Goal: Task Accomplishment & Management: Use online tool/utility

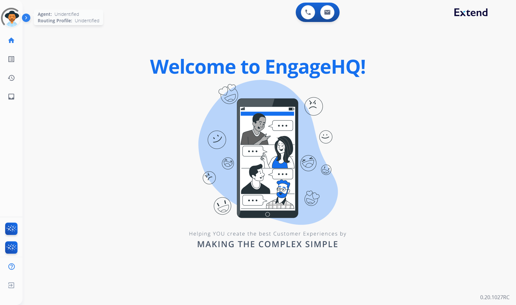
click at [10, 18] on div at bounding box center [11, 18] width 29 height 29
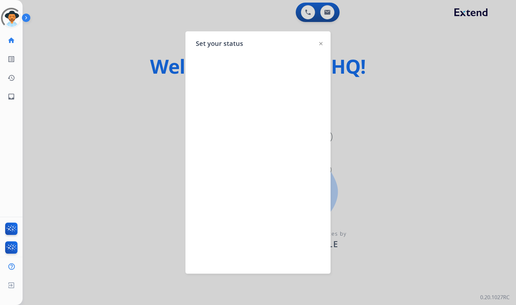
click at [113, 69] on div at bounding box center [258, 152] width 516 height 305
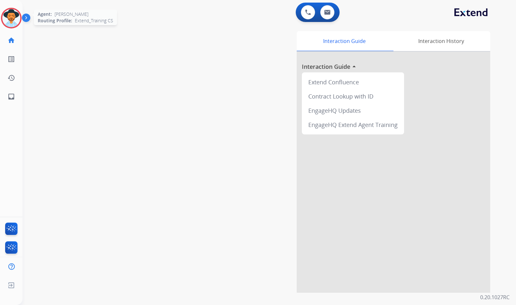
click at [13, 19] on img at bounding box center [11, 18] width 18 height 18
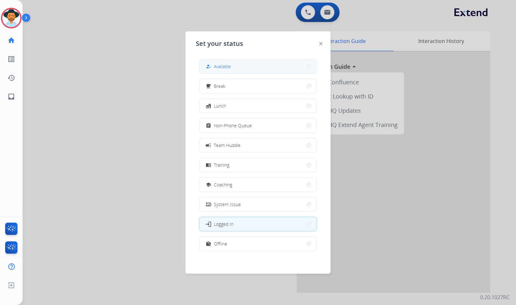
click at [255, 67] on button "how_to_reg Available" at bounding box center [257, 66] width 117 height 14
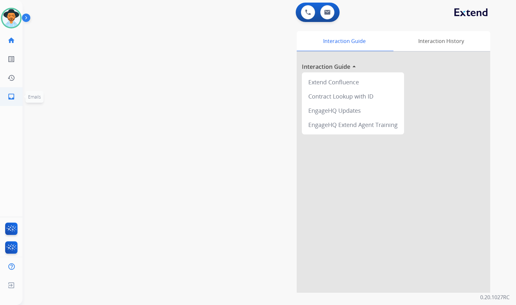
click at [15, 95] on mat-icon "inbox" at bounding box center [11, 97] width 8 height 8
select select "**********"
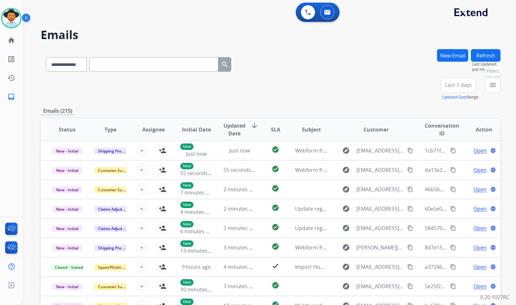
click at [490, 90] on button "menu Filters" at bounding box center [492, 84] width 15 height 15
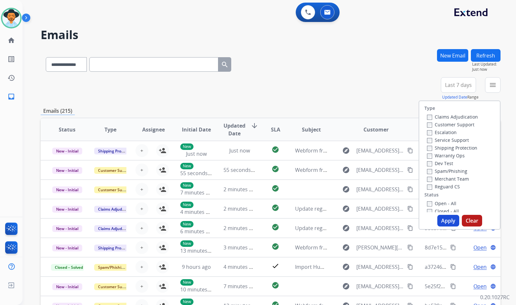
click at [457, 119] on label "Claims Adjudication" at bounding box center [452, 117] width 51 height 6
click at [454, 118] on div "Claims Adjudication Customer Support Escalation Service Support Shipping Protec…" at bounding box center [452, 151] width 54 height 77
click at [452, 117] on label "Claims Adjudication" at bounding box center [452, 117] width 51 height 6
click at [450, 123] on label "Customer Support" at bounding box center [450, 124] width 47 height 6
click at [449, 146] on label "Shipping Protection" at bounding box center [452, 148] width 50 height 6
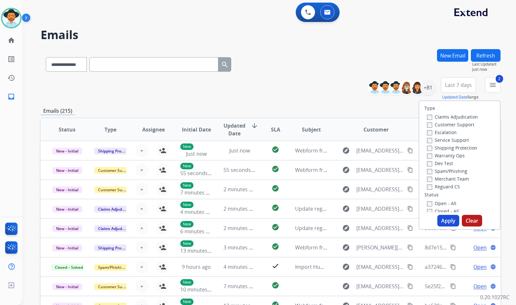
click at [452, 185] on label "Reguard CS" at bounding box center [443, 186] width 33 height 6
click at [443, 203] on label "Open - All" at bounding box center [441, 203] width 29 height 6
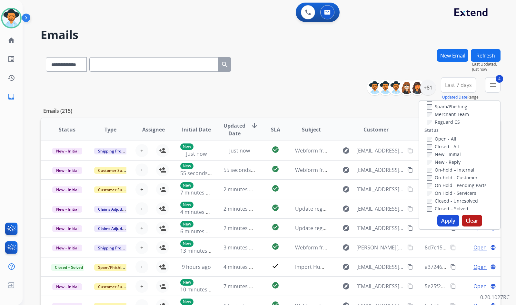
click at [455, 194] on label "On Hold - Servicers" at bounding box center [451, 193] width 49 height 6
click at [455, 186] on label "On Hold - Pending Parts" at bounding box center [457, 185] width 60 height 6
click at [456, 176] on label "On-hold - Customer" at bounding box center [452, 177] width 51 height 6
click at [454, 169] on label "On-hold – Internal" at bounding box center [450, 169] width 47 height 6
click at [448, 160] on label "New - Reply" at bounding box center [444, 162] width 34 height 6
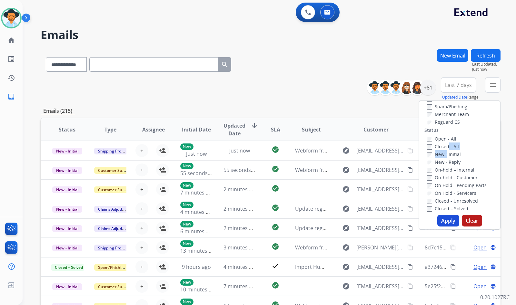
click at [442, 151] on div "Open - All Closed - All New - Initial New - Reply On-hold – Internal On-hold - …" at bounding box center [460, 177] width 70 height 85
click at [444, 153] on label "New - Initial" at bounding box center [444, 154] width 34 height 6
click at [445, 167] on label "On-hold – Internal" at bounding box center [450, 169] width 47 height 6
click at [454, 219] on button "Apply" at bounding box center [448, 221] width 22 height 12
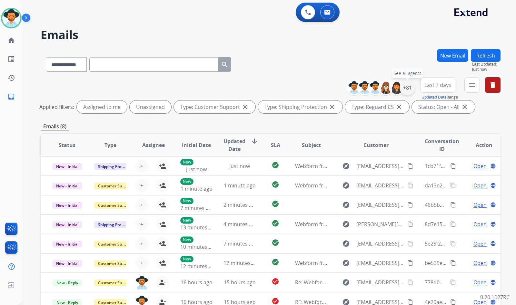
click at [411, 86] on div "+81" at bounding box center [407, 87] width 15 height 15
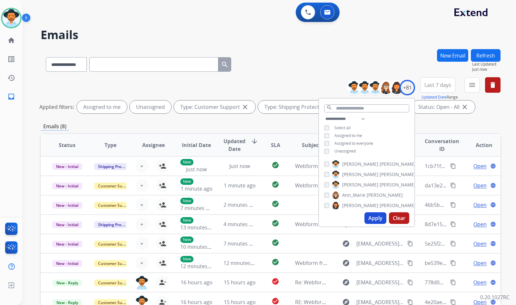
click at [347, 150] on span "Unassigned" at bounding box center [345, 150] width 21 height 5
click at [352, 184] on span "[PERSON_NAME]" at bounding box center [360, 184] width 36 height 6
click at [367, 218] on button "Apply" at bounding box center [376, 218] width 22 height 12
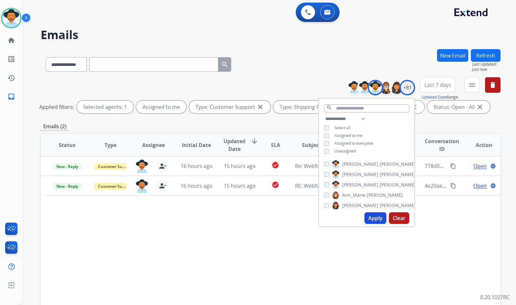
drag, startPoint x: 179, startPoint y: 266, endPoint x: 185, endPoint y: 263, distance: 6.1
click at [179, 266] on div "Status Type Assignee Initial Date Updated Date arrow_downward SLA Subject Custo…" at bounding box center [271, 241] width 460 height 216
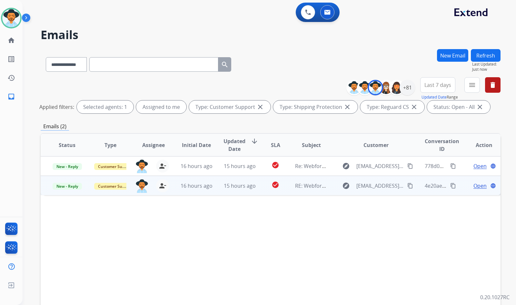
click at [477, 184] on span "Open" at bounding box center [480, 186] width 13 height 8
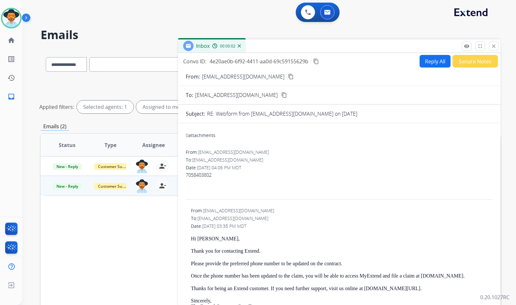
click at [260, 78] on div "From: llmutt@hotmail.com content_copy" at bounding box center [339, 77] width 323 height 8
click at [288, 77] on mat-icon "content_copy" at bounding box center [291, 77] width 6 height 6
click at [207, 176] on span "7058403802" at bounding box center [199, 174] width 26 height 6
copy span "7058403802"
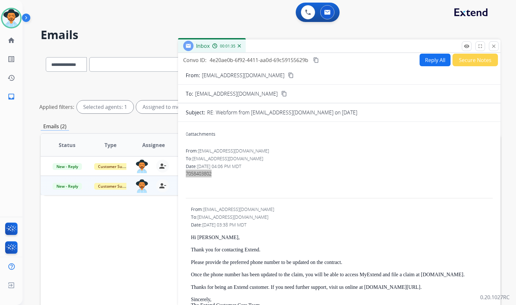
scroll to position [0, 0]
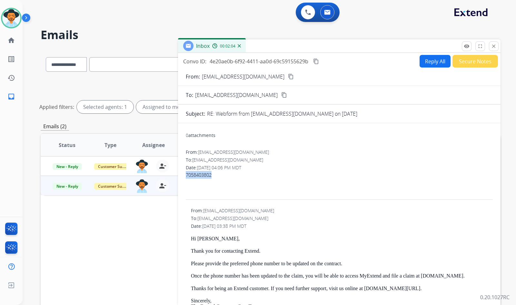
click at [317, 61] on mat-icon "content_copy" at bounding box center [316, 61] width 6 height 6
click at [420, 61] on button "Reply All" at bounding box center [435, 61] width 31 height 13
select select "**********"
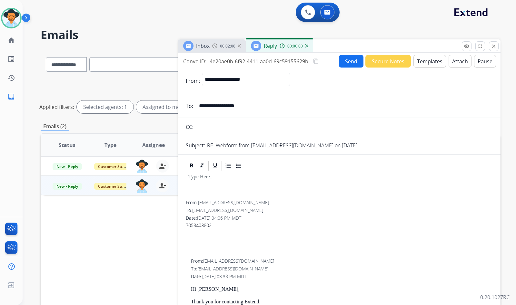
click at [419, 61] on button "Templates" at bounding box center [430, 61] width 33 height 13
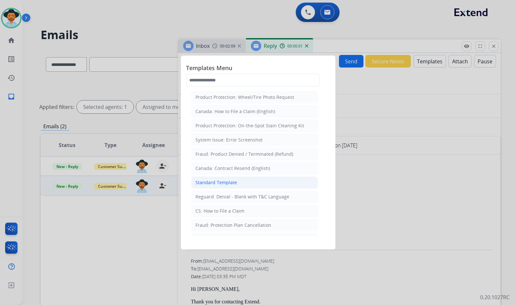
click at [234, 183] on div "Standard Template" at bounding box center [216, 182] width 42 height 6
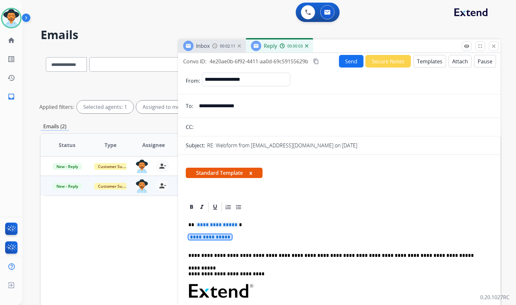
click at [215, 237] on span "**********" at bounding box center [210, 236] width 44 height 5
click at [223, 228] on div "**********" at bounding box center [339, 306] width 307 height 187
click at [224, 225] on span "**********" at bounding box center [217, 224] width 44 height 5
click at [220, 238] on span "**********" at bounding box center [210, 236] width 44 height 5
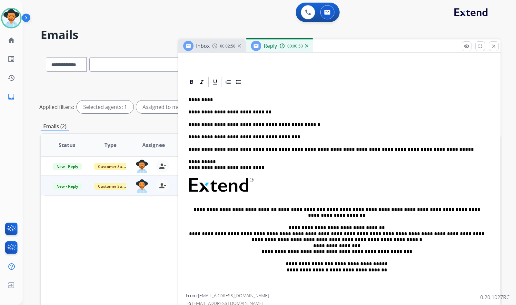
scroll to position [194, 0]
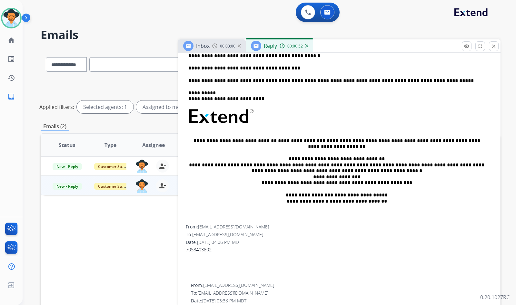
drag, startPoint x: 209, startPoint y: 249, endPoint x: 202, endPoint y: 248, distance: 7.2
click at [202, 248] on span "7058403802" at bounding box center [199, 249] width 26 height 6
copy span "7058403802"
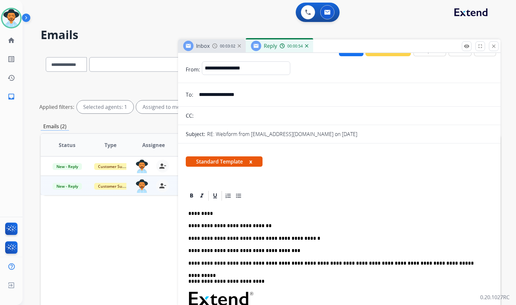
scroll to position [0, 0]
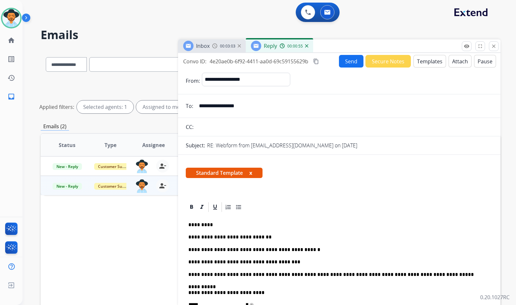
click at [348, 64] on button "Send" at bounding box center [351, 61] width 25 height 13
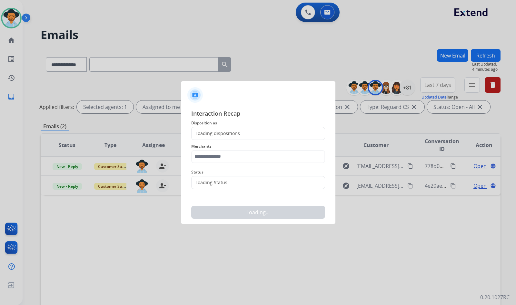
click at [222, 181] on div "Loading Status..." at bounding box center [212, 182] width 40 height 6
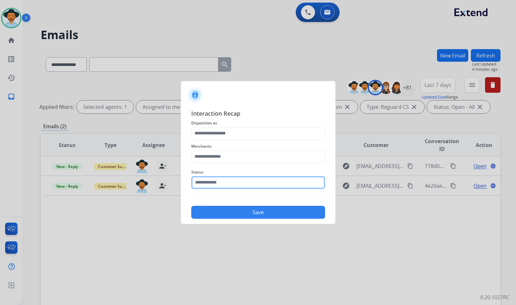
click at [225, 188] on input "text" at bounding box center [258, 182] width 134 height 13
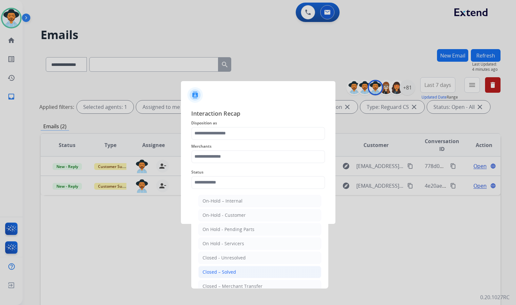
click at [232, 268] on div "Closed – Solved" at bounding box center [220, 271] width 34 height 6
type input "**********"
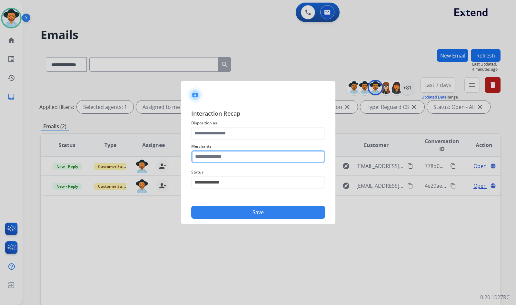
click at [232, 157] on input "text" at bounding box center [258, 156] width 134 height 13
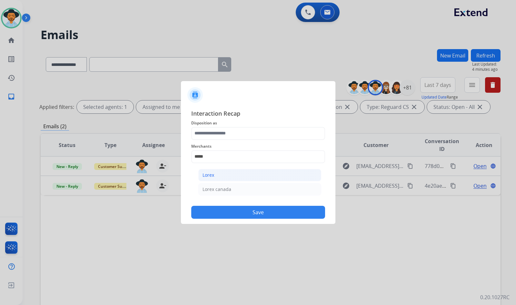
click at [228, 177] on li "Lorex" at bounding box center [259, 175] width 123 height 12
type input "*****"
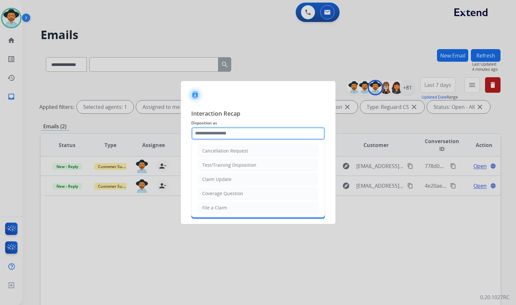
click at [226, 133] on input "text" at bounding box center [258, 133] width 134 height 13
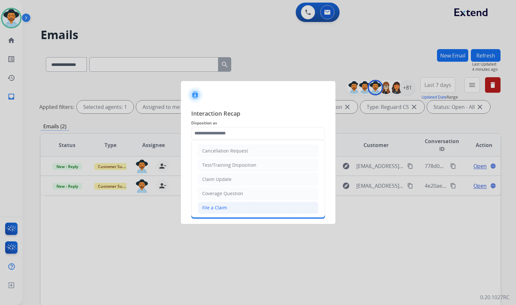
click at [226, 208] on div "File a Claim" at bounding box center [214, 207] width 25 height 6
type input "**********"
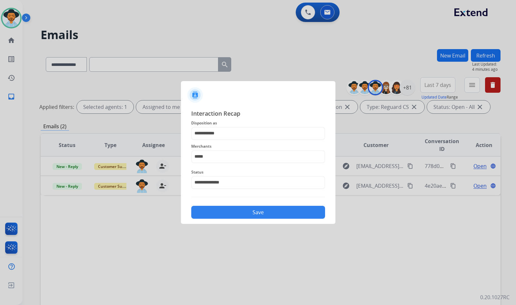
click at [230, 209] on button "Save" at bounding box center [258, 211] width 134 height 13
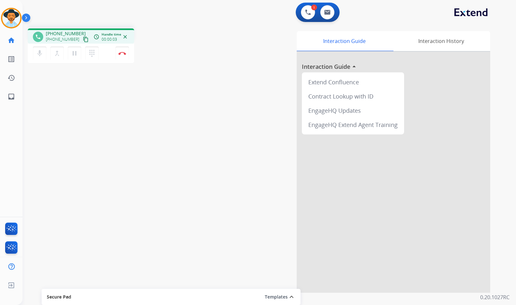
click at [83, 41] on mat-icon "content_copy" at bounding box center [86, 39] width 6 height 6
click at [226, 83] on div "Interaction Guide Interaction History Interaction Guide arrow_drop_up Extend Co…" at bounding box center [345, 161] width 289 height 261
click at [71, 53] on mat-icon "pause" at bounding box center [75, 53] width 8 height 8
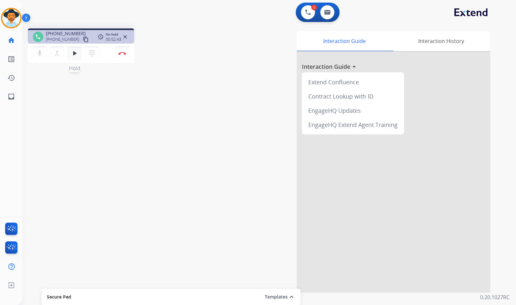
click at [74, 59] on button "play_arrow Hold" at bounding box center [75, 53] width 14 height 14
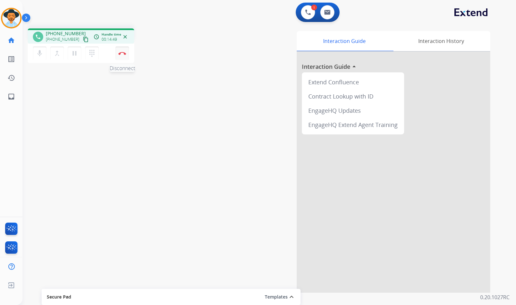
click at [120, 53] on img at bounding box center [122, 53] width 8 height 3
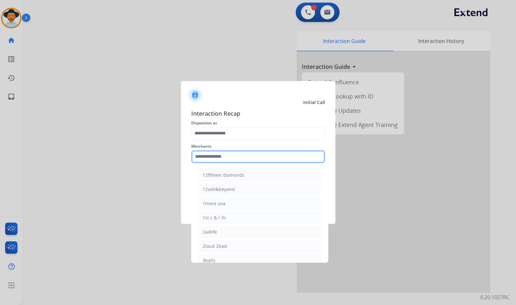
click at [238, 155] on input "text" at bounding box center [258, 156] width 134 height 13
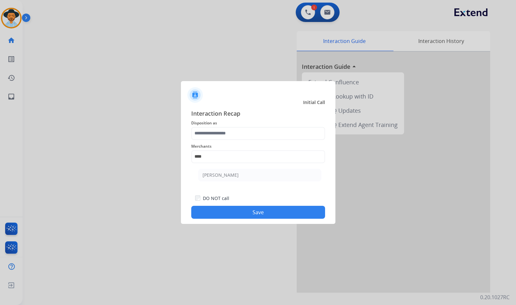
click at [239, 172] on li "[PERSON_NAME]" at bounding box center [259, 175] width 123 height 12
type input "**********"
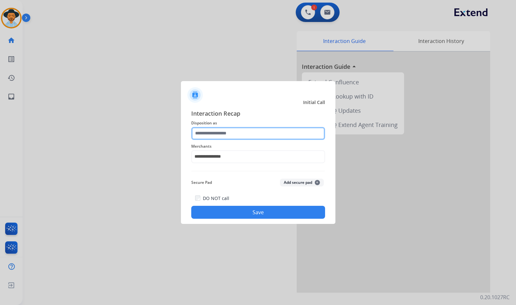
click at [239, 127] on input "text" at bounding box center [258, 133] width 134 height 13
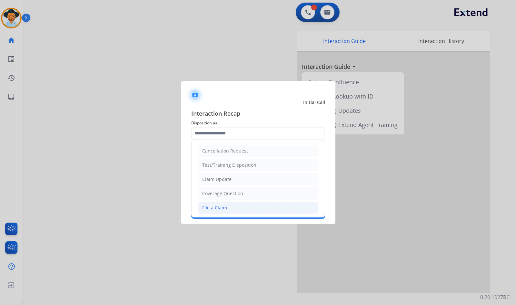
click at [241, 211] on li "File a Claim" at bounding box center [258, 207] width 120 height 12
type input "**********"
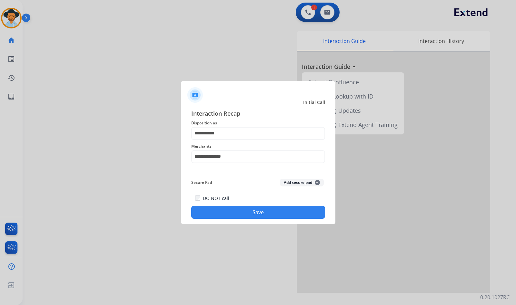
click at [238, 210] on button "Save" at bounding box center [258, 211] width 134 height 13
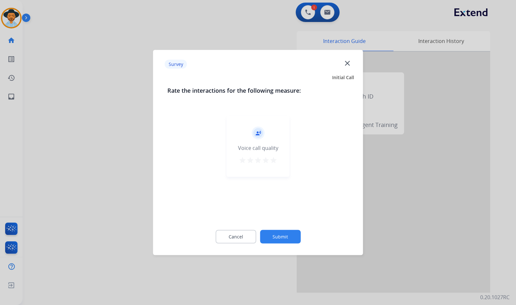
click at [279, 234] on button "Submit" at bounding box center [280, 237] width 41 height 14
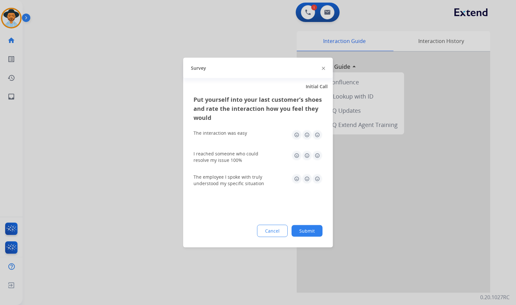
click at [309, 231] on button "Submit" at bounding box center [307, 231] width 31 height 12
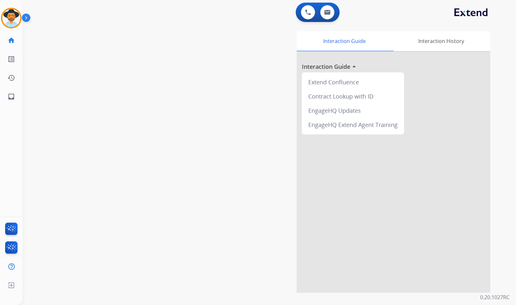
click at [100, 113] on div "swap_horiz Break voice bridge close_fullscreen Connect 3-Way Call merge_type Se…" at bounding box center [262, 157] width 478 height 269
click at [5, 100] on link "inbox Emails" at bounding box center [11, 96] width 18 height 18
select select "**********"
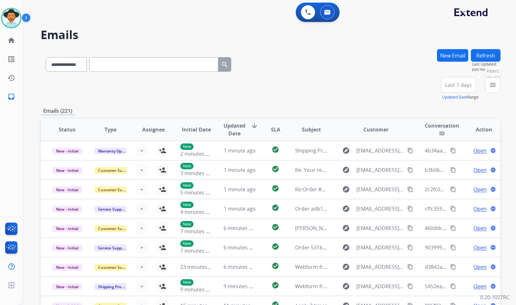
click at [485, 86] on button "menu Filters" at bounding box center [492, 84] width 15 height 15
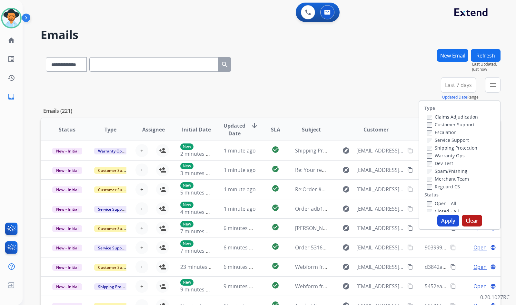
click at [466, 124] on label "Customer Support" at bounding box center [450, 124] width 47 height 6
click at [460, 148] on label "Shipping Protection" at bounding box center [452, 148] width 50 height 6
click at [445, 186] on label "Reguard CS" at bounding box center [443, 186] width 33 height 6
click at [445, 202] on label "Open - All" at bounding box center [441, 203] width 29 height 6
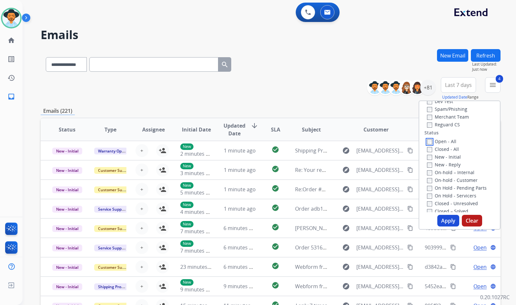
scroll to position [65, 0]
click at [464, 192] on label "On Hold - Servicers" at bounding box center [451, 193] width 49 height 6
click at [462, 185] on label "On Hold - Pending Parts" at bounding box center [457, 185] width 60 height 6
click at [460, 178] on label "On-hold - Customer" at bounding box center [452, 177] width 51 height 6
click at [454, 186] on label "On Hold - Pending Parts" at bounding box center [457, 185] width 60 height 6
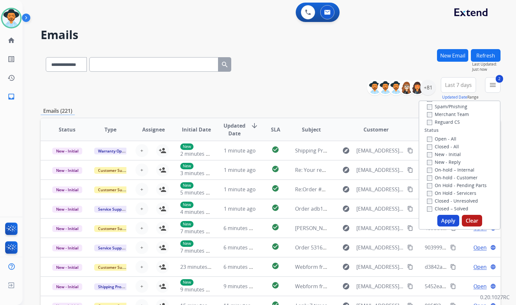
click at [455, 170] on label "On-hold – Internal" at bounding box center [450, 169] width 47 height 6
drag, startPoint x: 450, startPoint y: 163, endPoint x: 447, endPoint y: 157, distance: 5.6
click at [449, 163] on label "New - Reply" at bounding box center [444, 162] width 34 height 6
click at [447, 154] on label "New - Initial" at bounding box center [444, 154] width 34 height 6
click at [436, 163] on label "New - Reply" at bounding box center [444, 162] width 34 height 6
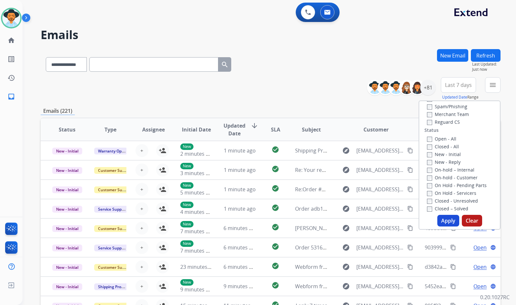
click at [440, 185] on label "On Hold - Pending Parts" at bounding box center [457, 185] width 60 height 6
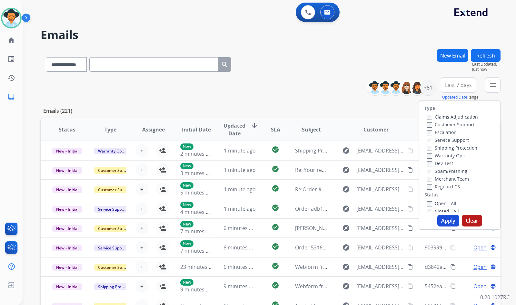
click at [446, 219] on button "Apply" at bounding box center [448, 221] width 22 height 12
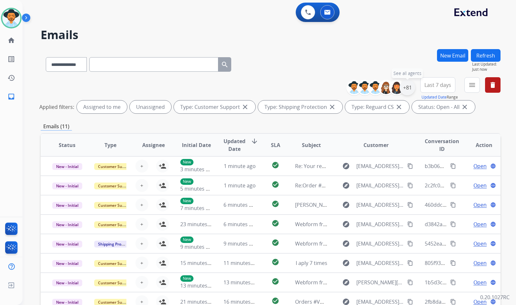
click at [405, 85] on div "+81" at bounding box center [407, 87] width 15 height 15
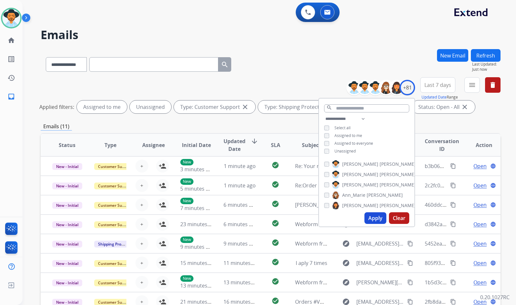
click at [341, 148] on span "Unassigned" at bounding box center [345, 150] width 21 height 5
click at [359, 185] on label "[PERSON_NAME]" at bounding box center [374, 185] width 84 height 8
click at [366, 218] on button "Apply" at bounding box center [376, 218] width 22 height 12
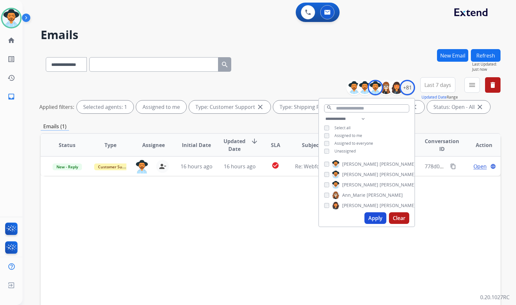
click at [282, 216] on div "Status Type Assignee Initial Date Updated Date arrow_downward SLA Subject Custo…" at bounding box center [271, 241] width 460 height 216
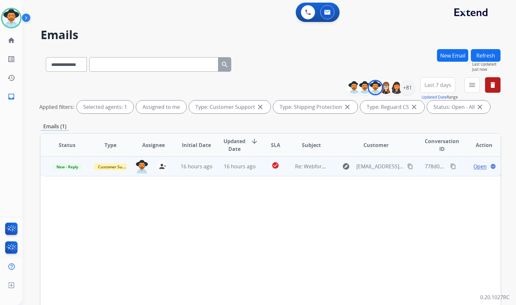
click at [476, 170] on td "Open language" at bounding box center [478, 165] width 43 height 19
click at [476, 164] on span "Open" at bounding box center [480, 166] width 13 height 8
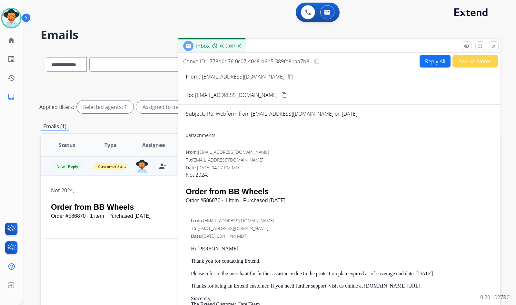
click at [288, 75] on mat-icon "content_copy" at bounding box center [291, 77] width 6 height 6
drag, startPoint x: 318, startPoint y: 60, endPoint x: 308, endPoint y: 65, distance: 10.3
click at [318, 60] on mat-icon "content_copy" at bounding box center [317, 61] width 6 height 6
click at [439, 60] on button "Reply All" at bounding box center [435, 61] width 31 height 13
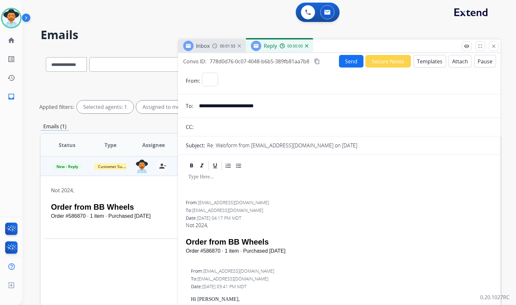
select select "**********"
click at [429, 60] on button "Templates" at bounding box center [430, 61] width 33 height 13
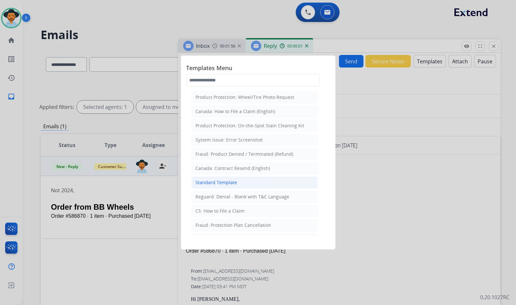
click at [236, 185] on li "Standard Template" at bounding box center [254, 182] width 127 height 12
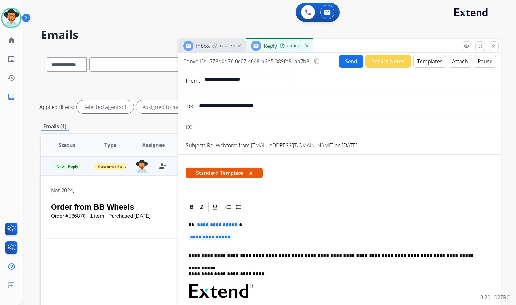
click at [227, 223] on span "**********" at bounding box center [217, 224] width 44 height 5
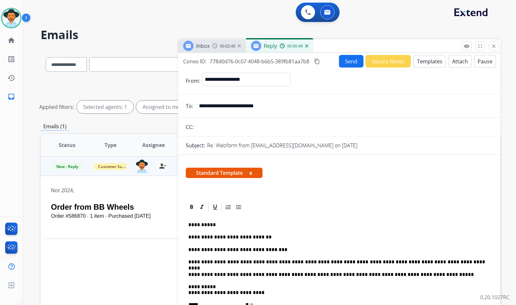
click at [344, 63] on button "Send" at bounding box center [351, 61] width 25 height 13
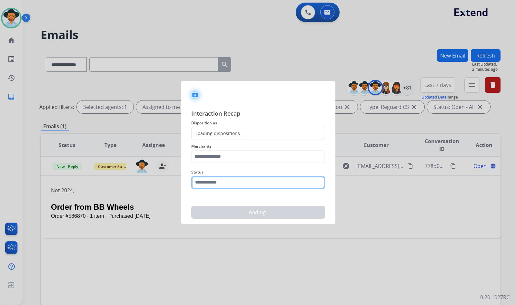
click at [227, 176] on input "text" at bounding box center [258, 182] width 134 height 13
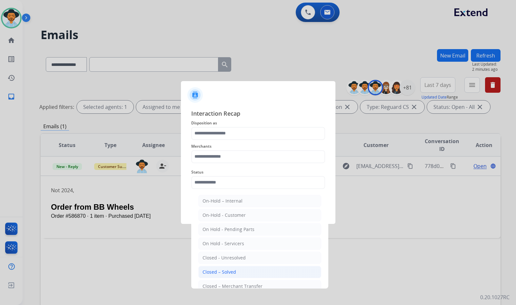
click at [236, 269] on li "Closed – Solved" at bounding box center [259, 271] width 123 height 12
type input "**********"
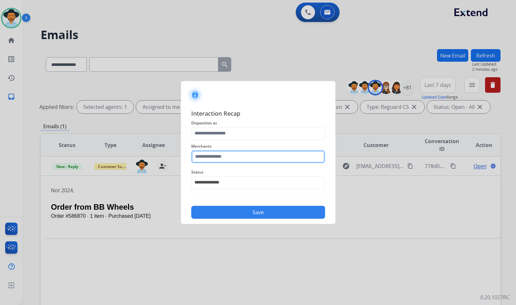
click at [234, 158] on input "text" at bounding box center [258, 156] width 134 height 13
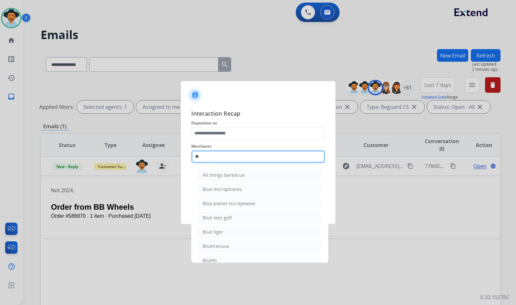
type input "*"
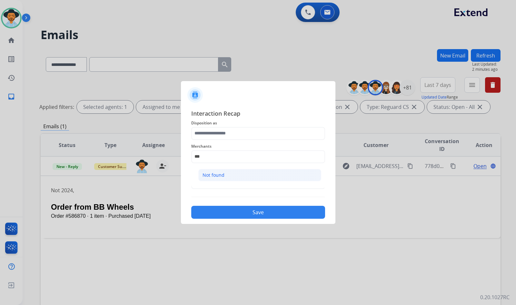
click at [226, 178] on li "Not found" at bounding box center [259, 175] width 123 height 12
type input "*********"
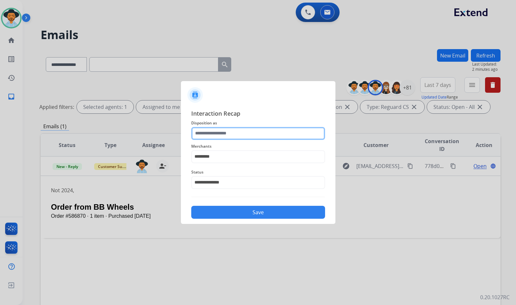
click at [231, 138] on input "text" at bounding box center [258, 133] width 134 height 13
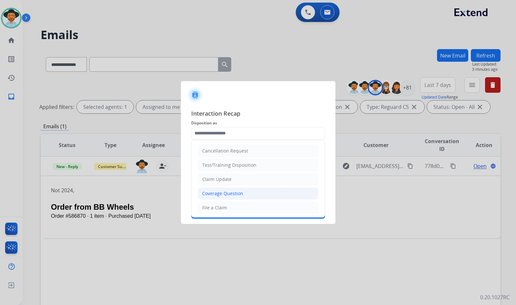
click at [227, 191] on div "Coverage Question" at bounding box center [222, 193] width 41 height 6
type input "**********"
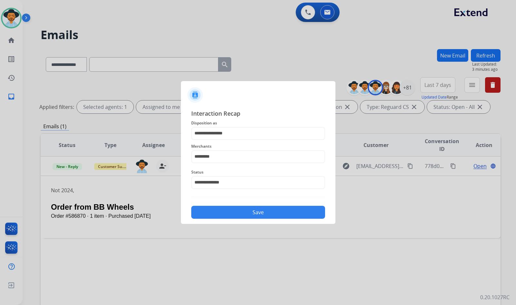
click at [228, 205] on div "Save" at bounding box center [258, 210] width 134 height 17
click at [231, 214] on button "Save" at bounding box center [258, 211] width 134 height 13
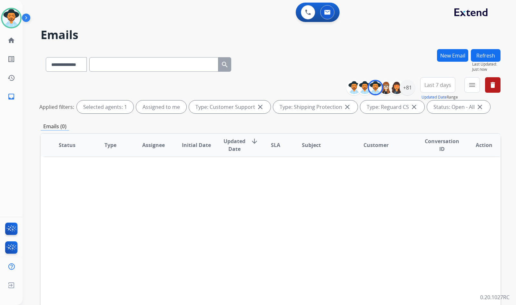
click at [67, 204] on div "Status Type Assignee Initial Date Updated Date arrow_downward SLA Subject Custo…" at bounding box center [271, 241] width 460 height 216
click at [376, 89] on img at bounding box center [375, 87] width 13 height 13
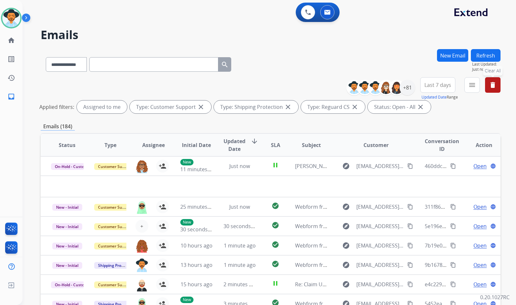
click at [501, 84] on div "**********" at bounding box center [270, 152] width 494 height 305
click at [497, 85] on button "delete Clear All" at bounding box center [492, 84] width 15 height 15
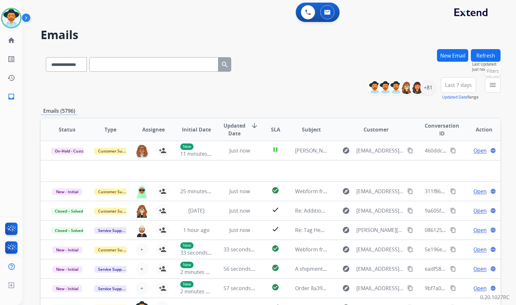
click at [486, 84] on button "menu Filters" at bounding box center [492, 84] width 15 height 15
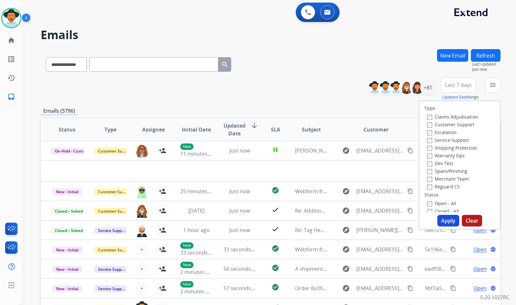
click at [459, 124] on label "Customer Support" at bounding box center [450, 124] width 47 height 6
click at [459, 150] on label "Shipping Protection" at bounding box center [452, 148] width 50 height 6
click at [442, 186] on label "Reguard CS" at bounding box center [443, 186] width 33 height 6
click at [444, 202] on label "Open - All" at bounding box center [441, 203] width 29 height 6
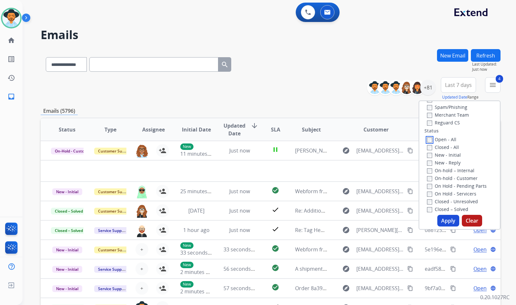
scroll to position [65, 0]
click at [444, 193] on label "On Hold - Servicers" at bounding box center [451, 193] width 49 height 6
click at [446, 185] on label "On Hold - Pending Parts" at bounding box center [457, 185] width 60 height 6
click at [448, 178] on label "On-hold - Customer" at bounding box center [452, 177] width 51 height 6
click at [447, 185] on label "On Hold - Pending Parts" at bounding box center [457, 185] width 60 height 6
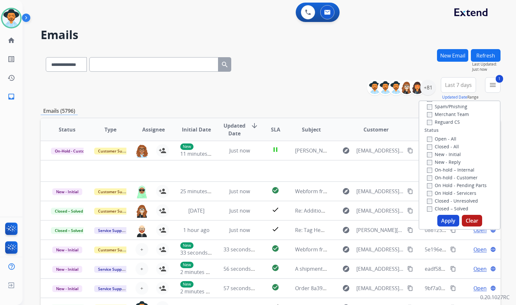
click at [449, 170] on label "On-hold – Internal" at bounding box center [450, 169] width 47 height 6
drag, startPoint x: 449, startPoint y: 163, endPoint x: 449, endPoint y: 157, distance: 5.8
click at [449, 163] on label "New - Reply" at bounding box center [444, 162] width 34 height 6
click at [449, 156] on label "New - Initial" at bounding box center [444, 154] width 34 height 6
click at [450, 218] on button "Apply" at bounding box center [448, 221] width 22 height 12
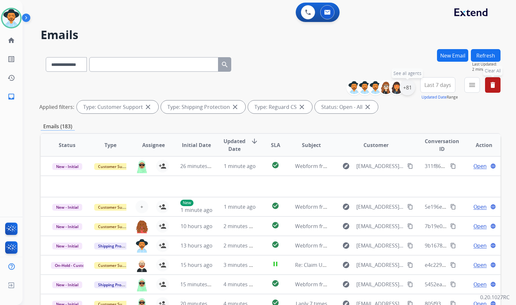
click at [412, 90] on div "+81" at bounding box center [407, 87] width 15 height 15
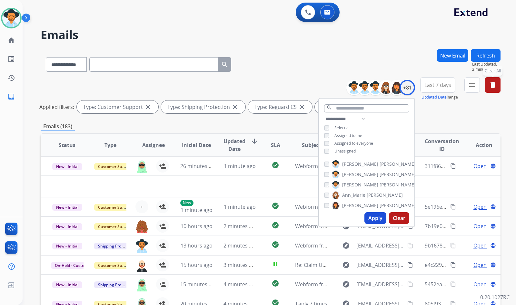
click at [347, 151] on span "Unassigned" at bounding box center [345, 150] width 21 height 5
click at [372, 219] on button "Apply" at bounding box center [376, 218] width 22 height 12
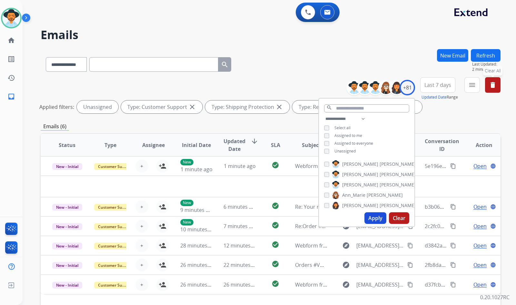
click at [372, 219] on button "Apply" at bounding box center [376, 218] width 22 height 12
click at [222, 126] on div "Emails (6)" at bounding box center [271, 126] width 460 height 8
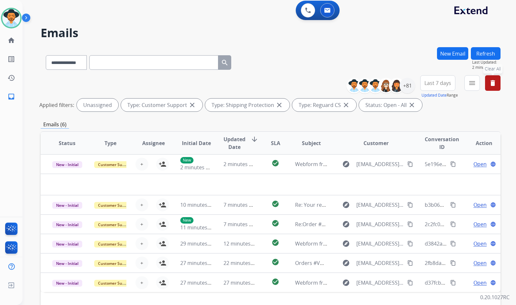
scroll to position [0, 0]
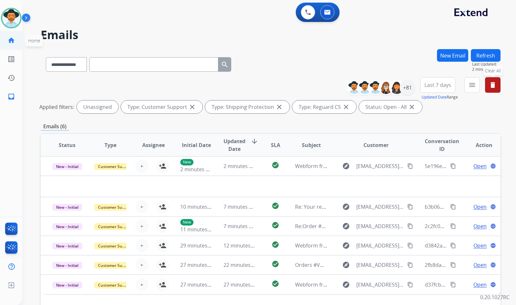
click at [17, 36] on link "home Home" at bounding box center [11, 40] width 18 height 18
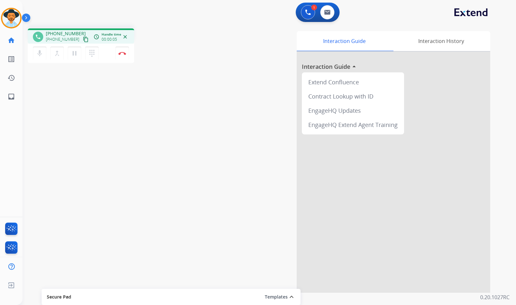
click at [83, 39] on mat-icon "content_copy" at bounding box center [86, 39] width 6 height 6
click at [126, 51] on button "Disconnect" at bounding box center [122, 53] width 14 height 14
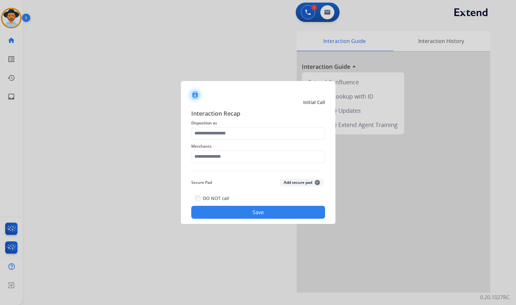
drag, startPoint x: 248, startPoint y: 165, endPoint x: 248, endPoint y: 156, distance: 8.1
click at [248, 164] on div "Merchants" at bounding box center [258, 153] width 134 height 26
click at [248, 156] on input "text" at bounding box center [258, 156] width 134 height 13
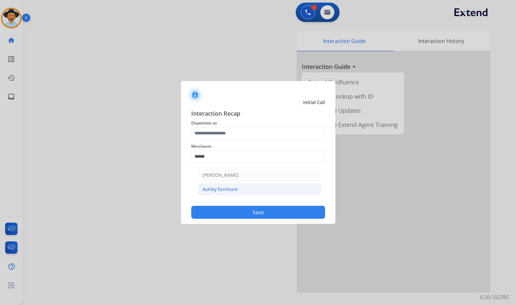
click at [261, 186] on li "Ashley furniture" at bounding box center [259, 189] width 123 height 12
type input "**********"
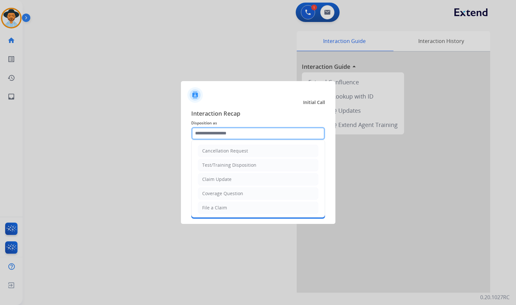
click at [252, 131] on input "text" at bounding box center [258, 133] width 134 height 13
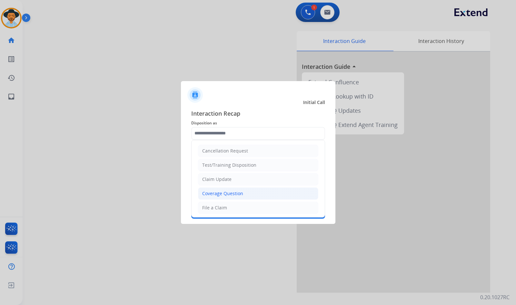
click at [244, 192] on li "Coverage Question" at bounding box center [258, 193] width 120 height 12
type input "**********"
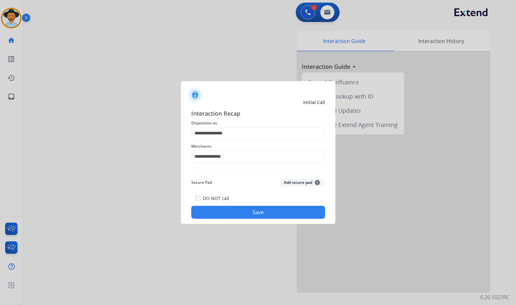
click at [252, 215] on button "Save" at bounding box center [258, 211] width 134 height 13
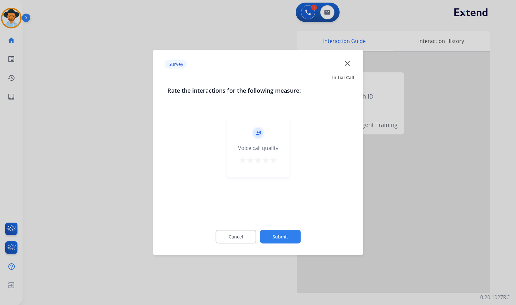
click at [289, 236] on button "Submit" at bounding box center [280, 237] width 41 height 14
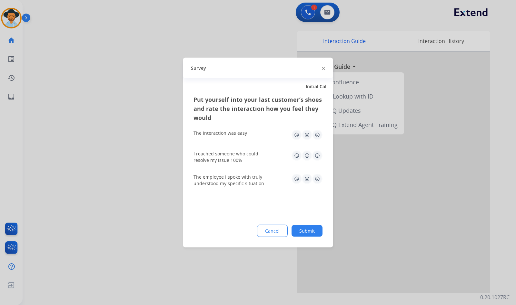
click at [303, 234] on button "Submit" at bounding box center [307, 231] width 31 height 12
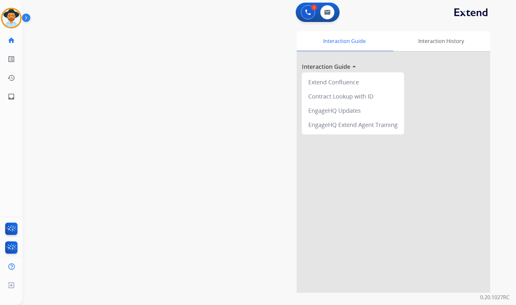
click at [60, 104] on div "swap_horiz Break voice bridge close_fullscreen Connect 3-Way Call merge_type Se…" at bounding box center [262, 157] width 478 height 269
click at [125, 140] on div "swap_horiz Break voice bridge close_fullscreen Connect 3-Way Call merge_type Se…" at bounding box center [262, 157] width 478 height 269
click at [12, 19] on img at bounding box center [11, 18] width 18 height 18
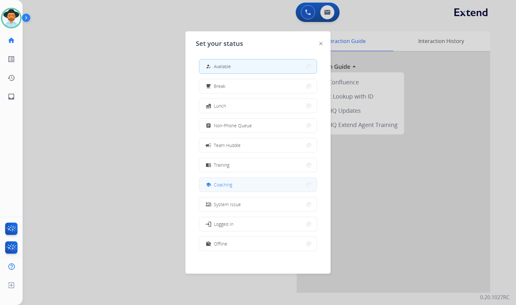
click at [234, 182] on button "school Coaching" at bounding box center [257, 184] width 117 height 14
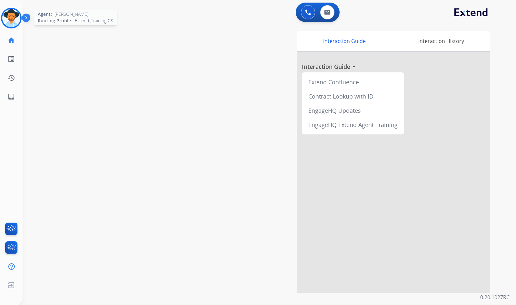
click at [17, 22] on img at bounding box center [11, 18] width 18 height 18
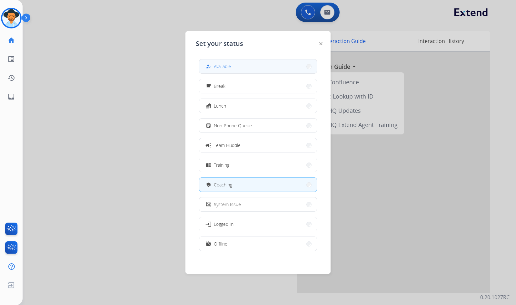
click at [209, 61] on button "how_to_reg Available" at bounding box center [257, 66] width 117 height 14
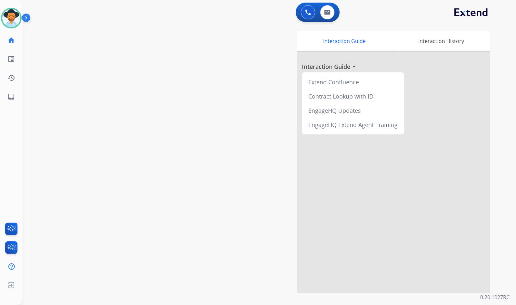
drag, startPoint x: 173, startPoint y: 56, endPoint x: 174, endPoint y: 52, distance: 4.4
click at [174, 53] on div "swap_horiz Break voice bridge close_fullscreen Connect 3-Way Call merge_type Se…" at bounding box center [262, 157] width 478 height 269
click at [113, 132] on div "swap_horiz Break voice bridge close_fullscreen Connect 3-Way Call merge_type Se…" at bounding box center [262, 157] width 478 height 269
click at [13, 99] on mat-icon "inbox" at bounding box center [11, 97] width 8 height 8
select select "**********"
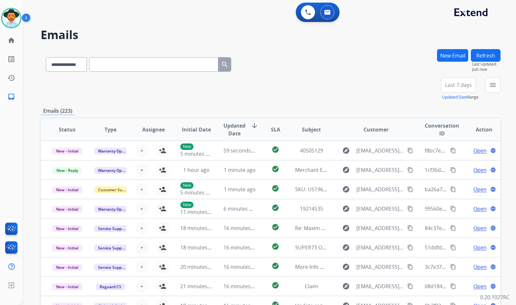
click at [452, 58] on button "New Email" at bounding box center [452, 55] width 31 height 13
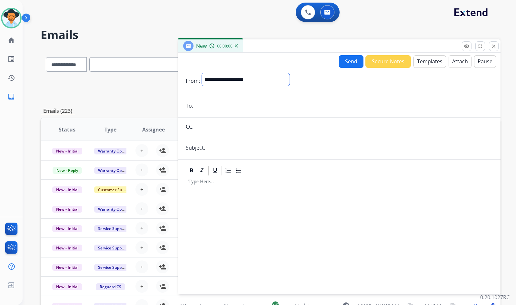
click at [246, 81] on select "**********" at bounding box center [246, 79] width 88 height 13
select select "**********"
click at [202, 73] on select "**********" at bounding box center [246, 79] width 88 height 13
drag, startPoint x: 234, startPoint y: 99, endPoint x: 227, endPoint y: 97, distance: 7.5
click at [232, 99] on form "**********" at bounding box center [339, 180] width 323 height 224
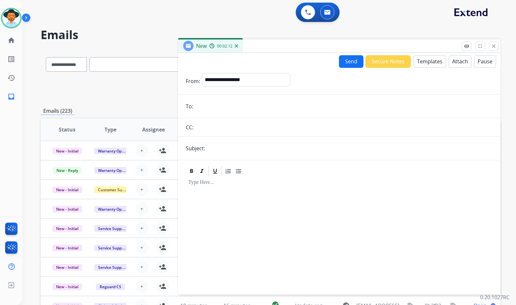
click at [223, 101] on input "email" at bounding box center [344, 106] width 298 height 13
paste input "**********"
type input "**********"
click at [215, 146] on input "text" at bounding box center [350, 148] width 286 height 13
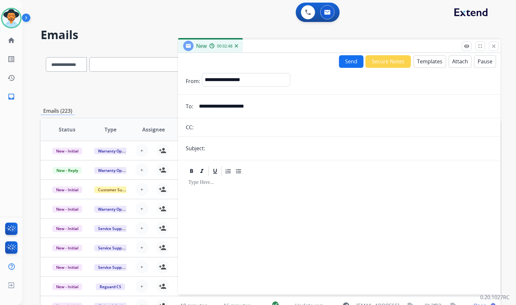
click at [213, 148] on input "text" at bounding box center [350, 148] width 286 height 13
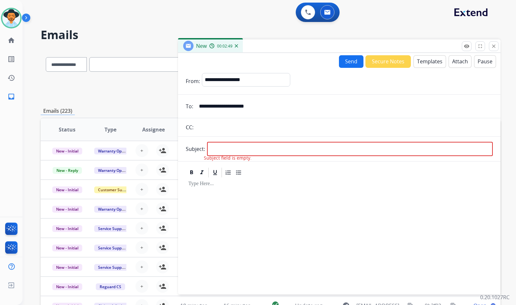
click at [205, 133] on input "text" at bounding box center [343, 127] width 297 height 13
click at [204, 128] on input "text" at bounding box center [343, 127] width 297 height 13
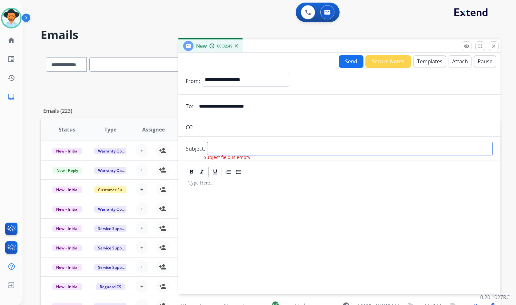
click at [214, 149] on input "text" at bounding box center [350, 149] width 286 height 14
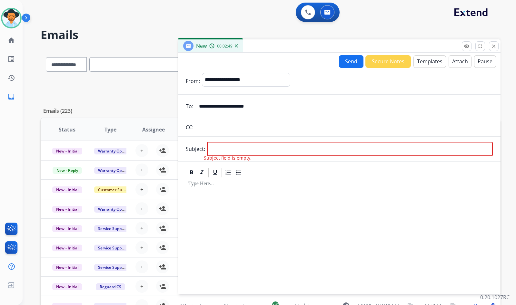
click at [214, 128] on input "text" at bounding box center [343, 127] width 297 height 13
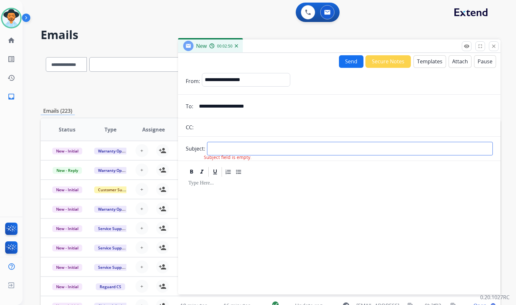
click at [223, 152] on input "text" at bounding box center [350, 149] width 286 height 14
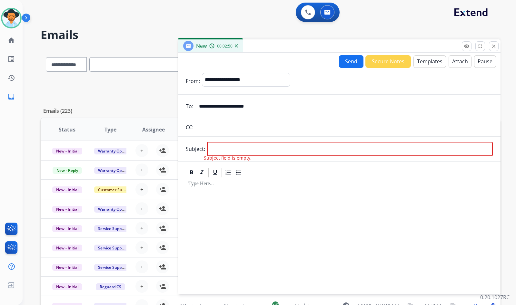
click at [218, 125] on input "text" at bounding box center [343, 127] width 297 height 13
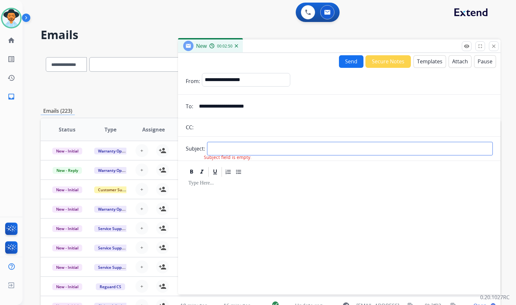
drag, startPoint x: 223, startPoint y: 151, endPoint x: 222, endPoint y: 133, distance: 17.8
click at [223, 150] on input "text" at bounding box center [350, 149] width 286 height 14
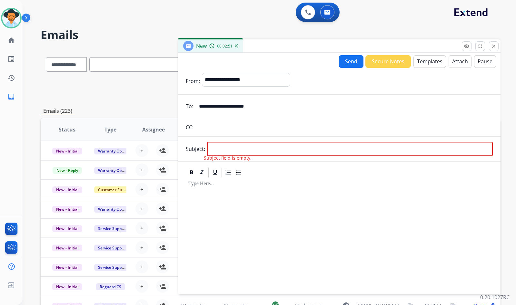
drag, startPoint x: 222, startPoint y: 123, endPoint x: 226, endPoint y: 147, distance: 25.2
click at [222, 124] on input "text" at bounding box center [343, 127] width 297 height 13
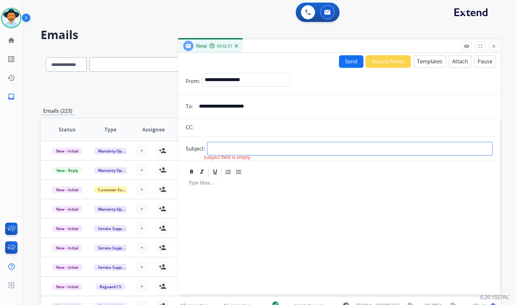
click at [226, 148] on input "text" at bounding box center [350, 149] width 286 height 14
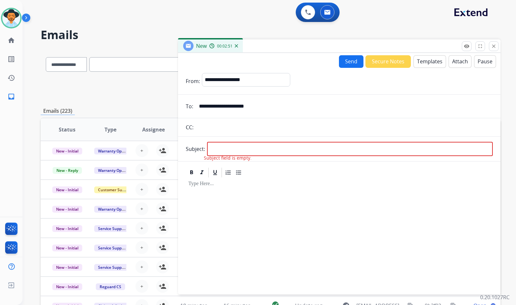
click at [223, 126] on input "text" at bounding box center [343, 127] width 297 height 13
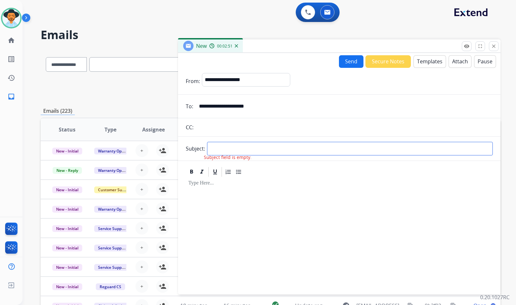
click at [225, 146] on input "text" at bounding box center [350, 149] width 286 height 14
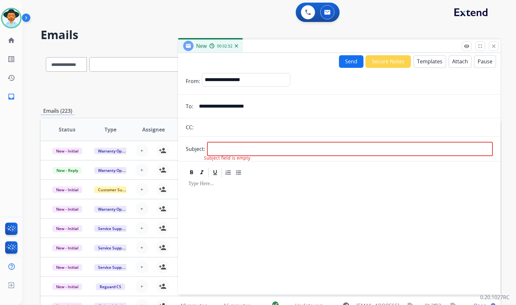
click at [226, 127] on input "text" at bounding box center [343, 127] width 297 height 13
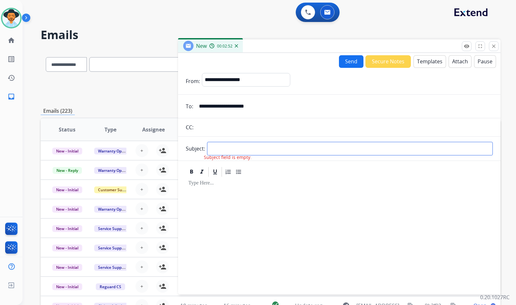
click at [228, 144] on input "text" at bounding box center [350, 149] width 286 height 14
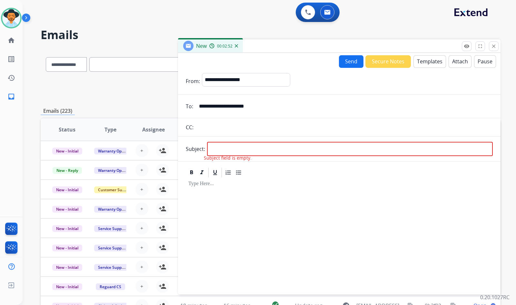
click at [228, 128] on input "text" at bounding box center [343, 127] width 297 height 13
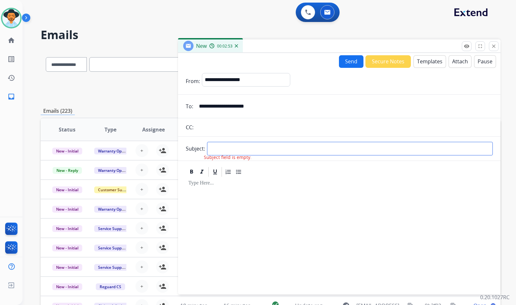
drag, startPoint x: 229, startPoint y: 146, endPoint x: 229, endPoint y: 141, distance: 4.6
click at [229, 146] on input "text" at bounding box center [350, 149] width 286 height 14
click at [221, 147] on input "text" at bounding box center [350, 149] width 286 height 14
type input "**********"
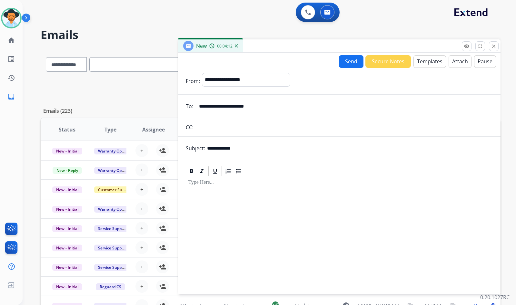
click at [425, 65] on button "Templates" at bounding box center [430, 61] width 33 height 13
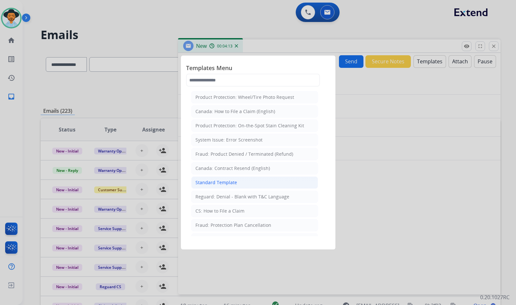
click at [242, 184] on li "Standard Template" at bounding box center [254, 182] width 127 height 12
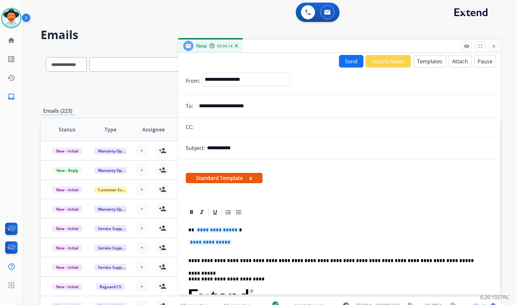
click at [228, 231] on span "**********" at bounding box center [217, 229] width 44 height 5
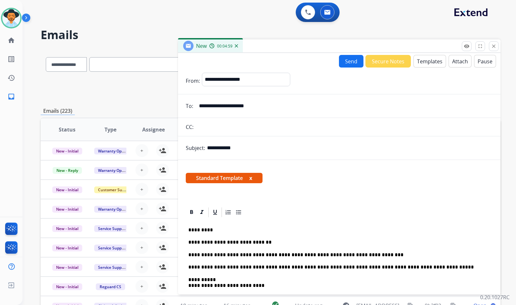
click at [345, 65] on button "Send" at bounding box center [351, 61] width 25 height 13
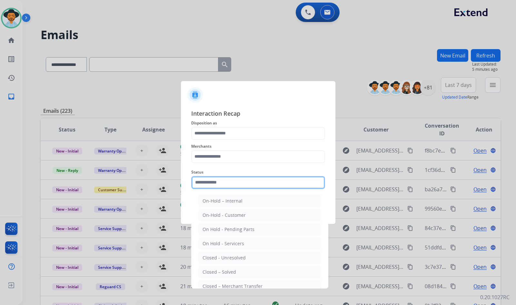
click at [262, 186] on input "text" at bounding box center [258, 182] width 134 height 13
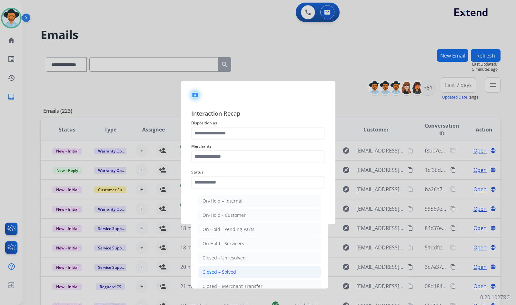
click at [235, 269] on li "Closed – Solved" at bounding box center [259, 271] width 123 height 12
type input "**********"
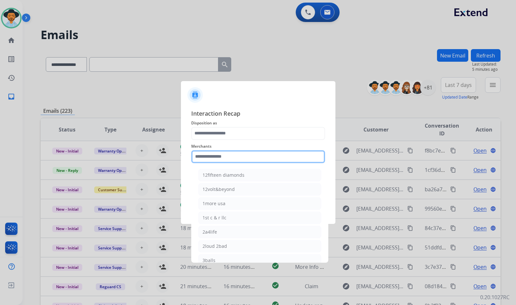
click at [218, 158] on input "text" at bounding box center [258, 156] width 134 height 13
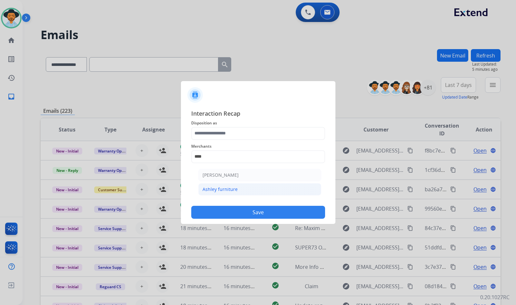
click at [201, 188] on li "Ashley furniture" at bounding box center [259, 189] width 123 height 12
type input "**********"
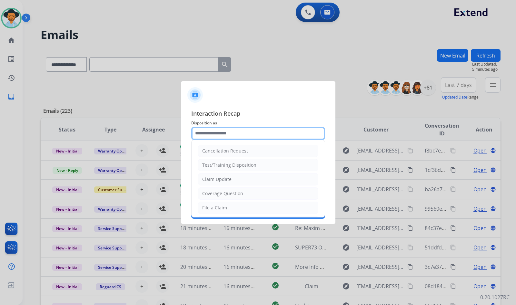
click at [223, 129] on input "text" at bounding box center [258, 133] width 134 height 13
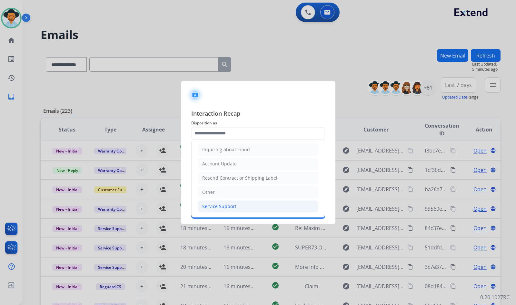
click at [225, 208] on div "Service Support" at bounding box center [219, 206] width 34 height 6
type input "**********"
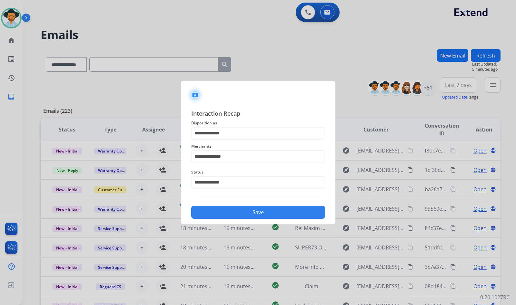
click at [227, 210] on button "Save" at bounding box center [258, 211] width 134 height 13
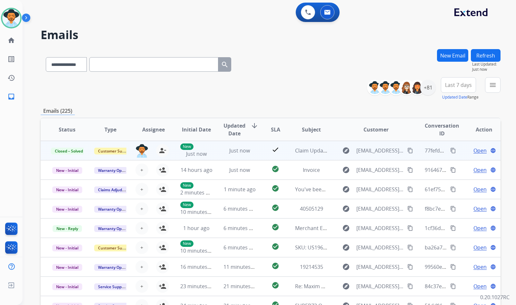
click at [450, 151] on mat-icon "content_copy" at bounding box center [453, 150] width 6 height 6
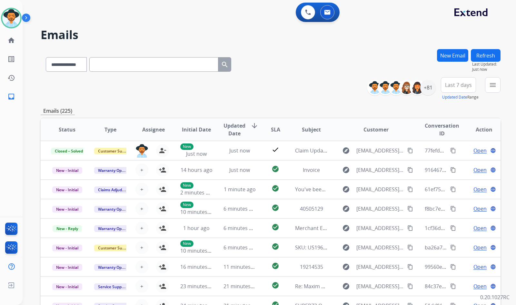
click at [131, 90] on div "**********" at bounding box center [271, 88] width 460 height 23
click at [14, 37] on mat-icon "home" at bounding box center [11, 40] width 8 height 8
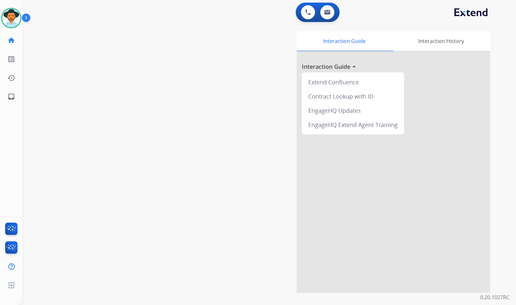
drag, startPoint x: 90, startPoint y: 93, endPoint x: 20, endPoint y: 121, distance: 75.2
click at [88, 94] on div "swap_horiz Break voice bridge close_fullscreen Connect 3-Way Call merge_type Se…" at bounding box center [262, 157] width 478 height 269
click at [9, 97] on mat-icon "inbox" at bounding box center [11, 97] width 8 height 8
select select "**********"
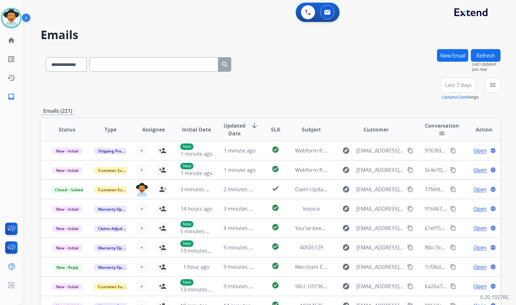
click at [456, 56] on button "New Email" at bounding box center [452, 55] width 31 height 13
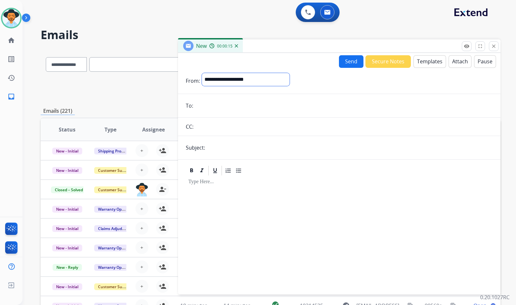
drag, startPoint x: 256, startPoint y: 81, endPoint x: 255, endPoint y: 84, distance: 3.4
click at [256, 81] on select "**********" at bounding box center [246, 79] width 88 height 13
select select "**********"
click at [202, 73] on select "**********" at bounding box center [246, 79] width 88 height 13
click at [216, 104] on input "email" at bounding box center [344, 106] width 298 height 13
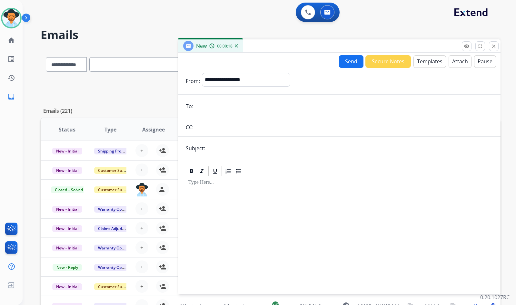
paste input "**********"
type input "**********"
click at [430, 58] on button "Templates" at bounding box center [430, 61] width 33 height 13
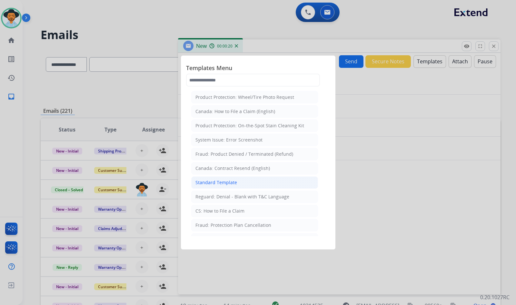
click at [237, 182] on li "Standard Template" at bounding box center [254, 182] width 127 height 12
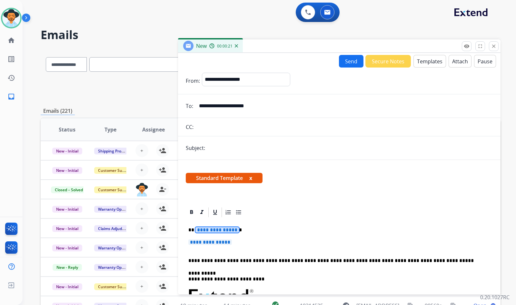
click at [218, 230] on span "**********" at bounding box center [217, 229] width 44 height 5
click at [215, 240] on span "**********" at bounding box center [210, 241] width 44 height 5
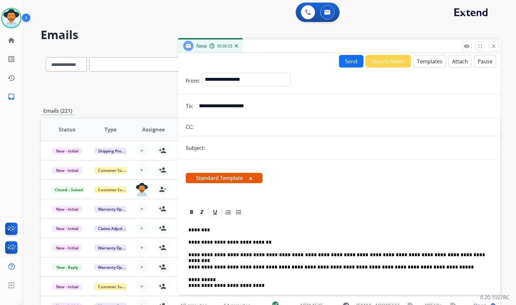
click at [459, 255] on p "**********" at bounding box center [336, 255] width 297 height 6
click at [229, 145] on input "text" at bounding box center [350, 147] width 286 height 13
type input "**********"
click at [350, 65] on button "Send" at bounding box center [351, 61] width 25 height 13
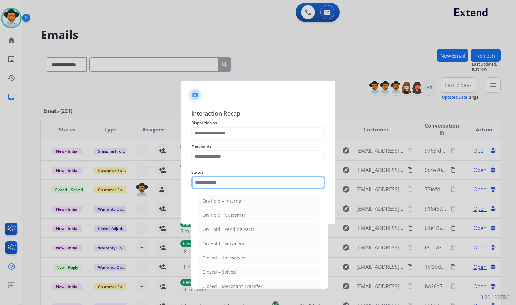
click at [227, 180] on input "text" at bounding box center [258, 182] width 134 height 13
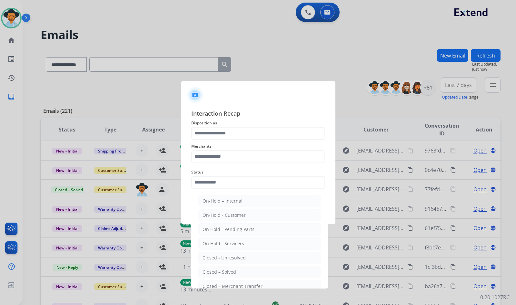
click at [231, 269] on div "Closed – Solved" at bounding box center [220, 271] width 34 height 6
type input "**********"
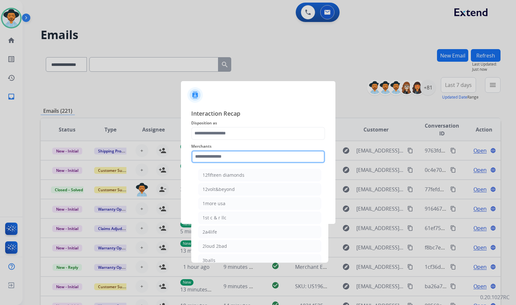
click at [230, 152] on input "text" at bounding box center [258, 156] width 134 height 13
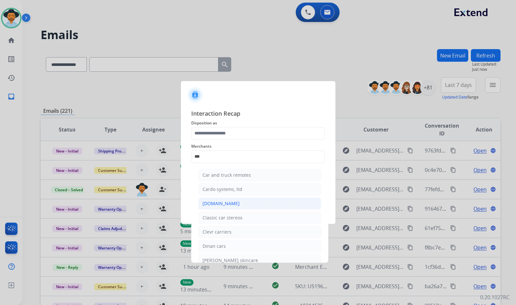
click at [235, 201] on li "[DOMAIN_NAME]" at bounding box center [259, 203] width 123 height 12
type input "**********"
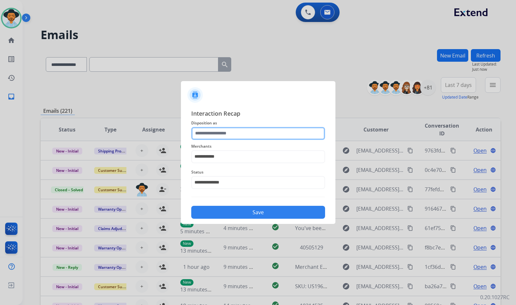
click at [224, 129] on input "text" at bounding box center [258, 133] width 134 height 13
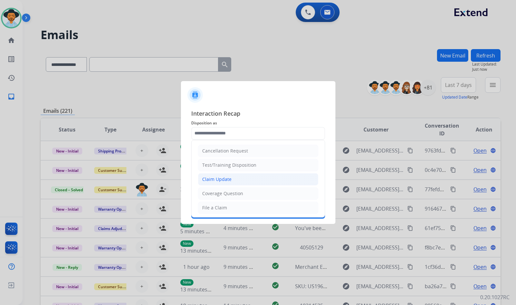
click at [223, 177] on div "Claim Update" at bounding box center [216, 179] width 29 height 6
type input "**********"
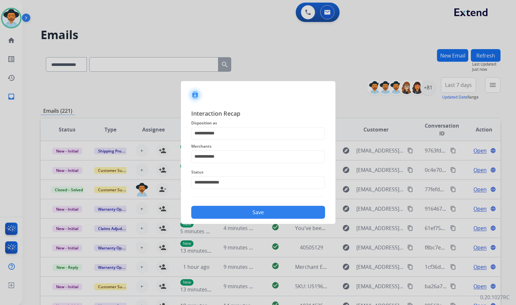
click at [235, 210] on button "Save" at bounding box center [258, 211] width 134 height 13
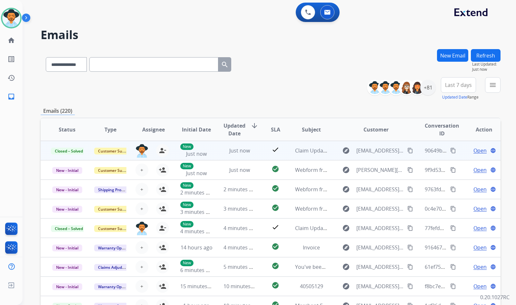
click at [450, 148] on mat-icon "content_copy" at bounding box center [453, 150] width 6 height 6
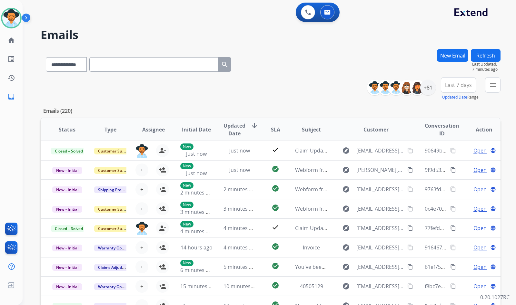
click at [215, 89] on div "**********" at bounding box center [271, 88] width 460 height 23
click at [458, 57] on button "New Email" at bounding box center [452, 55] width 31 height 13
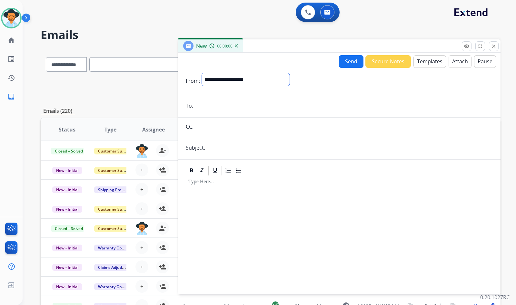
click at [265, 82] on select "**********" at bounding box center [246, 79] width 88 height 13
select select "**********"
click at [202, 73] on select "**********" at bounding box center [246, 79] width 88 height 13
click at [427, 66] on button "Templates" at bounding box center [430, 61] width 33 height 13
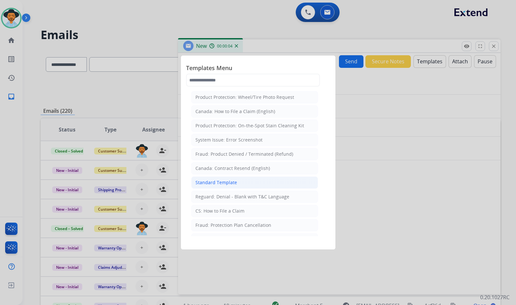
click at [249, 182] on li "Standard Template" at bounding box center [254, 182] width 127 height 12
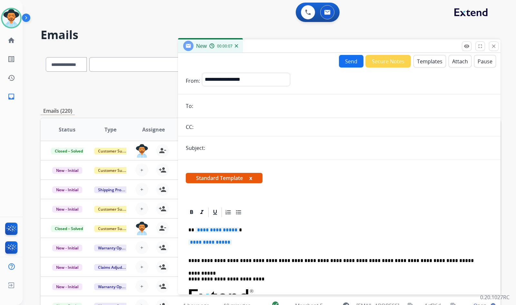
click at [204, 231] on span "**********" at bounding box center [217, 229] width 44 height 5
click at [212, 242] on span "**********" at bounding box center [210, 241] width 44 height 5
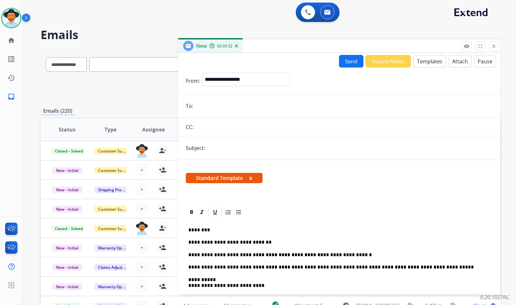
click at [251, 101] on input "email" at bounding box center [344, 105] width 298 height 13
paste input "**********"
type input "**********"
click at [253, 151] on input "text" at bounding box center [350, 147] width 286 height 13
type input "**********"
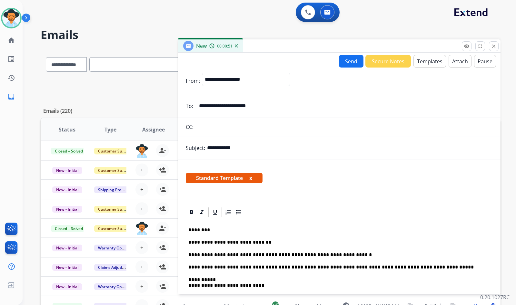
click at [429, 59] on button "Templates" at bounding box center [430, 61] width 33 height 13
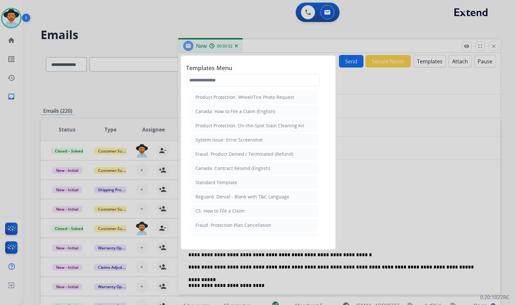
click at [400, 103] on div at bounding box center [258, 152] width 516 height 305
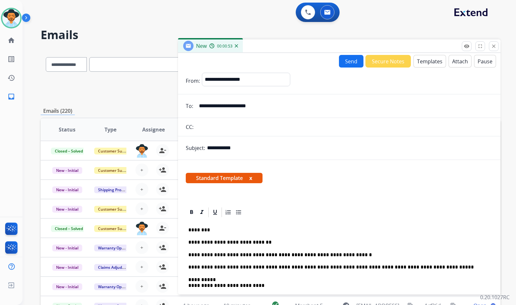
click at [450, 61] on button "Attach" at bounding box center [460, 61] width 23 height 13
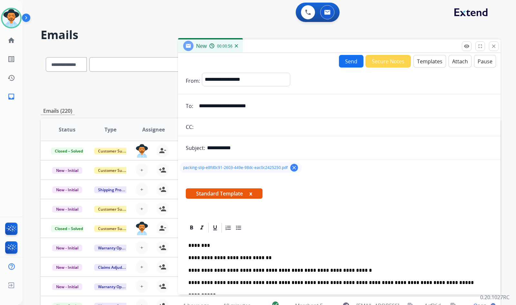
click at [75, 46] on div "**********" at bounding box center [262, 175] width 478 height 305
click at [339, 63] on button "Send" at bounding box center [351, 61] width 25 height 13
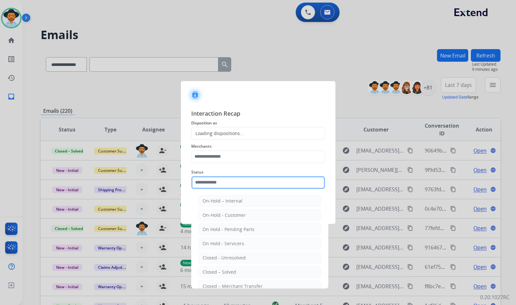
click at [224, 181] on input "text" at bounding box center [258, 182] width 134 height 13
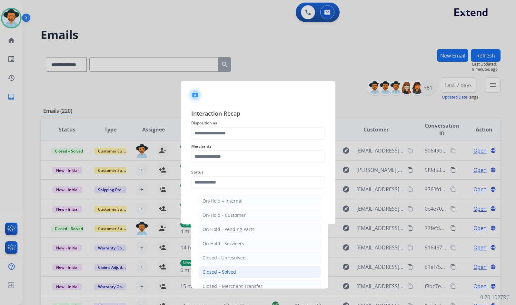
click at [222, 269] on div "Closed – Solved" at bounding box center [220, 271] width 34 height 6
type input "**********"
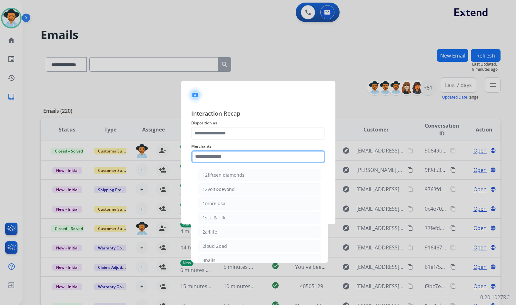
click at [227, 158] on input "text" at bounding box center [258, 156] width 134 height 13
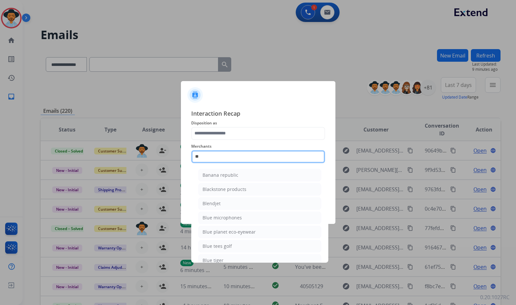
type input "*"
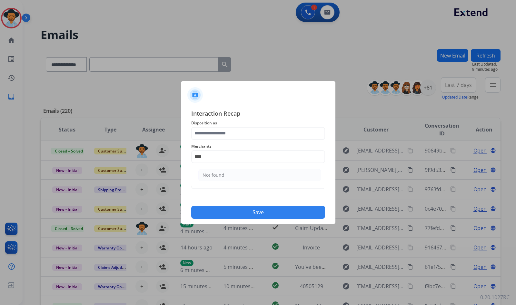
click at [256, 170] on li "Not found" at bounding box center [259, 175] width 123 height 12
type input "*********"
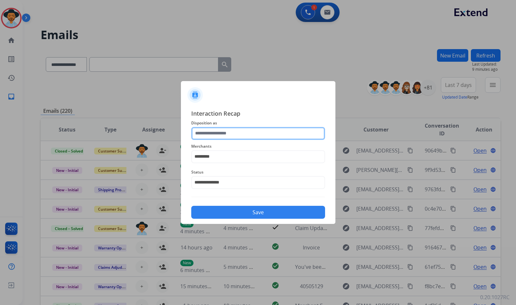
click at [226, 130] on input "text" at bounding box center [258, 133] width 134 height 13
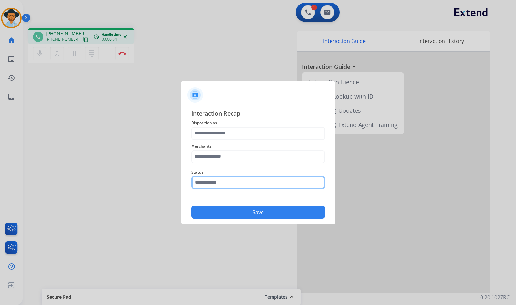
click at [256, 184] on input "text" at bounding box center [258, 182] width 134 height 13
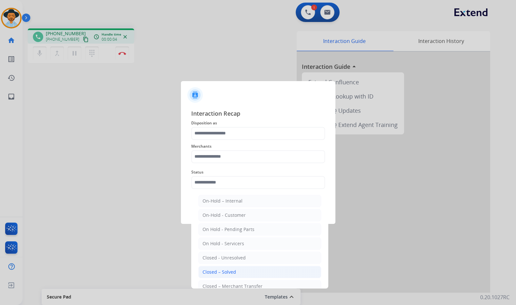
click at [250, 270] on li "Closed – Solved" at bounding box center [259, 271] width 123 height 12
type input "**********"
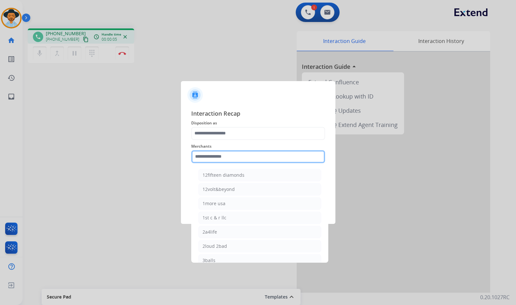
click at [241, 157] on input "text" at bounding box center [258, 156] width 134 height 13
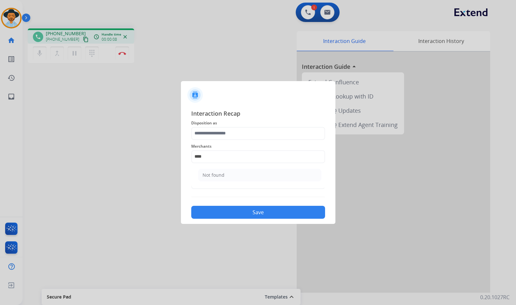
click at [239, 179] on li "Not found" at bounding box center [259, 175] width 123 height 12
type input "*********"
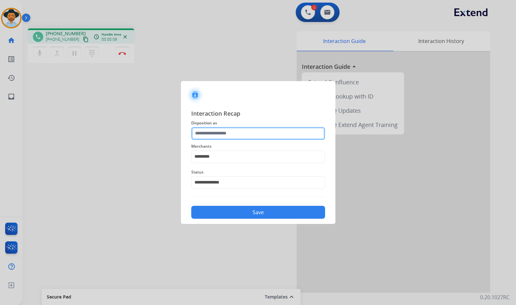
click at [234, 134] on input "text" at bounding box center [258, 133] width 134 height 13
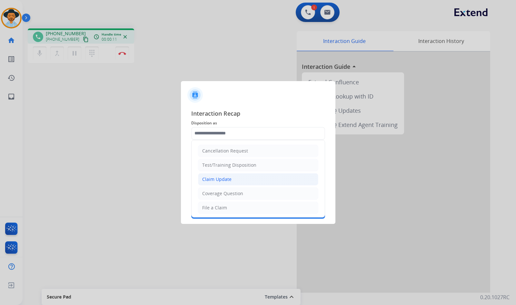
click at [233, 181] on li "Claim Update" at bounding box center [258, 179] width 120 height 12
type input "**********"
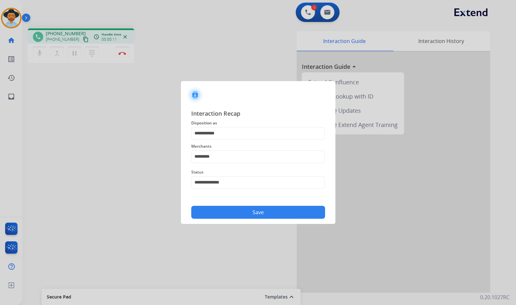
click at [238, 213] on button "Save" at bounding box center [258, 211] width 134 height 13
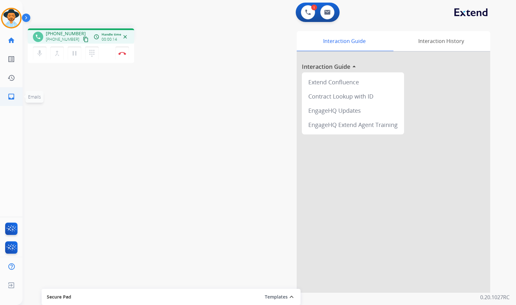
click at [14, 98] on mat-icon "inbox" at bounding box center [11, 97] width 8 height 8
select select "**********"
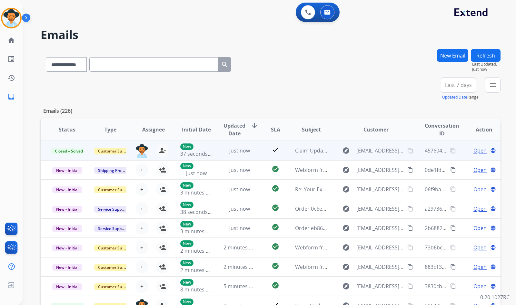
click at [450, 151] on mat-icon "content_copy" at bounding box center [453, 150] width 6 height 6
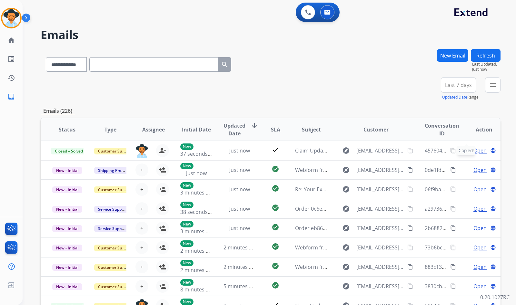
click at [39, 78] on div "**********" at bounding box center [262, 175] width 478 height 305
click at [17, 41] on link "home Home" at bounding box center [11, 40] width 18 height 18
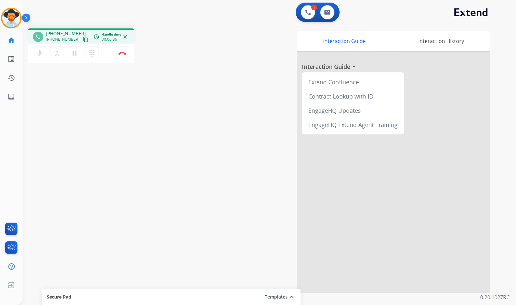
click at [83, 40] on mat-icon "content_copy" at bounding box center [86, 39] width 6 height 6
click at [119, 53] on img at bounding box center [122, 53] width 8 height 3
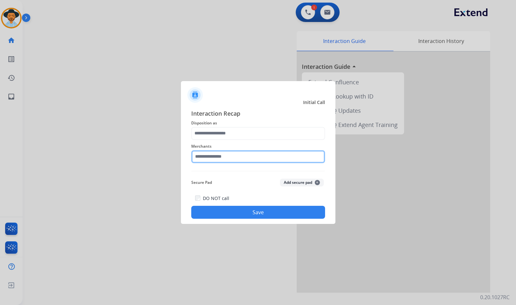
click at [213, 158] on input "text" at bounding box center [258, 156] width 134 height 13
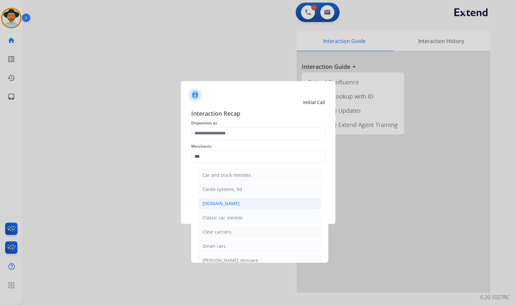
click at [229, 198] on li "[DOMAIN_NAME]" at bounding box center [259, 203] width 123 height 12
type input "**********"
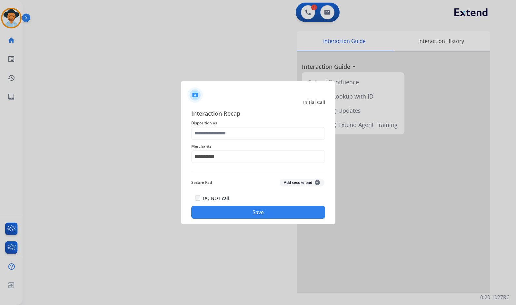
click at [229, 125] on span "Disposition as" at bounding box center [258, 123] width 134 height 8
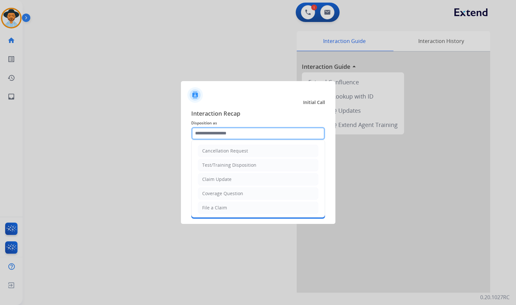
click at [237, 139] on div "Cancellation Request Test/Training Disposition Claim Update Coverage Question F…" at bounding box center [258, 133] width 134 height 13
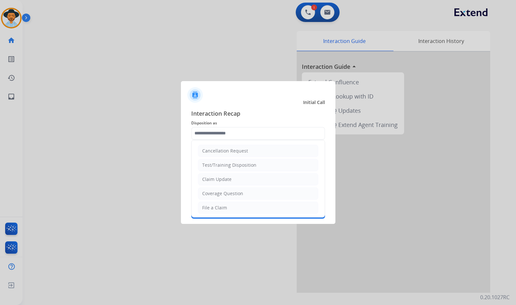
click at [236, 208] on li "File a Claim" at bounding box center [258, 207] width 120 height 12
type input "**********"
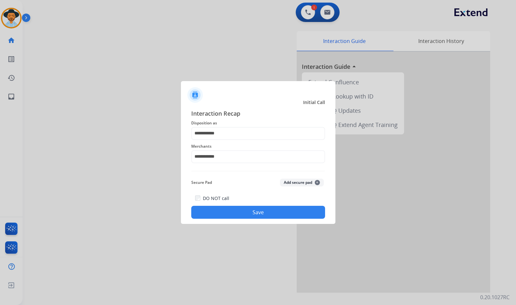
click at [243, 213] on button "Save" at bounding box center [258, 211] width 134 height 13
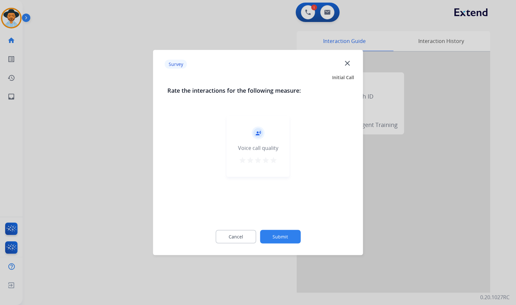
click at [278, 238] on button "Submit" at bounding box center [280, 237] width 41 height 14
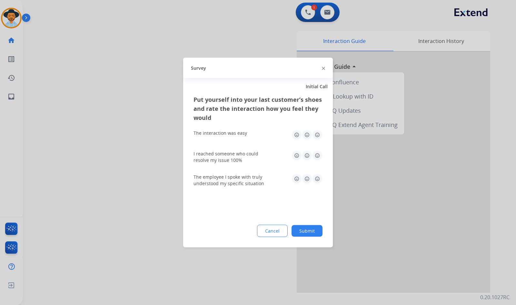
click at [301, 229] on button "Submit" at bounding box center [307, 231] width 31 height 12
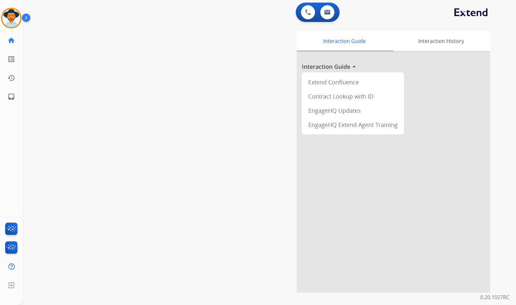
click at [74, 80] on div "swap_horiz Break voice bridge close_fullscreen Connect 3-Way Call merge_type Se…" at bounding box center [262, 157] width 478 height 269
click at [169, 213] on div "swap_horiz Break voice bridge close_fullscreen Connect 3-Way Call merge_type Se…" at bounding box center [262, 157] width 478 height 269
click at [17, 100] on link "inbox Emails" at bounding box center [11, 96] width 18 height 18
select select "**********"
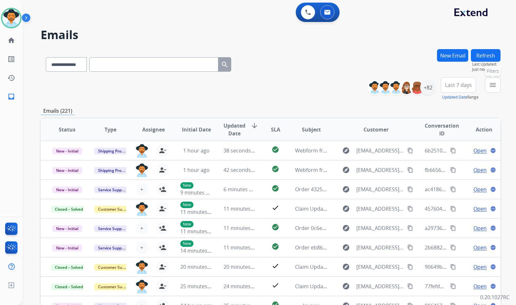
click at [494, 89] on button "menu Filters" at bounding box center [492, 84] width 15 height 15
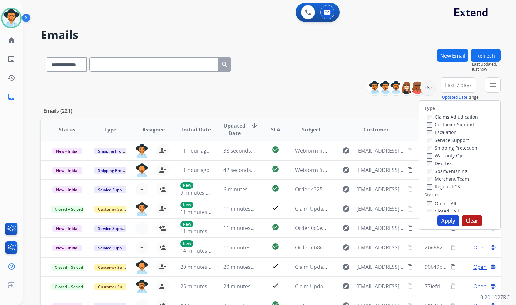
click at [465, 124] on label "Customer Support" at bounding box center [450, 124] width 47 height 6
click at [464, 150] on label "Shipping Protection" at bounding box center [452, 148] width 50 height 6
click at [449, 186] on label "Reguard CS" at bounding box center [443, 186] width 33 height 6
click at [443, 203] on label "Open - All" at bounding box center [441, 203] width 29 height 6
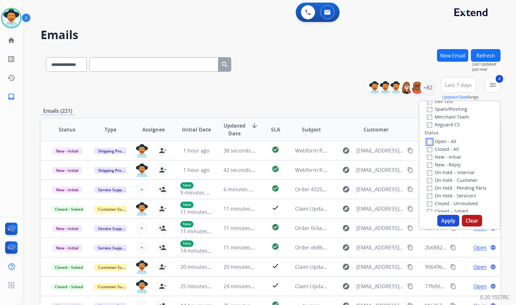
scroll to position [65, 0]
drag, startPoint x: 444, startPoint y: 195, endPoint x: 444, endPoint y: 188, distance: 6.8
click at [444, 195] on label "On Hold - Servicers" at bounding box center [451, 193] width 49 height 6
click at [445, 184] on label "On Hold - Pending Parts" at bounding box center [457, 185] width 60 height 6
click at [446, 176] on label "On-hold - Customer" at bounding box center [452, 177] width 51 height 6
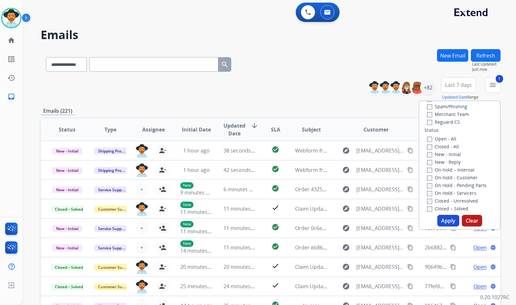
click at [446, 169] on label "On-hold – Internal" at bounding box center [450, 169] width 47 height 6
click at [444, 160] on label "New - Reply" at bounding box center [444, 162] width 34 height 6
click at [444, 153] on label "New - Initial" at bounding box center [444, 154] width 34 height 6
click at [443, 224] on button "Apply" at bounding box center [448, 221] width 22 height 12
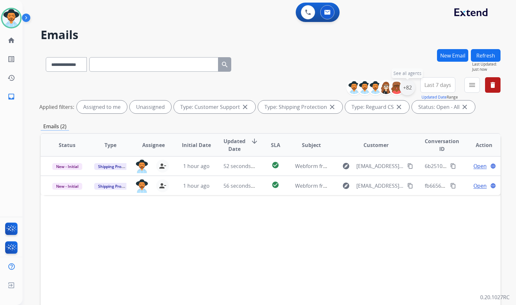
click at [402, 82] on div "+82" at bounding box center [407, 87] width 15 height 15
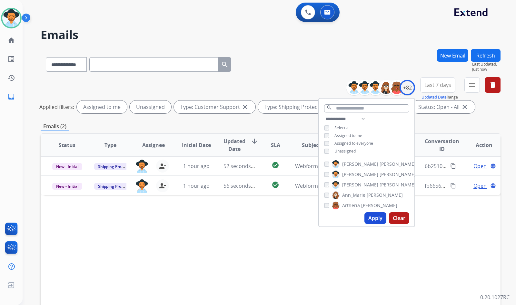
click at [335, 148] on span "Unassigned" at bounding box center [345, 150] width 21 height 5
click at [380, 185] on span "[PERSON_NAME]" at bounding box center [398, 184] width 36 height 6
click at [379, 224] on div "Apply Clear" at bounding box center [366, 217] width 95 height 17
click at [379, 220] on button "Apply" at bounding box center [376, 218] width 22 height 12
click at [462, 223] on div "Status Type Assignee Initial Date Updated Date arrow_downward SLA Subject Custo…" at bounding box center [271, 241] width 460 height 216
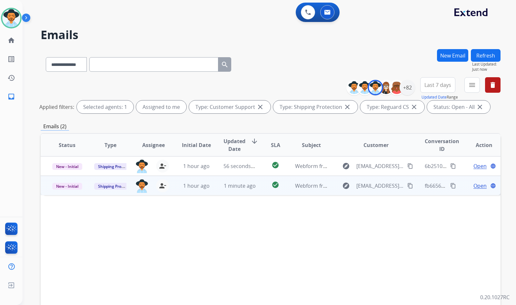
click at [477, 186] on span "Open" at bounding box center [480, 186] width 13 height 8
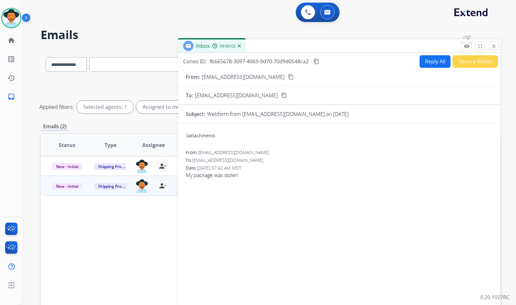
click at [469, 49] on mat-icon "remove_red_eye" at bounding box center [467, 46] width 6 height 6
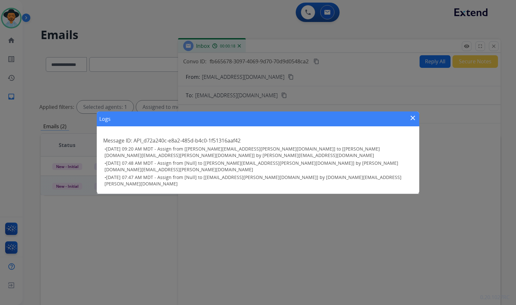
click at [409, 122] on mat-icon "close" at bounding box center [413, 118] width 8 height 8
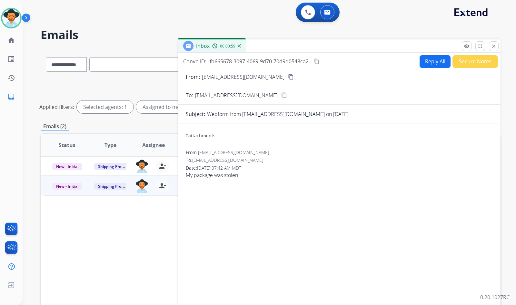
click at [288, 77] on mat-icon "content_copy" at bounding box center [291, 77] width 6 height 6
click at [224, 175] on span "My package was stolen" at bounding box center [339, 175] width 307 height 8
click at [225, 175] on span "My package was stolen" at bounding box center [339, 175] width 307 height 8
copy app-emails-table "My package was stolen remove_red_eye Logs fullscreen Expand close Close Fetchin…"
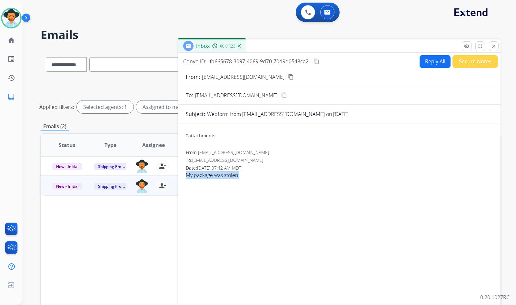
drag, startPoint x: 320, startPoint y: 62, endPoint x: 315, endPoint y: 65, distance: 5.6
click at [319, 62] on mat-icon "content_copy" at bounding box center [317, 61] width 6 height 6
click at [441, 63] on button "Reply All" at bounding box center [435, 61] width 31 height 13
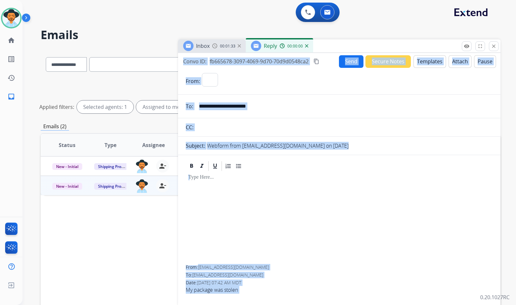
select select "**********"
click at [430, 60] on button "Templates" at bounding box center [430, 61] width 33 height 13
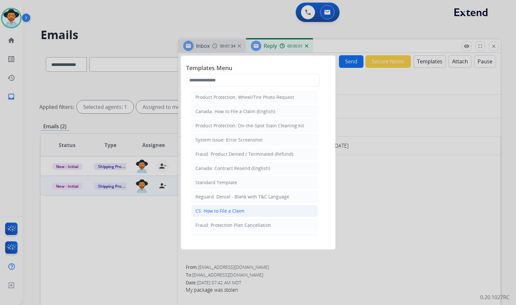
click at [249, 207] on li "CS: How to File a Claim" at bounding box center [254, 211] width 127 height 12
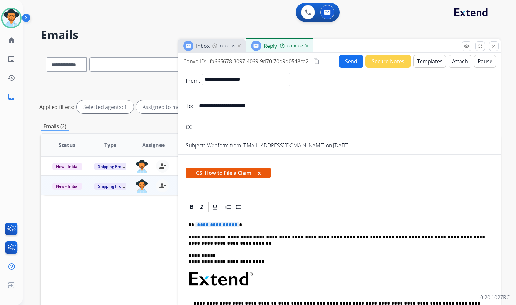
click at [225, 225] on span "**********" at bounding box center [217, 224] width 44 height 5
click at [355, 60] on button "Send" at bounding box center [351, 61] width 25 height 13
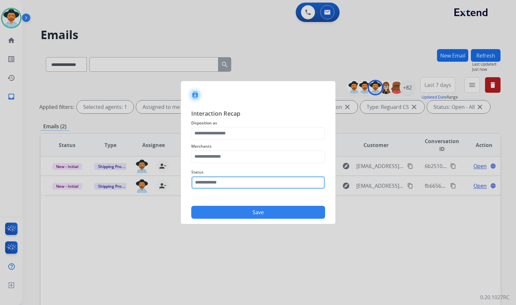
click at [265, 186] on input "text" at bounding box center [258, 182] width 134 height 13
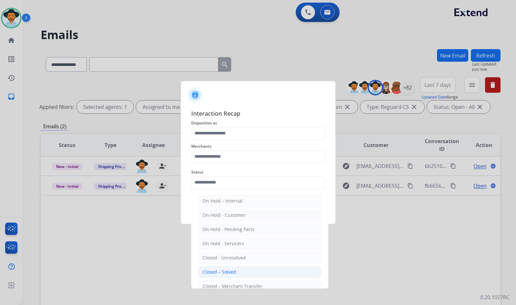
click at [257, 271] on li "Closed – Solved" at bounding box center [259, 271] width 123 height 12
type input "**********"
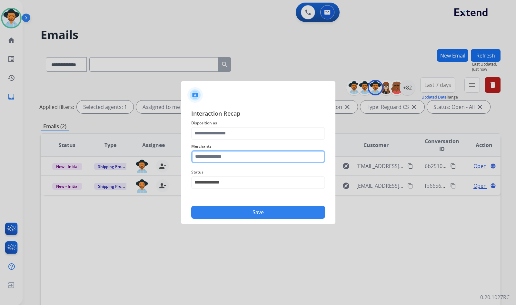
click at [216, 157] on input "text" at bounding box center [258, 156] width 134 height 13
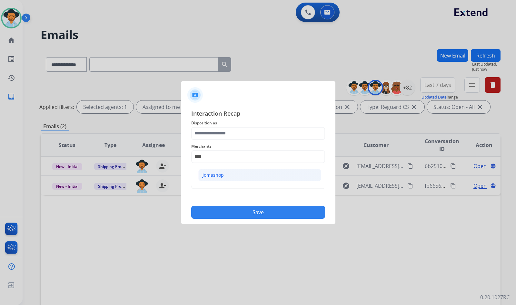
click at [225, 176] on li "Jomashop" at bounding box center [259, 175] width 123 height 12
type input "********"
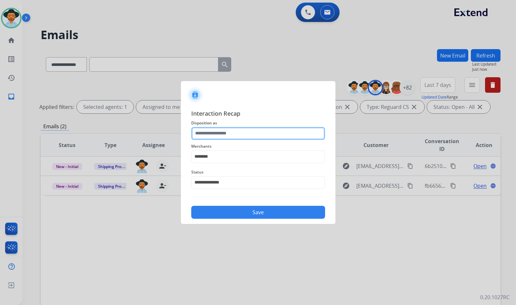
click at [217, 138] on input "text" at bounding box center [258, 133] width 134 height 13
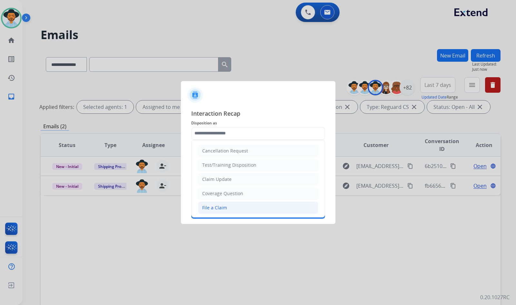
click at [218, 205] on div "File a Claim" at bounding box center [214, 207] width 25 height 6
type input "**********"
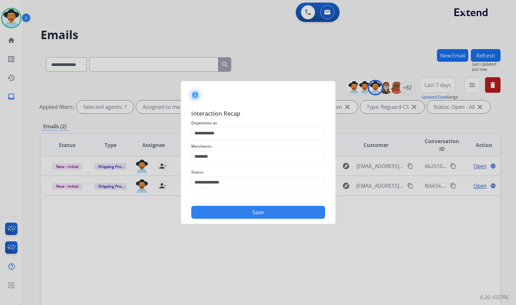
click at [224, 208] on button "Save" at bounding box center [258, 211] width 134 height 13
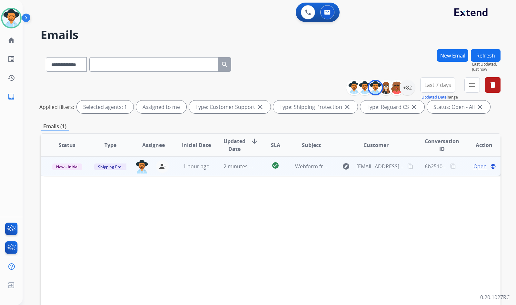
drag, startPoint x: 475, startPoint y: 161, endPoint x: 470, endPoint y: 162, distance: 4.9
click at [474, 161] on td "Open language" at bounding box center [478, 165] width 43 height 19
click at [475, 165] on span "Open" at bounding box center [480, 166] width 13 height 8
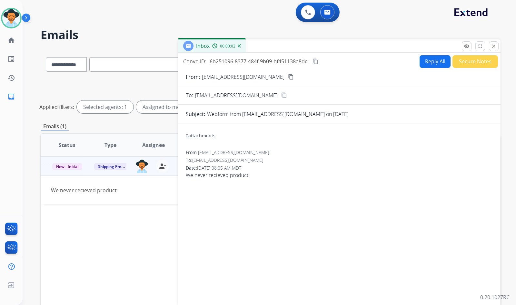
click at [294, 77] on mat-icon "content_copy" at bounding box center [291, 77] width 6 height 6
click at [318, 62] on mat-icon "content_copy" at bounding box center [316, 61] width 6 height 6
click at [205, 170] on span "09/10/2025 - 08:05 AM MDT" at bounding box center [219, 168] width 44 height 6
click at [204, 175] on span "We never recieved product" at bounding box center [339, 175] width 307 height 8
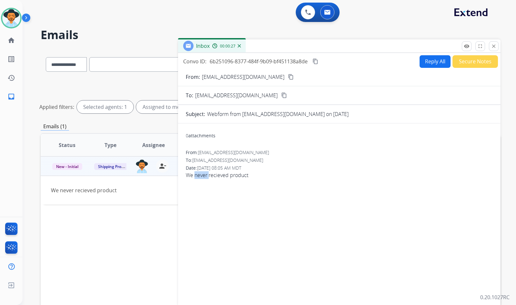
click at [204, 175] on span "We never recieved product" at bounding box center [339, 175] width 307 height 8
copy app-emails-table "We never recieved product remove_red_eye Logs fullscreen Expand close Close Hol…"
click at [427, 64] on button "Reply All" at bounding box center [435, 61] width 31 height 13
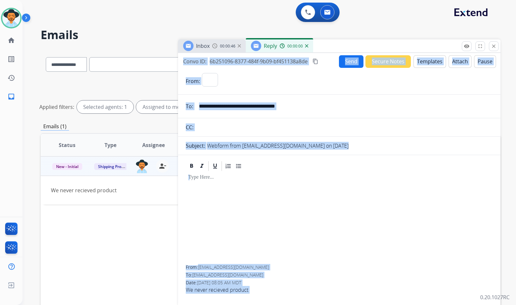
select select "**********"
click at [427, 64] on button "Templates" at bounding box center [430, 61] width 33 height 13
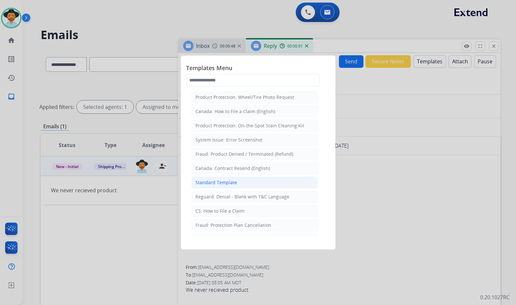
click at [231, 182] on div "Standard Template" at bounding box center [216, 182] width 42 height 6
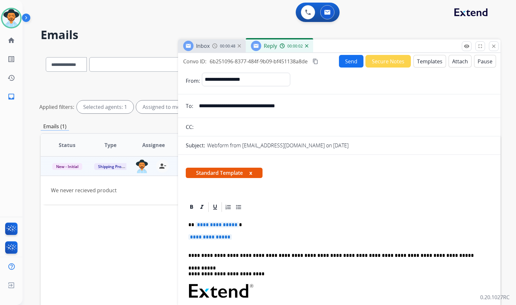
click at [216, 225] on span "**********" at bounding box center [217, 224] width 44 height 5
click at [215, 225] on span "**********" at bounding box center [217, 224] width 44 height 5
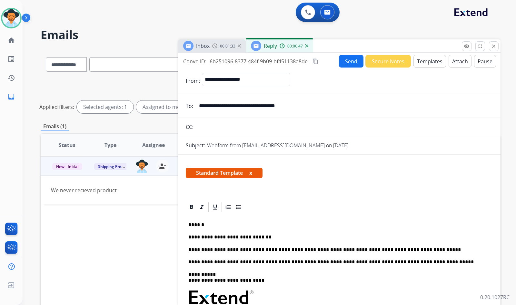
click at [352, 62] on button "Send" at bounding box center [351, 61] width 25 height 13
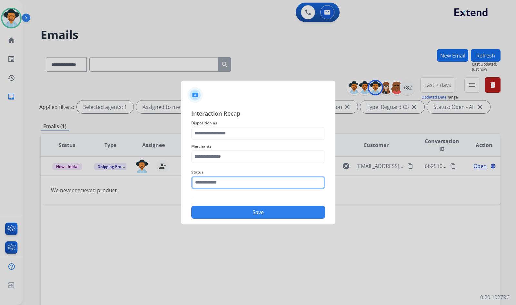
click at [262, 186] on input "text" at bounding box center [258, 182] width 134 height 13
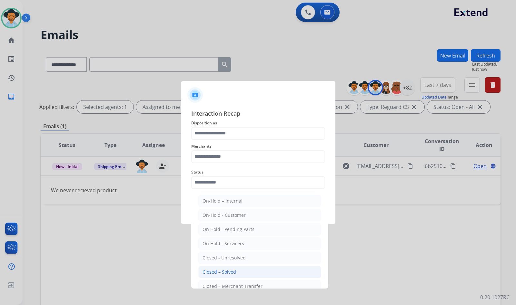
click at [263, 269] on li "Closed – Solved" at bounding box center [259, 271] width 123 height 12
type input "**********"
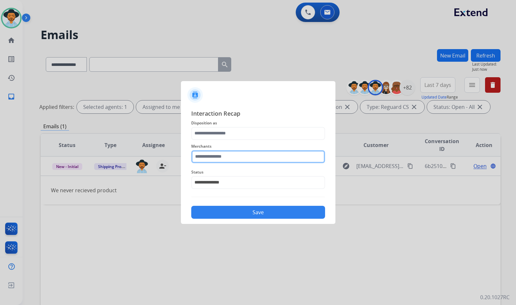
click at [255, 155] on input "text" at bounding box center [258, 156] width 134 height 13
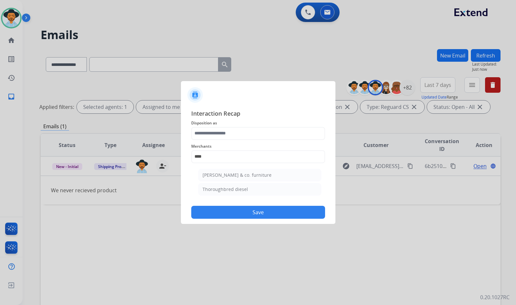
drag, startPoint x: 249, startPoint y: 191, endPoint x: 244, endPoint y: 171, distance: 20.5
click at [249, 190] on li "Thoroughbred diesel" at bounding box center [259, 189] width 123 height 12
type input "**********"
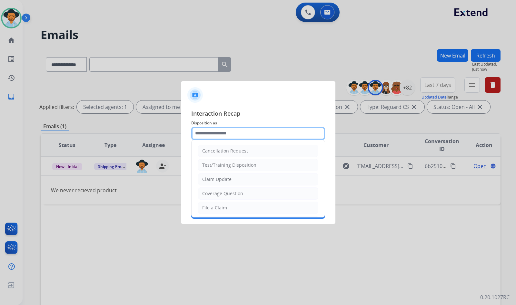
click at [242, 131] on input "text" at bounding box center [258, 133] width 134 height 13
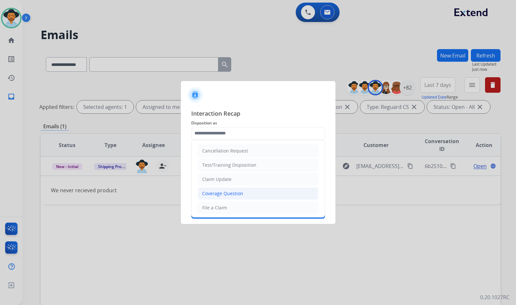
click at [222, 193] on div "Coverage Question" at bounding box center [222, 193] width 41 height 6
type input "**********"
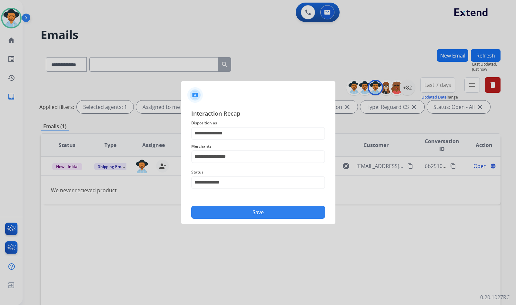
click at [230, 210] on button "Save" at bounding box center [258, 211] width 134 height 13
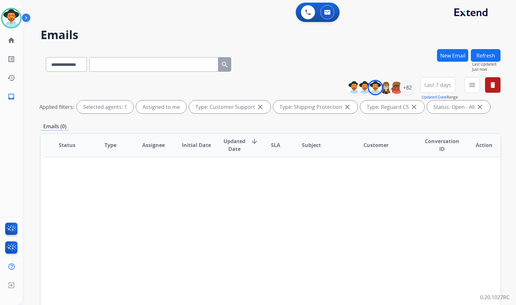
drag, startPoint x: 38, startPoint y: 86, endPoint x: 35, endPoint y: 83, distance: 4.6
click at [38, 86] on div "**********" at bounding box center [262, 175] width 478 height 305
click at [16, 39] on link "home Home" at bounding box center [11, 40] width 18 height 18
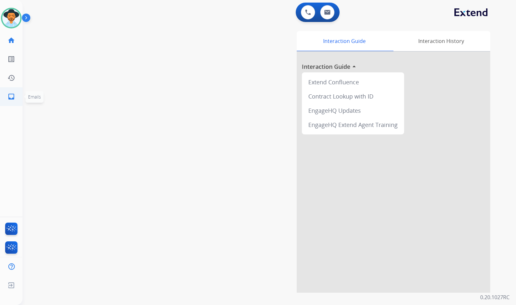
click at [15, 99] on link "inbox Emails" at bounding box center [11, 96] width 18 height 18
select select "**********"
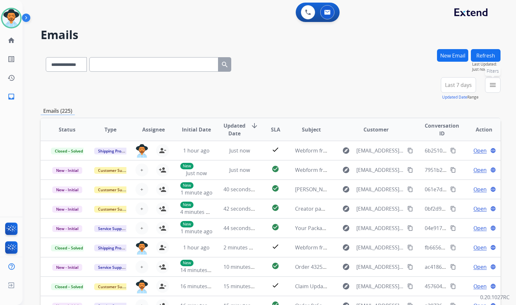
click at [495, 86] on mat-icon "menu" at bounding box center [493, 85] width 8 height 8
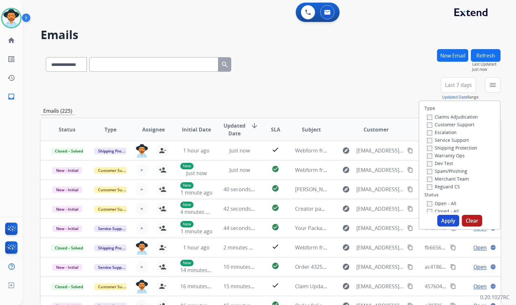
drag, startPoint x: 469, startPoint y: 123, endPoint x: 460, endPoint y: 142, distance: 21.2
click at [468, 122] on label "Customer Support" at bounding box center [450, 124] width 47 height 6
click at [459, 147] on label "Shipping Protection" at bounding box center [452, 148] width 50 height 6
click at [458, 124] on label "Customer Support" at bounding box center [450, 124] width 47 height 6
click at [450, 191] on div "Type Claims Adjudication Customer Support Escalation Service Support Shipping P…" at bounding box center [459, 156] width 81 height 111
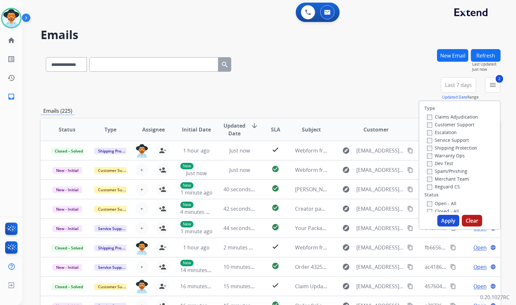
click at [449, 186] on label "Reguard CS" at bounding box center [443, 186] width 33 height 6
click at [446, 205] on label "Open - All" at bounding box center [441, 203] width 29 height 6
click at [434, 204] on label "Open - All" at bounding box center [441, 203] width 29 height 6
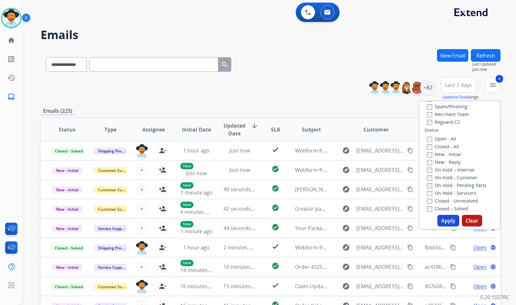
click at [457, 193] on label "On Hold - Servicers" at bounding box center [451, 193] width 49 height 6
click at [458, 186] on label "On Hold - Pending Parts" at bounding box center [457, 185] width 60 height 6
click at [459, 178] on label "On-hold - Customer" at bounding box center [452, 177] width 51 height 6
click at [455, 167] on label "On-hold – Internal" at bounding box center [450, 169] width 47 height 6
click at [448, 162] on label "New - Reply" at bounding box center [444, 162] width 34 height 6
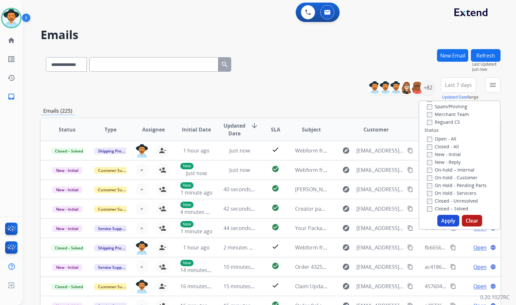
click at [448, 155] on label "New - Initial" at bounding box center [444, 154] width 34 height 6
click at [449, 223] on button "Apply" at bounding box center [448, 221] width 22 height 12
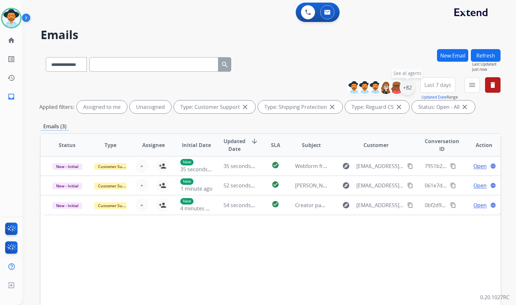
click at [408, 86] on div "+82" at bounding box center [407, 87] width 15 height 15
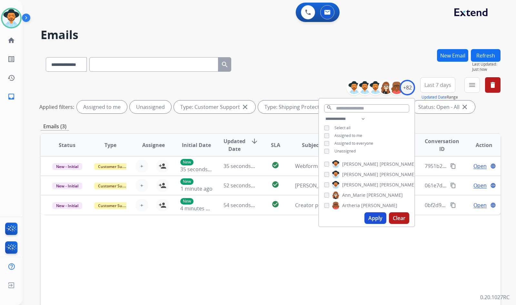
click at [351, 150] on span "Unassigned" at bounding box center [345, 150] width 21 height 5
click at [380, 183] on span "[PERSON_NAME]" at bounding box center [398, 184] width 36 height 6
click at [343, 236] on div "Status Type Assignee Initial Date Updated Date arrow_downward SLA Subject Custo…" at bounding box center [271, 241] width 460 height 216
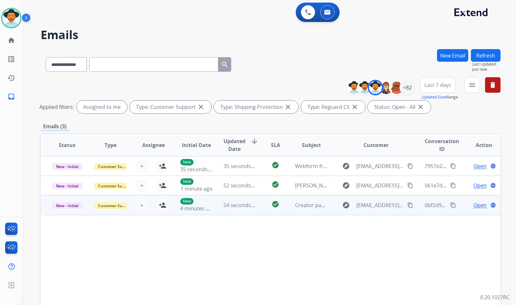
click at [461, 205] on td "Open language" at bounding box center [478, 204] width 43 height 19
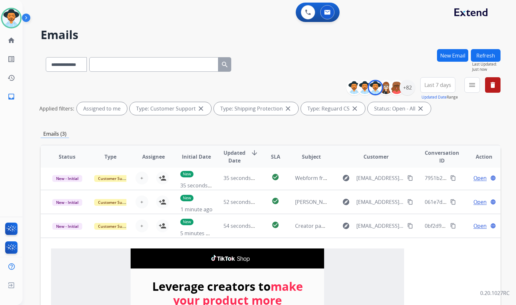
scroll to position [0, 0]
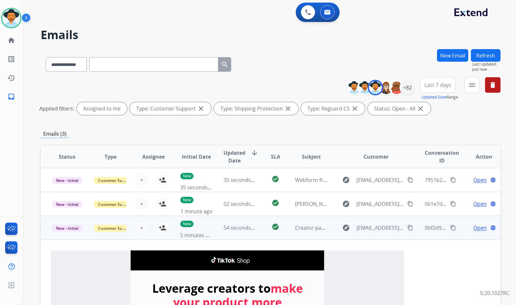
click at [459, 229] on td "Open language" at bounding box center [478, 227] width 43 height 24
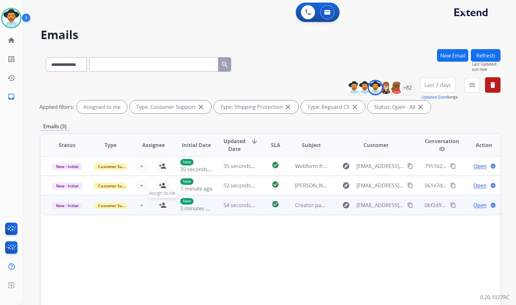
click at [161, 205] on mat-icon "person_add" at bounding box center [163, 205] width 8 height 8
click at [106, 205] on span "Customer Support" at bounding box center [115, 205] width 42 height 7
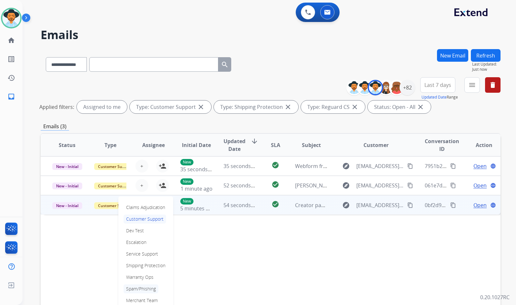
click at [151, 287] on p "Spam/Phishing" at bounding box center [141, 288] width 35 height 9
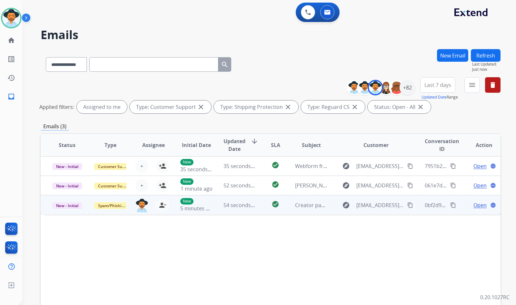
click at [475, 204] on span "Open" at bounding box center [480, 205] width 13 height 8
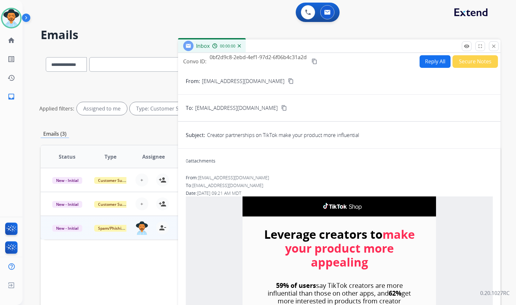
click at [466, 62] on button "Secure Notes" at bounding box center [475, 61] width 45 height 13
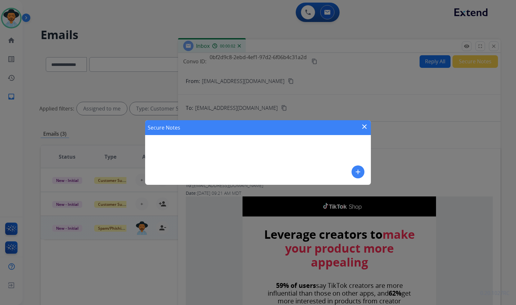
click at [359, 171] on mat-icon "add" at bounding box center [358, 172] width 8 height 8
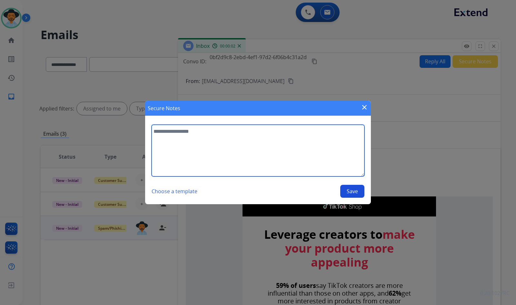
click at [298, 147] on textarea at bounding box center [258, 151] width 213 height 52
type textarea "**********"
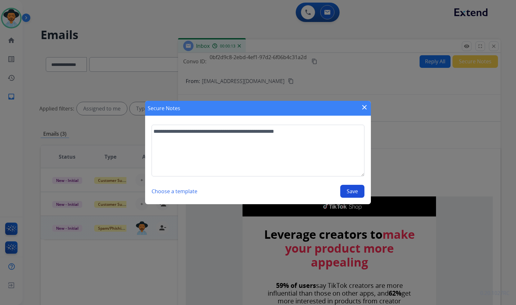
click at [366, 198] on section "**********" at bounding box center [258, 161] width 226 height 86
click at [363, 192] on button "Save" at bounding box center [352, 191] width 24 height 13
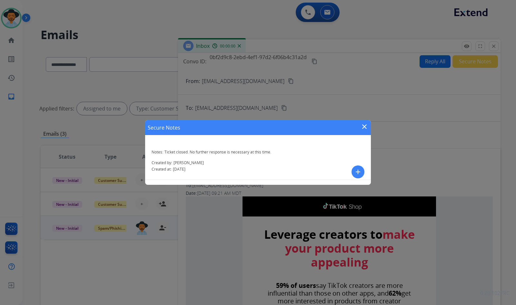
click at [364, 125] on mat-icon "close" at bounding box center [365, 127] width 8 height 8
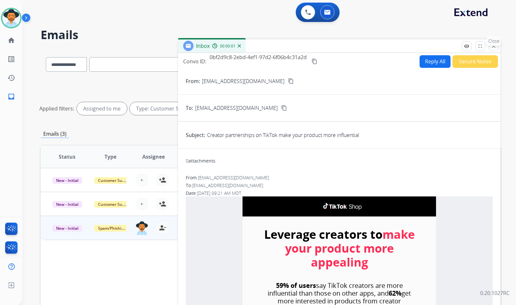
click at [495, 45] on p "Close" at bounding box center [494, 41] width 15 height 10
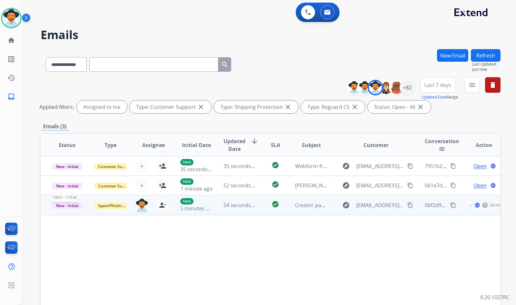
click at [74, 205] on span "New - Initial" at bounding box center [67, 205] width 30 height 7
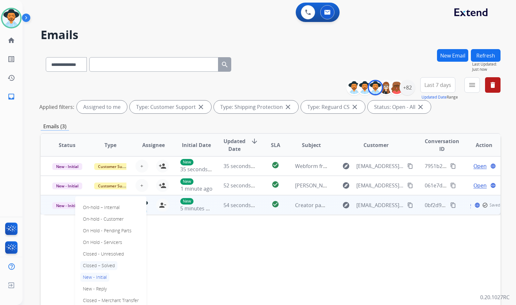
click at [92, 263] on p "Closed – Solved" at bounding box center [98, 265] width 37 height 9
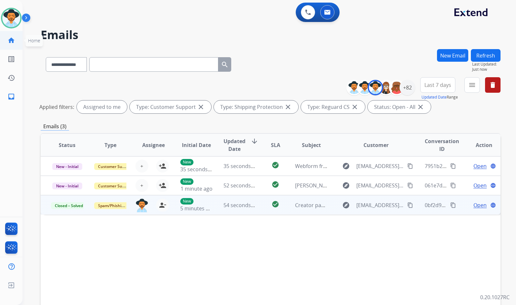
click at [6, 43] on link "home Home" at bounding box center [11, 40] width 18 height 18
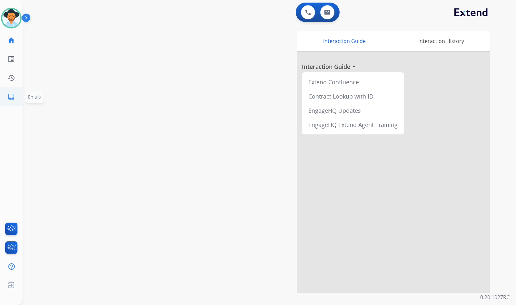
click at [7, 96] on link "inbox Emails" at bounding box center [11, 96] width 18 height 18
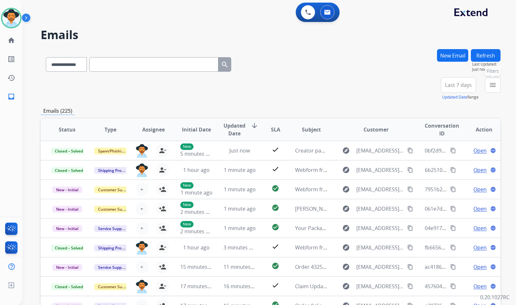
click at [496, 86] on mat-icon "menu" at bounding box center [493, 85] width 8 height 8
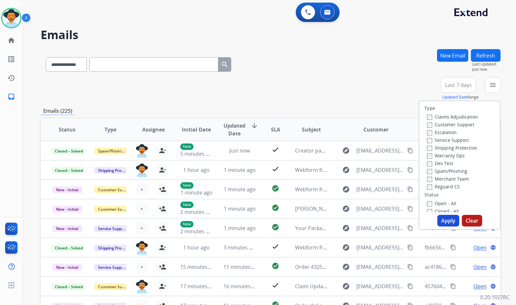
click at [461, 123] on label "Customer Support" at bounding box center [450, 124] width 47 height 6
click at [460, 146] on label "Shipping Protection" at bounding box center [452, 148] width 50 height 6
click at [443, 186] on label "Reguard CS" at bounding box center [443, 186] width 33 height 6
click at [440, 202] on label "Open - All" at bounding box center [441, 203] width 29 height 6
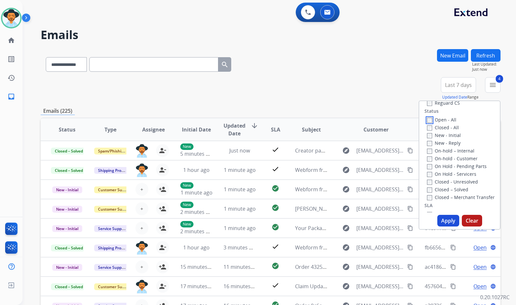
scroll to position [97, 0]
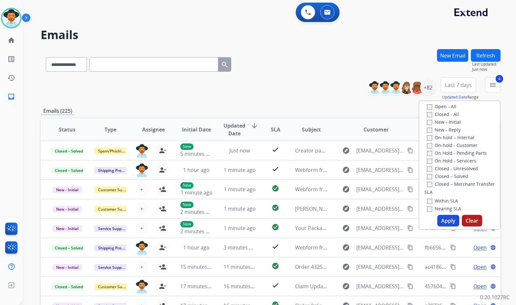
click at [461, 161] on label "On Hold - Servicers" at bounding box center [451, 160] width 49 height 6
click at [461, 150] on label "On Hold - Pending Parts" at bounding box center [457, 153] width 60 height 6
click at [460, 144] on label "On-hold - Customer" at bounding box center [452, 145] width 51 height 6
click at [458, 133] on div "On-hold – Internal" at bounding box center [461, 137] width 68 height 8
click at [452, 136] on div "On-hold – Internal" at bounding box center [461, 137] width 68 height 8
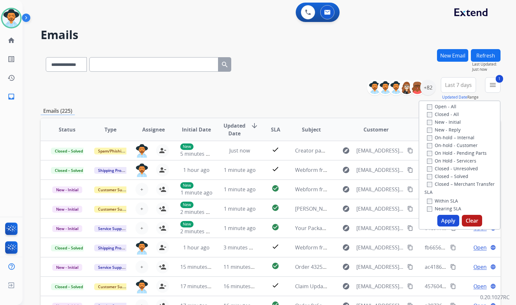
click at [449, 126] on label "New - Reply" at bounding box center [444, 129] width 34 height 6
click at [449, 120] on label "New - Initial" at bounding box center [444, 122] width 34 height 6
click at [452, 135] on label "On-hold – Internal" at bounding box center [450, 137] width 47 height 6
click at [449, 222] on button "Apply" at bounding box center [448, 221] width 22 height 12
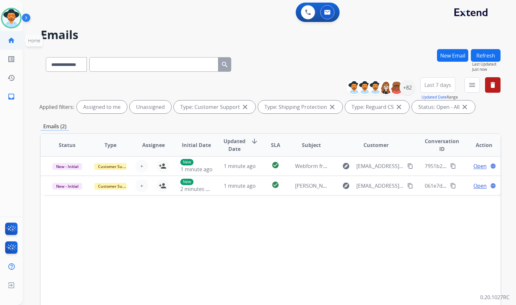
click at [8, 37] on mat-icon "home" at bounding box center [11, 40] width 8 height 8
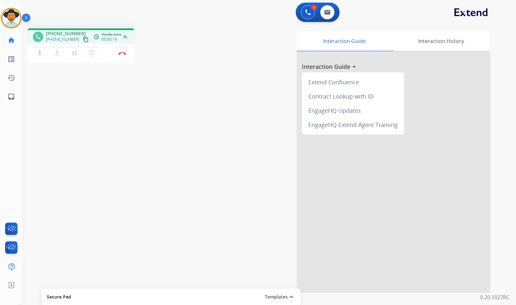
click at [82, 41] on button "content_copy" at bounding box center [86, 39] width 8 height 8
click at [76, 52] on mat-icon "pause" at bounding box center [75, 53] width 8 height 8
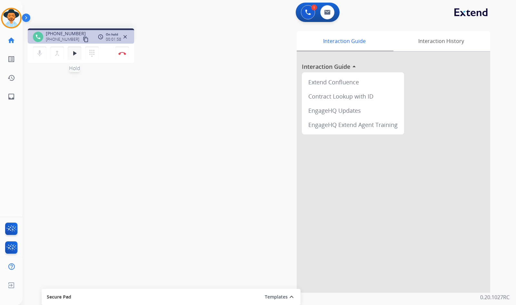
click at [75, 53] on mat-icon "play_arrow" at bounding box center [75, 53] width 8 height 8
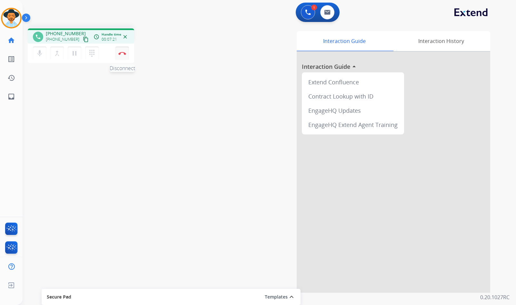
click at [122, 55] on button "Disconnect" at bounding box center [122, 53] width 14 height 14
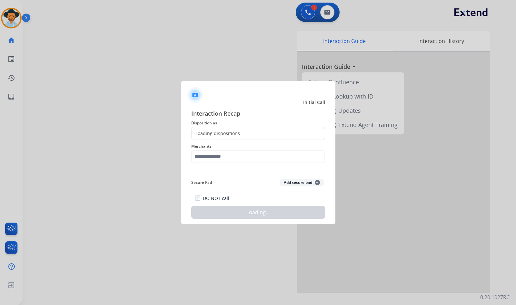
click at [235, 148] on span "Merchants" at bounding box center [258, 146] width 134 height 8
click at [237, 153] on input "text" at bounding box center [258, 156] width 134 height 13
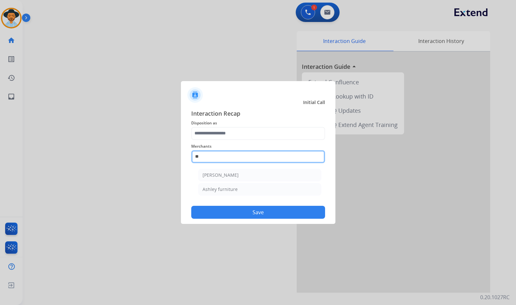
type input "*"
click at [251, 190] on li "Ashley furniture" at bounding box center [259, 189] width 123 height 12
type input "**********"
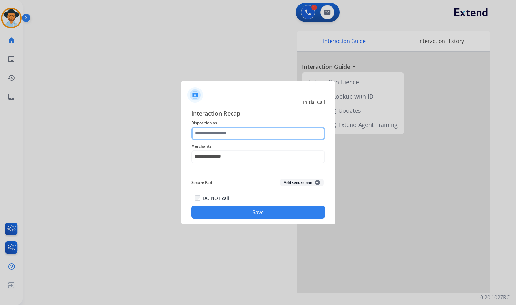
click at [248, 139] on input "text" at bounding box center [258, 133] width 134 height 13
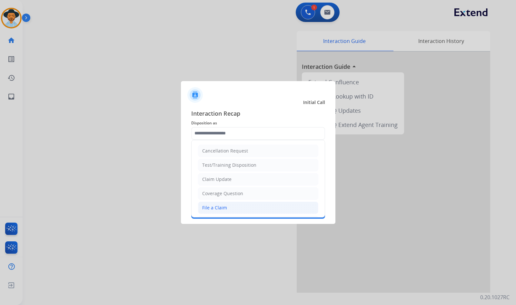
click at [235, 205] on li "File a Claim" at bounding box center [258, 207] width 120 height 12
type input "**********"
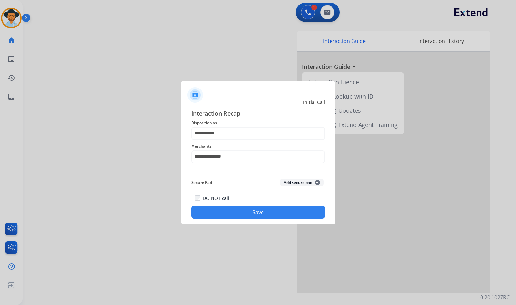
click at [247, 211] on button "Save" at bounding box center [258, 211] width 134 height 13
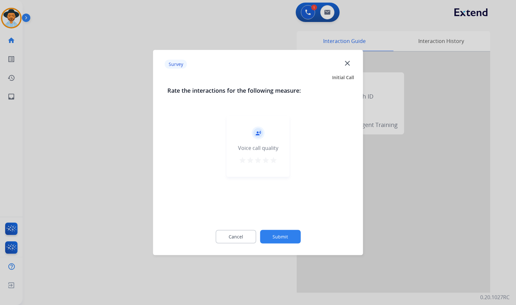
click at [286, 233] on button "Submit" at bounding box center [280, 237] width 41 height 14
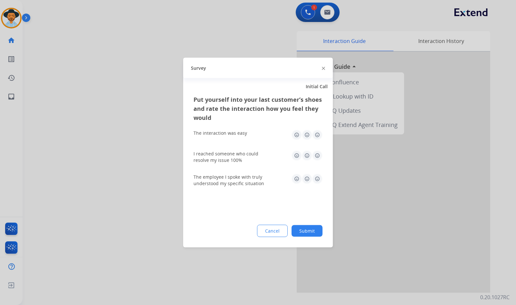
click at [304, 231] on button "Submit" at bounding box center [307, 231] width 31 height 12
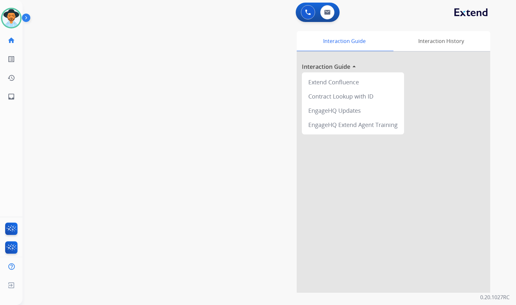
click at [86, 146] on div "swap_horiz Break voice bridge close_fullscreen Connect 3-Way Call merge_type Se…" at bounding box center [262, 157] width 478 height 269
click at [15, 100] on link "inbox Emails" at bounding box center [11, 96] width 18 height 18
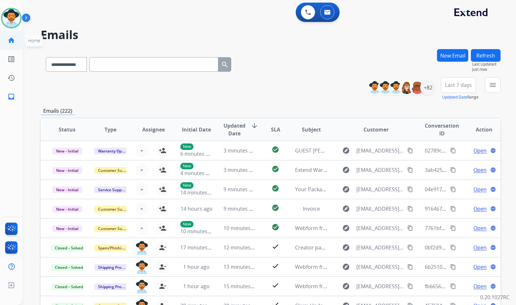
click at [11, 39] on mat-icon "home" at bounding box center [11, 40] width 8 height 8
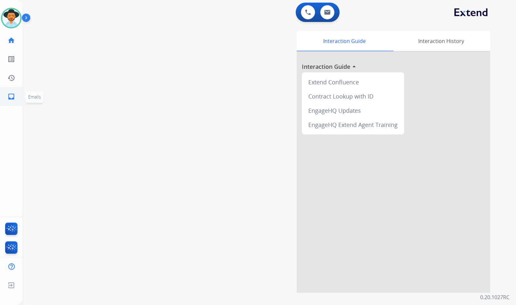
click at [15, 99] on mat-icon "inbox" at bounding box center [11, 97] width 8 height 8
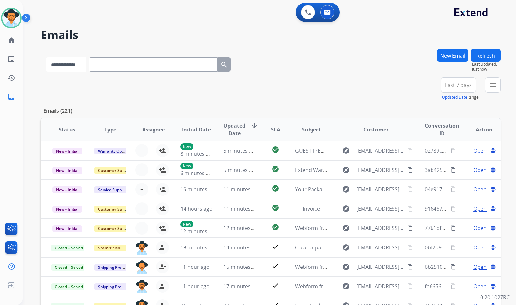
drag, startPoint x: 142, startPoint y: 59, endPoint x: 84, endPoint y: 70, distance: 58.5
click at [85, 70] on select "**********" at bounding box center [66, 64] width 40 height 15
select select "**********"
click at [46, 57] on select "**********" at bounding box center [66, 64] width 40 height 15
paste input "**********"
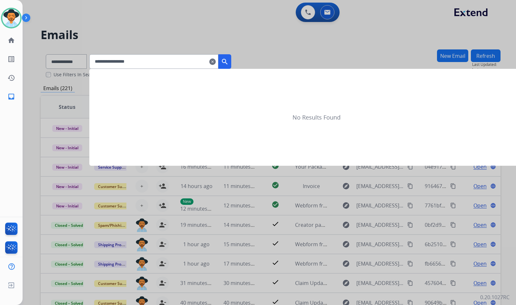
type input "**********"
click at [229, 60] on mat-icon "search" at bounding box center [225, 62] width 8 height 8
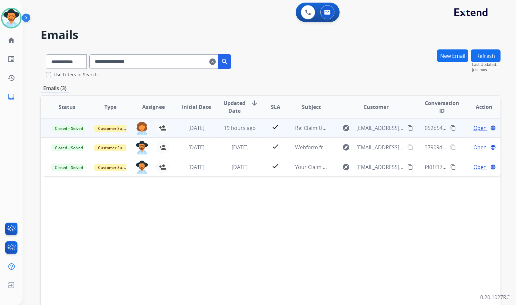
click at [457, 126] on td "Open language" at bounding box center [478, 127] width 43 height 19
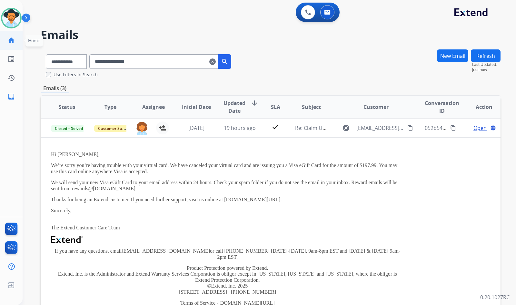
click at [15, 41] on mat-icon "home" at bounding box center [11, 40] width 8 height 8
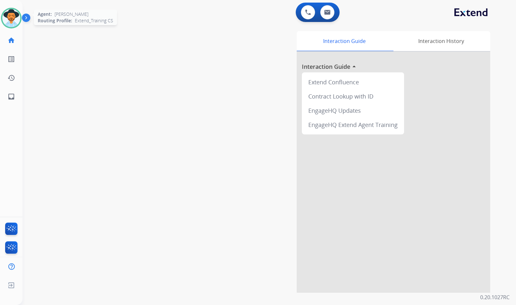
click at [13, 17] on img at bounding box center [11, 18] width 18 height 18
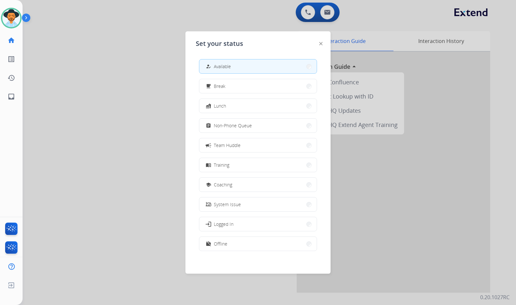
click at [248, 186] on button "school Coaching" at bounding box center [257, 184] width 117 height 14
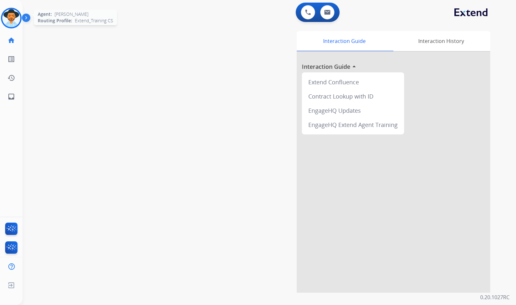
click at [17, 24] on img at bounding box center [11, 18] width 18 height 18
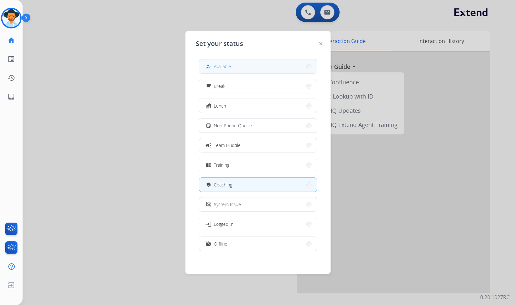
click at [236, 70] on button "how_to_reg Available" at bounding box center [257, 66] width 117 height 14
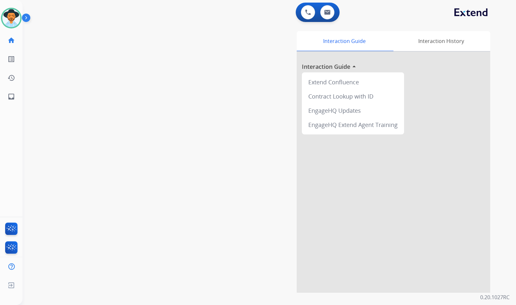
drag, startPoint x: 108, startPoint y: 141, endPoint x: 26, endPoint y: 113, distance: 86.6
click at [106, 140] on div "swap_horiz Break voice bridge close_fullscreen Connect 3-Way Call merge_type Se…" at bounding box center [262, 157] width 478 height 269
click at [12, 102] on link "inbox Emails" at bounding box center [11, 96] width 18 height 18
select select "**********"
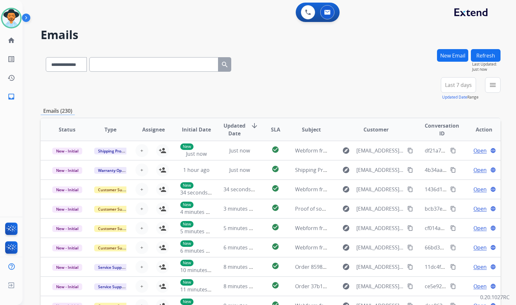
click at [449, 58] on button "New Email" at bounding box center [452, 55] width 31 height 13
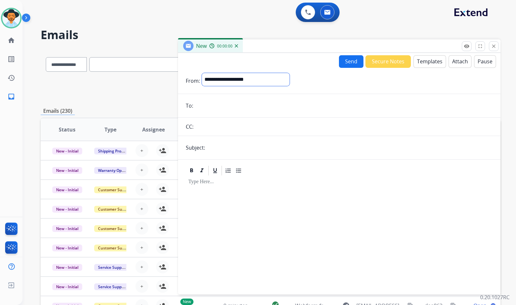
click at [259, 81] on select "**********" at bounding box center [246, 79] width 88 height 13
select select "**********"
click at [202, 73] on select "**********" at bounding box center [246, 79] width 88 height 13
click at [231, 106] on input "email" at bounding box center [344, 106] width 298 height 13
paste input "**********"
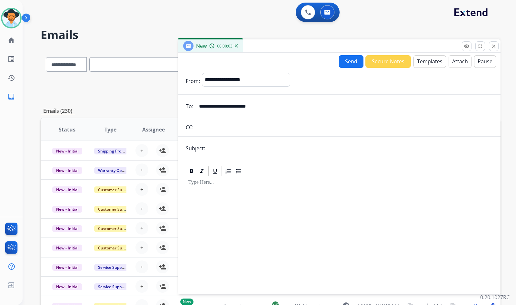
type input "**********"
click at [220, 148] on input "text" at bounding box center [350, 148] width 286 height 13
type input "**********"
click at [437, 59] on button "Templates" at bounding box center [430, 61] width 33 height 13
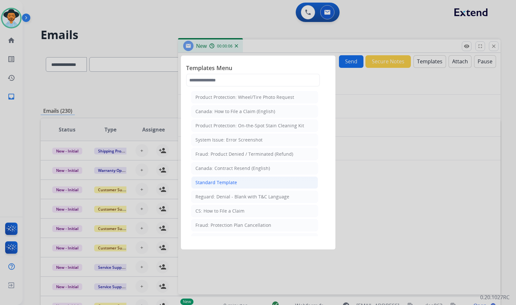
click at [251, 184] on li "Standard Template" at bounding box center [254, 182] width 127 height 12
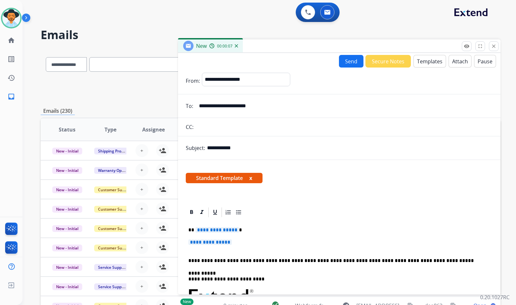
click at [226, 229] on span "**********" at bounding box center [217, 229] width 44 height 5
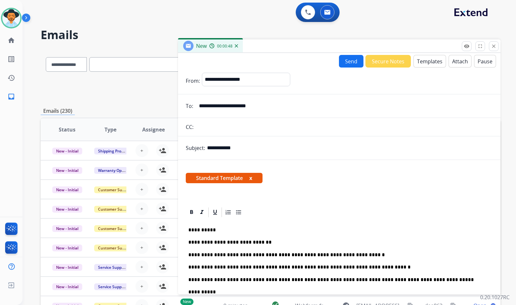
click at [344, 63] on button "Send" at bounding box center [351, 61] width 25 height 13
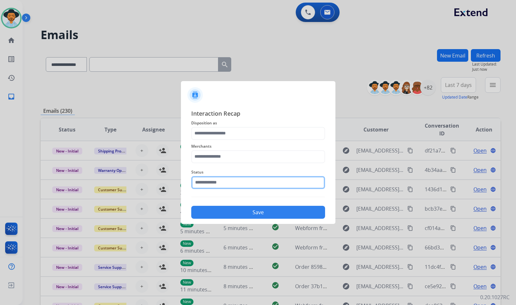
click at [248, 182] on input "text" at bounding box center [258, 182] width 134 height 13
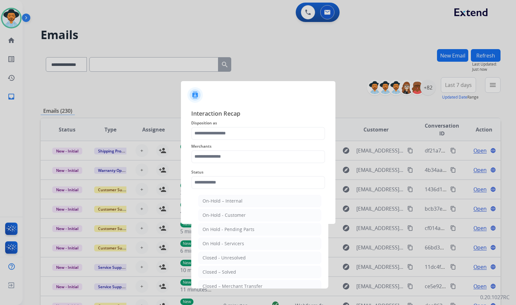
click at [235, 270] on li "Closed – Solved" at bounding box center [259, 271] width 123 height 12
type input "**********"
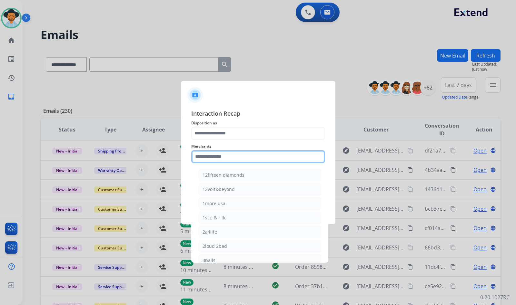
click at [244, 155] on input "text" at bounding box center [258, 156] width 134 height 13
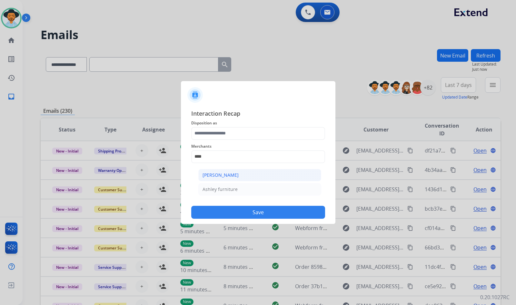
click at [230, 176] on div "[PERSON_NAME]" at bounding box center [221, 175] width 36 height 6
type input "**********"
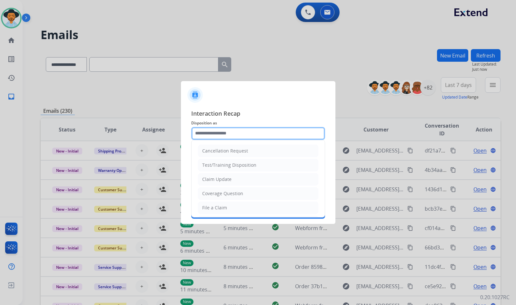
click at [239, 130] on input "text" at bounding box center [258, 133] width 134 height 13
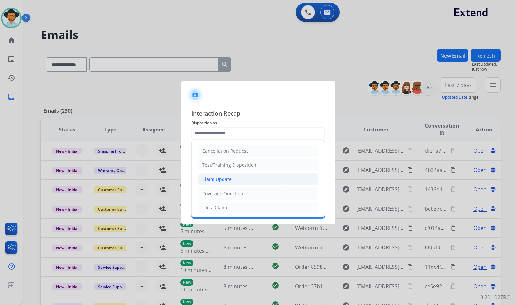
click at [230, 180] on div "Claim Update" at bounding box center [216, 179] width 29 height 6
type input "**********"
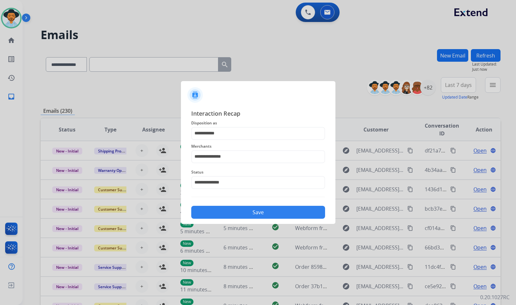
click at [233, 212] on button "Save" at bounding box center [258, 211] width 134 height 13
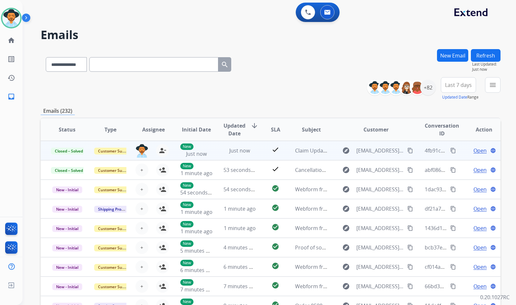
click at [450, 151] on mat-icon "content_copy" at bounding box center [453, 150] width 6 height 6
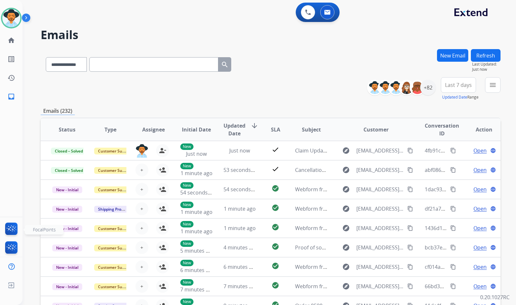
click at [29, 199] on div "**********" at bounding box center [262, 175] width 478 height 305
click at [8, 35] on link "home Home" at bounding box center [11, 40] width 18 height 18
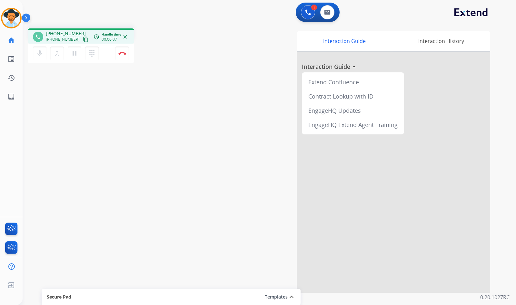
click at [83, 41] on mat-icon "content_copy" at bounding box center [86, 39] width 6 height 6
click at [120, 52] on img at bounding box center [122, 53] width 8 height 3
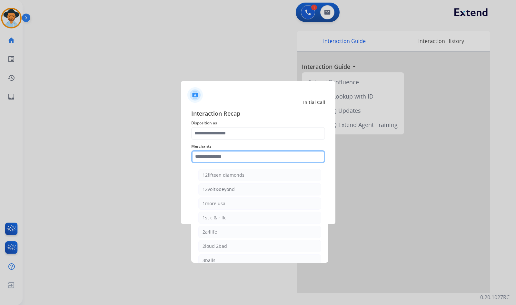
click at [237, 159] on input "text" at bounding box center [258, 156] width 134 height 13
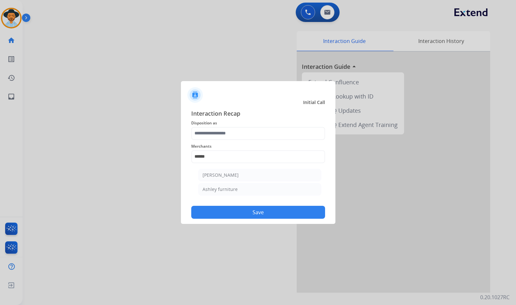
click at [250, 189] on li "Ashley furniture" at bounding box center [259, 189] width 123 height 12
type input "**********"
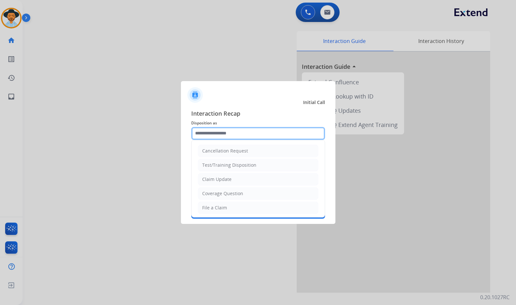
click at [242, 133] on input "text" at bounding box center [258, 133] width 134 height 13
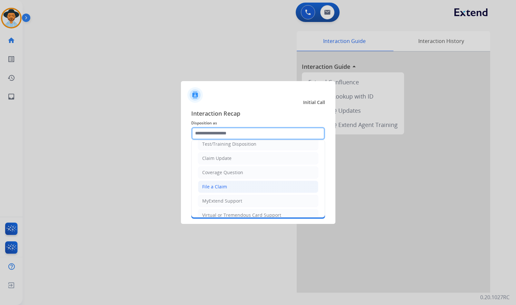
scroll to position [32, 0]
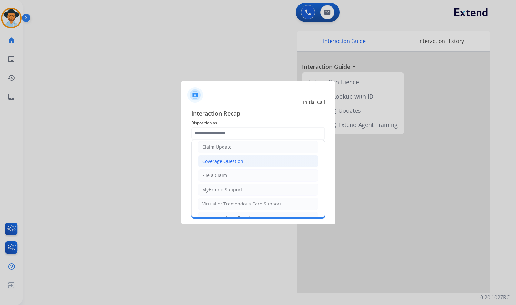
click at [234, 160] on div "Coverage Question" at bounding box center [222, 161] width 41 height 6
type input "**********"
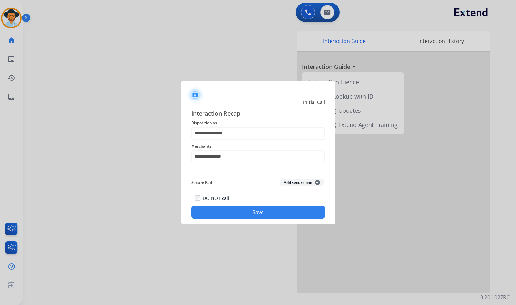
click at [242, 211] on button "Save" at bounding box center [258, 211] width 134 height 13
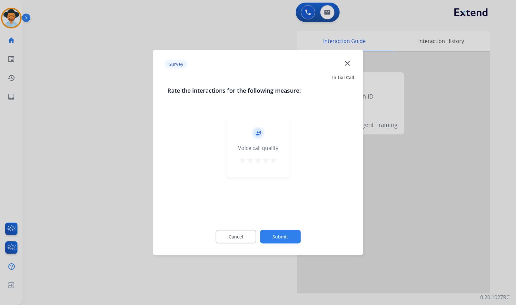
click at [293, 239] on button "Submit" at bounding box center [280, 237] width 41 height 14
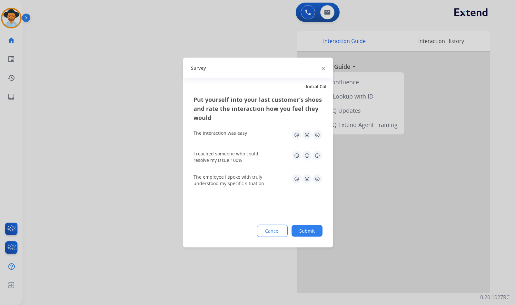
click at [308, 230] on button "Submit" at bounding box center [307, 231] width 31 height 12
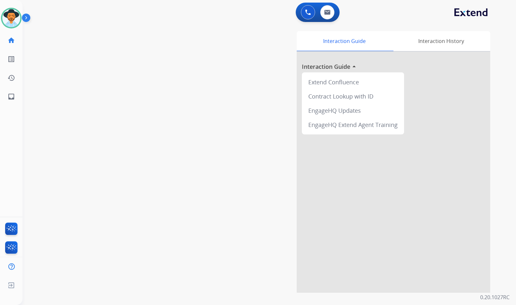
click at [158, 108] on div "swap_horiz Break voice bridge close_fullscreen Connect 3-Way Call merge_type Se…" at bounding box center [262, 157] width 478 height 269
click at [9, 22] on img at bounding box center [11, 18] width 18 height 18
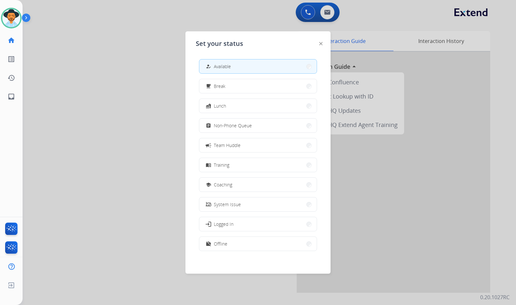
drag, startPoint x: 212, startPoint y: 129, endPoint x: 179, endPoint y: 97, distance: 45.9
click at [213, 128] on div "assignment" at bounding box center [209, 126] width 9 height 8
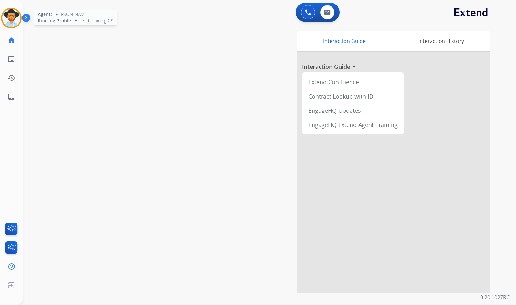
drag, startPoint x: 11, startPoint y: 16, endPoint x: 30, endPoint y: 24, distance: 20.4
click at [11, 16] on img at bounding box center [11, 18] width 18 height 18
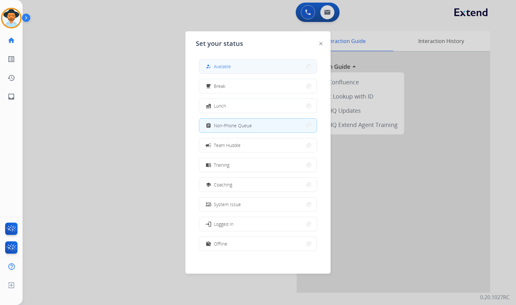
click at [217, 61] on button "how_to_reg Available" at bounding box center [257, 66] width 117 height 14
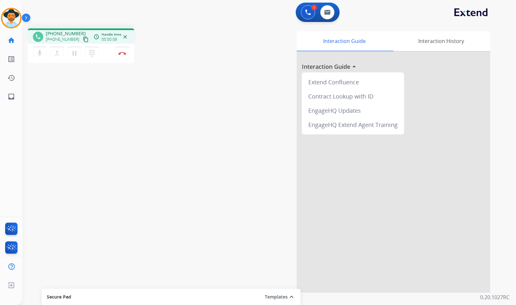
click at [82, 43] on button "content_copy" at bounding box center [86, 39] width 8 height 8
click at [55, 118] on div "phone +18007666786 +18007666786 content_copy access_time Call metrics Queue 00:…" at bounding box center [262, 157] width 478 height 269
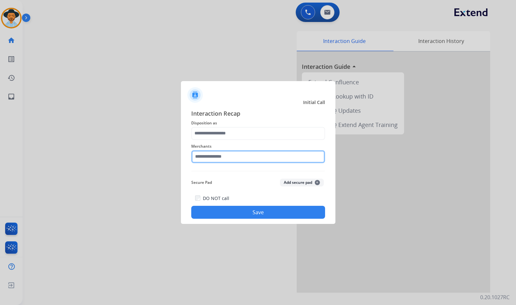
click at [205, 156] on input "text" at bounding box center [258, 156] width 134 height 13
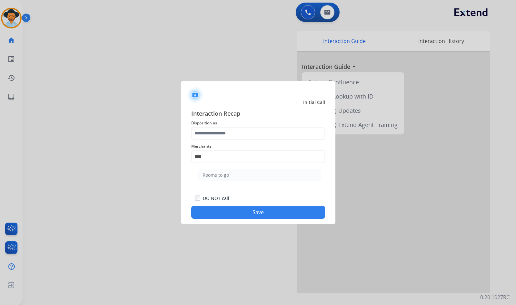
click at [232, 172] on li "Rooms to go" at bounding box center [259, 175] width 123 height 12
type input "**********"
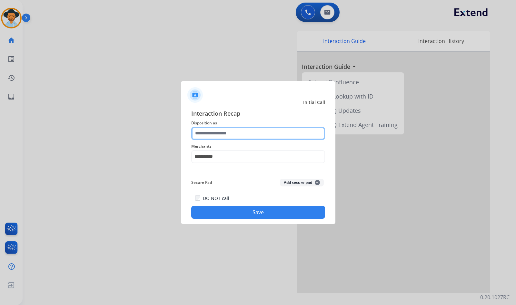
drag, startPoint x: 229, startPoint y: 134, endPoint x: 221, endPoint y: 133, distance: 8.2
click at [228, 134] on input "text" at bounding box center [258, 133] width 134 height 13
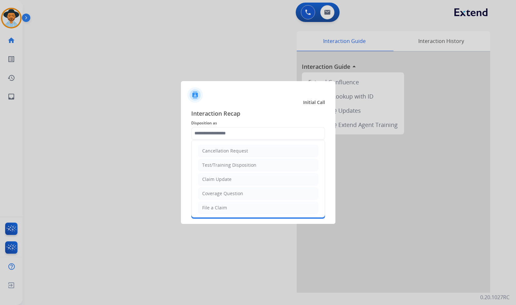
click at [205, 205] on div "File a Claim" at bounding box center [214, 207] width 25 height 6
type input "**********"
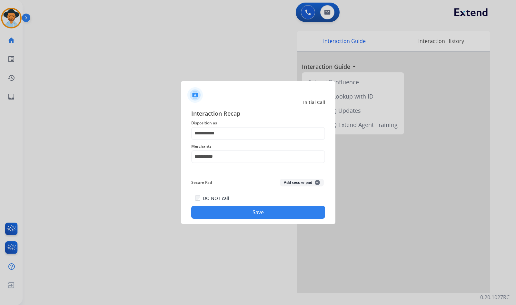
click at [234, 215] on button "Save" at bounding box center [258, 211] width 134 height 13
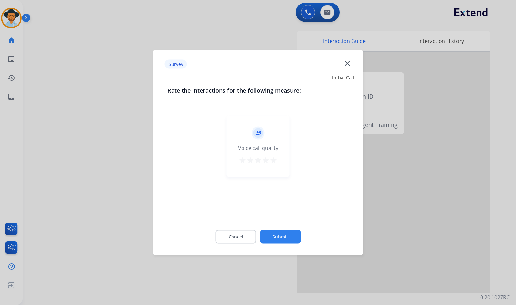
click at [285, 232] on button "Submit" at bounding box center [280, 237] width 41 height 14
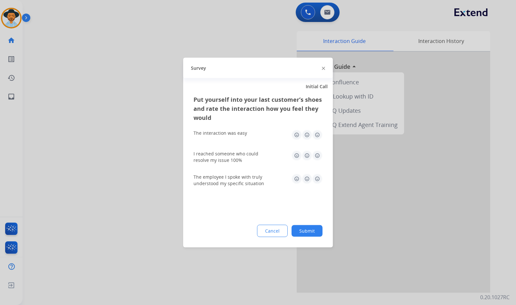
click at [298, 234] on button "Submit" at bounding box center [307, 231] width 31 height 12
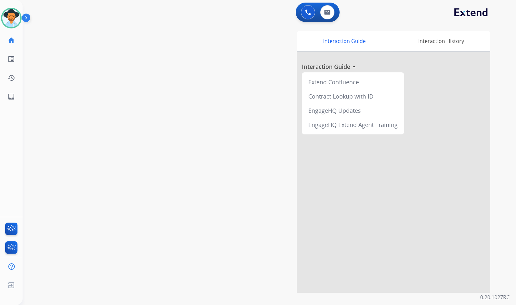
click at [93, 64] on div "swap_horiz Break voice bridge close_fullscreen Connect 3-Way Call merge_type Se…" at bounding box center [262, 157] width 478 height 269
click at [10, 14] on img at bounding box center [11, 18] width 18 height 18
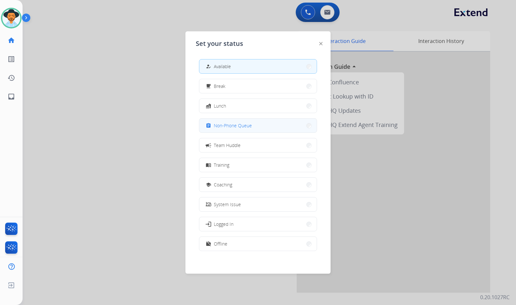
click at [256, 123] on button "assignment Non-Phone Queue" at bounding box center [257, 125] width 117 height 14
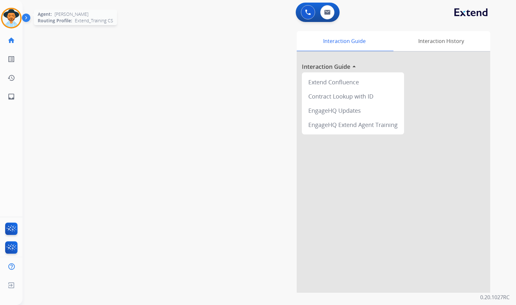
click at [16, 19] on img at bounding box center [11, 18] width 18 height 18
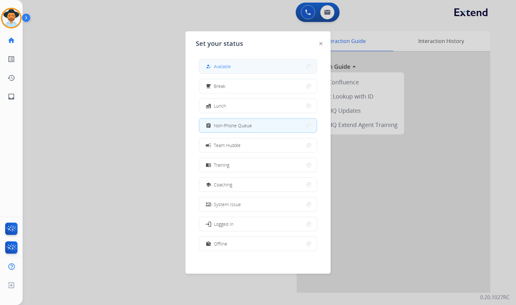
click at [262, 70] on button "how_to_reg Available" at bounding box center [257, 66] width 117 height 14
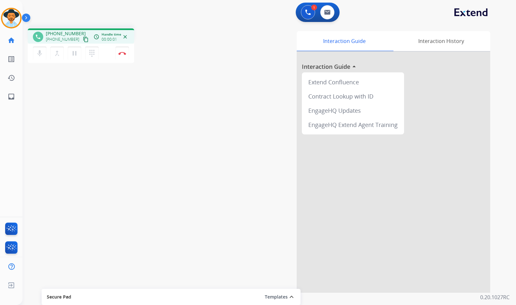
click at [83, 37] on mat-icon "content_copy" at bounding box center [86, 39] width 6 height 6
click at [121, 52] on img at bounding box center [122, 53] width 8 height 3
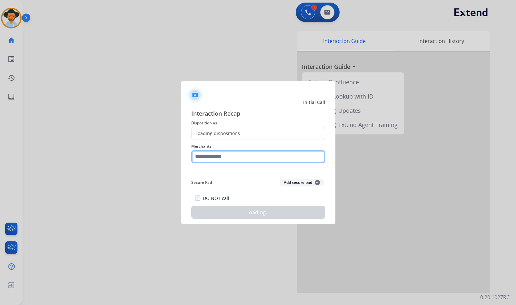
click at [285, 160] on input "text" at bounding box center [258, 156] width 134 height 13
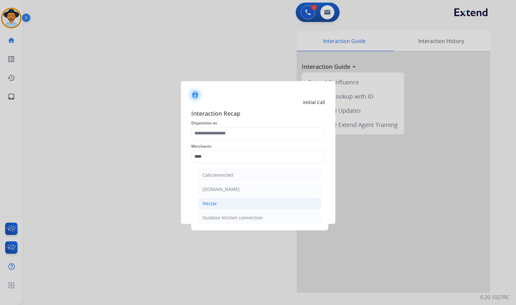
click at [226, 206] on li "Nectar" at bounding box center [259, 203] width 123 height 12
type input "******"
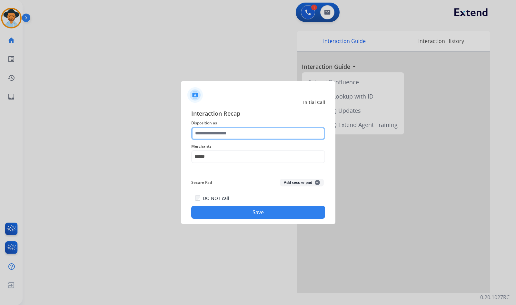
click at [230, 128] on input "text" at bounding box center [258, 133] width 134 height 13
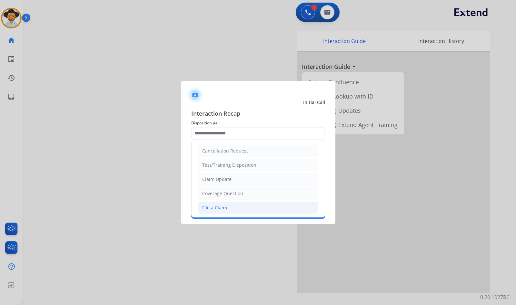
click at [216, 206] on div "File a Claim" at bounding box center [214, 207] width 25 height 6
type input "**********"
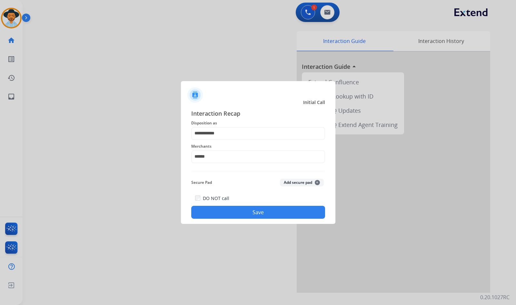
click at [235, 215] on button "Save" at bounding box center [258, 211] width 134 height 13
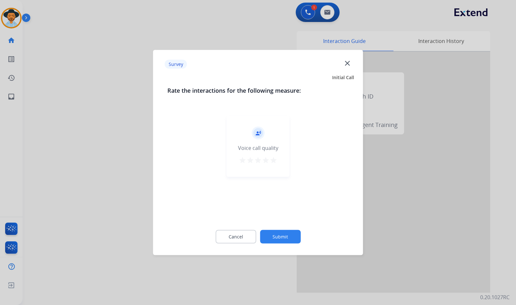
click at [287, 237] on button "Submit" at bounding box center [280, 237] width 41 height 14
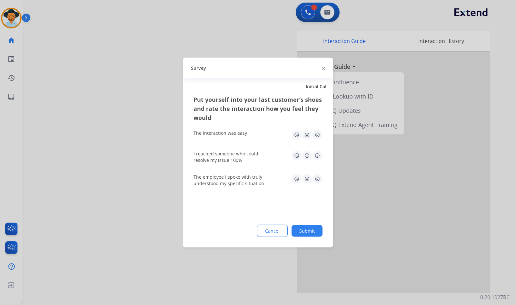
click at [317, 234] on button "Submit" at bounding box center [307, 231] width 31 height 12
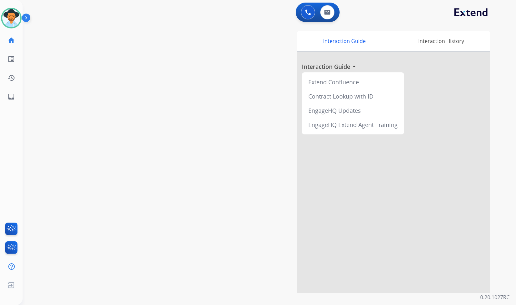
drag, startPoint x: 174, startPoint y: 114, endPoint x: 136, endPoint y: 106, distance: 39.2
click at [173, 113] on div "swap_horiz Break voice bridge close_fullscreen Connect 3-Way Call merge_type Se…" at bounding box center [262, 157] width 478 height 269
click at [12, 24] on img at bounding box center [11, 18] width 18 height 18
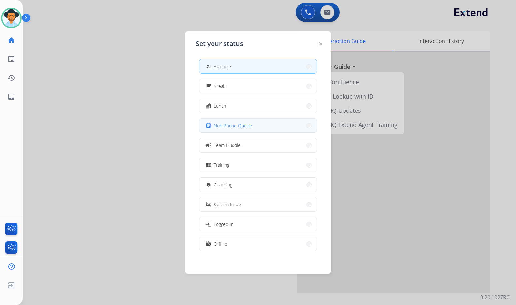
click at [222, 129] on button "assignment Non-Phone Queue" at bounding box center [257, 125] width 117 height 14
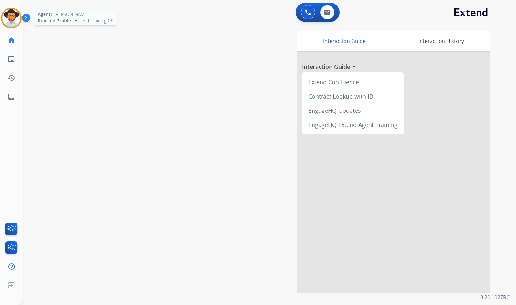
click at [9, 23] on img at bounding box center [11, 18] width 18 height 18
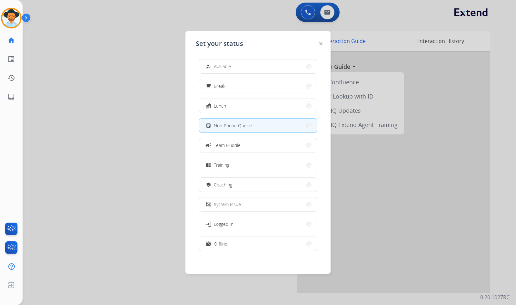
click at [220, 67] on span "Available" at bounding box center [222, 66] width 17 height 7
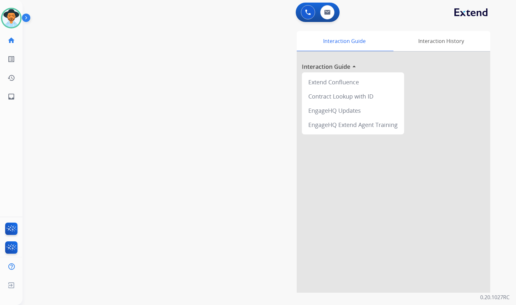
click at [122, 111] on div "swap_horiz Break voice bridge close_fullscreen Connect 3-Way Call merge_type Se…" at bounding box center [262, 157] width 478 height 269
click at [147, 27] on div "swap_horiz Break voice bridge close_fullscreen Connect 3-Way Call merge_type Se…" at bounding box center [262, 157] width 478 height 269
click at [254, 190] on div "Interaction Guide Interaction History Interaction Guide arrow_drop_up Extend Co…" at bounding box center [345, 161] width 289 height 261
click at [131, 12] on div "1 Voice Interactions 0 Email Interactions" at bounding box center [265, 13] width 470 height 21
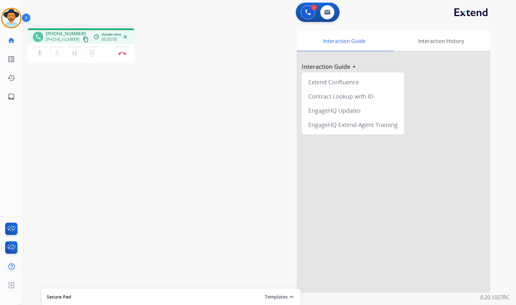
click at [83, 39] on mat-icon "content_copy" at bounding box center [86, 39] width 6 height 6
click at [77, 53] on mat-icon "pause" at bounding box center [75, 53] width 8 height 8
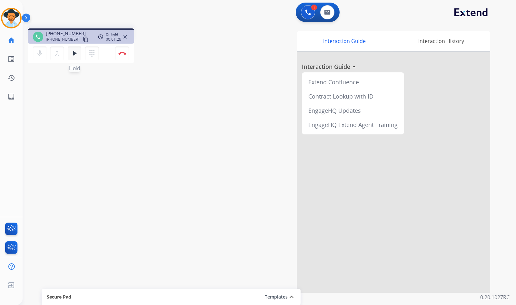
click at [74, 52] on mat-icon "play_arrow" at bounding box center [75, 53] width 8 height 8
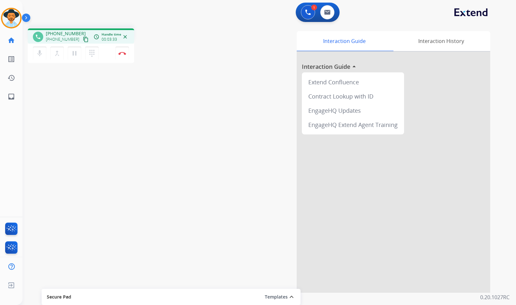
click at [499, 250] on div "Interaction Guide Interaction History Interaction Guide arrow_drop_up Extend Co…" at bounding box center [351, 160] width 300 height 264
click at [118, 52] on button "Disconnect" at bounding box center [122, 53] width 14 height 14
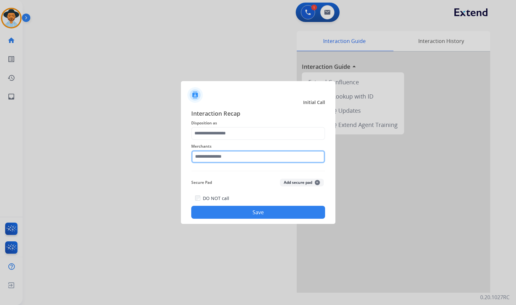
click at [236, 157] on input "text" at bounding box center [258, 156] width 134 height 13
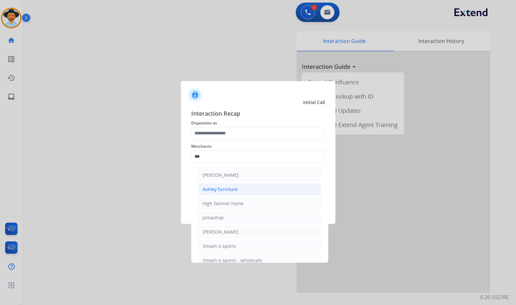
click at [232, 187] on div "Ashley furniture" at bounding box center [220, 189] width 35 height 6
type input "**********"
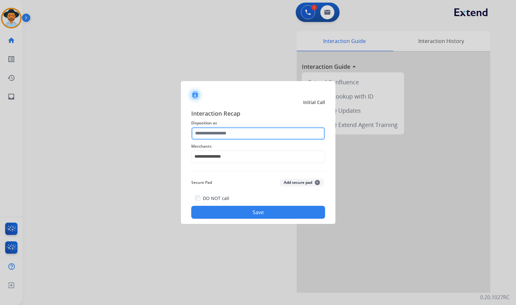
click at [227, 133] on input "text" at bounding box center [258, 133] width 134 height 13
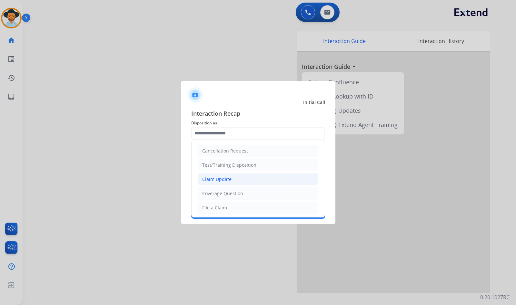
click at [230, 180] on div "Claim Update" at bounding box center [216, 179] width 29 height 6
type input "**********"
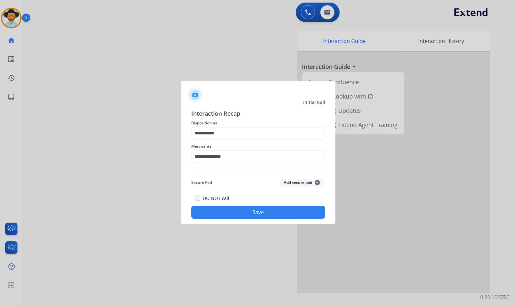
click at [236, 209] on button "Save" at bounding box center [258, 211] width 134 height 13
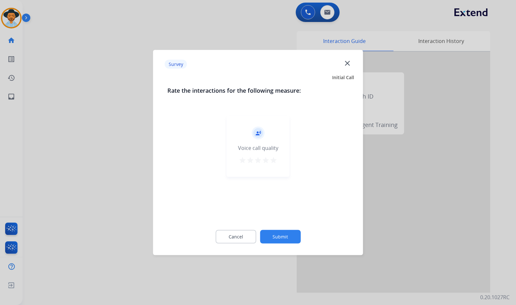
click at [284, 240] on button "Submit" at bounding box center [280, 237] width 41 height 14
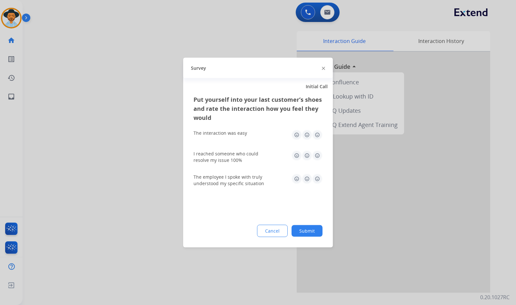
click at [311, 235] on button "Submit" at bounding box center [307, 231] width 31 height 12
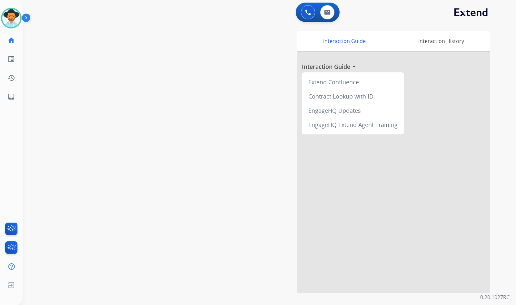
click at [64, 87] on div "swap_horiz Break voice bridge close_fullscreen Connect 3-Way Call merge_type Se…" at bounding box center [262, 157] width 478 height 269
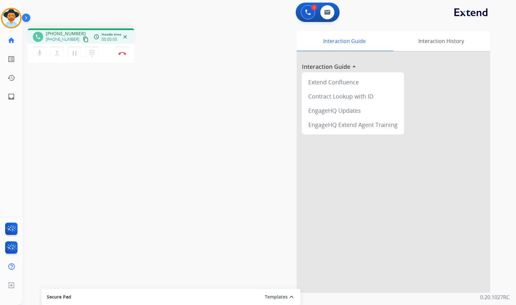
drag, startPoint x: 78, startPoint y: 38, endPoint x: 70, endPoint y: 38, distance: 8.1
click at [83, 38] on mat-icon "content_copy" at bounding box center [86, 39] width 6 height 6
click at [73, 56] on mat-icon "pause" at bounding box center [75, 53] width 8 height 8
click at [178, 142] on div "phone +16317865477 +16317865477 content_copy access_time Call metrics Queue 00:…" at bounding box center [262, 157] width 478 height 269
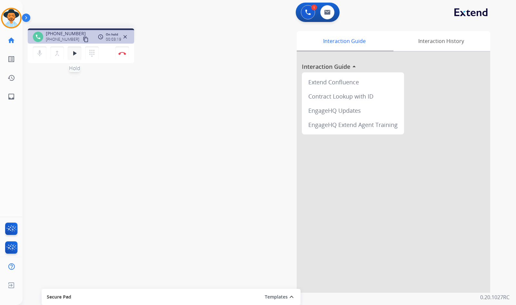
click at [74, 52] on mat-icon "play_arrow" at bounding box center [75, 53] width 8 height 8
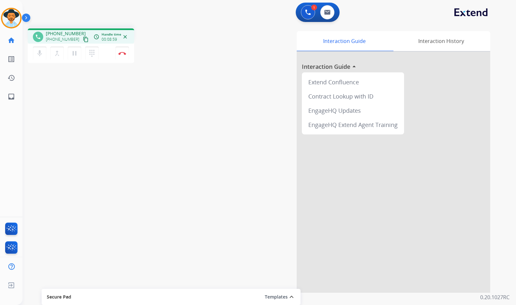
drag, startPoint x: 203, startPoint y: 109, endPoint x: 198, endPoint y: 105, distance: 6.5
click at [203, 109] on div "Interaction Guide Interaction History Interaction Guide arrow_drop_up Extend Co…" at bounding box center [345, 161] width 289 height 261
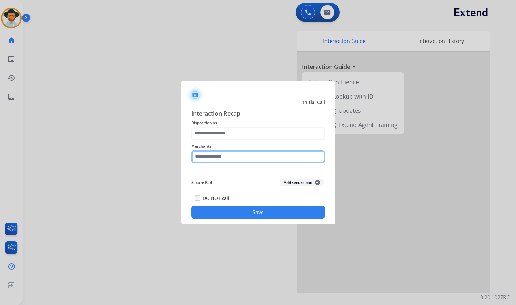
click at [211, 158] on input "text" at bounding box center [258, 156] width 134 height 13
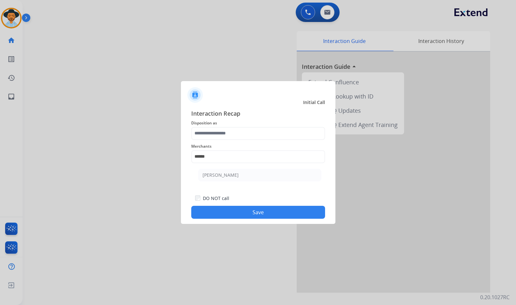
click at [236, 174] on div "[PERSON_NAME]" at bounding box center [221, 175] width 36 height 6
type input "**********"
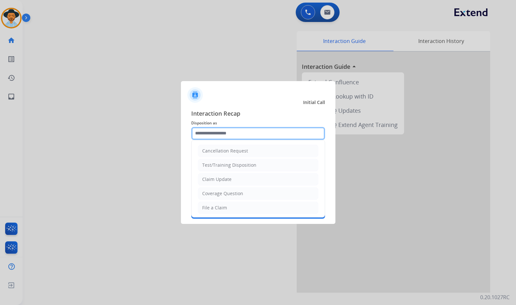
click at [230, 135] on input "text" at bounding box center [258, 133] width 134 height 13
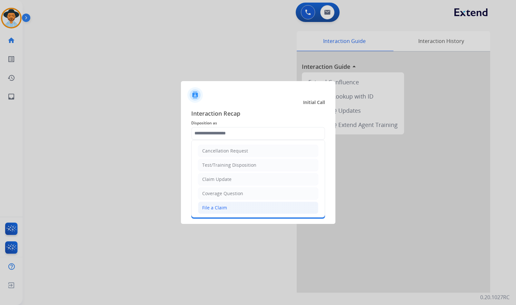
click at [221, 204] on div "File a Claim" at bounding box center [214, 207] width 25 height 6
type input "**********"
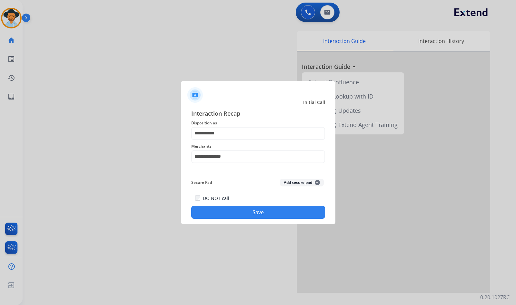
click at [240, 212] on button "Save" at bounding box center [258, 211] width 134 height 13
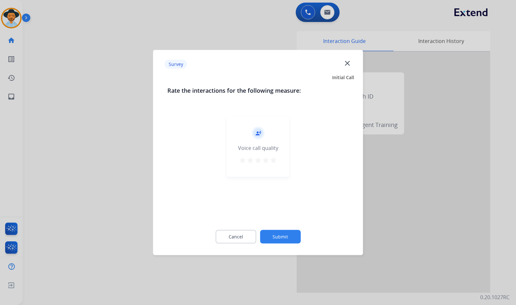
click at [291, 240] on button "Submit" at bounding box center [280, 237] width 41 height 14
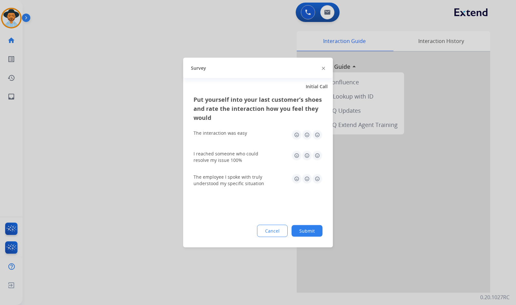
click at [315, 231] on button "Submit" at bounding box center [307, 231] width 31 height 12
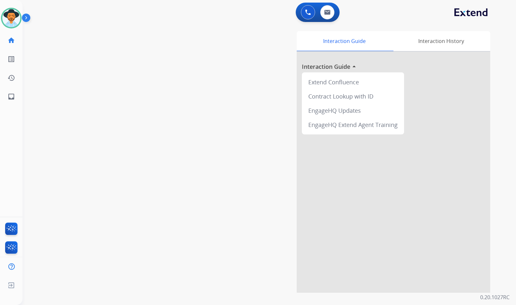
click at [87, 73] on div "swap_horiz Break voice bridge close_fullscreen Connect 3-Way Call merge_type Se…" at bounding box center [262, 157] width 478 height 269
click at [10, 16] on img at bounding box center [11, 18] width 18 height 18
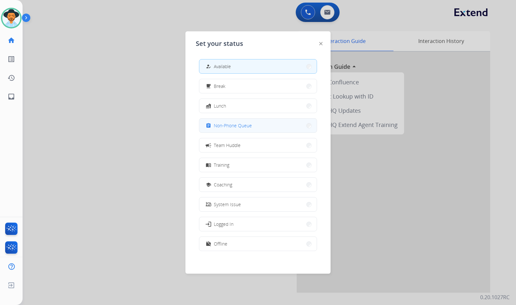
click at [250, 130] on button "assignment Non-Phone Queue" at bounding box center [257, 125] width 117 height 14
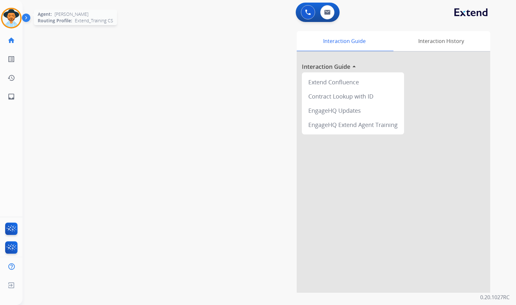
click at [10, 22] on img at bounding box center [11, 18] width 18 height 18
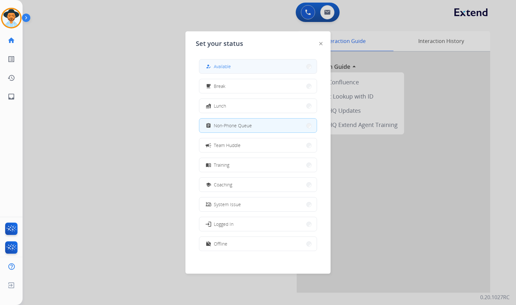
click at [215, 62] on button "how_to_reg Available" at bounding box center [257, 66] width 117 height 14
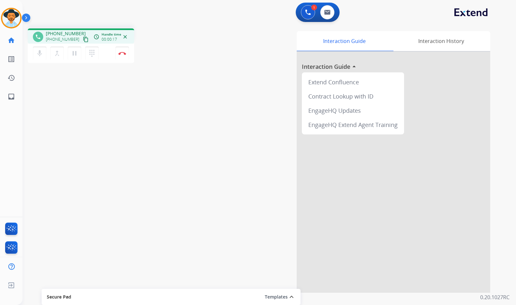
click at [83, 40] on mat-icon "content_copy" at bounding box center [86, 39] width 6 height 6
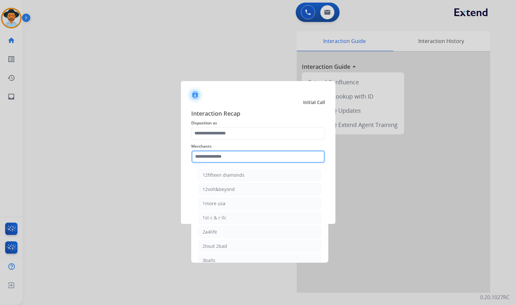
click at [246, 156] on input "text" at bounding box center [258, 156] width 134 height 13
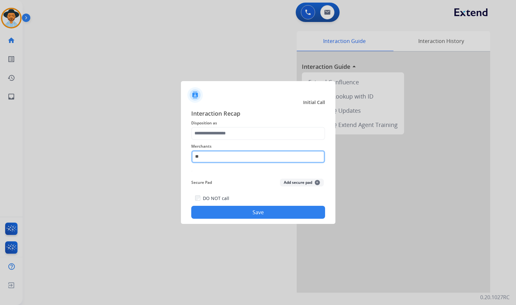
type input "*"
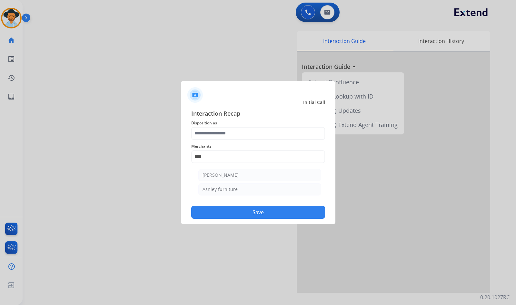
click at [231, 191] on div "Ashley furniture" at bounding box center [220, 189] width 35 height 6
type input "**********"
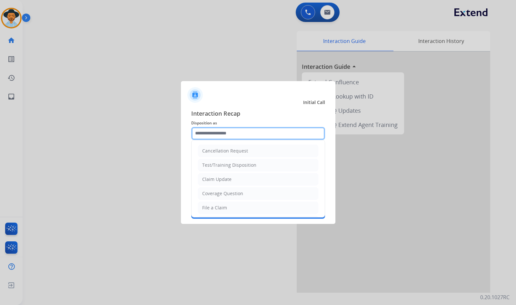
click at [245, 134] on input "text" at bounding box center [258, 133] width 134 height 13
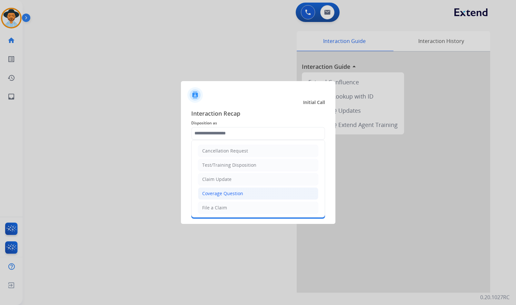
click at [236, 196] on div "Coverage Question" at bounding box center [222, 193] width 41 height 6
type input "**********"
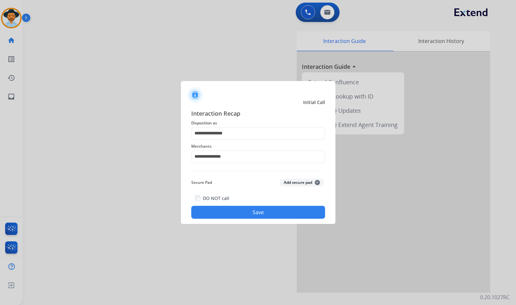
click at [238, 210] on button "Save" at bounding box center [258, 211] width 134 height 13
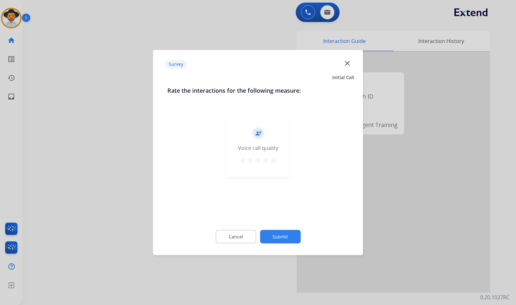
click at [285, 236] on button "Submit" at bounding box center [280, 237] width 41 height 14
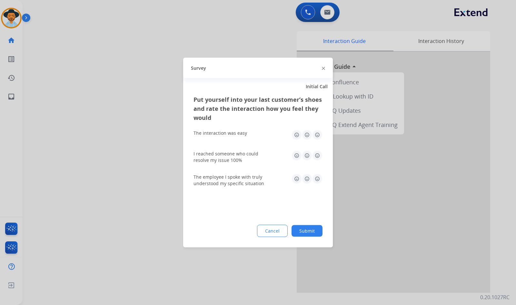
click at [311, 234] on button "Submit" at bounding box center [307, 231] width 31 height 12
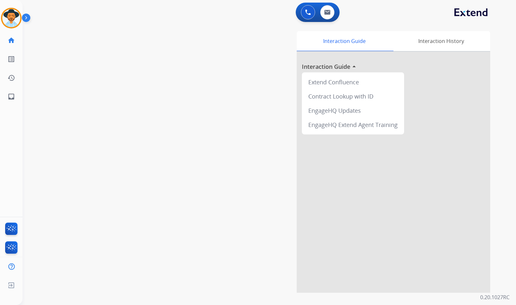
drag, startPoint x: 142, startPoint y: 114, endPoint x: 142, endPoint y: 119, distance: 5.2
click at [142, 117] on div "swap_horiz Break voice bridge close_fullscreen Connect 3-Way Call merge_type Se…" at bounding box center [262, 157] width 478 height 269
click at [83, 39] on mat-icon "content_copy" at bounding box center [86, 39] width 6 height 6
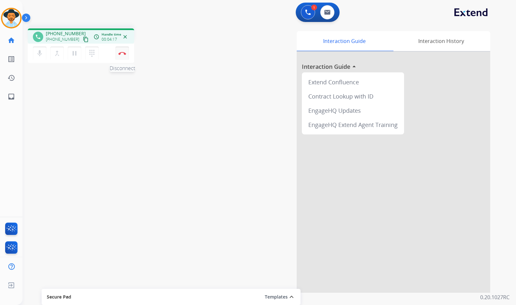
click at [123, 57] on button "Disconnect" at bounding box center [122, 53] width 14 height 14
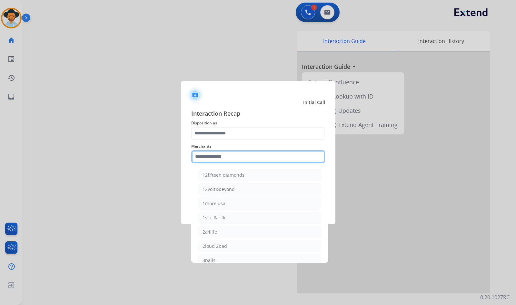
click at [236, 157] on input "text" at bounding box center [258, 156] width 134 height 13
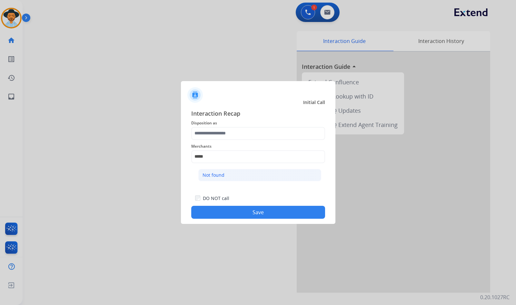
click at [251, 174] on li "Not found" at bounding box center [259, 175] width 123 height 12
type input "*********"
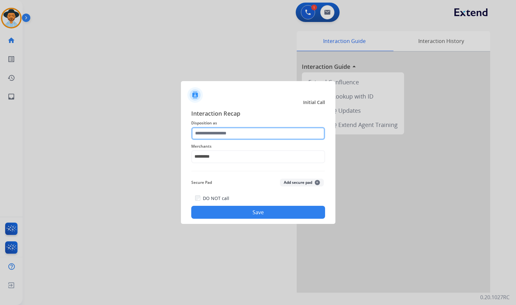
click at [235, 132] on input "text" at bounding box center [258, 133] width 134 height 13
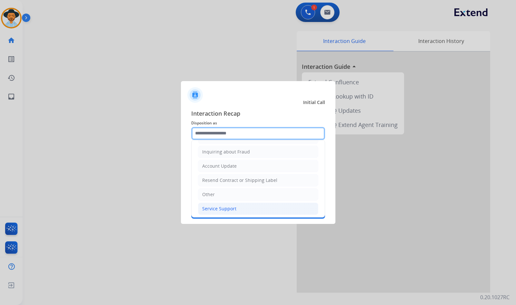
scroll to position [101, 0]
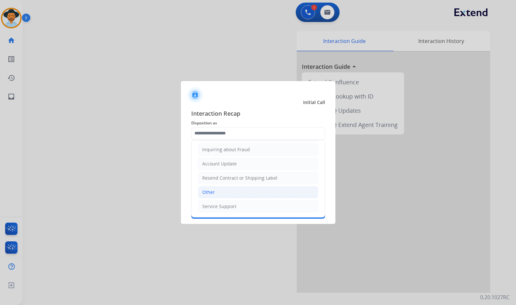
click at [223, 194] on li "Other" at bounding box center [258, 192] width 120 height 12
type input "*****"
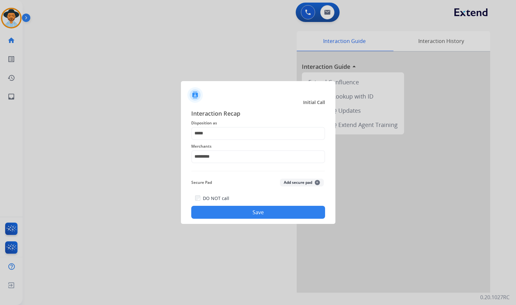
click at [262, 211] on button "Save" at bounding box center [258, 211] width 134 height 13
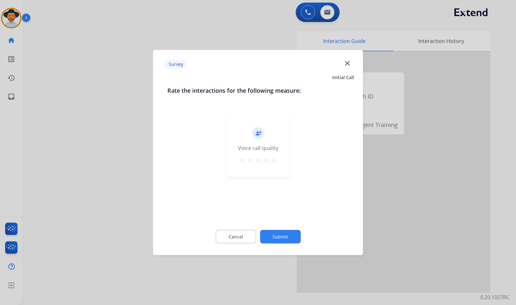
click at [283, 234] on button "Submit" at bounding box center [280, 237] width 41 height 14
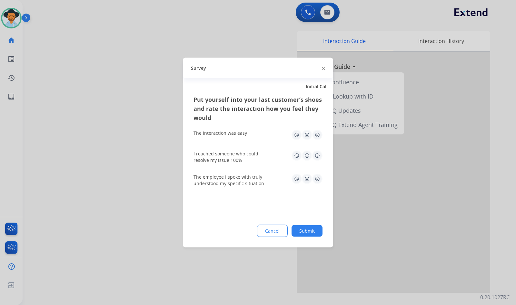
click at [303, 228] on button "Submit" at bounding box center [307, 231] width 31 height 12
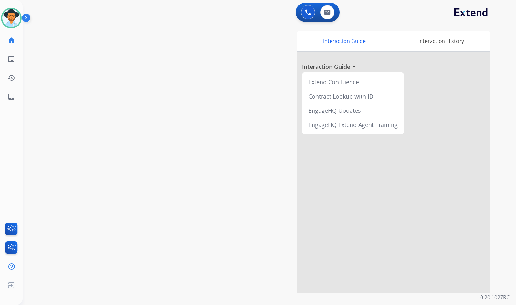
click at [161, 141] on div "swap_horiz Break voice bridge close_fullscreen Connect 3-Way Call merge_type Se…" at bounding box center [262, 157] width 478 height 269
click at [218, 110] on div "Interaction Guide Interaction History Interaction Guide arrow_drop_up Extend Co…" at bounding box center [345, 161] width 289 height 261
click at [16, 96] on link "inbox Emails" at bounding box center [11, 96] width 18 height 18
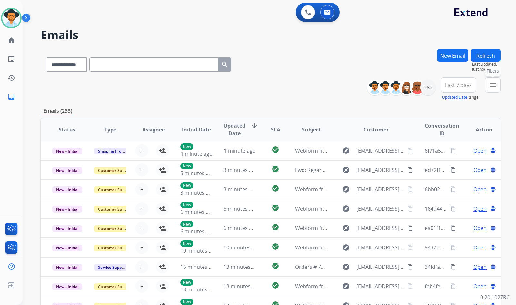
click at [499, 84] on button "menu Filters" at bounding box center [492, 84] width 15 height 15
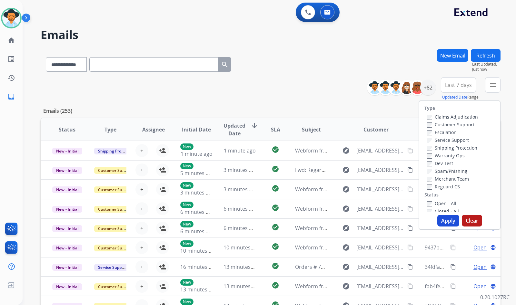
scroll to position [1, 0]
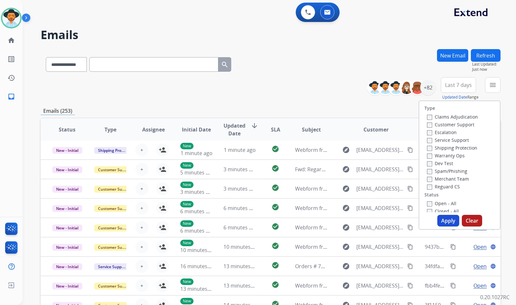
click at [456, 123] on label "Customer Support" at bounding box center [450, 124] width 47 height 6
click at [463, 148] on label "Shipping Protection" at bounding box center [452, 148] width 50 height 6
click at [448, 185] on label "Reguard CS" at bounding box center [443, 186] width 33 height 6
click at [446, 206] on label "Open - All" at bounding box center [441, 203] width 29 height 6
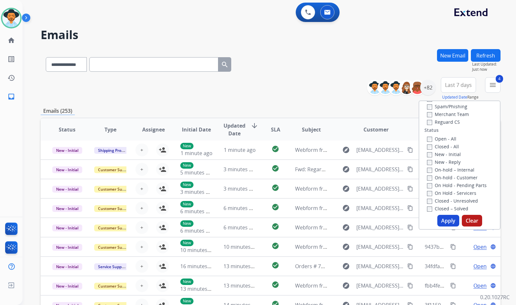
click at [446, 193] on label "On Hold - Servicers" at bounding box center [451, 193] width 49 height 6
click at [447, 186] on label "On Hold - Pending Parts" at bounding box center [457, 185] width 60 height 6
click at [447, 177] on label "On-hold - Customer" at bounding box center [452, 177] width 51 height 6
click at [447, 170] on label "On-hold – Internal" at bounding box center [450, 169] width 47 height 6
click at [445, 161] on label "New - Reply" at bounding box center [444, 162] width 34 height 6
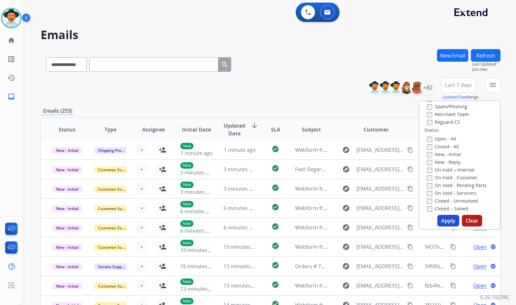
click at [444, 154] on label "New - Initial" at bounding box center [444, 154] width 34 height 6
click at [449, 223] on button "Apply" at bounding box center [448, 221] width 22 height 12
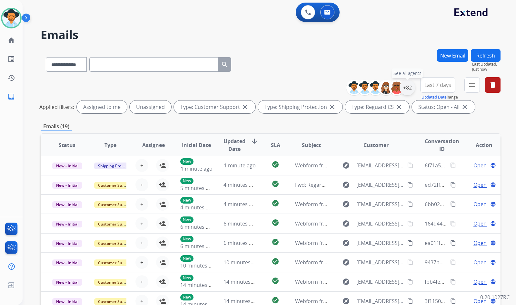
drag, startPoint x: 414, startPoint y: 90, endPoint x: 410, endPoint y: 88, distance: 4.6
click at [412, 90] on div "+82 See all agents" at bounding box center [383, 87] width 64 height 15
click at [410, 88] on div "+82" at bounding box center [407, 87] width 15 height 15
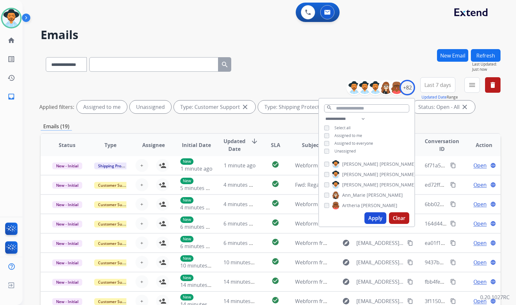
click at [342, 151] on span "Unassigned" at bounding box center [345, 150] width 21 height 5
click at [355, 185] on span "[PERSON_NAME]" at bounding box center [360, 184] width 36 height 6
click at [374, 216] on button "Apply" at bounding box center [376, 218] width 22 height 12
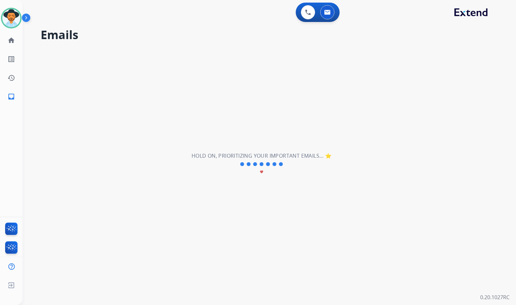
scroll to position [0, 0]
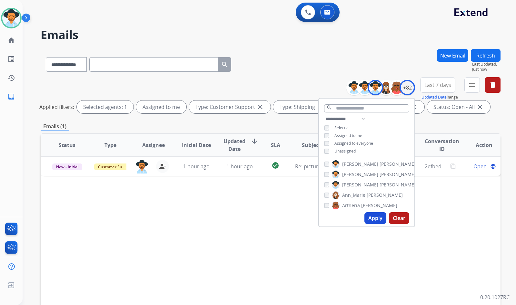
click at [264, 221] on div "Status Type Assignee Initial Date Updated Date arrow_downward SLA Subject Custo…" at bounding box center [271, 241] width 460 height 216
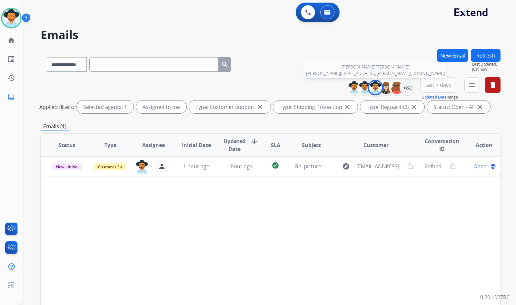
click at [376, 87] on img at bounding box center [375, 87] width 13 height 13
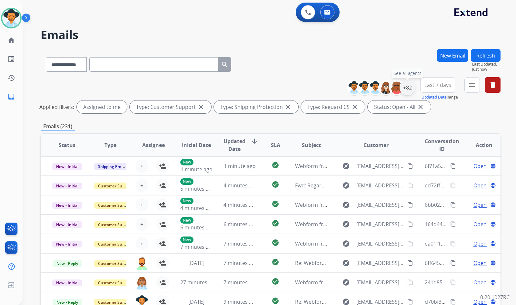
click at [409, 88] on div "+82" at bounding box center [407, 87] width 15 height 15
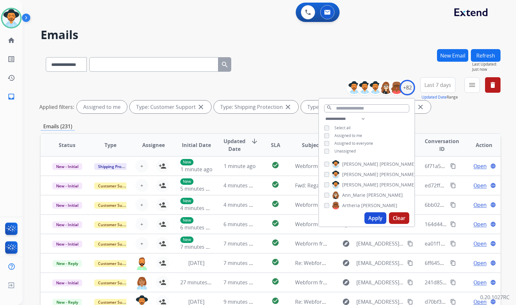
click at [337, 151] on span "Unassigned" at bounding box center [345, 150] width 21 height 5
click at [347, 131] on div "**********" at bounding box center [366, 135] width 95 height 41
click at [351, 134] on span "Assigned to me" at bounding box center [349, 135] width 28 height 5
click at [372, 221] on button "Apply" at bounding box center [376, 218] width 22 height 12
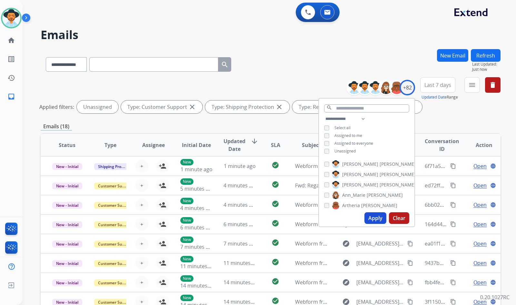
click at [275, 128] on div "Emails (18)" at bounding box center [271, 126] width 460 height 8
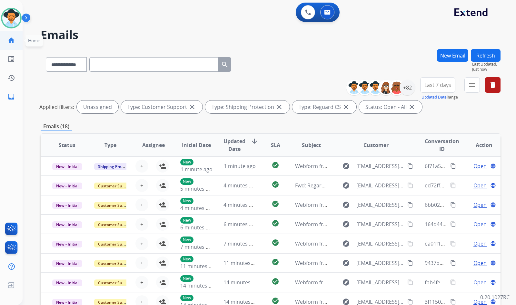
click at [17, 41] on link "home Home" at bounding box center [11, 40] width 18 height 18
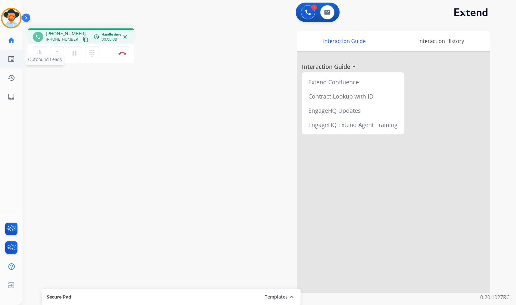
drag, startPoint x: 78, startPoint y: 39, endPoint x: 7, endPoint y: 50, distance: 71.6
click at [83, 39] on mat-icon "content_copy" at bounding box center [86, 39] width 6 height 6
click at [121, 56] on button "Disconnect" at bounding box center [122, 53] width 14 height 14
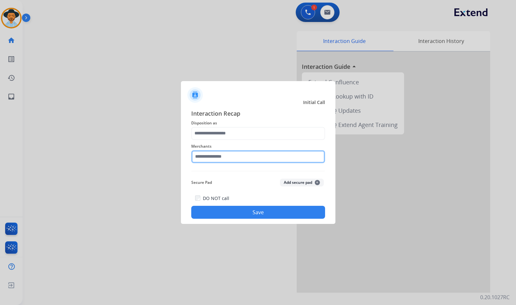
click at [246, 159] on input "text" at bounding box center [258, 156] width 134 height 13
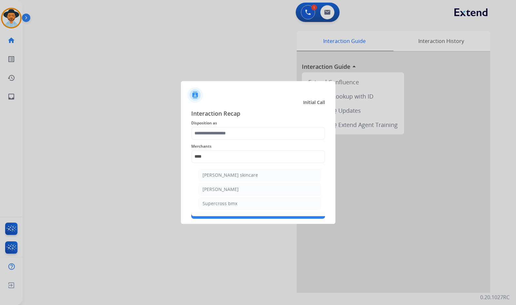
click at [295, 187] on li "[PERSON_NAME]" at bounding box center [259, 189] width 123 height 12
type input "**********"
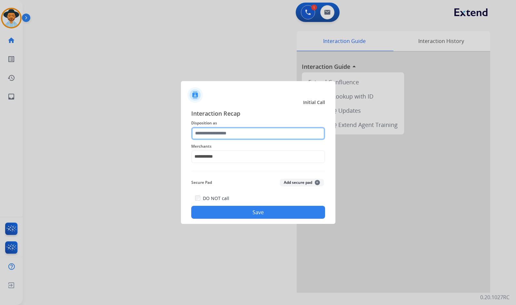
click at [268, 132] on input "text" at bounding box center [258, 133] width 134 height 13
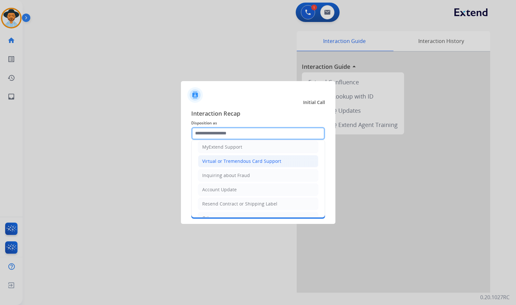
scroll to position [65, 0]
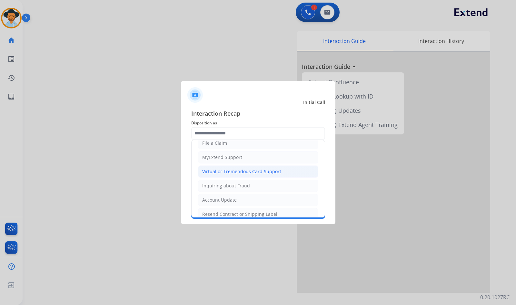
click at [241, 175] on li "Virtual or Tremendous Card Support" at bounding box center [258, 171] width 120 height 12
type input "**********"
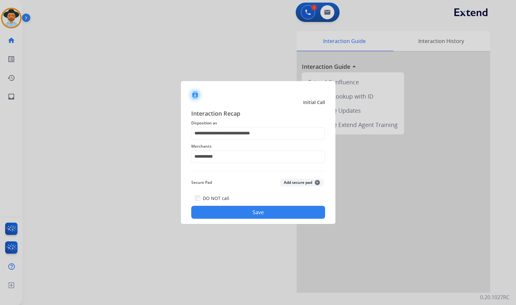
click at [246, 208] on button "Save" at bounding box center [258, 211] width 134 height 13
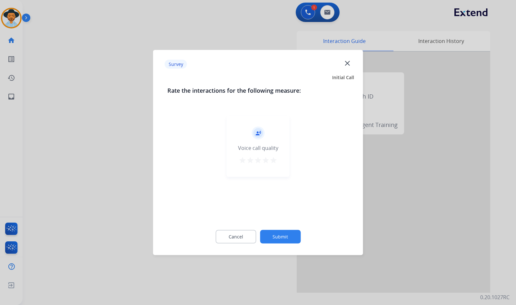
click at [285, 238] on button "Submit" at bounding box center [280, 237] width 41 height 14
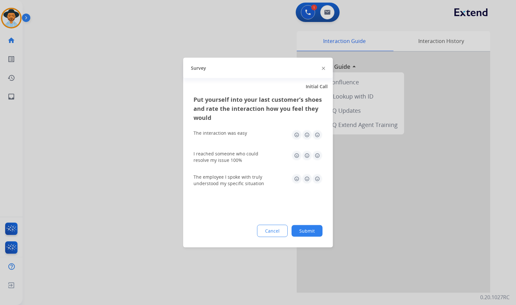
click at [309, 231] on button "Submit" at bounding box center [307, 231] width 31 height 12
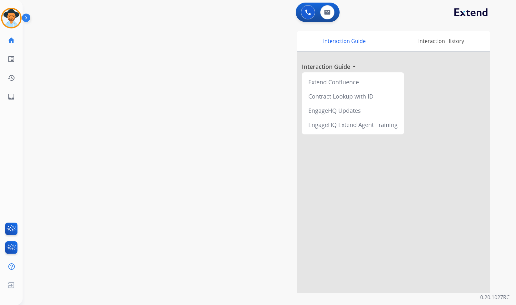
click at [113, 88] on div "swap_horiz Break voice bridge close_fullscreen Connect 3-Way Call merge_type Se…" at bounding box center [262, 157] width 478 height 269
click at [83, 40] on mat-icon "content_copy" at bounding box center [86, 39] width 6 height 6
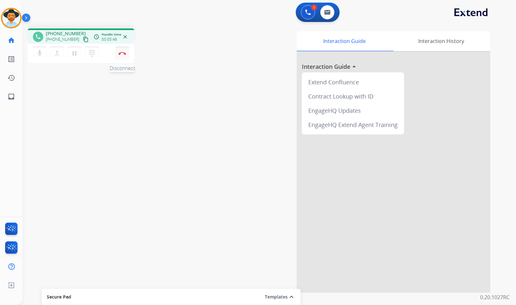
click at [120, 53] on img at bounding box center [122, 53] width 8 height 3
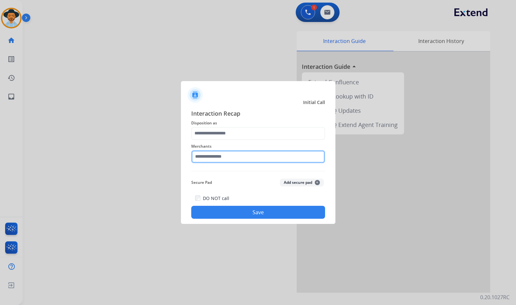
click at [244, 158] on input "text" at bounding box center [258, 156] width 134 height 13
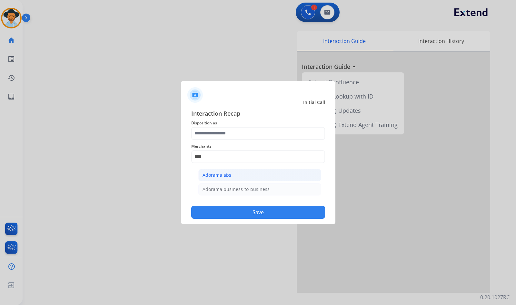
click at [235, 176] on li "Adorama abs" at bounding box center [259, 175] width 123 height 12
type input "**********"
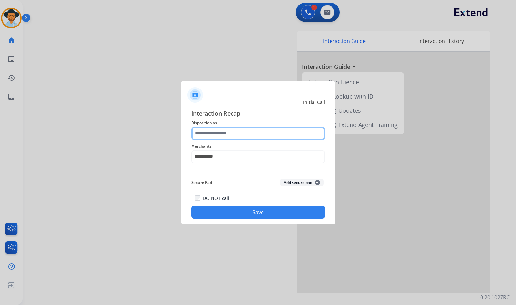
click at [235, 137] on input "text" at bounding box center [258, 133] width 134 height 13
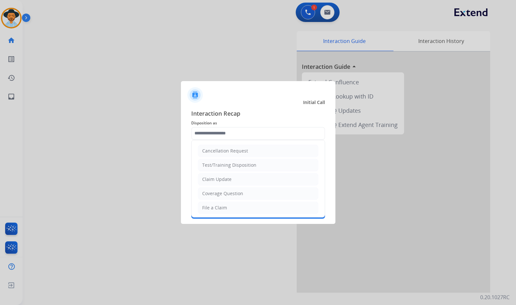
click at [234, 181] on li "Claim Update" at bounding box center [258, 179] width 120 height 12
type input "**********"
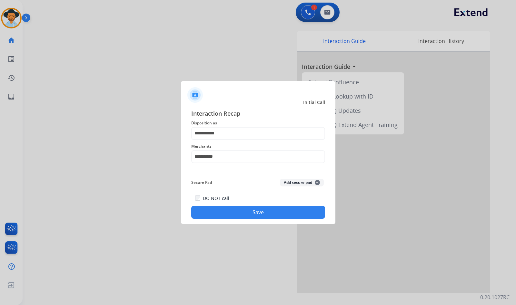
click at [250, 210] on button "Save" at bounding box center [258, 211] width 134 height 13
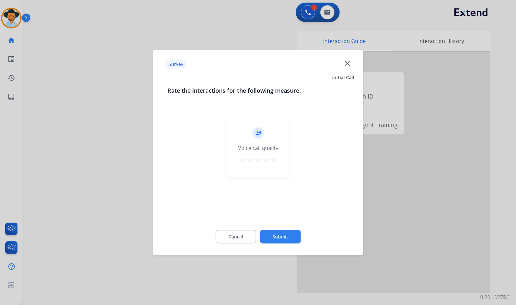
click at [289, 239] on button "Submit" at bounding box center [280, 237] width 41 height 14
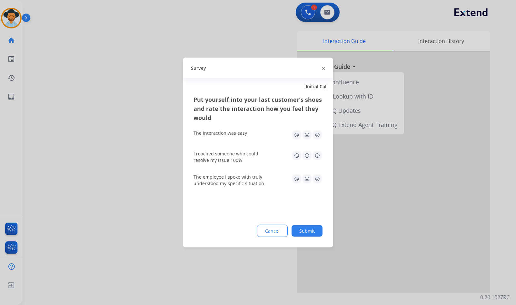
click at [295, 236] on div "Cancel Submit" at bounding box center [258, 231] width 129 height 12
click at [300, 235] on button "Submit" at bounding box center [307, 231] width 31 height 12
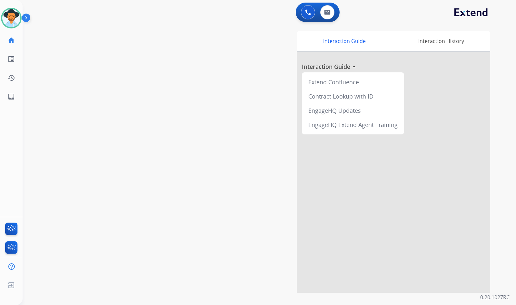
click at [251, 171] on div "Interaction Guide Interaction History Interaction Guide arrow_drop_up Extend Co…" at bounding box center [345, 161] width 289 height 261
click at [15, 14] on img at bounding box center [11, 18] width 18 height 18
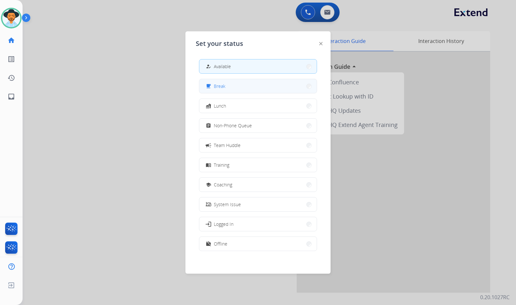
click at [222, 89] on span "Break" at bounding box center [220, 86] width 12 height 7
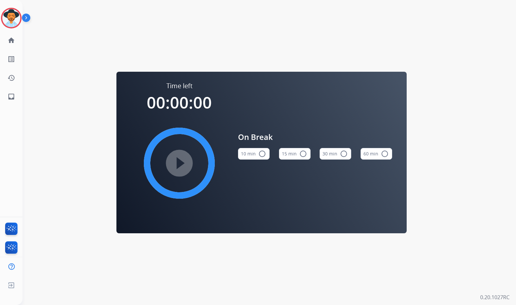
click at [256, 156] on button "10 min radio_button_unchecked" at bounding box center [254, 154] width 32 height 12
click at [11, 16] on img at bounding box center [11, 18] width 18 height 18
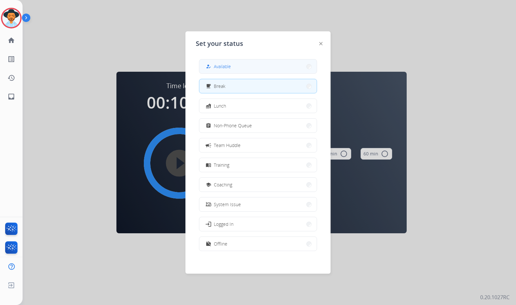
click at [283, 64] on button "how_to_reg Available" at bounding box center [257, 66] width 117 height 14
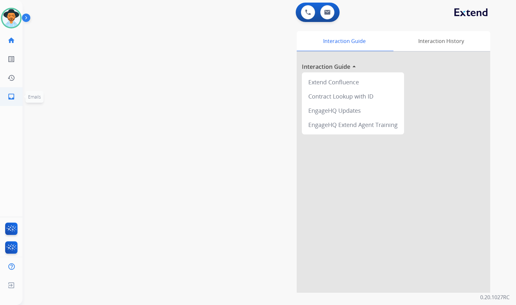
click at [16, 98] on link "inbox Emails" at bounding box center [11, 96] width 18 height 18
select select "**********"
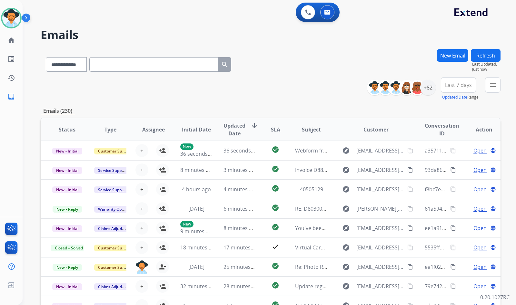
click at [488, 89] on button "menu" at bounding box center [492, 84] width 15 height 15
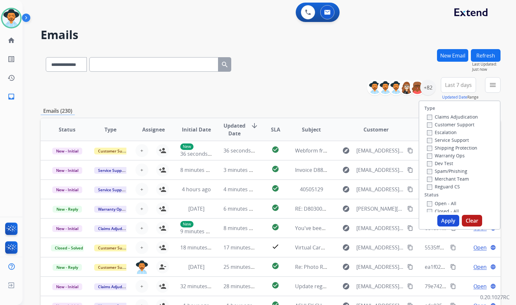
click at [445, 124] on label "Customer Support" at bounding box center [450, 124] width 47 height 6
click at [453, 148] on label "Shipping Protection" at bounding box center [452, 148] width 50 height 6
click at [450, 187] on label "Reguard CS" at bounding box center [443, 186] width 33 height 6
click at [447, 202] on label "Open - All" at bounding box center [441, 203] width 29 height 6
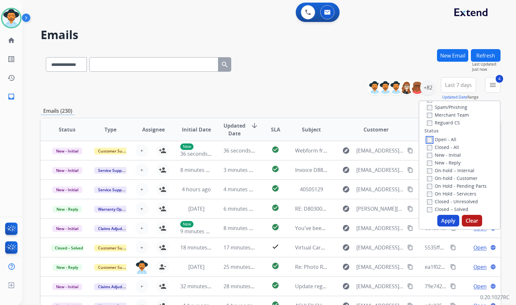
scroll to position [65, 0]
click at [454, 194] on label "On Hold - Servicers" at bounding box center [451, 193] width 49 height 6
click at [454, 186] on label "On Hold - Pending Parts" at bounding box center [457, 185] width 60 height 6
click at [455, 178] on label "On-hold - Customer" at bounding box center [452, 177] width 51 height 6
click at [452, 168] on label "On-hold – Internal" at bounding box center [450, 169] width 47 height 6
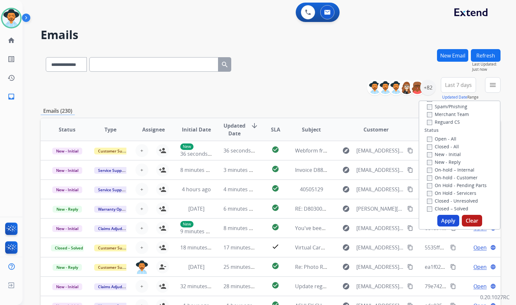
drag, startPoint x: 448, startPoint y: 163, endPoint x: 447, endPoint y: 157, distance: 5.8
click at [448, 163] on label "New - Reply" at bounding box center [444, 162] width 34 height 6
click at [447, 154] on label "New - Initial" at bounding box center [444, 154] width 34 height 6
click at [439, 218] on button "Apply" at bounding box center [448, 221] width 22 height 12
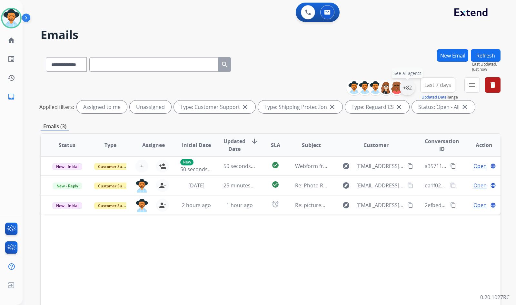
click at [407, 87] on div "+82" at bounding box center [407, 87] width 15 height 15
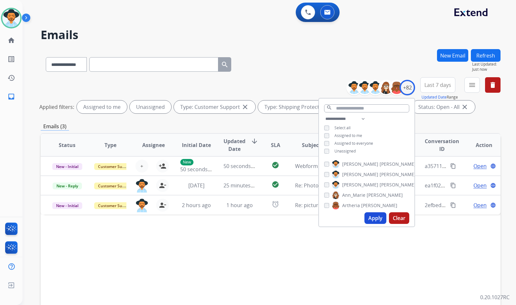
click at [352, 150] on span "Unassigned" at bounding box center [345, 150] width 21 height 5
click at [371, 216] on button "Apply" at bounding box center [376, 218] width 22 height 12
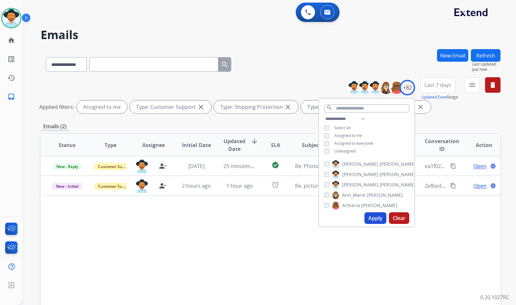
click at [211, 254] on div "Status Type Assignee Initial Date Updated Date arrow_downward SLA Subject Custo…" at bounding box center [271, 241] width 460 height 216
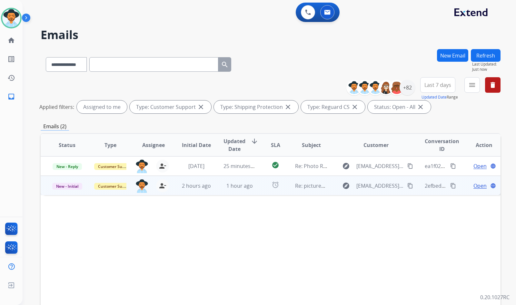
click at [459, 185] on td "Open language" at bounding box center [478, 184] width 43 height 19
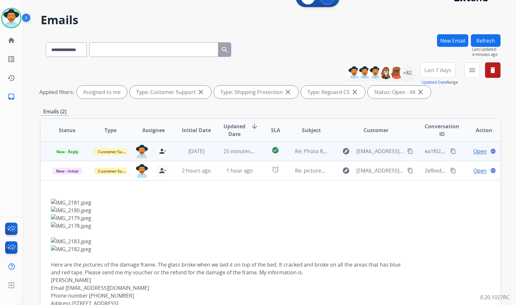
scroll to position [0, 0]
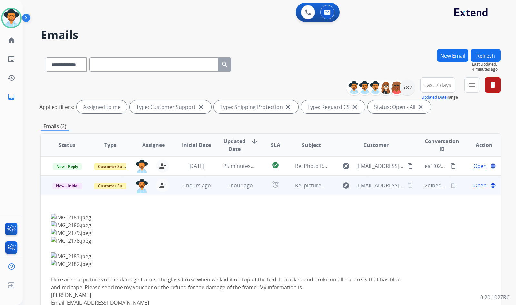
click at [474, 184] on span "Open" at bounding box center [480, 185] width 13 height 8
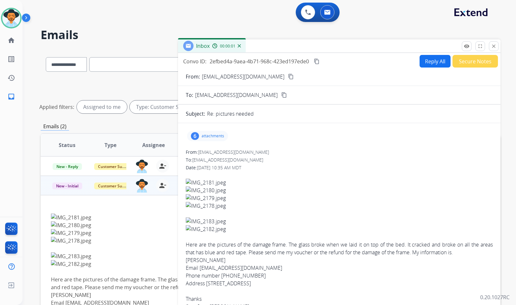
click at [216, 136] on p "attachments" at bounding box center [213, 135] width 23 height 5
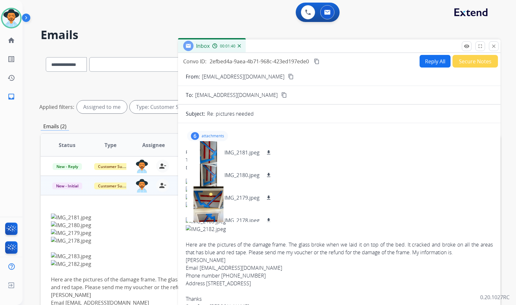
click at [288, 74] on mat-icon "content_copy" at bounding box center [291, 77] width 6 height 6
click at [269, 152] on mat-icon "download" at bounding box center [269, 152] width 6 height 6
click at [270, 175] on mat-icon "download" at bounding box center [269, 175] width 6 height 6
click at [270, 196] on mat-icon "download" at bounding box center [269, 198] width 6 height 6
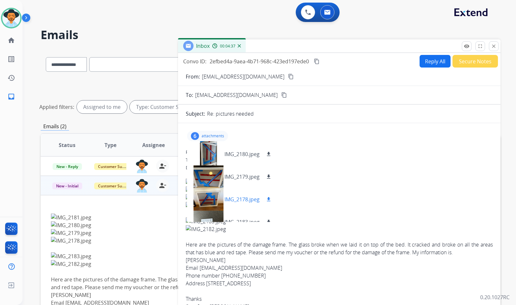
scroll to position [32, 0]
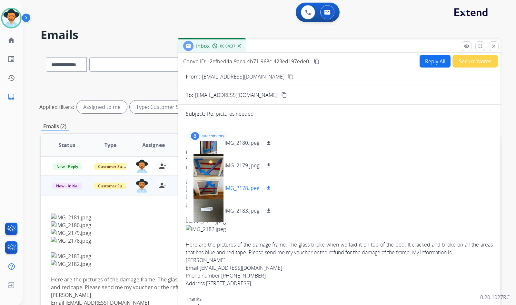
click at [268, 188] on mat-icon "download" at bounding box center [269, 188] width 6 height 6
click at [269, 209] on mat-icon "download" at bounding box center [269, 210] width 6 height 6
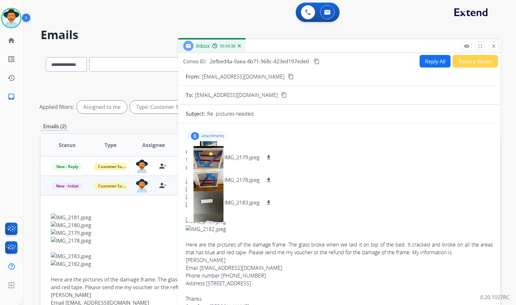
scroll to position [55, 0]
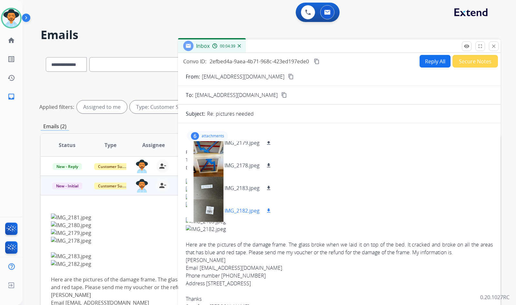
click at [268, 208] on mat-icon "download" at bounding box center [269, 210] width 6 height 6
click at [214, 133] on div "6 attachments IMG_2181.jpeg download IMG_2180.jpeg download IMG_2179.jpeg downl…" at bounding box center [207, 136] width 41 height 10
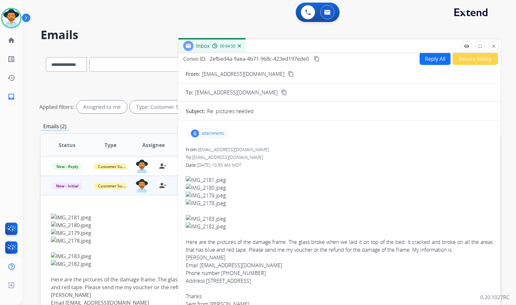
scroll to position [0, 0]
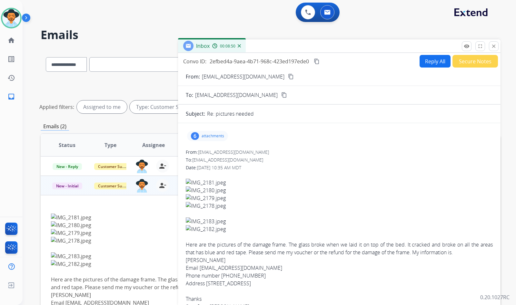
click at [213, 139] on div "6 attachments" at bounding box center [207, 136] width 41 height 10
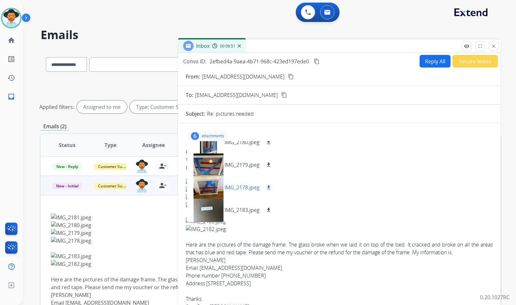
scroll to position [55, 0]
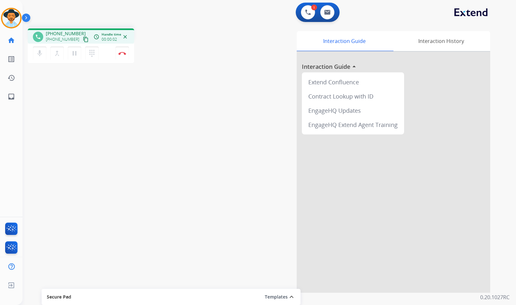
click at [83, 39] on mat-icon "content_copy" at bounding box center [86, 39] width 6 height 6
click at [124, 53] on img at bounding box center [122, 53] width 8 height 3
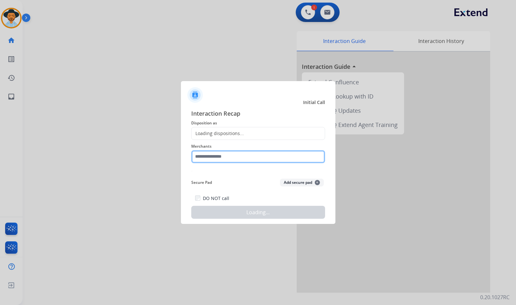
click at [281, 158] on input "text" at bounding box center [258, 156] width 134 height 13
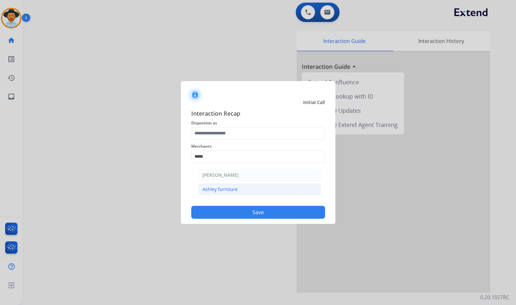
click at [248, 190] on li "Ashley furniture" at bounding box center [259, 189] width 123 height 12
type input "**********"
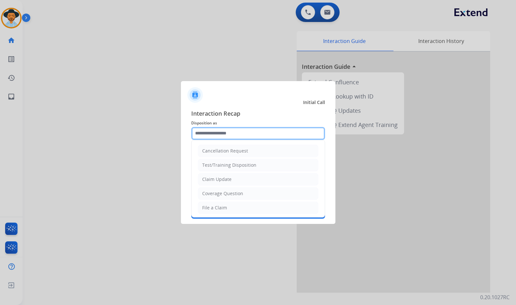
click at [221, 133] on input "text" at bounding box center [258, 133] width 134 height 13
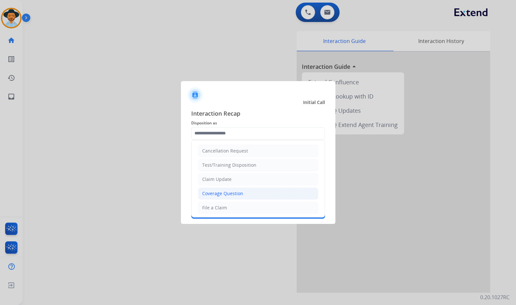
click at [228, 192] on div "Coverage Question" at bounding box center [222, 193] width 41 height 6
type input "**********"
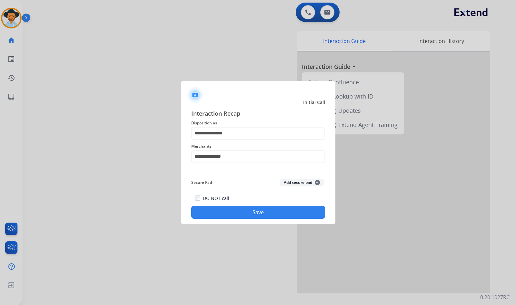
click at [233, 211] on button "Save" at bounding box center [258, 211] width 134 height 13
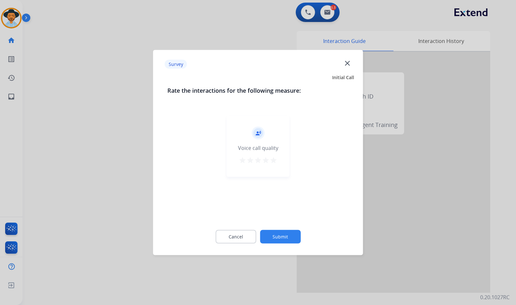
click at [294, 236] on button "Submit" at bounding box center [280, 237] width 41 height 14
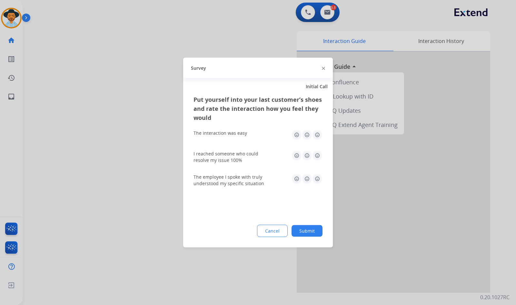
click at [304, 226] on button "Submit" at bounding box center [307, 231] width 31 height 12
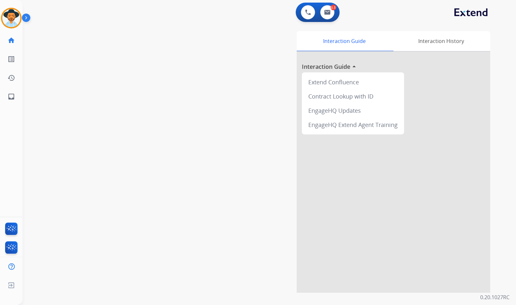
drag, startPoint x: 118, startPoint y: 114, endPoint x: 114, endPoint y: 113, distance: 4.4
click at [115, 113] on div "swap_horiz Break voice bridge close_fullscreen Connect 3-Way Call merge_type Se…" at bounding box center [262, 157] width 478 height 269
drag, startPoint x: 69, startPoint y: 164, endPoint x: 68, endPoint y: 160, distance: 3.6
click at [69, 164] on div "swap_horiz Break voice bridge close_fullscreen Connect 3-Way Call merge_type Se…" at bounding box center [262, 157] width 478 height 269
click at [5, 85] on link "history Interaction Log" at bounding box center [11, 78] width 18 height 18
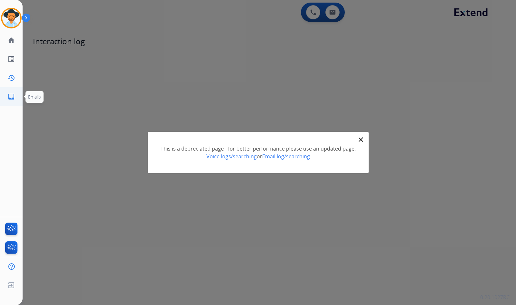
click at [8, 98] on mat-icon "inbox" at bounding box center [11, 97] width 8 height 8
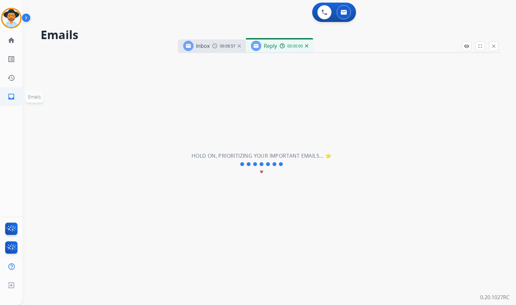
select select "**********"
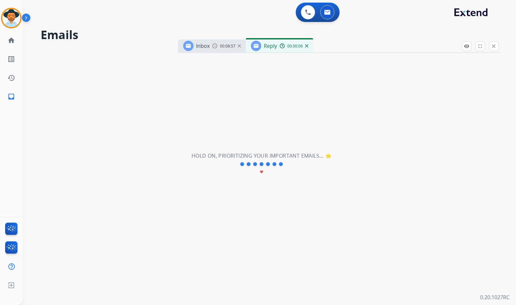
drag, startPoint x: 338, startPoint y: 66, endPoint x: 319, endPoint y: 56, distance: 21.8
click at [336, 66] on div "**********" at bounding box center [262, 163] width 478 height 281
click at [308, 46] on div "Reply 00:00:06" at bounding box center [279, 45] width 67 height 13
click at [240, 46] on img at bounding box center [239, 45] width 3 height 3
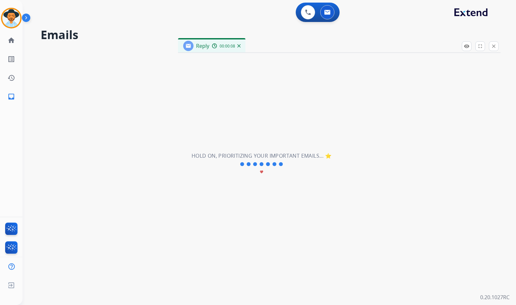
click at [240, 45] on img at bounding box center [238, 45] width 3 height 3
click at [243, 44] on div "**********" at bounding box center [262, 163] width 478 height 281
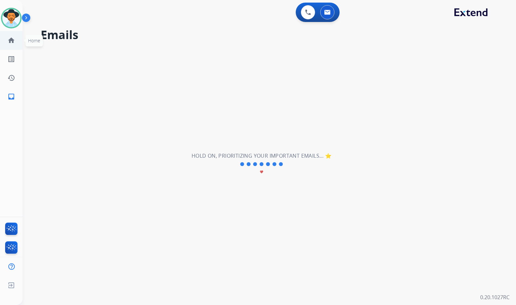
click at [21, 42] on ul "home Home Home" at bounding box center [11, 40] width 23 height 19
click at [15, 40] on link "home Home" at bounding box center [11, 40] width 18 height 18
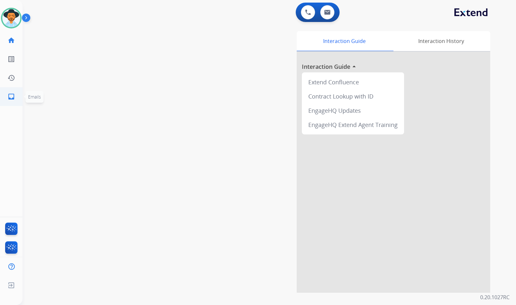
click at [14, 99] on mat-icon "inbox" at bounding box center [11, 97] width 8 height 8
select select "**********"
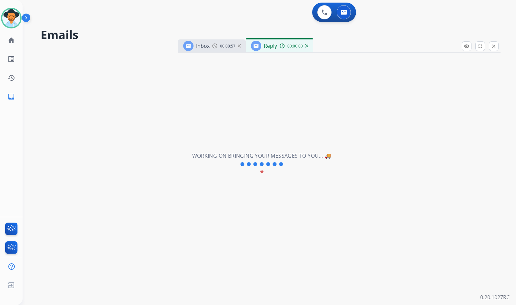
select select "**********"
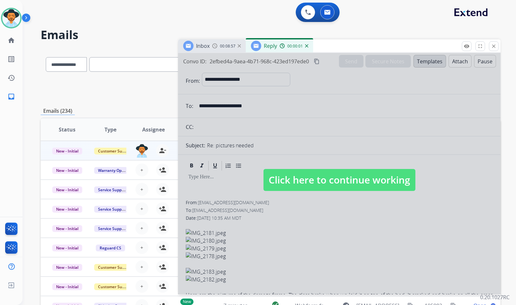
click at [307, 45] on img at bounding box center [306, 45] width 3 height 3
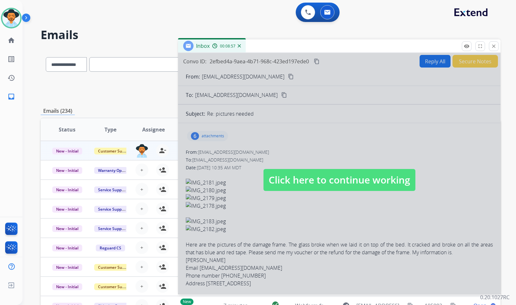
click at [239, 47] on img at bounding box center [239, 45] width 3 height 3
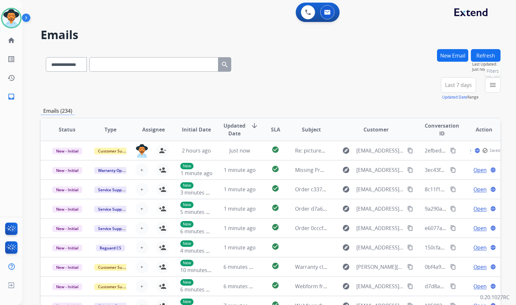
click at [489, 87] on mat-icon "menu" at bounding box center [493, 85] width 8 height 8
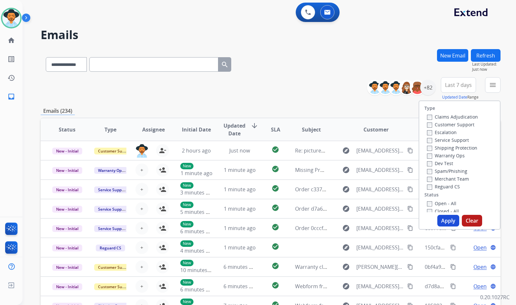
click at [434, 123] on label "Customer Support" at bounding box center [450, 124] width 47 height 6
click at [453, 147] on label "Shipping Protection" at bounding box center [452, 148] width 50 height 6
click at [445, 185] on label "Reguard CS" at bounding box center [443, 186] width 33 height 6
click at [442, 203] on label "Open - All" at bounding box center [441, 203] width 29 height 6
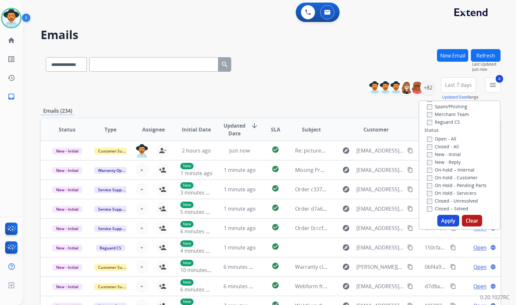
click at [449, 192] on label "On Hold - Servicers" at bounding box center [451, 193] width 49 height 6
click at [448, 184] on label "On Hold - Pending Parts" at bounding box center [457, 185] width 60 height 6
click at [450, 176] on label "On-hold - Customer" at bounding box center [452, 177] width 51 height 6
click at [452, 170] on label "On-hold – Internal" at bounding box center [450, 169] width 47 height 6
click at [450, 160] on label "New - Reply" at bounding box center [444, 162] width 34 height 6
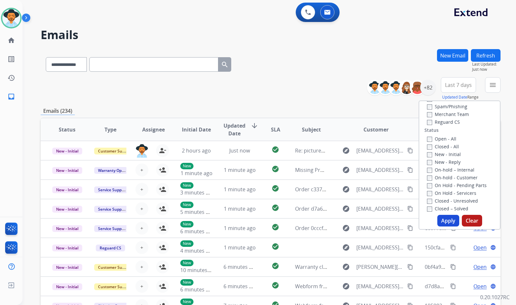
click at [450, 154] on label "New - Initial" at bounding box center [444, 154] width 34 height 6
click at [445, 219] on button "Apply" at bounding box center [448, 221] width 22 height 12
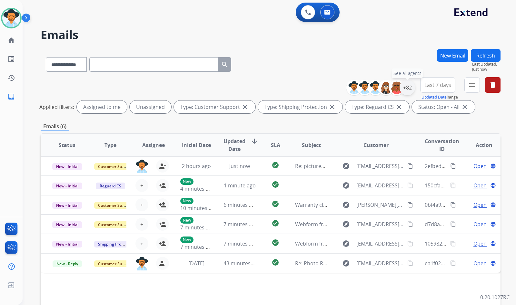
click at [410, 89] on div "+82" at bounding box center [407, 87] width 15 height 15
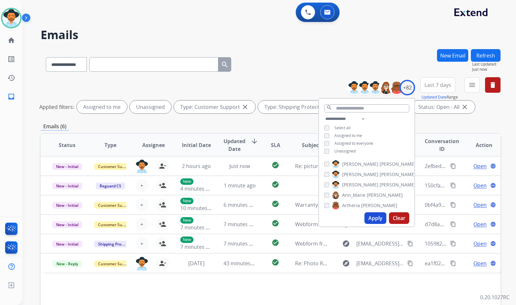
drag, startPoint x: 340, startPoint y: 151, endPoint x: 360, endPoint y: 177, distance: 32.6
click at [341, 151] on span "Unassigned" at bounding box center [345, 150] width 21 height 5
click at [380, 183] on span "[PERSON_NAME]" at bounding box center [398, 184] width 36 height 6
click at [374, 215] on button "Apply" at bounding box center [376, 218] width 22 height 12
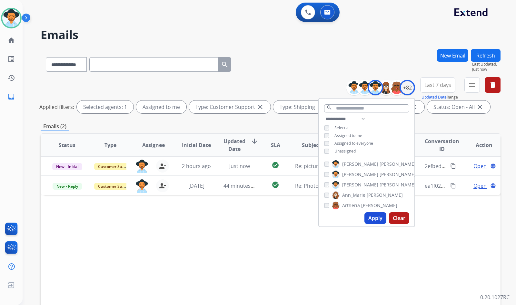
click at [283, 226] on div "Status Type Assignee Initial Date Updated Date arrow_downward SLA Subject Custo…" at bounding box center [271, 241] width 460 height 216
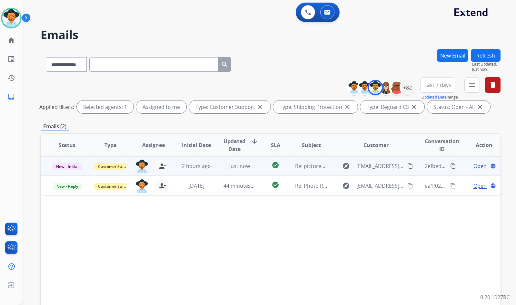
click at [479, 168] on span "Open" at bounding box center [480, 166] width 13 height 8
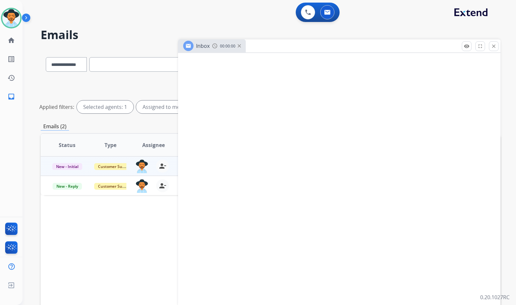
select select "**********"
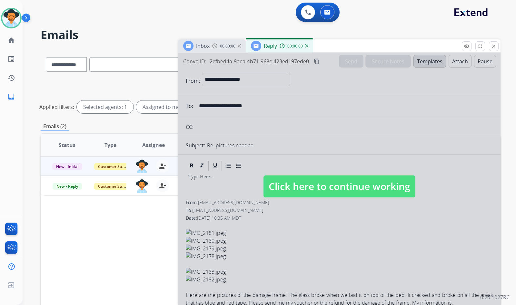
click at [381, 181] on span "Click here to continue working" at bounding box center [340, 186] width 152 height 22
select select
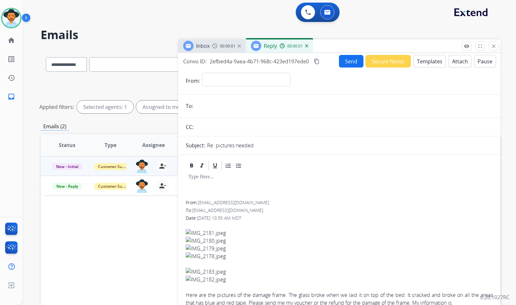
click at [307, 45] on img at bounding box center [306, 45] width 3 height 3
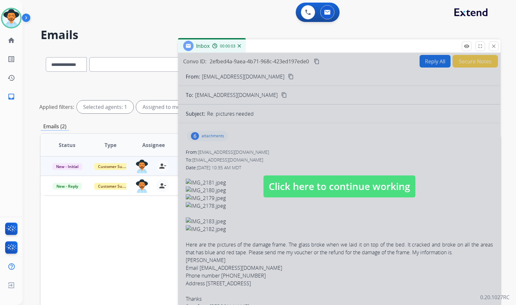
click at [325, 179] on span "Click here to continue working" at bounding box center [340, 186] width 152 height 22
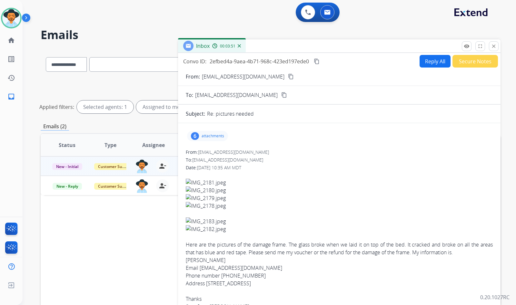
drag, startPoint x: 318, startPoint y: 62, endPoint x: 267, endPoint y: 81, distance: 54.5
click at [318, 61] on mat-icon "content_copy" at bounding box center [317, 61] width 6 height 6
click at [423, 61] on button "Reply All" at bounding box center [435, 61] width 31 height 13
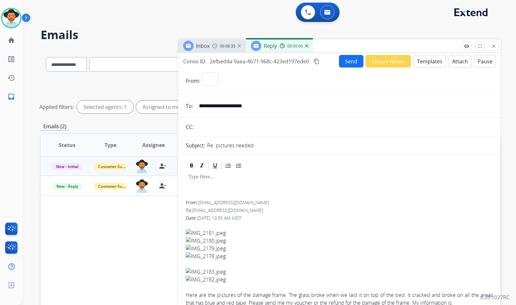
select select "**********"
click at [430, 63] on button "Templates" at bounding box center [430, 61] width 33 height 13
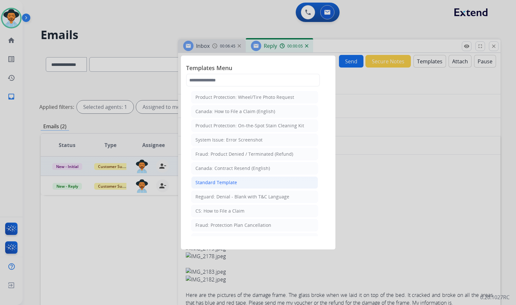
click at [232, 177] on li "Standard Template" at bounding box center [254, 182] width 127 height 12
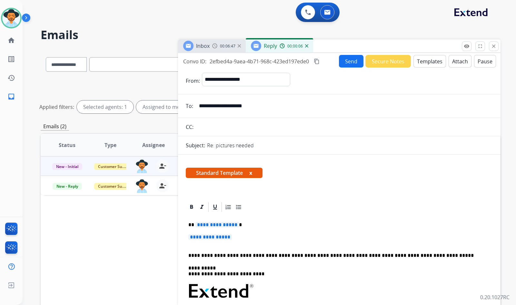
click at [218, 226] on span "**********" at bounding box center [217, 224] width 44 height 5
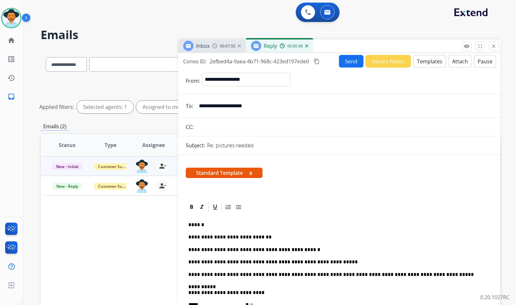
click at [346, 62] on button "Send" at bounding box center [351, 61] width 25 height 13
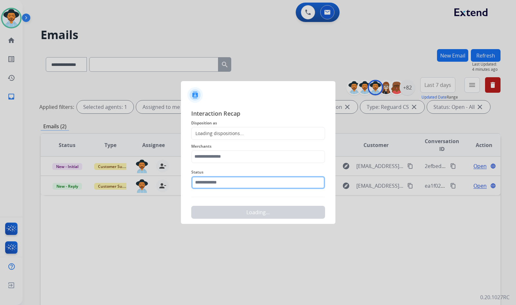
click at [230, 185] on input "text" at bounding box center [258, 182] width 134 height 13
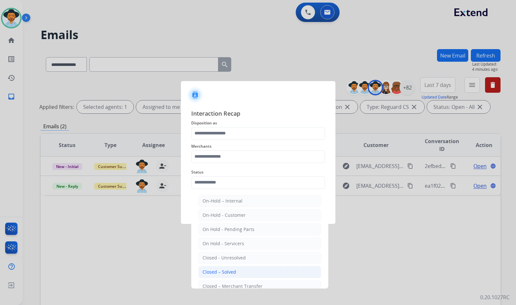
click at [225, 276] on li "Closed – Solved" at bounding box center [259, 271] width 123 height 12
type input "**********"
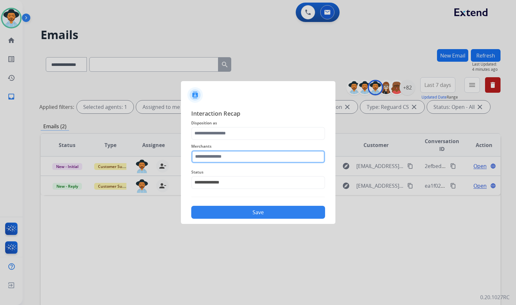
click at [227, 155] on input "text" at bounding box center [258, 156] width 134 height 13
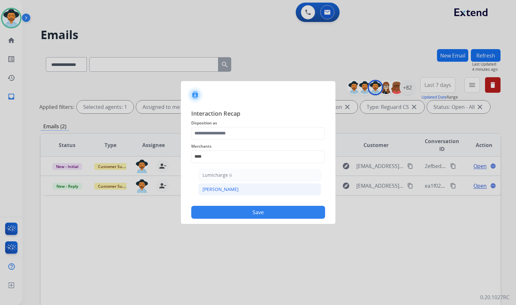
click at [216, 189] on div "[PERSON_NAME]" at bounding box center [221, 189] width 36 height 6
type input "********"
click at [218, 140] on div "Merchants ********" at bounding box center [258, 153] width 134 height 26
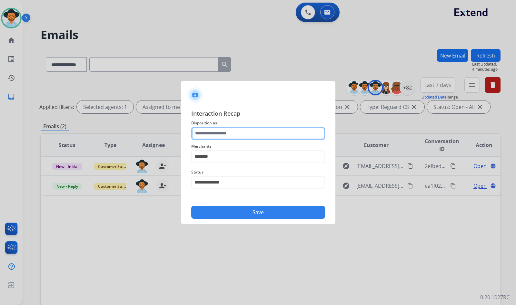
click at [221, 136] on input "text" at bounding box center [258, 133] width 134 height 13
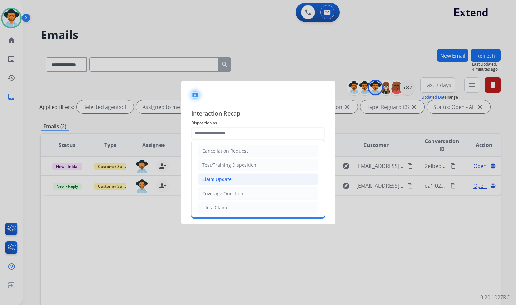
click at [216, 178] on div "Claim Update" at bounding box center [216, 179] width 29 height 6
type input "**********"
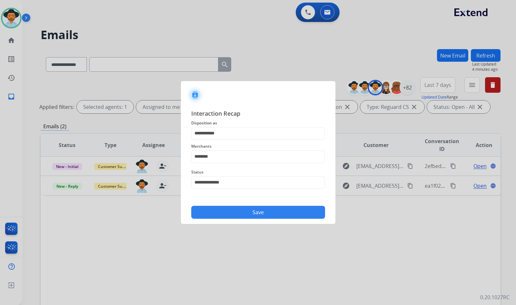
click at [231, 213] on button "Save" at bounding box center [258, 211] width 134 height 13
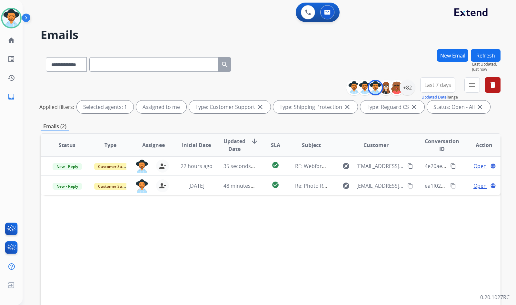
click at [289, 228] on div "Status Type Assignee Initial Date Updated Date arrow_downward SLA Subject Custo…" at bounding box center [271, 241] width 460 height 216
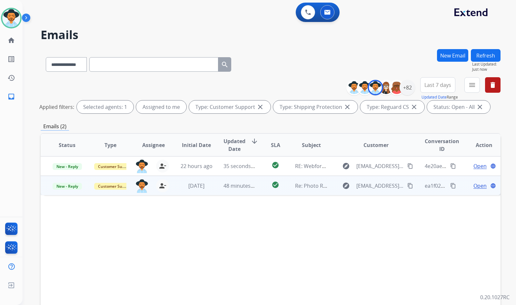
click at [475, 184] on span "Open" at bounding box center [480, 186] width 13 height 8
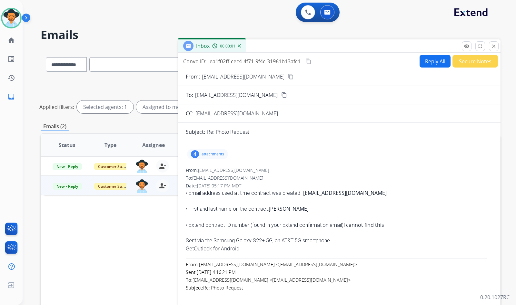
click at [201, 154] on div "4 attachments" at bounding box center [207, 154] width 41 height 10
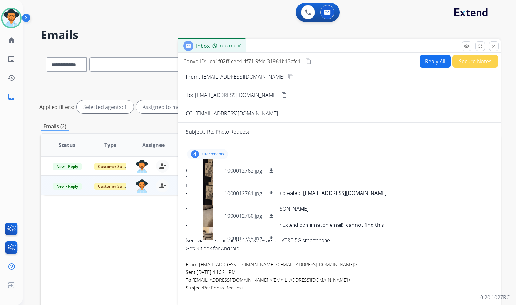
click at [205, 154] on p "attachments" at bounding box center [213, 153] width 23 height 5
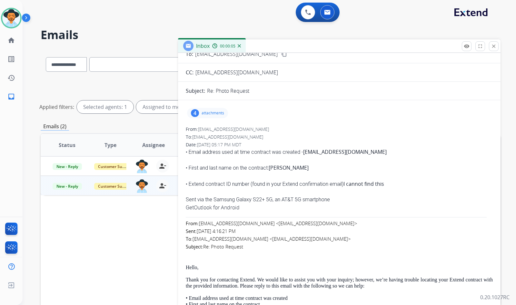
scroll to position [0, 0]
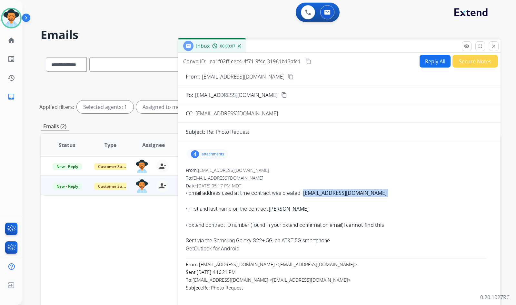
drag, startPoint x: 348, startPoint y: 194, endPoint x: 304, endPoint y: 193, distance: 44.2
click at [304, 193] on div "• Email address used at time contract was created - christyweikert@gmail.com" at bounding box center [339, 193] width 307 height 8
copy div "[EMAIL_ADDRESS][DOMAIN_NAME]"
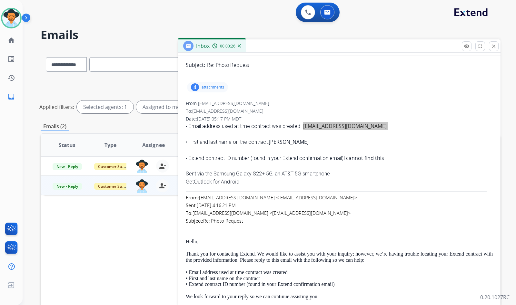
scroll to position [32, 0]
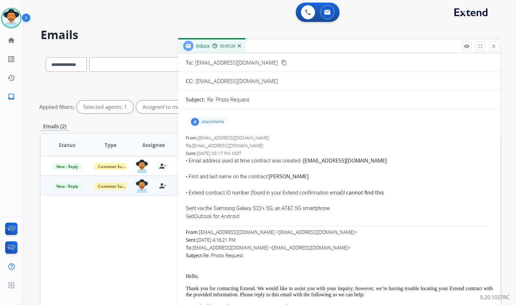
click at [213, 123] on p "attachments" at bounding box center [213, 121] width 23 height 5
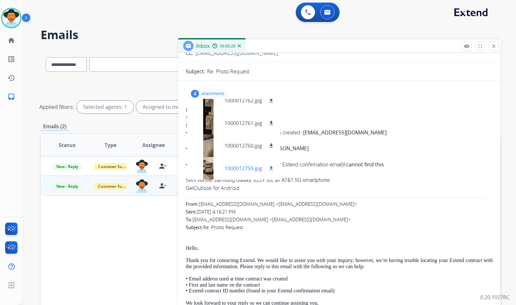
scroll to position [65, 0]
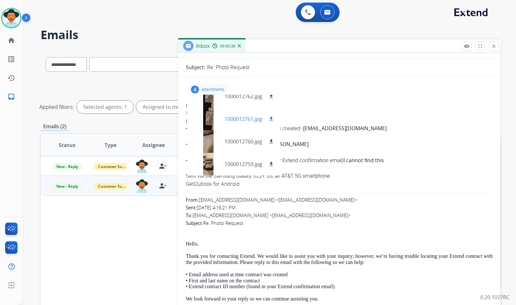
click at [209, 114] on div at bounding box center [208, 118] width 32 height 23
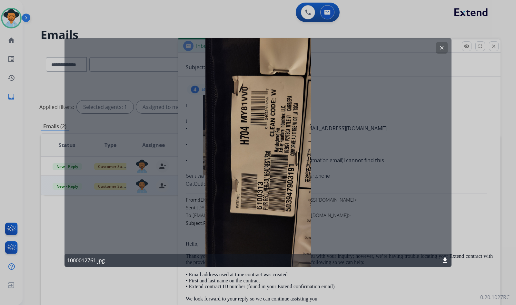
click at [439, 48] on mat-icon "clear" at bounding box center [442, 48] width 6 height 6
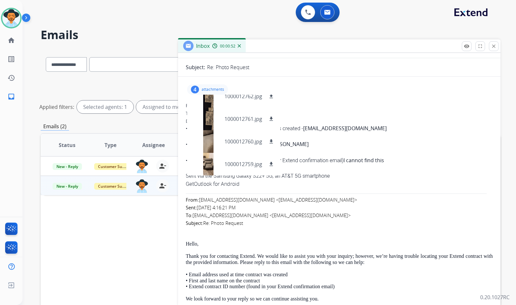
click at [214, 91] on p "attachments" at bounding box center [213, 89] width 23 height 5
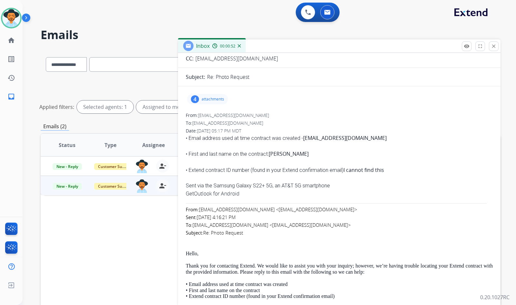
scroll to position [0, 0]
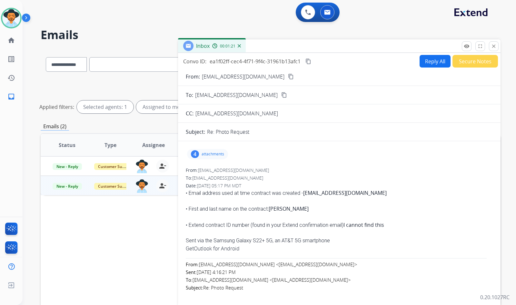
click at [308, 62] on mat-icon "content_copy" at bounding box center [308, 61] width 6 height 6
click at [438, 65] on button "Reply All" at bounding box center [435, 61] width 31 height 13
select select "**********"
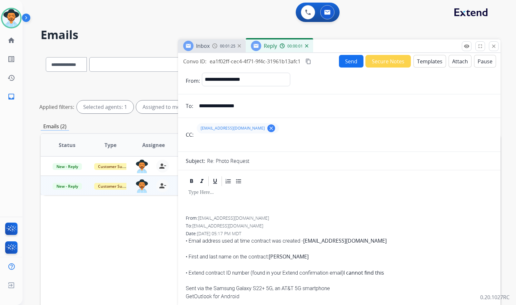
click at [422, 64] on button "Templates" at bounding box center [430, 61] width 33 height 13
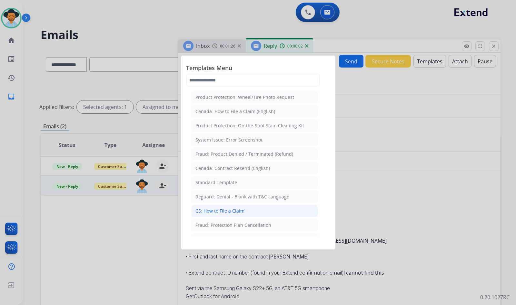
click at [220, 210] on div "CS: How to File a Claim" at bounding box center [219, 210] width 49 height 6
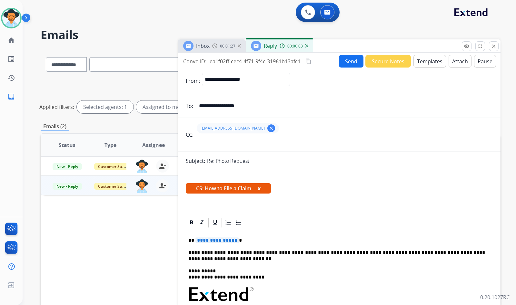
click at [219, 239] on span "**********" at bounding box center [217, 239] width 44 height 5
drag, startPoint x: 223, startPoint y: 257, endPoint x: 220, endPoint y: 254, distance: 4.6
click at [224, 256] on p "**********" at bounding box center [336, 255] width 297 height 12
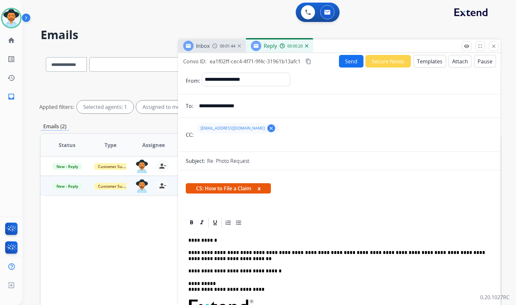
click at [293, 269] on p "**********" at bounding box center [336, 271] width 297 height 6
click at [344, 61] on button "Send" at bounding box center [351, 61] width 25 height 13
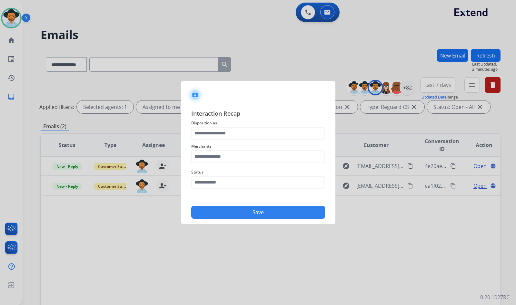
drag, startPoint x: 240, startPoint y: 174, endPoint x: 239, endPoint y: 180, distance: 5.9
click at [240, 175] on div "Status" at bounding box center [258, 178] width 134 height 26
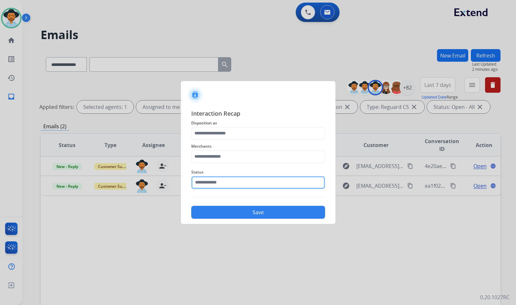
click at [239, 183] on input "text" at bounding box center [258, 182] width 134 height 13
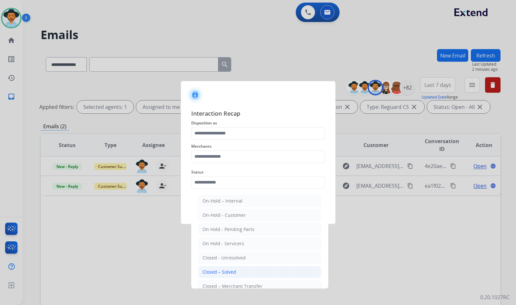
click at [235, 271] on li "Closed – Solved" at bounding box center [259, 271] width 123 height 12
type input "**********"
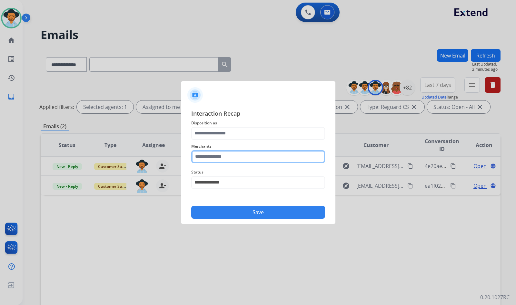
click at [241, 155] on input "text" at bounding box center [258, 156] width 134 height 13
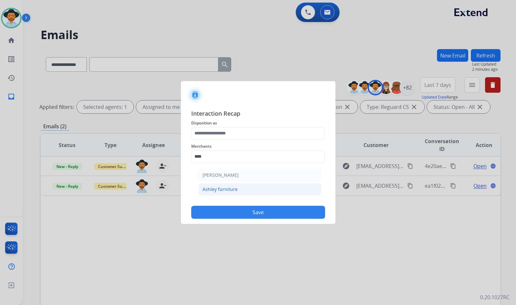
click at [237, 193] on li "Ashley furniture" at bounding box center [259, 189] width 123 height 12
type input "**********"
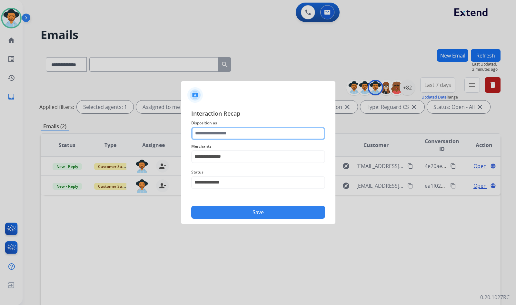
click at [235, 134] on input "text" at bounding box center [258, 133] width 134 height 13
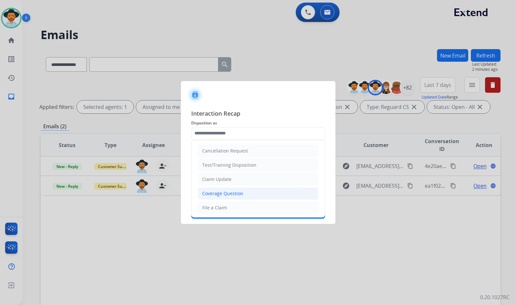
click at [236, 191] on div "Coverage Question" at bounding box center [222, 193] width 41 height 6
type input "**********"
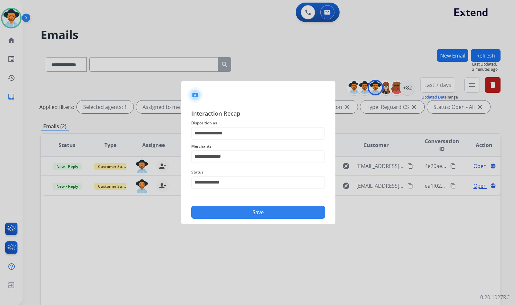
click at [243, 212] on button "Save" at bounding box center [258, 211] width 134 height 13
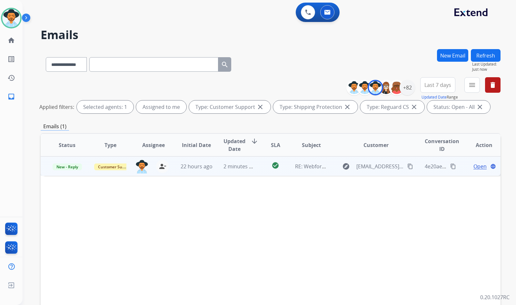
click at [476, 167] on span "Open" at bounding box center [480, 166] width 13 height 8
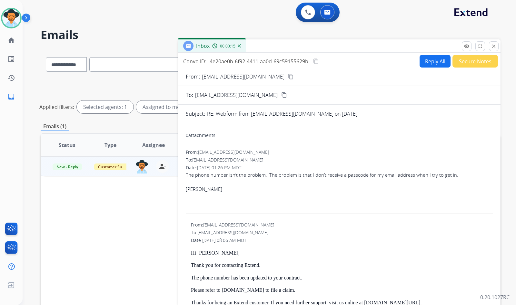
click at [288, 77] on mat-icon "content_copy" at bounding box center [291, 77] width 6 height 6
click at [233, 175] on span "The phone number isn’t the problem. The problem is that I don’t receive a passc…" at bounding box center [322, 174] width 272 height 6
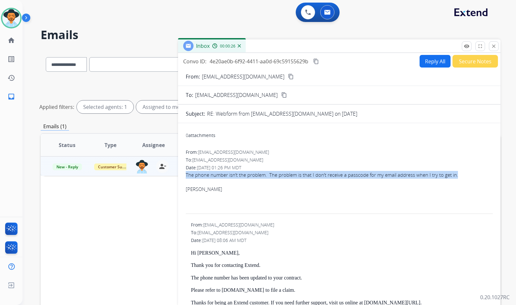
click at [233, 175] on span "The phone number isn’t the problem. The problem is that I don’t receive a passc…" at bounding box center [322, 174] width 272 height 6
copy div "The phone number isn’t the problem. The problem is that I don’t receive a passc…"
drag, startPoint x: 317, startPoint y: 62, endPoint x: 275, endPoint y: 75, distance: 43.9
click at [317, 62] on mat-icon "content_copy" at bounding box center [316, 61] width 6 height 6
click at [420, 60] on button "Reply All" at bounding box center [435, 61] width 31 height 13
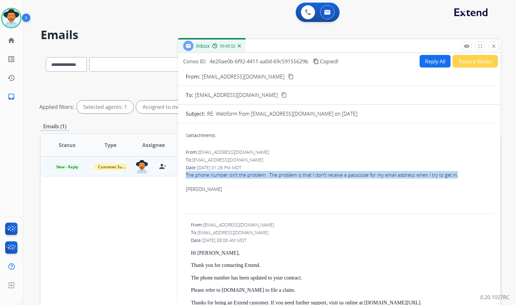
select select "**********"
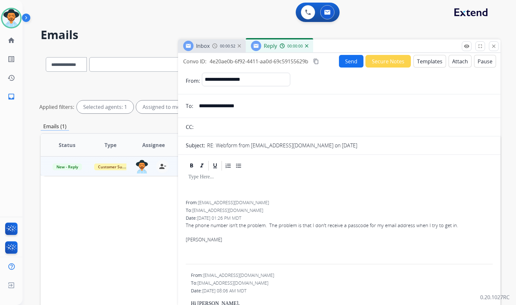
click at [421, 62] on button "Templates" at bounding box center [430, 61] width 33 height 13
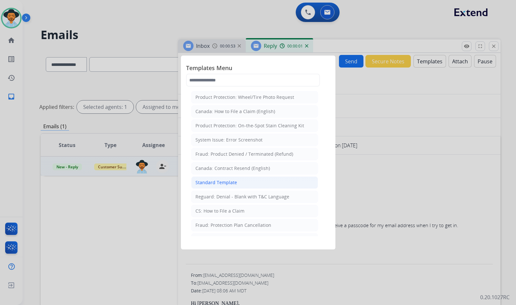
click at [232, 182] on div "Standard Template" at bounding box center [216, 182] width 42 height 6
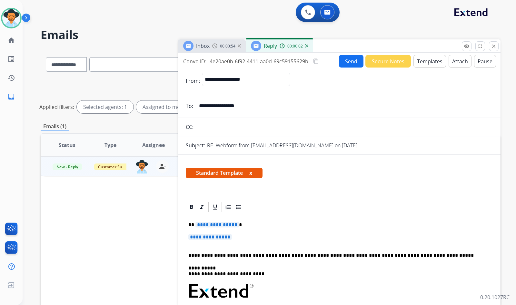
click at [228, 224] on span "**********" at bounding box center [217, 224] width 44 height 5
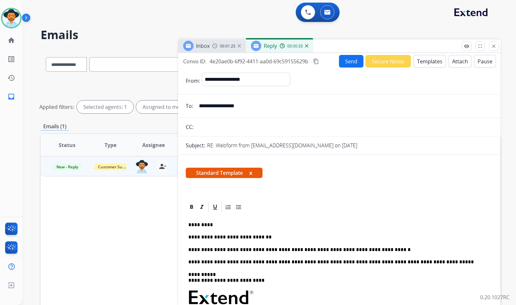
click at [349, 59] on button "Send" at bounding box center [351, 61] width 25 height 13
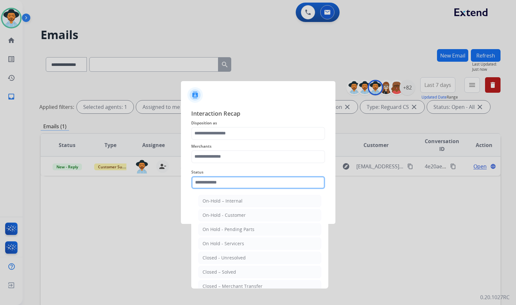
click at [240, 184] on input "text" at bounding box center [258, 182] width 134 height 13
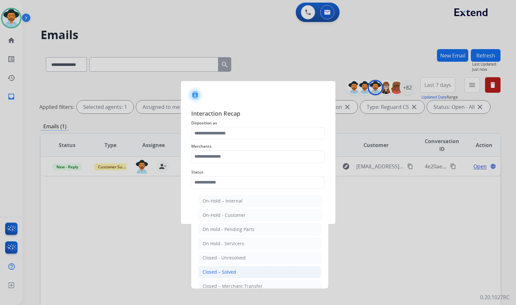
click at [229, 271] on div "Closed – Solved" at bounding box center [220, 271] width 34 height 6
type input "**********"
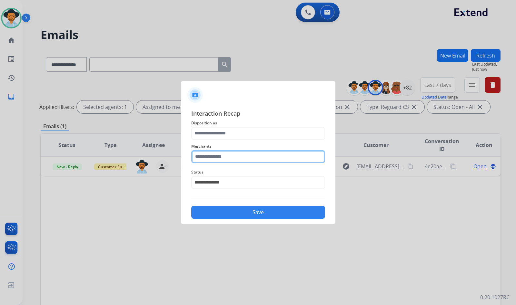
click at [235, 158] on input "text" at bounding box center [258, 156] width 134 height 13
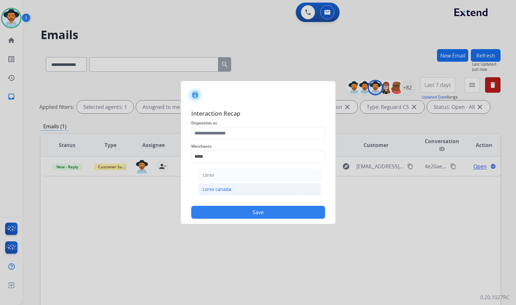
click at [225, 189] on div "Lorex canada" at bounding box center [217, 189] width 29 height 6
type input "**********"
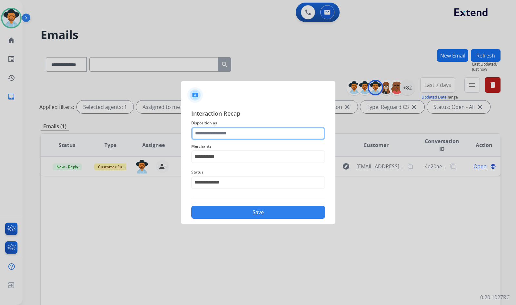
click at [221, 130] on input "text" at bounding box center [258, 133] width 134 height 13
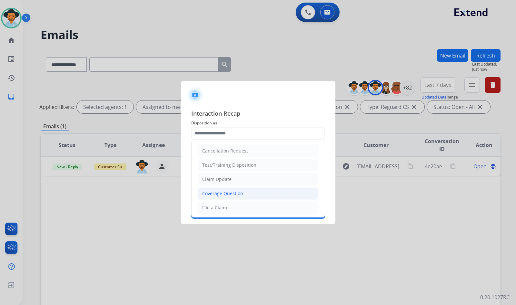
click at [220, 196] on div "Coverage Question" at bounding box center [222, 193] width 41 height 6
type input "**********"
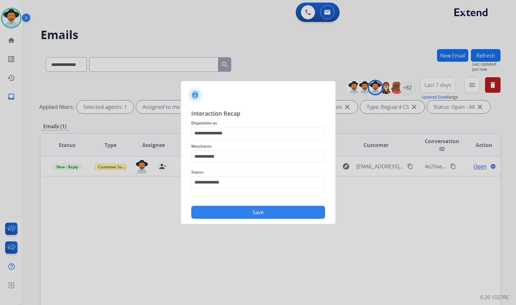
drag, startPoint x: 225, startPoint y: 210, endPoint x: 453, endPoint y: 214, distance: 228.1
click at [225, 211] on button "Save" at bounding box center [258, 211] width 134 height 13
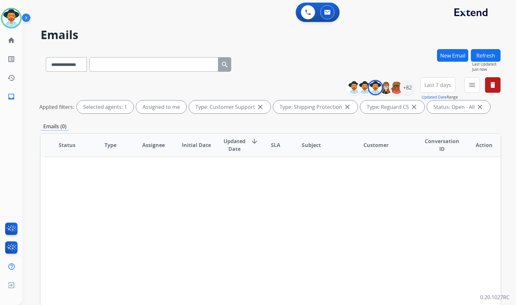
click at [33, 92] on div "**********" at bounding box center [262, 175] width 478 height 305
click at [6, 91] on link "inbox Emails" at bounding box center [11, 96] width 18 height 18
click at [10, 41] on mat-icon "home" at bounding box center [11, 40] width 8 height 8
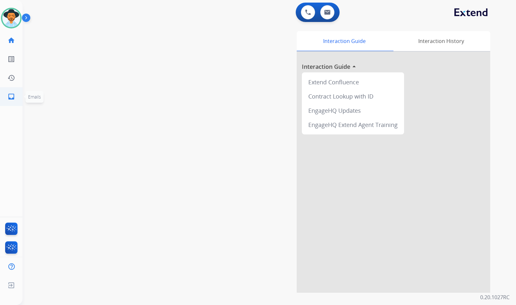
click at [14, 94] on mat-icon "inbox" at bounding box center [11, 97] width 8 height 8
select select "**********"
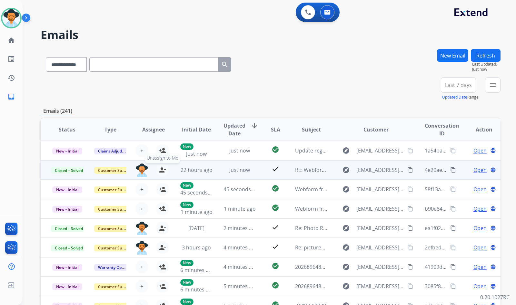
click at [157, 170] on button "person_remove [PERSON_NAME] to Me" at bounding box center [162, 169] width 13 height 13
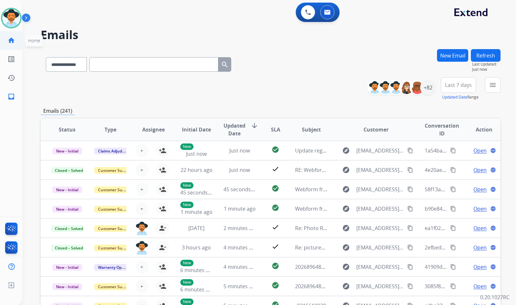
click at [8, 41] on mat-icon "home" at bounding box center [11, 40] width 8 height 8
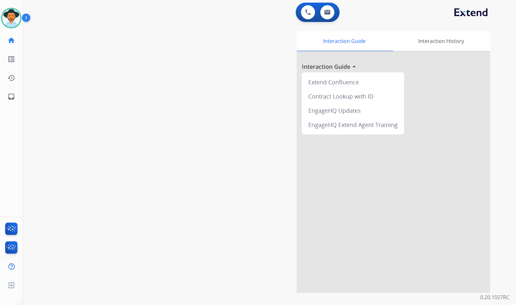
click at [37, 76] on div "swap_horiz Break voice bridge close_fullscreen Connect 3-Way Call merge_type Se…" at bounding box center [262, 157] width 478 height 269
drag, startPoint x: 231, startPoint y: 99, endPoint x: 215, endPoint y: 99, distance: 16.1
click at [224, 99] on div "Interaction Guide Interaction History Interaction Guide arrow_drop_up Extend Co…" at bounding box center [345, 161] width 289 height 261
click at [11, 98] on mat-icon "inbox" at bounding box center [11, 97] width 8 height 8
select select "**********"
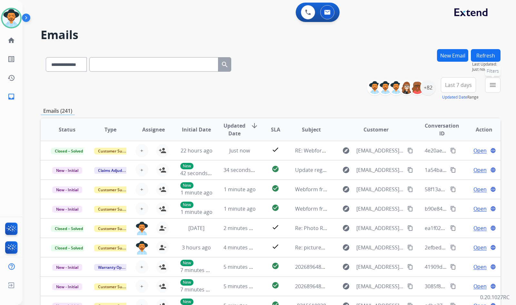
click at [490, 86] on mat-icon "menu" at bounding box center [493, 85] width 8 height 8
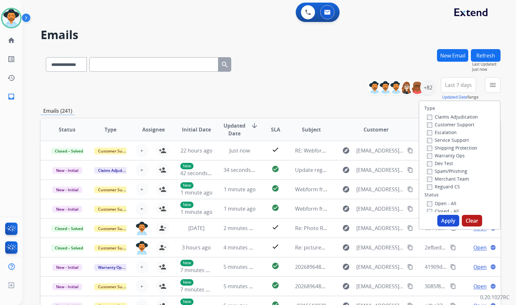
click at [458, 123] on label "Customer Support" at bounding box center [450, 124] width 47 height 6
click at [465, 149] on label "Shipping Protection" at bounding box center [452, 148] width 50 height 6
click at [447, 187] on label "Reguard CS" at bounding box center [443, 186] width 33 height 6
click at [444, 202] on label "Open - All" at bounding box center [441, 203] width 29 height 6
click at [451, 226] on div "Type Claims Adjudication Customer Support Escalation Service Support Shipping P…" at bounding box center [460, 164] width 82 height 129
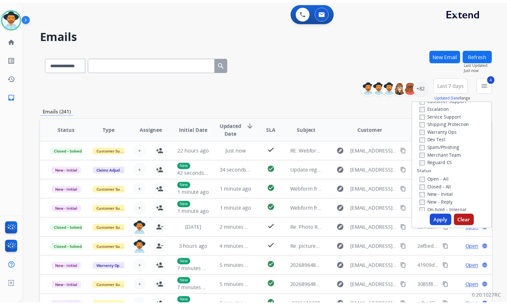
scroll to position [65, 0]
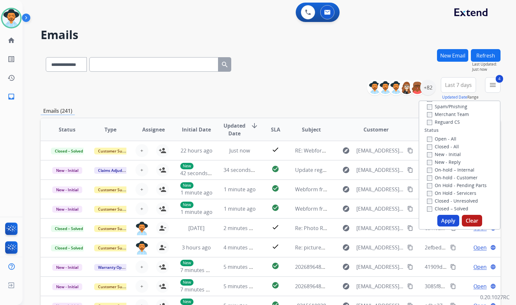
click at [457, 193] on label "On Hold - Servicers" at bounding box center [451, 193] width 49 height 6
drag, startPoint x: 456, startPoint y: 184, endPoint x: 455, endPoint y: 177, distance: 7.5
click at [456, 184] on label "On Hold - Pending Parts" at bounding box center [457, 185] width 60 height 6
click at [455, 177] on label "On-hold - Customer" at bounding box center [452, 177] width 51 height 6
click at [455, 171] on label "On-hold – Internal" at bounding box center [450, 169] width 47 height 6
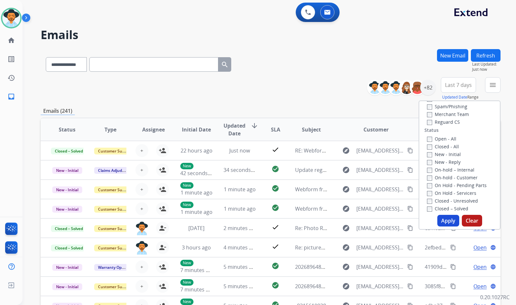
click at [451, 160] on label "New - Reply" at bounding box center [444, 162] width 34 height 6
click at [450, 152] on label "New - Initial" at bounding box center [444, 154] width 34 height 6
click at [448, 218] on button "Apply" at bounding box center [448, 221] width 22 height 12
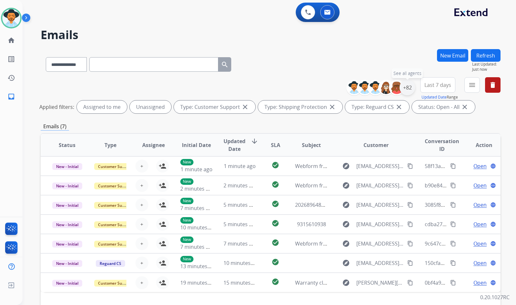
click at [410, 92] on div "+82" at bounding box center [407, 87] width 15 height 15
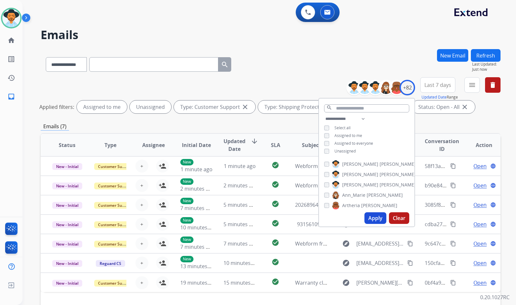
click at [352, 149] on span "Unassigned" at bounding box center [345, 150] width 21 height 5
click at [359, 184] on span "[PERSON_NAME]" at bounding box center [360, 184] width 36 height 6
click at [375, 214] on button "Apply" at bounding box center [376, 218] width 22 height 12
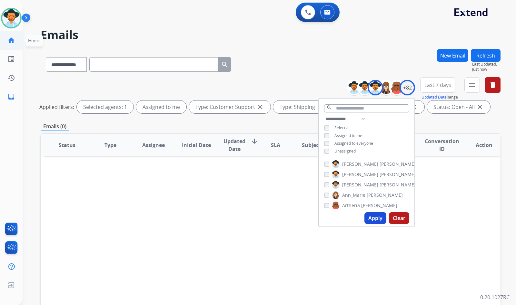
click at [15, 42] on link "home Home" at bounding box center [11, 40] width 18 height 18
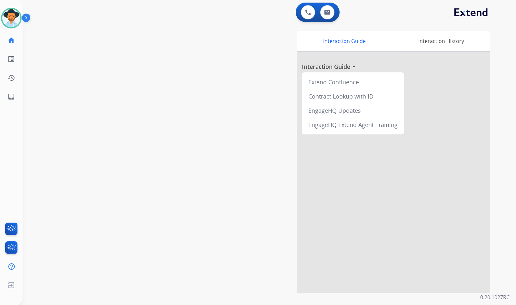
drag, startPoint x: 12, startPoint y: 128, endPoint x: 15, endPoint y: 127, distance: 3.3
click at [11, 128] on div "Amanda Available Edit Avatar Agent: Amanda Routing Profile: Extend_Training CS …" at bounding box center [11, 152] width 23 height 305
click at [74, 139] on div "swap_horiz Break voice bridge close_fullscreen Connect 3-Way Call merge_type Se…" at bounding box center [262, 157] width 478 height 269
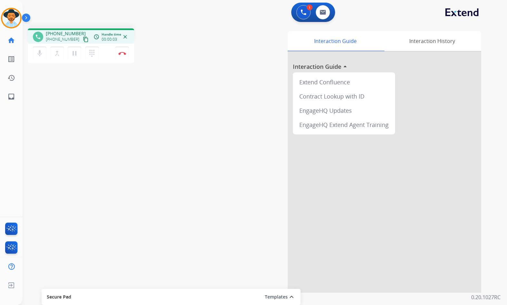
click at [83, 39] on mat-icon "content_copy" at bounding box center [86, 39] width 6 height 6
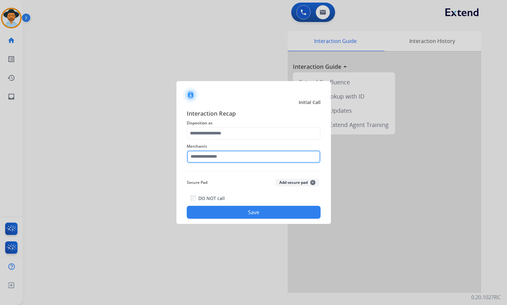
click at [229, 158] on input "text" at bounding box center [254, 156] width 134 height 13
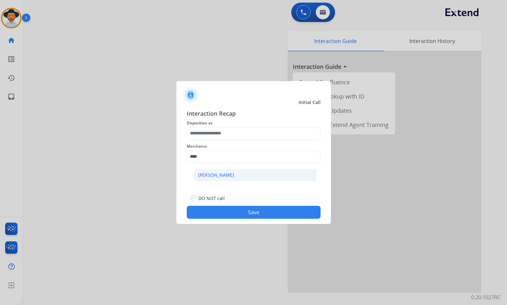
click at [218, 173] on div "[PERSON_NAME]" at bounding box center [216, 175] width 36 height 6
type input "**********"
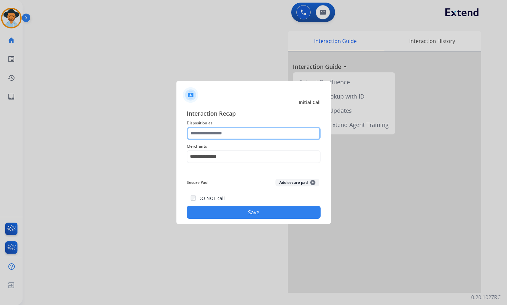
click at [221, 133] on input "text" at bounding box center [254, 133] width 134 height 13
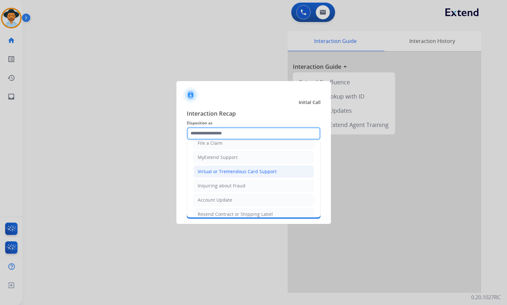
scroll to position [32, 0]
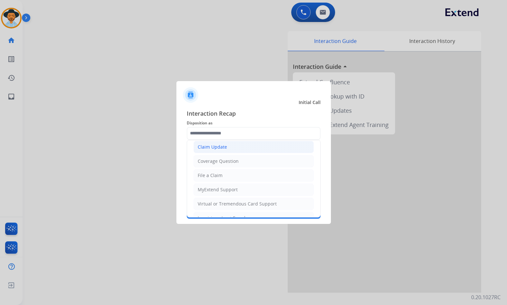
click at [219, 149] on div "Claim Update" at bounding box center [212, 147] width 29 height 6
type input "**********"
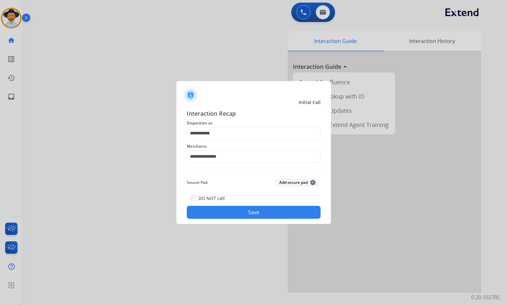
click at [227, 203] on div "DO NOT call Save" at bounding box center [254, 206] width 134 height 25
click at [244, 218] on button "Save" at bounding box center [254, 211] width 134 height 13
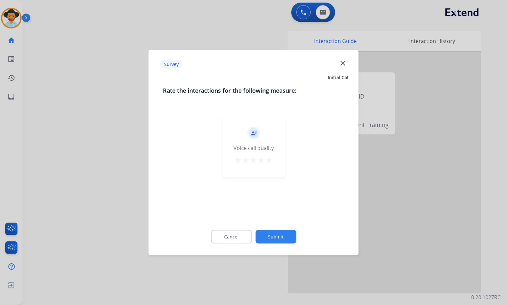
drag, startPoint x: 288, startPoint y: 229, endPoint x: 290, endPoint y: 237, distance: 8.5
click at [289, 232] on div "Cancel Submit" at bounding box center [254, 236] width 182 height 29
click at [290, 237] on button "Submit" at bounding box center [275, 237] width 41 height 14
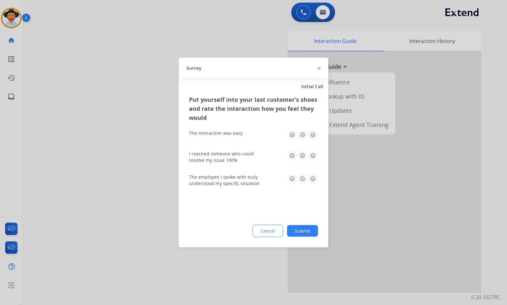
click at [309, 231] on button "Submit" at bounding box center [302, 231] width 31 height 12
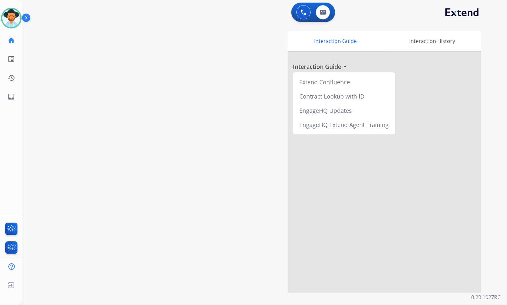
drag, startPoint x: 68, startPoint y: 132, endPoint x: 29, endPoint y: 115, distance: 42.6
click at [67, 132] on div "swap_horiz Break voice bridge close_fullscreen Connect 3-Way Call merge_type Se…" at bounding box center [257, 157] width 469 height 269
click at [16, 99] on link "inbox Emails" at bounding box center [11, 96] width 18 height 18
select select "**********"
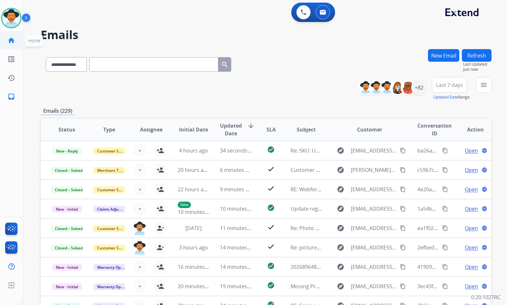
click at [16, 44] on link "home Home" at bounding box center [11, 40] width 18 height 18
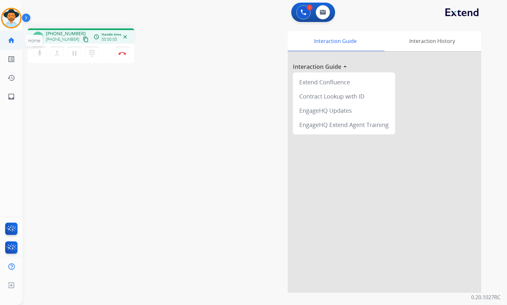
drag, startPoint x: 78, startPoint y: 37, endPoint x: 13, endPoint y: 48, distance: 66.1
click at [83, 37] on mat-icon "content_copy" at bounding box center [86, 39] width 6 height 6
click at [75, 54] on mat-icon "pause" at bounding box center [75, 53] width 8 height 8
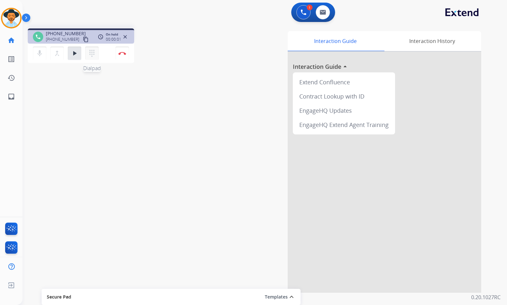
click at [90, 52] on mat-icon "dialpad" at bounding box center [92, 53] width 8 height 8
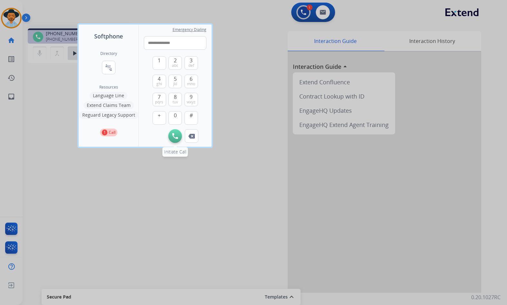
type input "**********"
click at [172, 138] on img at bounding box center [175, 136] width 6 height 6
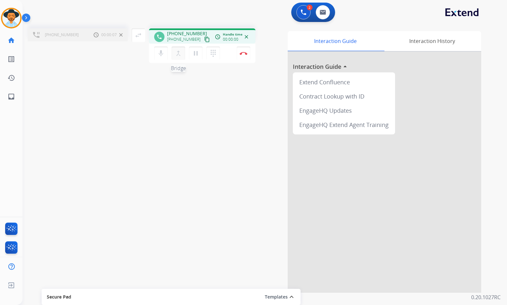
click at [176, 55] on mat-icon "merge_type" at bounding box center [179, 53] width 8 height 8
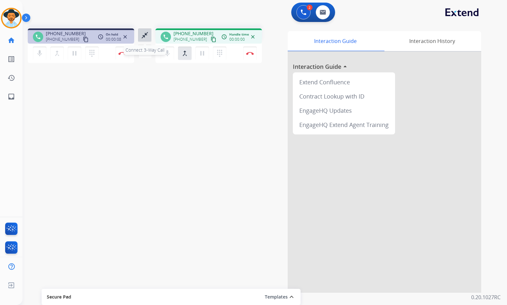
click at [143, 34] on mat-icon "close_fullscreen" at bounding box center [145, 35] width 8 height 8
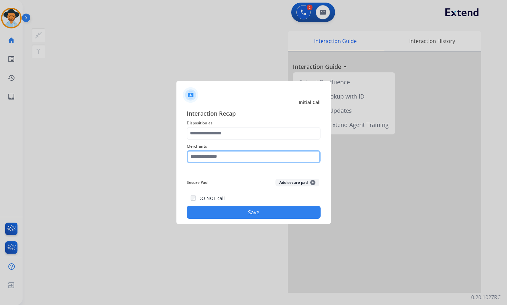
click at [213, 158] on input "text" at bounding box center [254, 156] width 134 height 13
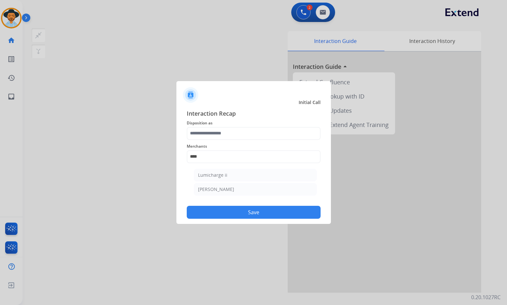
click at [247, 188] on li "[PERSON_NAME]" at bounding box center [255, 189] width 123 height 12
type input "********"
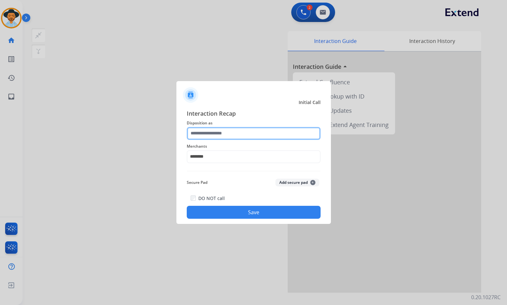
click at [232, 137] on input "text" at bounding box center [254, 133] width 134 height 13
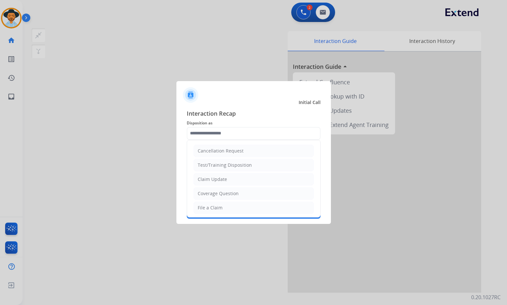
click at [230, 191] on div "Coverage Question" at bounding box center [218, 193] width 41 height 6
type input "**********"
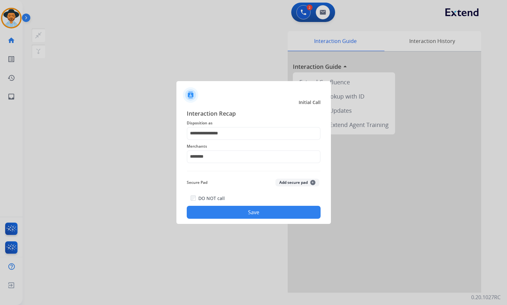
click at [247, 208] on button "Save" at bounding box center [254, 211] width 134 height 13
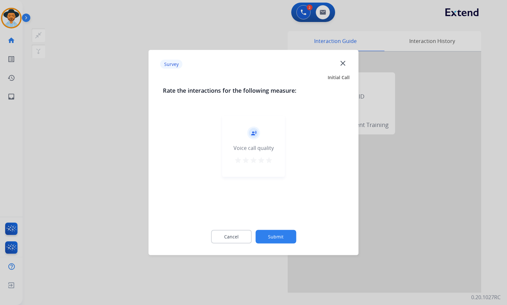
drag, startPoint x: 273, startPoint y: 220, endPoint x: 273, endPoint y: 239, distance: 19.4
click at [273, 223] on div "Rate the interactions for the following measure: record_voice_over Voice call q…" at bounding box center [254, 168] width 202 height 165
click at [275, 240] on button "Submit" at bounding box center [275, 237] width 41 height 14
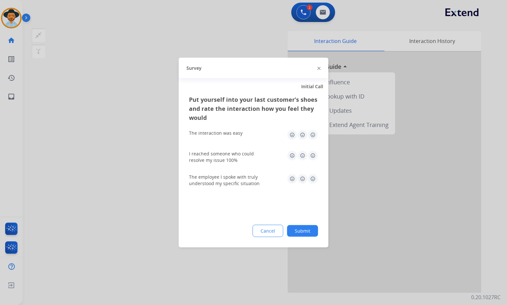
click at [302, 233] on button "Submit" at bounding box center [302, 231] width 31 height 12
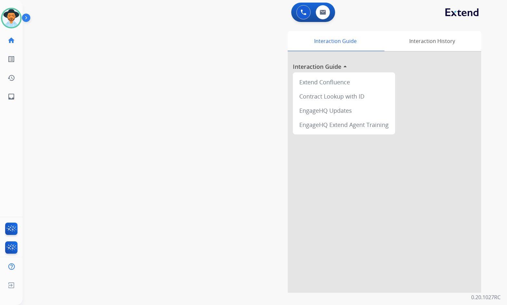
click at [132, 72] on div "swap_horiz Break voice bridge close_fullscreen Connect 3-Way Call merge_type Se…" at bounding box center [257, 157] width 469 height 269
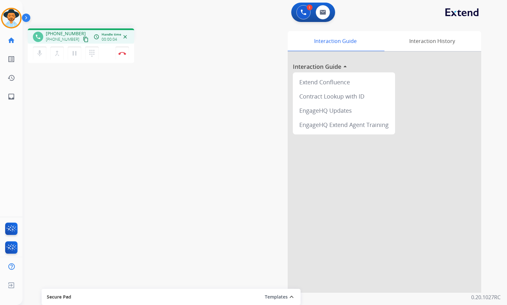
drag, startPoint x: 80, startPoint y: 41, endPoint x: 71, endPoint y: 41, distance: 9.1
click at [83, 41] on mat-icon "content_copy" at bounding box center [86, 39] width 6 height 6
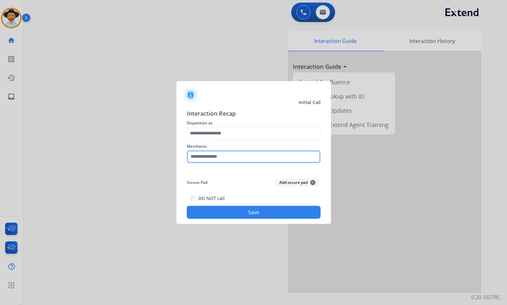
click at [240, 155] on input "text" at bounding box center [254, 156] width 134 height 13
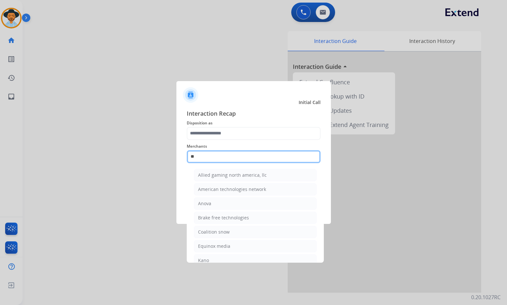
type input "*"
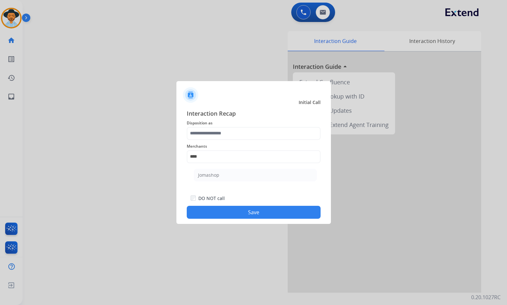
click at [218, 170] on li "Jomashop" at bounding box center [255, 175] width 123 height 12
type input "********"
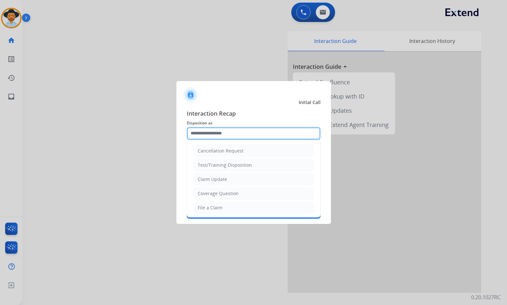
click at [218, 135] on input "text" at bounding box center [254, 133] width 134 height 13
click at [235, 193] on div "Coverage Question" at bounding box center [218, 193] width 41 height 6
type input "**********"
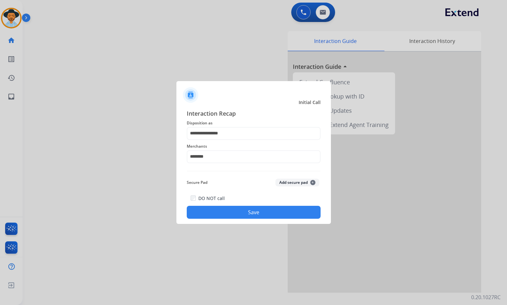
click at [247, 217] on button "Save" at bounding box center [254, 211] width 134 height 13
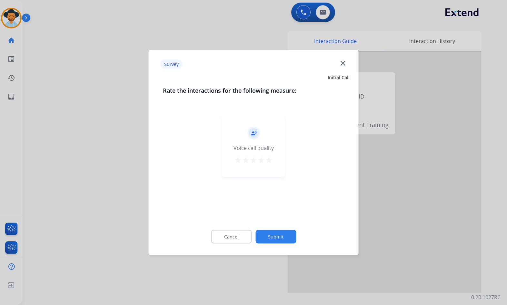
click at [274, 233] on button "Submit" at bounding box center [275, 237] width 41 height 14
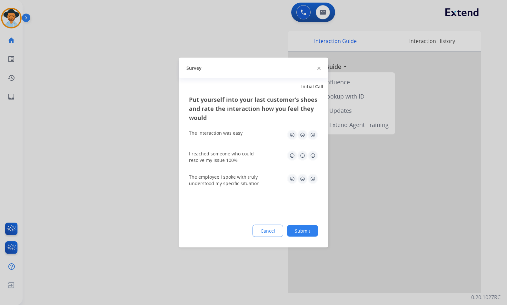
drag, startPoint x: 293, startPoint y: 232, endPoint x: 298, endPoint y: 232, distance: 5.2
click at [294, 232] on button "Submit" at bounding box center [302, 231] width 31 height 12
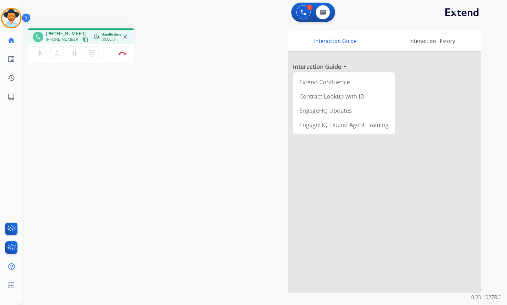
click at [83, 39] on mat-icon "content_copy" at bounding box center [86, 39] width 6 height 6
click at [83, 40] on mat-icon "content_copy" at bounding box center [86, 39] width 6 height 6
click at [250, 215] on div "Interaction Guide Interaction History Interaction Guide arrow_drop_up Extend Co…" at bounding box center [340, 161] width 281 height 261
click at [124, 51] on button "Disconnect" at bounding box center [122, 53] width 14 height 14
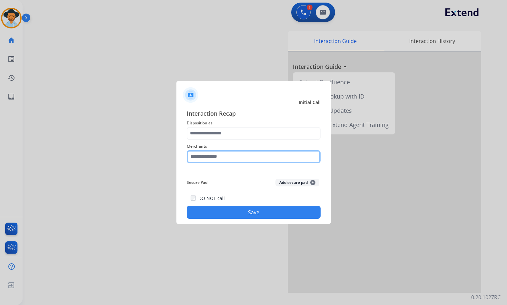
click at [268, 156] on input "text" at bounding box center [254, 156] width 134 height 13
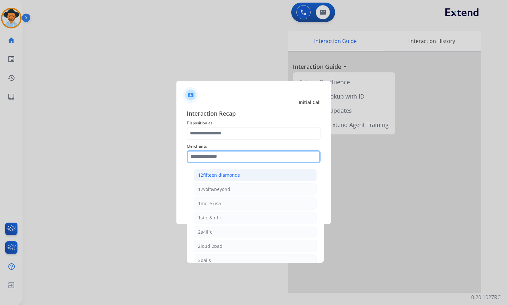
type input "*"
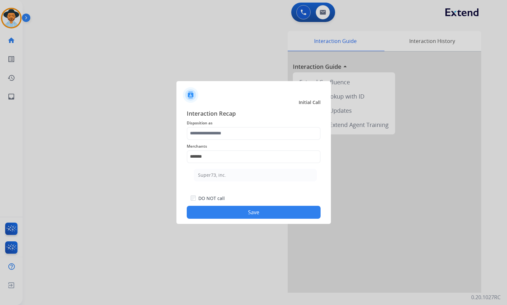
click at [268, 174] on li "Super73, inc." at bounding box center [255, 175] width 123 height 12
type input "**********"
drag, startPoint x: 236, startPoint y: 125, endPoint x: 235, endPoint y: 139, distance: 14.3
click at [236, 126] on div "**********" at bounding box center [254, 164] width 134 height 110
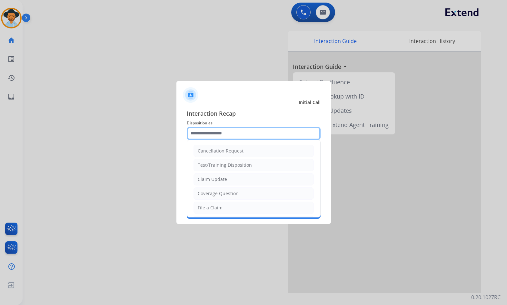
click at [235, 139] on input "text" at bounding box center [254, 133] width 134 height 13
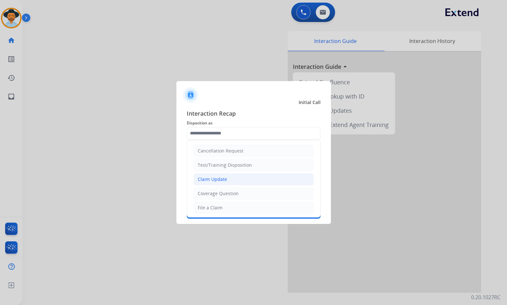
click at [210, 180] on div "Claim Update" at bounding box center [212, 179] width 29 height 6
type input "**********"
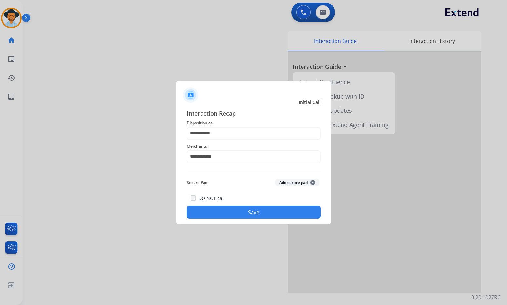
drag, startPoint x: 233, startPoint y: 218, endPoint x: 260, endPoint y: 214, distance: 28.1
click at [234, 218] on div "DO NOT call Save" at bounding box center [254, 206] width 134 height 25
click at [290, 226] on div at bounding box center [253, 152] width 507 height 305
click at [288, 209] on button "Save" at bounding box center [254, 211] width 134 height 13
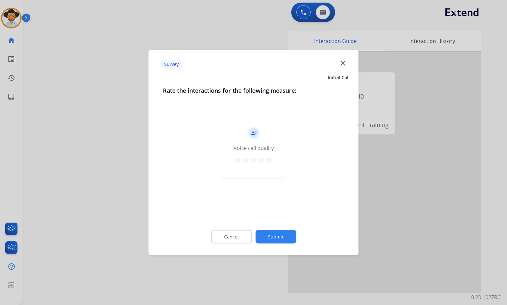
click at [284, 226] on div "Cancel Submit" at bounding box center [254, 236] width 182 height 29
click at [286, 230] on button "Submit" at bounding box center [275, 237] width 41 height 14
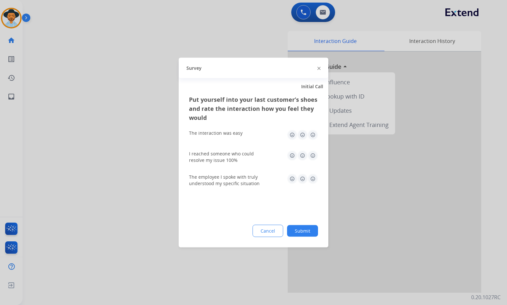
click at [305, 225] on button "Submit" at bounding box center [302, 231] width 31 height 12
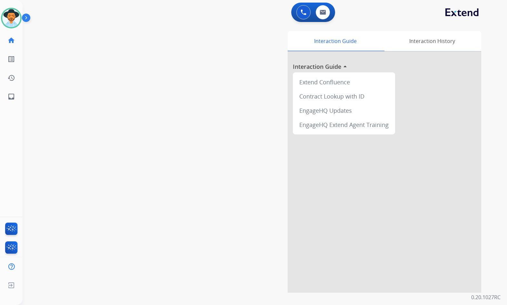
drag, startPoint x: 127, startPoint y: 113, endPoint x: 87, endPoint y: 106, distance: 40.6
click at [125, 113] on div "swap_horiz Break voice bridge close_fullscreen Connect 3-Way Call merge_type Se…" at bounding box center [257, 157] width 469 height 269
click at [15, 96] on link "inbox Emails" at bounding box center [11, 96] width 18 height 18
select select "**********"
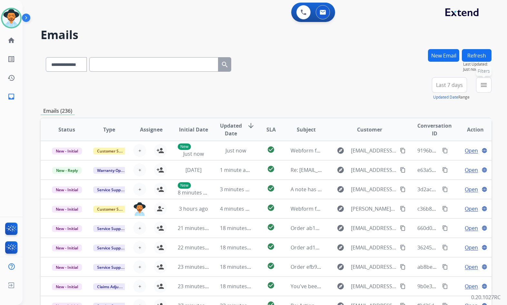
click at [484, 86] on mat-icon "menu" at bounding box center [484, 85] width 8 height 8
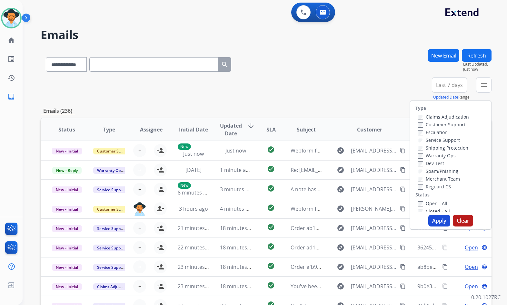
click at [447, 124] on label "Customer Support" at bounding box center [441, 124] width 47 height 6
click at [447, 149] on label "Shipping Protection" at bounding box center [443, 148] width 50 height 6
click at [446, 147] on label "Shipping Protection" at bounding box center [443, 148] width 50 height 6
click at [443, 149] on label "Shipping Protection" at bounding box center [443, 148] width 50 height 6
click at [434, 186] on label "Reguard CS" at bounding box center [434, 186] width 33 height 6
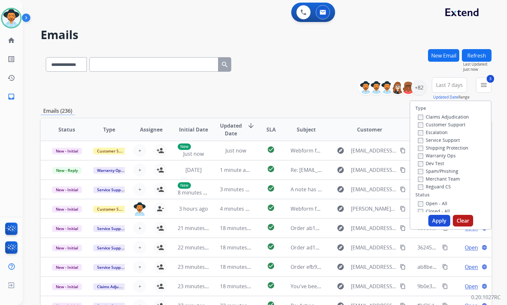
click at [433, 203] on label "Open - All" at bounding box center [432, 203] width 29 height 6
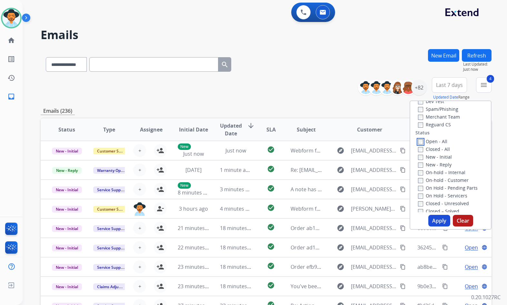
scroll to position [65, 0]
click at [441, 192] on label "On Hold - Servicers" at bounding box center [442, 193] width 49 height 6
click at [441, 185] on label "On Hold - Pending Parts" at bounding box center [448, 185] width 60 height 6
click at [443, 177] on label "On-hold - Customer" at bounding box center [443, 177] width 51 height 6
click at [444, 171] on label "On-hold – Internal" at bounding box center [441, 169] width 47 height 6
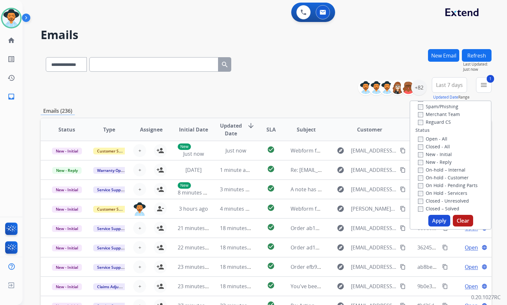
drag, startPoint x: 444, startPoint y: 166, endPoint x: 442, endPoint y: 161, distance: 4.8
click at [444, 165] on div "On-hold – Internal" at bounding box center [452, 169] width 68 height 8
click at [441, 158] on div "New - Reply" at bounding box center [452, 162] width 68 height 8
click at [440, 153] on label "New - Initial" at bounding box center [435, 154] width 34 height 6
click at [437, 163] on label "New - Reply" at bounding box center [435, 162] width 34 height 6
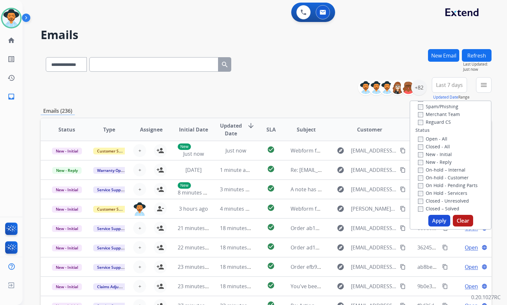
click at [435, 179] on label "On-hold - Customer" at bounding box center [443, 177] width 51 height 6
click at [442, 219] on button "Apply" at bounding box center [439, 221] width 22 height 12
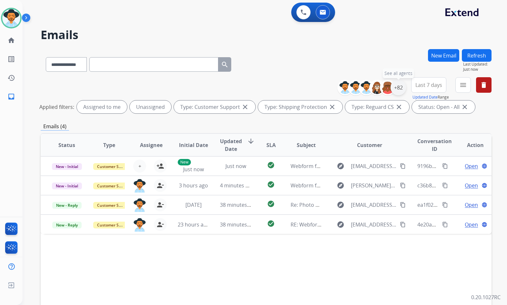
click at [397, 93] on div "+82" at bounding box center [398, 87] width 15 height 15
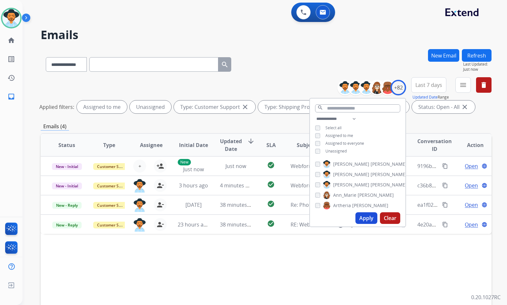
click at [329, 150] on span "Unassigned" at bounding box center [335, 150] width 21 height 5
click at [349, 184] on span "[PERSON_NAME]" at bounding box center [351, 184] width 36 height 6
click at [360, 218] on button "Apply" at bounding box center [366, 218] width 22 height 12
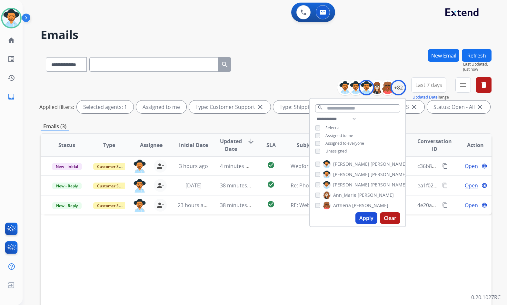
click at [410, 286] on div "Status Type Assignee Initial Date Updated Date arrow_downward SLA Subject Custo…" at bounding box center [266, 241] width 451 height 216
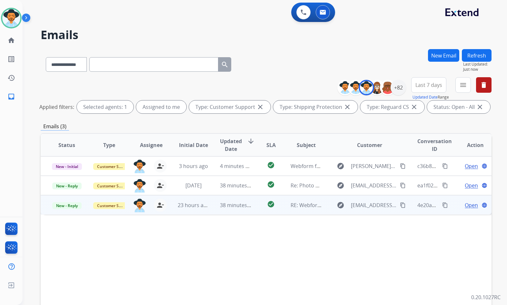
click at [453, 206] on td "Open language" at bounding box center [470, 204] width 42 height 19
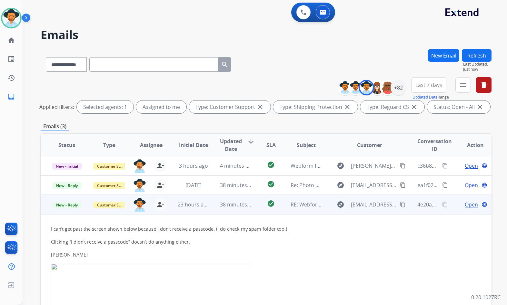
scroll to position [0, 0]
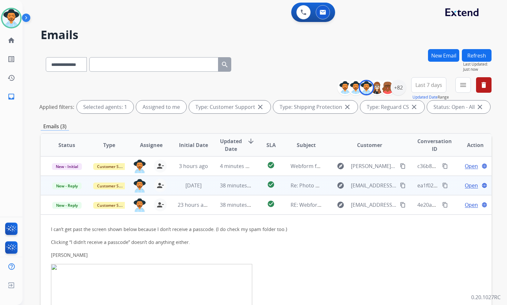
click at [452, 189] on td "Open language" at bounding box center [470, 184] width 42 height 19
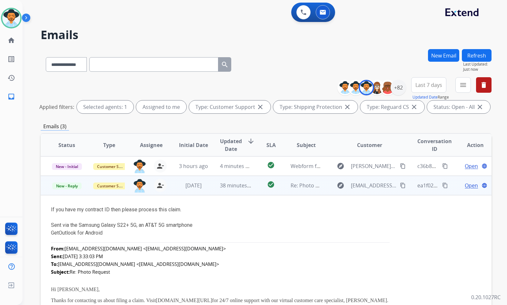
scroll to position [19, 0]
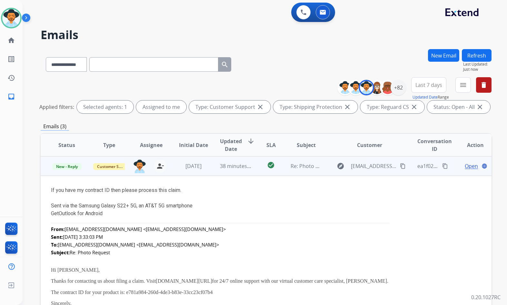
click at [465, 163] on span "Open" at bounding box center [471, 166] width 13 height 8
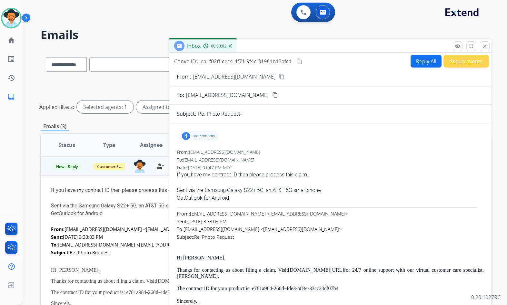
click at [279, 76] on mat-icon "content_copy" at bounding box center [282, 77] width 6 height 6
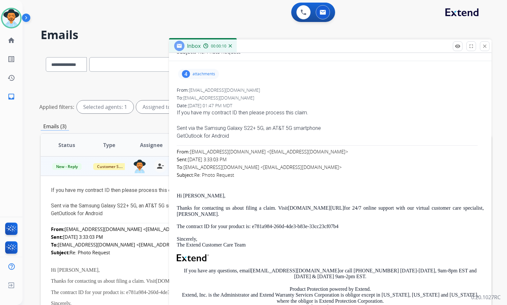
scroll to position [65, 0]
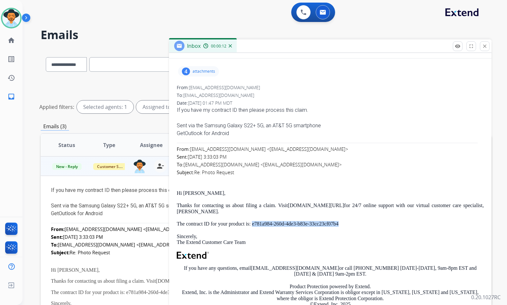
drag, startPoint x: 304, startPoint y: 217, endPoint x: 252, endPoint y: 219, distance: 52.0
click at [252, 221] on p "The contract ID for your product is: e781a984-260d-4de3-b83e-33cc23cf07b4" at bounding box center [330, 224] width 307 height 6
copy p "e781a984-260d-4de3-b83e-33cc23cf07b4"
drag, startPoint x: 225, startPoint y: 183, endPoint x: 218, endPoint y: 176, distance: 9.1
click at [223, 181] on div at bounding box center [330, 180] width 307 height 8
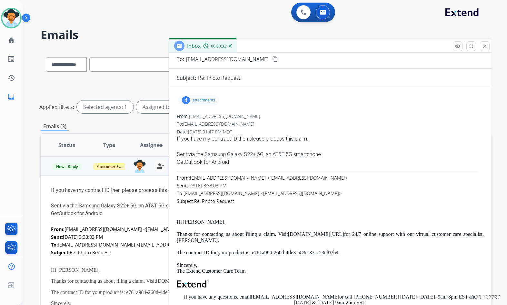
scroll to position [0, 0]
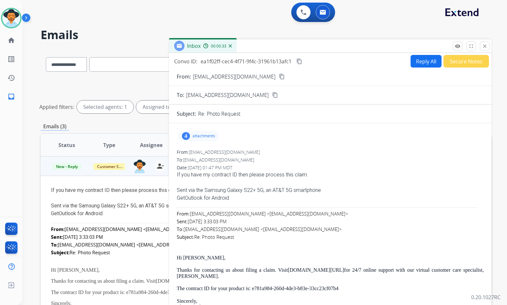
click at [210, 174] on div "If you have my contract ID then please process this claim." at bounding box center [330, 175] width 307 height 8
copy span "If you have my contract ID then please process this claim."
click at [299, 62] on mat-icon "content_copy" at bounding box center [299, 61] width 6 height 6
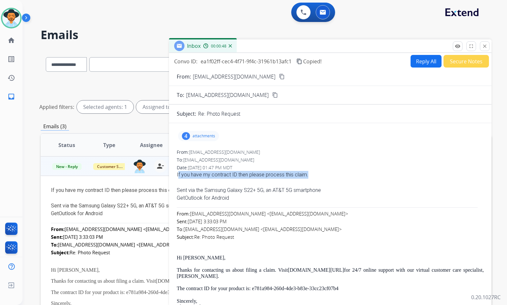
click at [411, 61] on button "Reply All" at bounding box center [426, 61] width 31 height 13
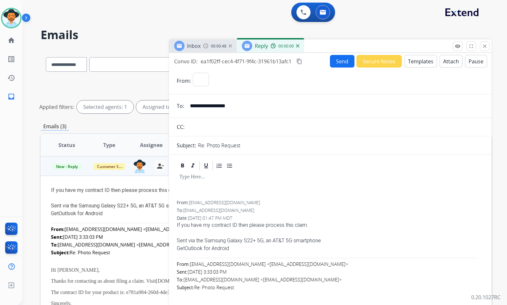
select select "**********"
click at [408, 61] on button "Templates" at bounding box center [421, 61] width 33 height 13
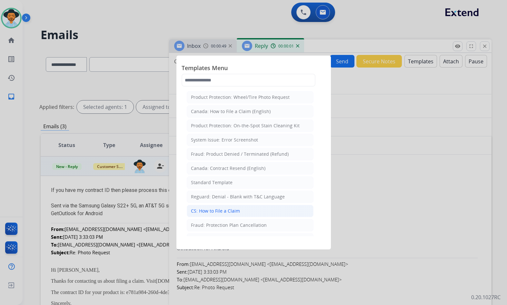
click at [231, 210] on div "CS: How to File a Claim" at bounding box center [215, 210] width 49 height 6
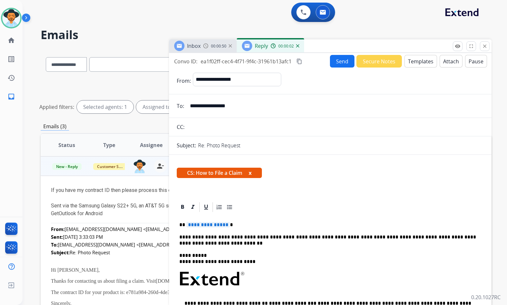
click at [215, 225] on span "**********" at bounding box center [208, 224] width 44 height 5
click at [344, 56] on button "Send" at bounding box center [342, 61] width 25 height 13
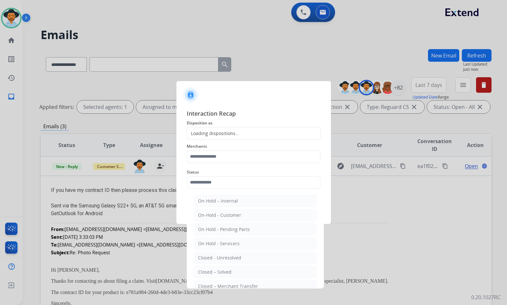
click at [224, 181] on input "text" at bounding box center [254, 182] width 134 height 13
drag, startPoint x: 231, startPoint y: 273, endPoint x: 218, endPoint y: 164, distance: 109.5
click at [231, 272] on li "Closed – Solved" at bounding box center [255, 271] width 123 height 12
type input "**********"
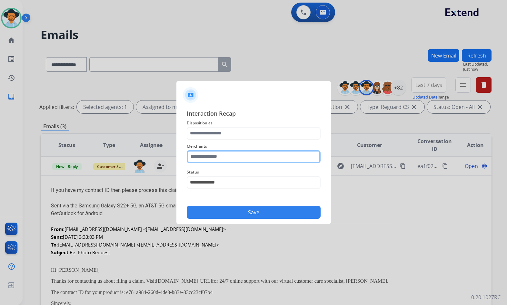
click at [218, 154] on input "text" at bounding box center [254, 156] width 134 height 13
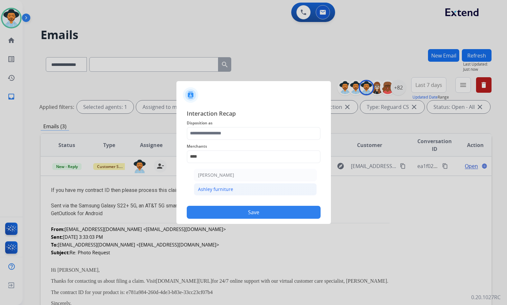
click at [222, 190] on div "Ashley furniture" at bounding box center [215, 189] width 35 height 6
type input "**********"
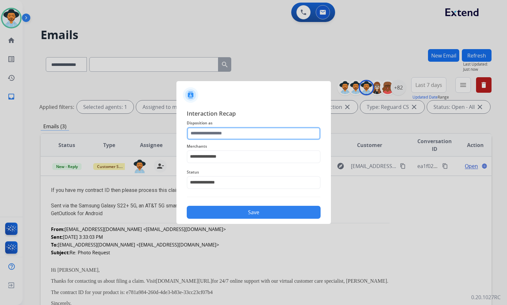
click at [223, 135] on input "text" at bounding box center [254, 133] width 134 height 13
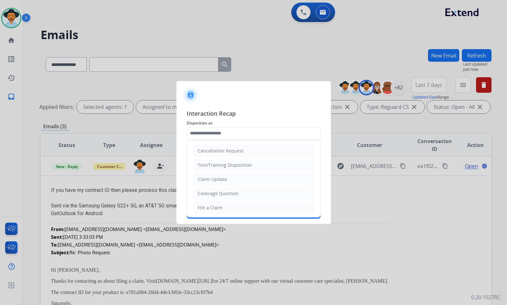
click at [223, 200] on ul "Cancellation Request Test/Training Disposition Claim Update Coverage Question F…" at bounding box center [253, 228] width 133 height 177
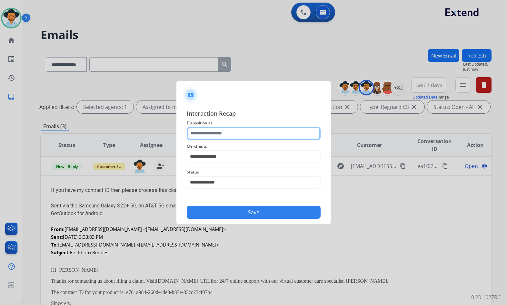
click at [235, 129] on input "text" at bounding box center [254, 133] width 134 height 13
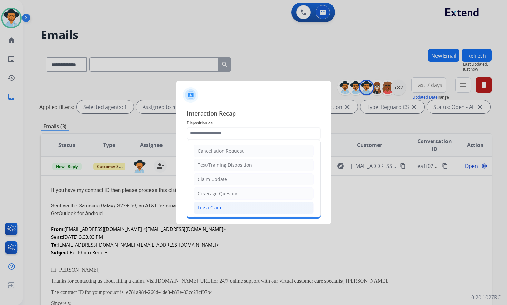
click at [226, 204] on li "File a Claim" at bounding box center [254, 207] width 120 height 12
type input "**********"
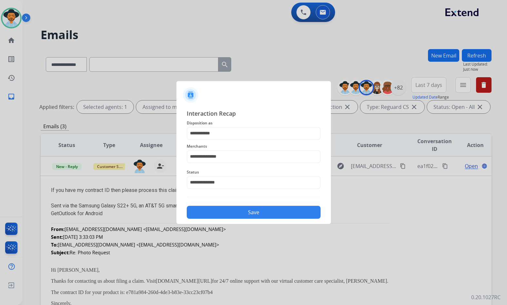
click at [232, 215] on button "Save" at bounding box center [254, 211] width 134 height 13
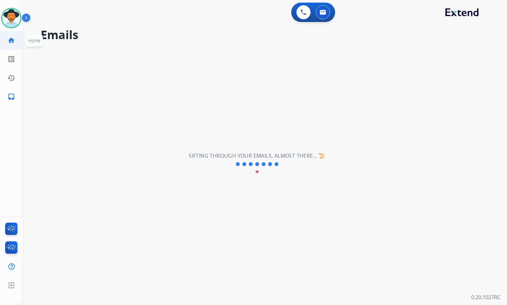
click at [12, 34] on link "home Home" at bounding box center [11, 40] width 18 height 18
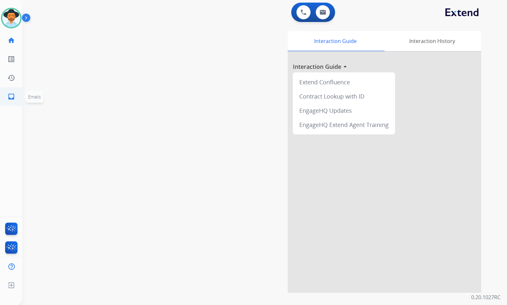
click at [11, 105] on li "inbox Emails Emails" at bounding box center [11, 96] width 18 height 18
click at [11, 104] on link "inbox Emails" at bounding box center [11, 96] width 18 height 18
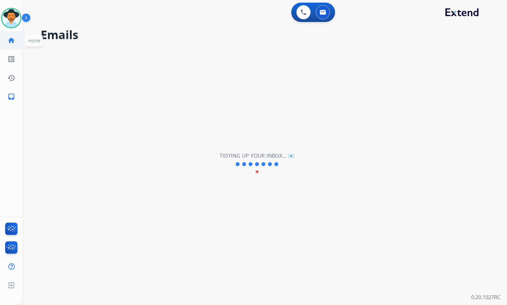
click at [10, 38] on mat-icon "home" at bounding box center [11, 40] width 8 height 8
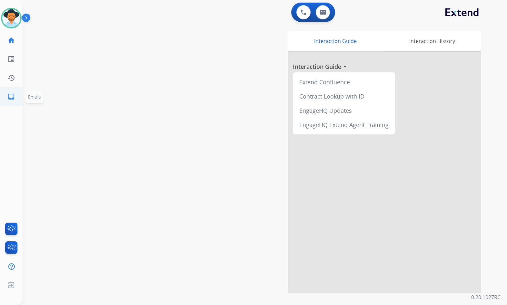
click at [11, 96] on mat-icon "inbox" at bounding box center [11, 97] width 8 height 8
select select "**********"
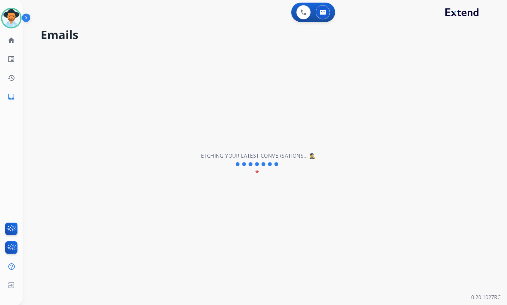
click at [23, 138] on div "**********" at bounding box center [257, 163] width 469 height 281
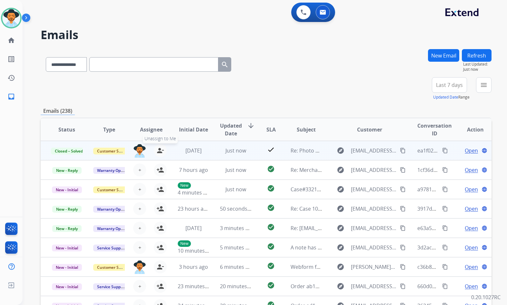
drag, startPoint x: 151, startPoint y: 150, endPoint x: 156, endPoint y: 149, distance: 5.3
click at [152, 151] on div "person_remove [PERSON_NAME] to Me" at bounding box center [156, 150] width 21 height 13
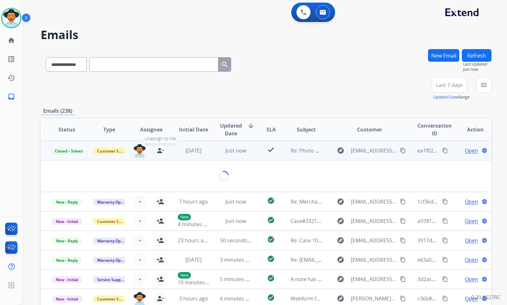
click at [159, 150] on mat-icon "person_remove" at bounding box center [160, 150] width 8 height 8
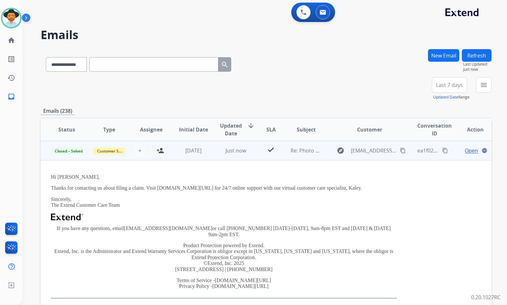
click at [449, 158] on td "Open language" at bounding box center [470, 150] width 42 height 19
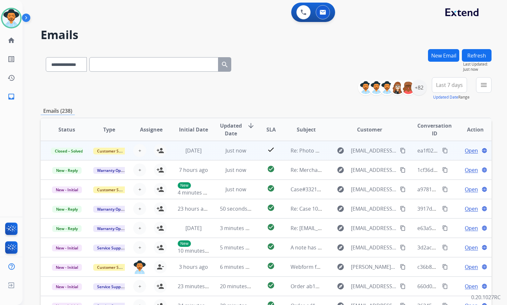
click at [449, 151] on td "Open language" at bounding box center [470, 150] width 42 height 19
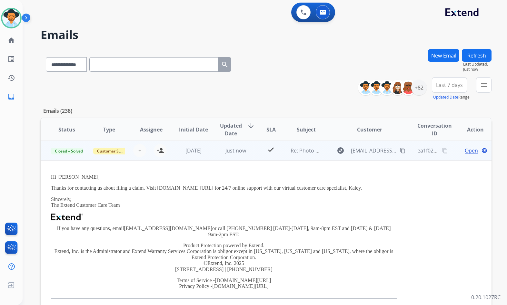
click at [465, 150] on span "Open" at bounding box center [471, 150] width 13 height 8
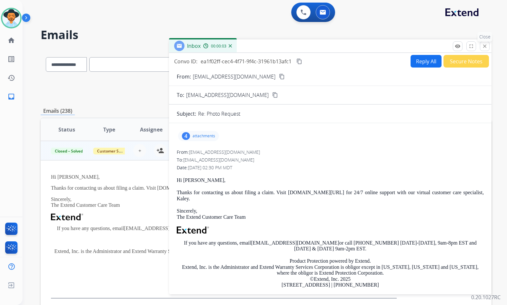
click at [489, 48] on button "close Close" at bounding box center [485, 46] width 10 height 10
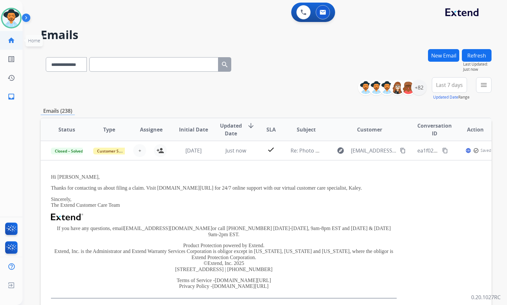
click at [10, 43] on mat-icon "home" at bounding box center [11, 40] width 8 height 8
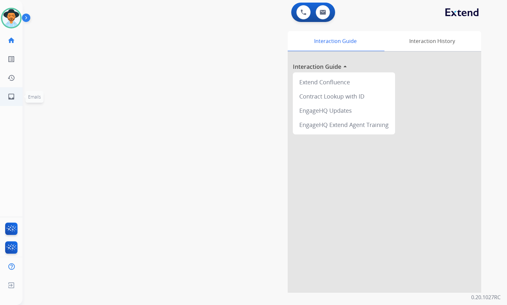
drag, startPoint x: 50, startPoint y: 98, endPoint x: 17, endPoint y: 99, distance: 33.6
click at [39, 100] on div "swap_horiz Break voice bridge close_fullscreen Connect 3-Way Call merge_type Se…" at bounding box center [257, 157] width 469 height 269
click at [14, 95] on mat-icon "inbox" at bounding box center [11, 97] width 8 height 8
select select "**********"
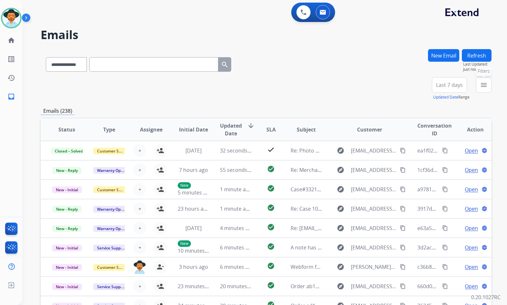
click at [486, 87] on mat-icon "menu" at bounding box center [484, 85] width 8 height 8
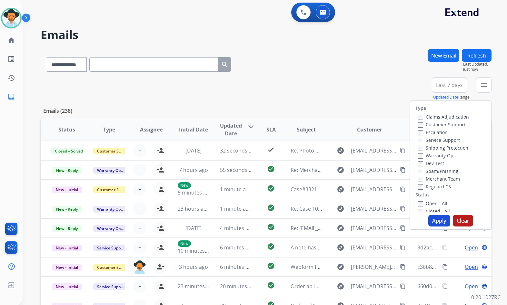
click at [441, 124] on label "Customer Support" at bounding box center [441, 124] width 47 height 6
drag, startPoint x: 443, startPoint y: 150, endPoint x: 443, endPoint y: 155, distance: 5.2
click at [444, 150] on label "Shipping Protection" at bounding box center [443, 148] width 50 height 6
click at [435, 186] on label "Reguard CS" at bounding box center [434, 186] width 33 height 6
click at [435, 204] on label "Open - All" at bounding box center [432, 203] width 29 height 6
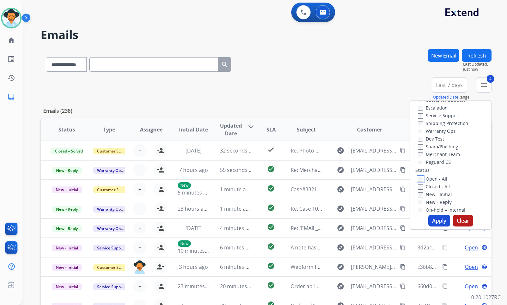
scroll to position [65, 0]
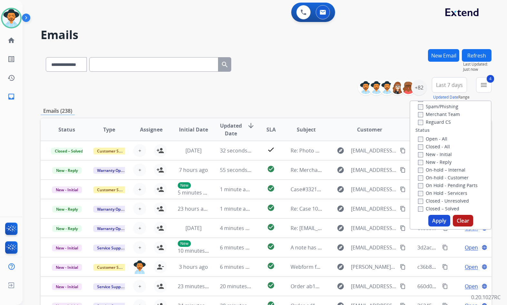
click at [445, 192] on label "On Hold - Servicers" at bounding box center [442, 193] width 49 height 6
click at [445, 186] on label "On Hold - Pending Parts" at bounding box center [448, 185] width 60 height 6
click at [445, 178] on label "On-hold - Customer" at bounding box center [443, 177] width 51 height 6
drag, startPoint x: 444, startPoint y: 171, endPoint x: 441, endPoint y: 165, distance: 6.6
click at [444, 169] on label "On-hold – Internal" at bounding box center [441, 169] width 47 height 6
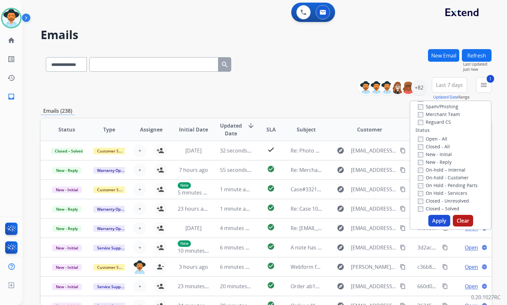
click at [440, 163] on label "New - Reply" at bounding box center [435, 162] width 34 height 6
click at [438, 155] on label "New - Initial" at bounding box center [435, 154] width 34 height 6
click at [438, 175] on label "On-hold - Customer" at bounding box center [443, 177] width 51 height 6
drag, startPoint x: 438, startPoint y: 168, endPoint x: 437, endPoint y: 172, distance: 3.7
click at [438, 168] on label "On-hold – Internal" at bounding box center [441, 169] width 47 height 6
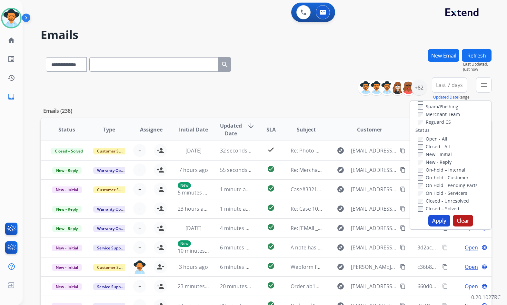
click at [436, 175] on label "On-hold - Customer" at bounding box center [443, 177] width 51 height 6
click at [436, 218] on button "Apply" at bounding box center [439, 221] width 22 height 12
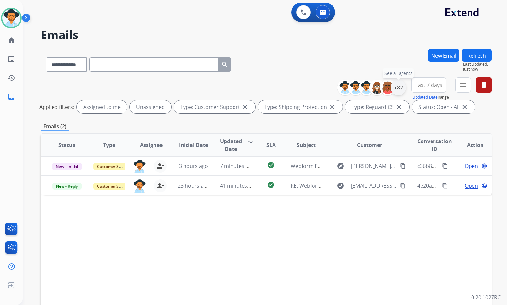
click at [402, 92] on div "+82" at bounding box center [398, 87] width 15 height 15
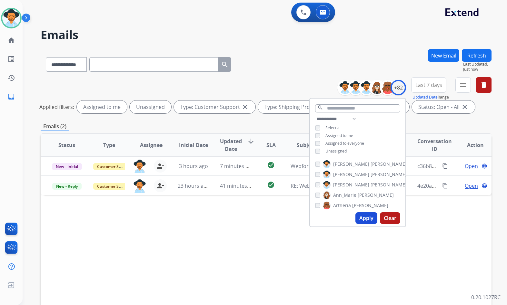
click at [327, 148] on span "Unassigned" at bounding box center [335, 150] width 21 height 5
click at [346, 185] on span "[PERSON_NAME]" at bounding box center [351, 184] width 36 height 6
click at [363, 216] on button "Apply" at bounding box center [366, 218] width 22 height 12
click at [180, 214] on div "Status Type Assignee Initial Date Updated Date arrow_downward SLA Subject Custo…" at bounding box center [266, 241] width 451 height 216
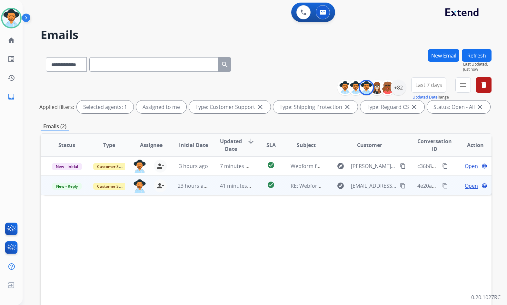
click at [469, 187] on span "Open" at bounding box center [471, 186] width 13 height 8
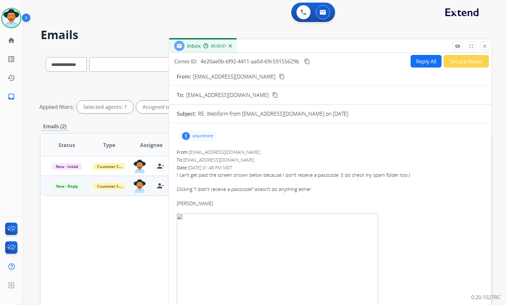
click at [194, 137] on p "attachment" at bounding box center [203, 135] width 21 height 5
click at [191, 151] on div at bounding box center [199, 152] width 32 height 23
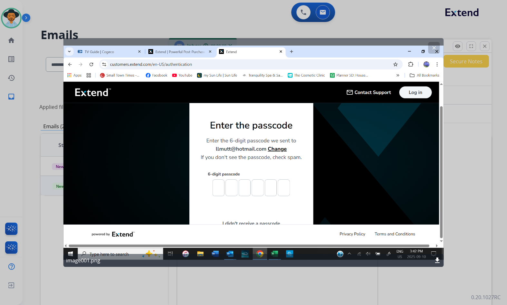
click at [433, 44] on button "clear" at bounding box center [434, 48] width 12 height 12
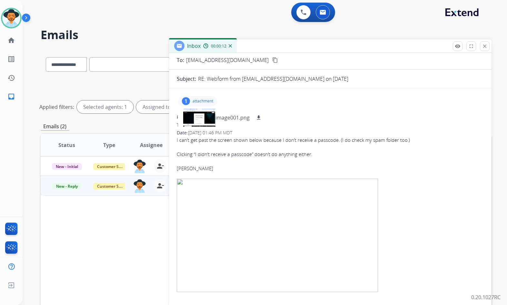
scroll to position [32, 0]
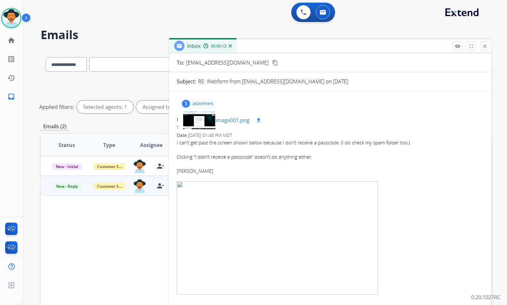
click at [196, 119] on div at bounding box center [199, 120] width 32 height 23
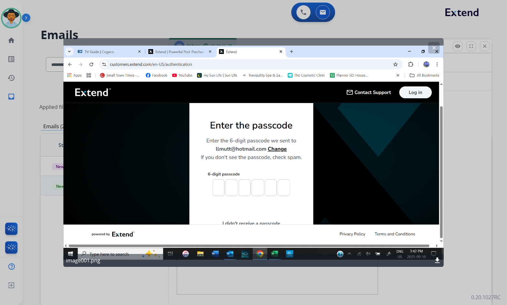
click at [433, 48] on mat-icon "clear" at bounding box center [434, 48] width 6 height 6
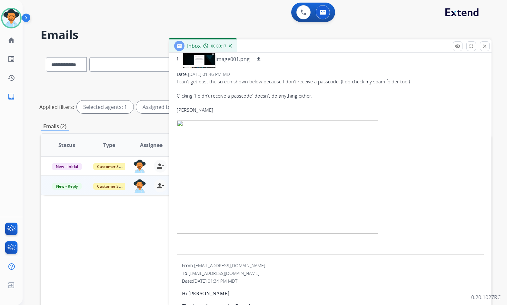
scroll to position [0, 0]
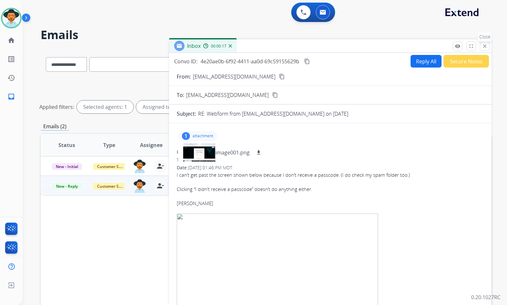
click at [485, 46] on mat-icon "close" at bounding box center [485, 46] width 6 height 6
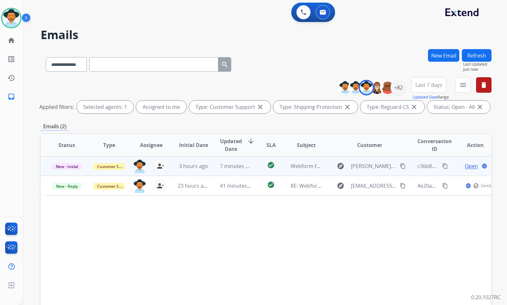
click at [469, 167] on span "Open" at bounding box center [471, 166] width 13 height 8
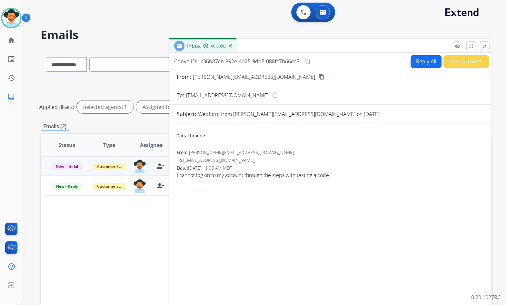
click at [319, 77] on mat-icon "content_copy" at bounding box center [322, 77] width 6 height 6
click at [420, 61] on button "Reply All" at bounding box center [426, 61] width 31 height 13
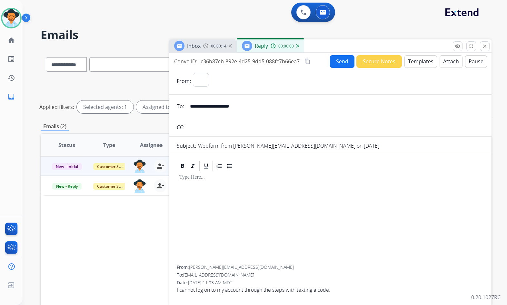
select select "**********"
click at [415, 63] on button "Templates" at bounding box center [421, 61] width 33 height 13
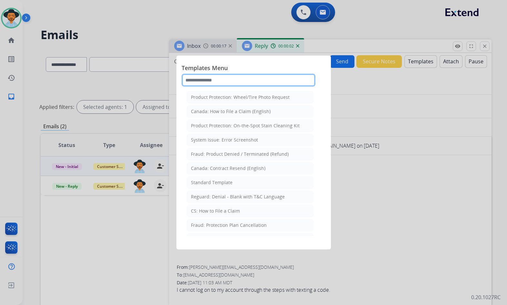
click at [248, 74] on input "text" at bounding box center [249, 80] width 134 height 13
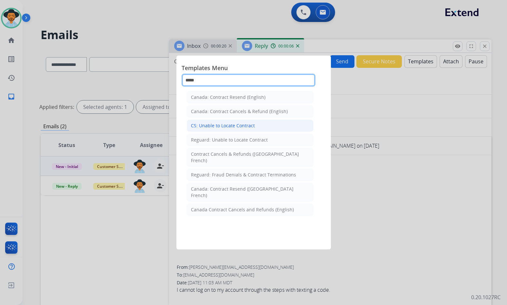
type input "*****"
click at [241, 122] on li "CS: Unable to Locate Contract" at bounding box center [250, 125] width 127 height 12
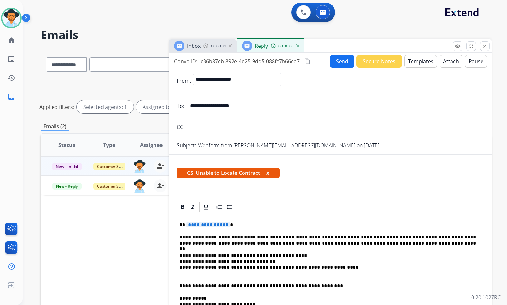
click at [224, 224] on span "**********" at bounding box center [208, 224] width 44 height 5
click at [334, 61] on button "Send" at bounding box center [342, 61] width 25 height 13
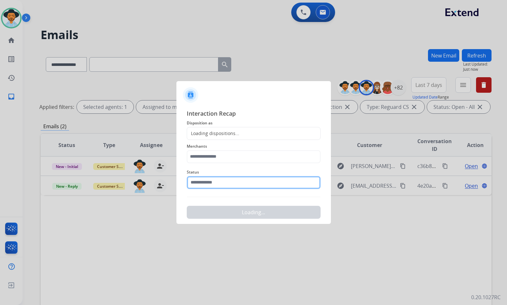
click at [219, 187] on input "text" at bounding box center [254, 182] width 134 height 13
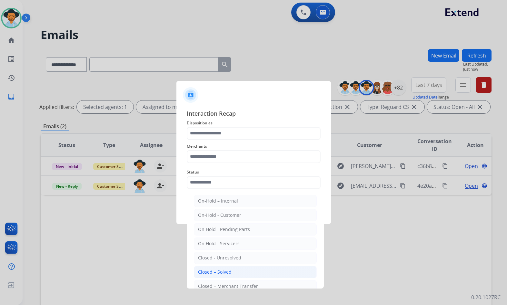
drag, startPoint x: 229, startPoint y: 271, endPoint x: 225, endPoint y: 180, distance: 91.4
click at [229, 269] on div "Closed – Solved" at bounding box center [215, 271] width 34 height 6
type input "**********"
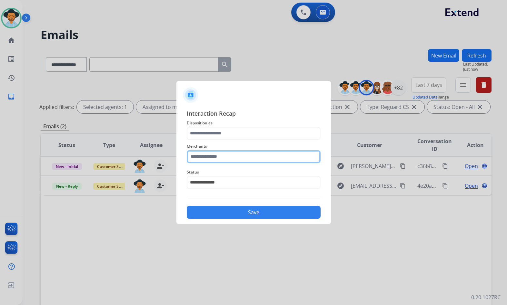
click at [224, 159] on input "text" at bounding box center [254, 156] width 134 height 13
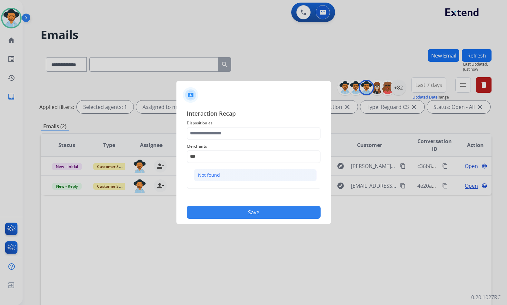
click at [232, 173] on li "Not found" at bounding box center [255, 175] width 123 height 12
type input "*********"
click at [222, 125] on span "Disposition as" at bounding box center [254, 123] width 134 height 8
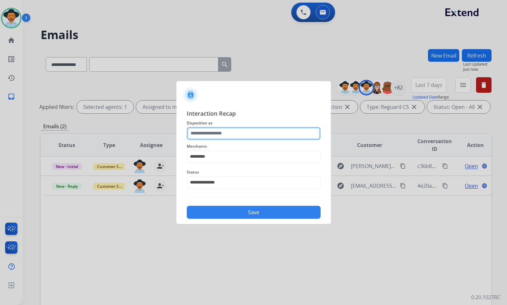
click at [222, 132] on input "text" at bounding box center [254, 133] width 134 height 13
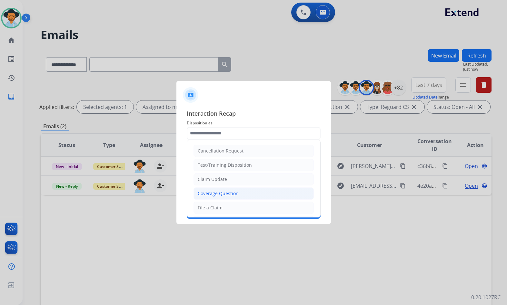
click at [223, 191] on div "Coverage Question" at bounding box center [218, 193] width 41 height 6
type input "**********"
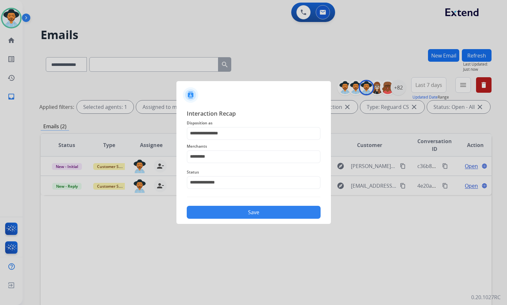
click at [230, 215] on button "Save" at bounding box center [254, 211] width 134 height 13
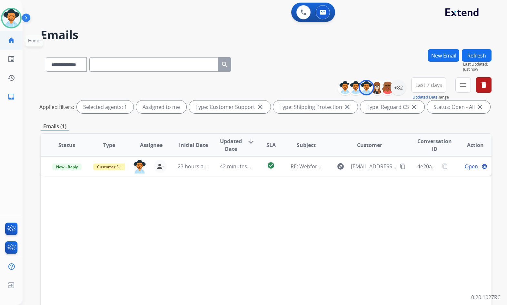
click at [9, 39] on mat-icon "home" at bounding box center [11, 40] width 8 height 8
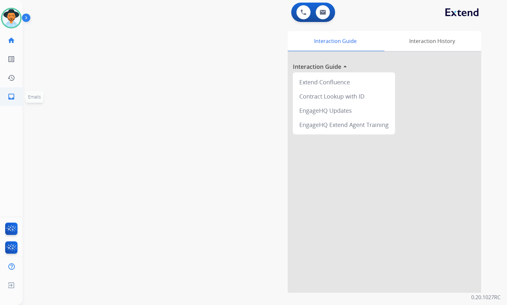
click at [10, 99] on mat-icon "inbox" at bounding box center [11, 97] width 8 height 8
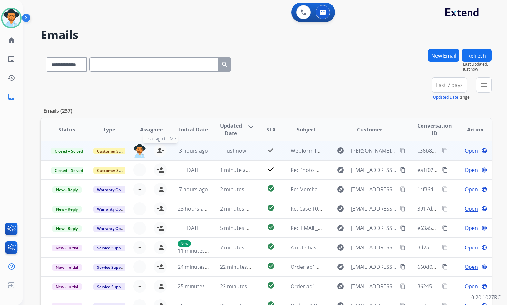
click at [157, 152] on mat-icon "person_remove" at bounding box center [160, 150] width 8 height 8
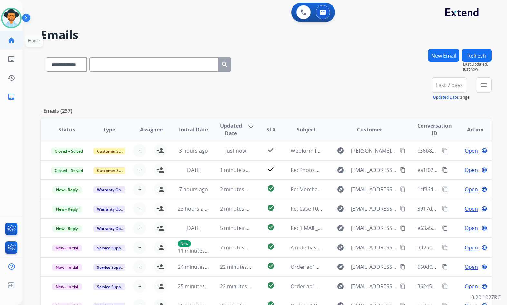
click at [12, 45] on link "home Home" at bounding box center [11, 40] width 18 height 18
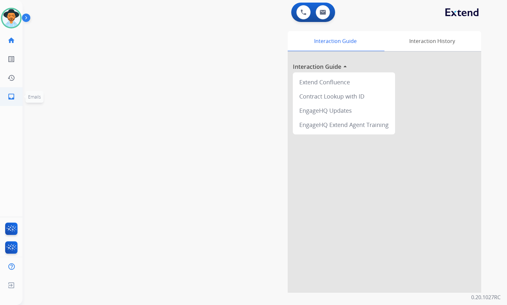
click at [16, 103] on link "inbox Emails" at bounding box center [11, 96] width 18 height 18
select select "**********"
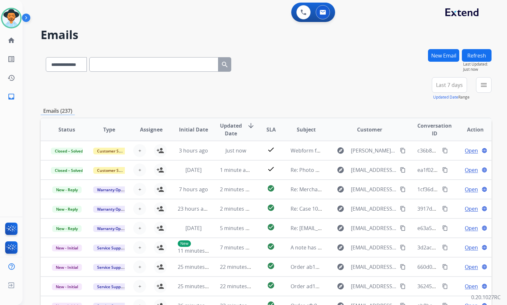
click at [482, 88] on mat-icon "menu" at bounding box center [484, 85] width 8 height 8
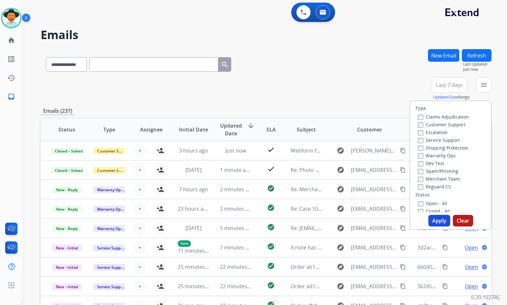
click at [451, 122] on label "Customer Support" at bounding box center [441, 124] width 47 height 6
click at [454, 149] on label "Shipping Protection" at bounding box center [443, 148] width 50 height 6
click at [435, 189] on div "Reguard CS" at bounding box center [443, 186] width 51 height 8
click at [436, 184] on label "Reguard CS" at bounding box center [434, 186] width 33 height 6
click at [436, 201] on label "Open - All" at bounding box center [432, 203] width 29 height 6
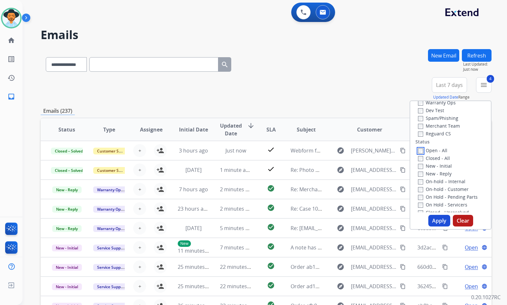
scroll to position [65, 0]
drag, startPoint x: 447, startPoint y: 193, endPoint x: 445, endPoint y: 187, distance: 5.9
click at [447, 192] on label "On Hold - Servicers" at bounding box center [442, 193] width 49 height 6
drag, startPoint x: 445, startPoint y: 185, endPoint x: 444, endPoint y: 180, distance: 5.3
click at [445, 185] on label "On Hold - Pending Parts" at bounding box center [448, 185] width 60 height 6
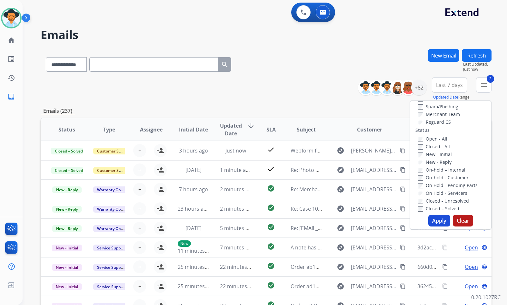
click at [444, 177] on label "On-hold - Customer" at bounding box center [443, 177] width 51 height 6
drag, startPoint x: 443, startPoint y: 170, endPoint x: 440, endPoint y: 162, distance: 8.7
click at [443, 170] on label "On-hold – Internal" at bounding box center [441, 169] width 47 height 6
click at [439, 160] on label "New - Reply" at bounding box center [435, 162] width 34 height 6
click at [438, 154] on label "New - Initial" at bounding box center [435, 154] width 34 height 6
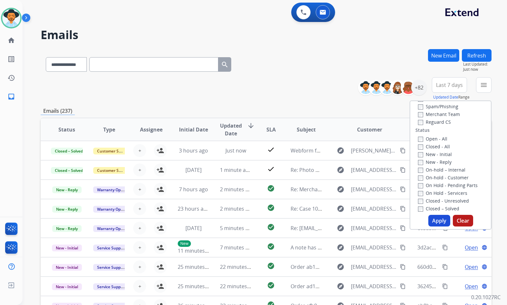
click at [442, 218] on button "Apply" at bounding box center [439, 221] width 22 height 12
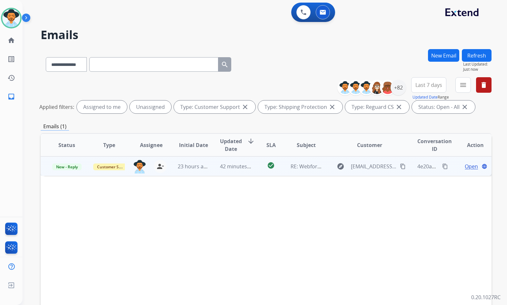
click at [442, 166] on mat-icon "content_copy" at bounding box center [445, 166] width 6 height 6
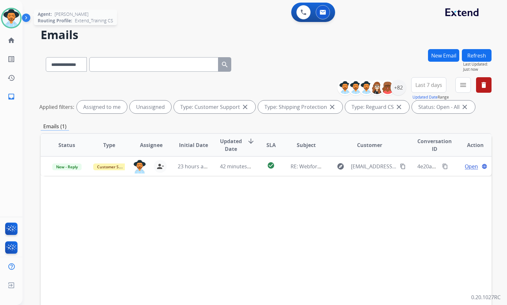
drag, startPoint x: 20, startPoint y: 18, endPoint x: 15, endPoint y: 15, distance: 6.6
click at [19, 17] on div at bounding box center [11, 18] width 21 height 21
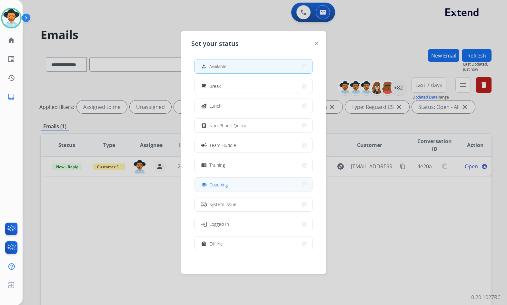
click at [241, 181] on button "school Coaching" at bounding box center [253, 184] width 117 height 14
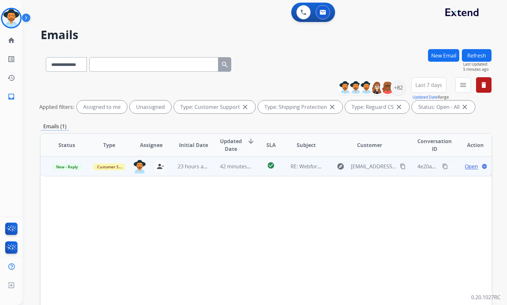
click at [465, 165] on span "Open" at bounding box center [471, 166] width 13 height 8
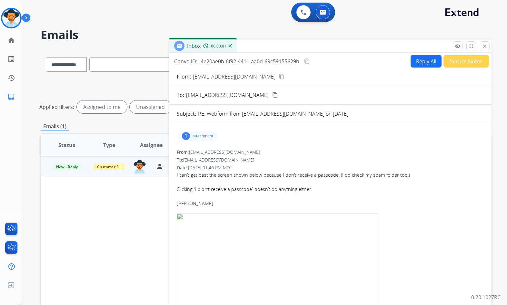
drag, startPoint x: 251, startPoint y: 193, endPoint x: 221, endPoint y: 149, distance: 52.9
click at [249, 191] on div "I can’t get past the screen shown below because I don’t receive a passcode. (I …" at bounding box center [330, 260] width 307 height 178
click at [208, 135] on p "attachment" at bounding box center [203, 135] width 21 height 5
click at [315, 151] on div "From: [EMAIL_ADDRESS][DOMAIN_NAME]" at bounding box center [330, 152] width 307 height 6
click at [194, 134] on p "attachment" at bounding box center [203, 135] width 21 height 5
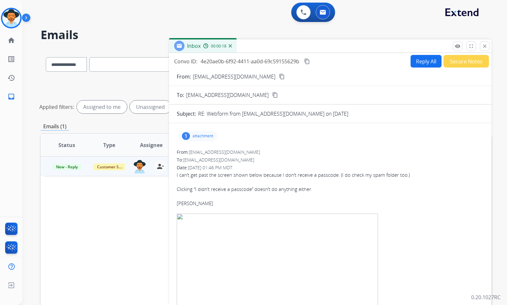
click at [279, 77] on mat-icon "content_copy" at bounding box center [282, 77] width 6 height 6
click at [227, 177] on span "I can’t get past the screen shown below because I don’t receive a passcode. (I …" at bounding box center [293, 174] width 233 height 6
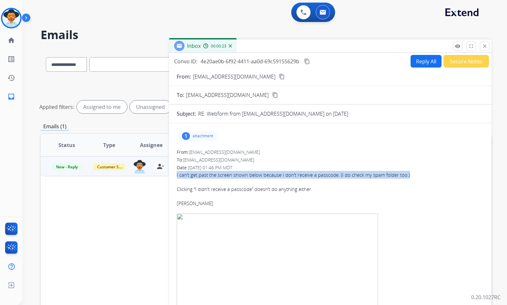
click at [227, 177] on span "I can’t get past the screen shown below because I don’t receive a passcode. (I …" at bounding box center [293, 174] width 233 height 6
copy div "I can’t get past the screen shown below because I don’t receive a passcode. (I …"
drag, startPoint x: 308, startPoint y: 63, endPoint x: 302, endPoint y: 65, distance: 6.4
click at [308, 63] on mat-icon "content_copy" at bounding box center [307, 61] width 6 height 6
click at [422, 63] on button "Reply All" at bounding box center [426, 61] width 31 height 13
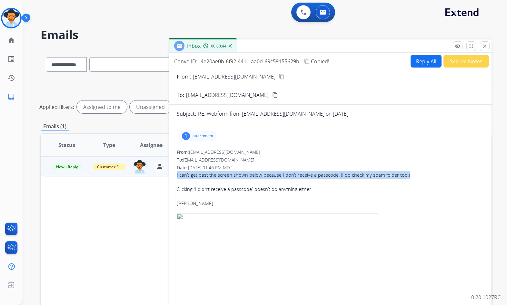
select select "**********"
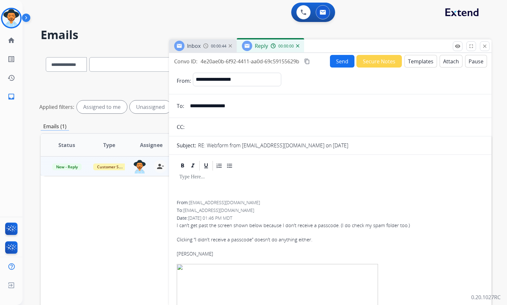
click at [409, 62] on button "Templates" at bounding box center [421, 61] width 33 height 13
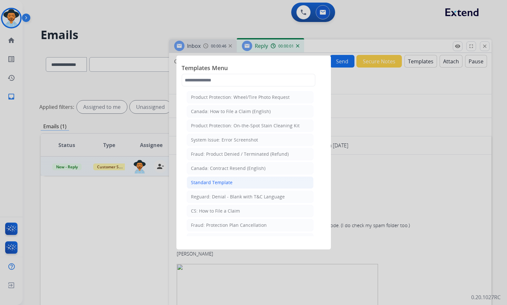
click at [233, 182] on li "Standard Template" at bounding box center [250, 182] width 127 height 12
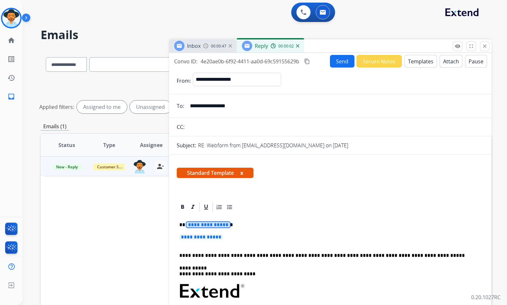
click at [212, 225] on span "**********" at bounding box center [208, 224] width 44 height 5
click at [214, 238] on span "**********" at bounding box center [201, 236] width 44 height 5
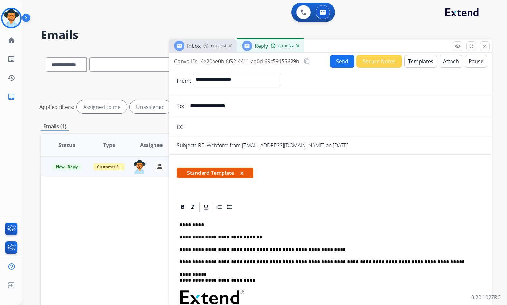
click at [345, 58] on button "Send" at bounding box center [342, 61] width 25 height 13
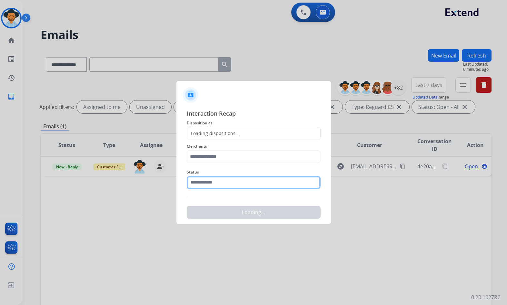
click at [241, 183] on input "text" at bounding box center [254, 182] width 134 height 13
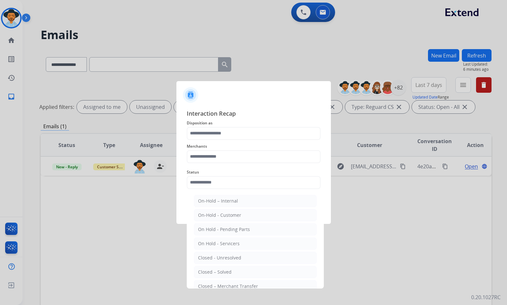
click at [241, 267] on li "Closed – Solved" at bounding box center [255, 271] width 123 height 12
type input "**********"
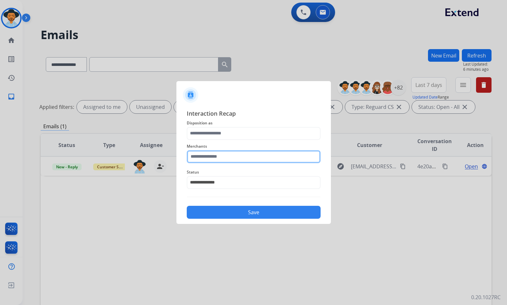
click at [239, 154] on input "text" at bounding box center [254, 156] width 134 height 13
click at [233, 188] on li "Lorex canada" at bounding box center [255, 189] width 123 height 12
type input "**********"
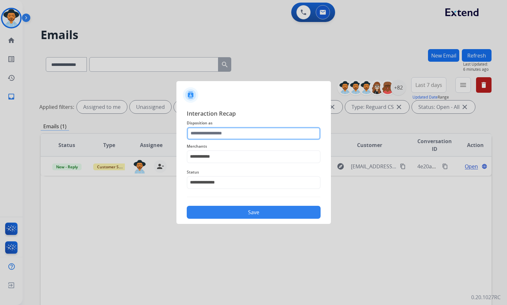
click at [234, 135] on input "text" at bounding box center [254, 133] width 134 height 13
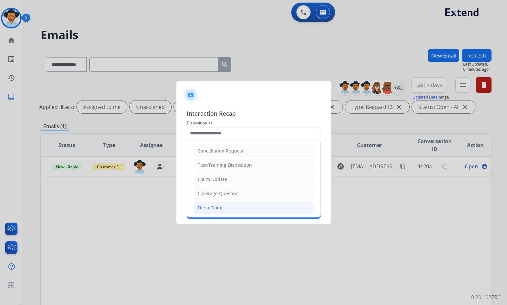
click at [225, 206] on li "File a Claim" at bounding box center [254, 207] width 120 height 12
type input "**********"
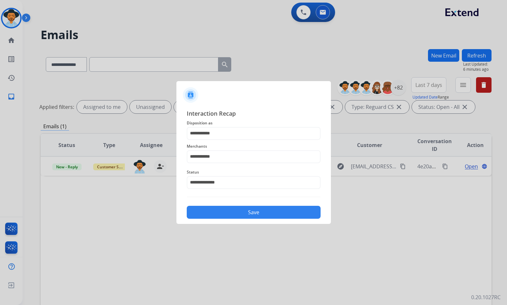
click at [233, 214] on button "Save" at bounding box center [254, 211] width 134 height 13
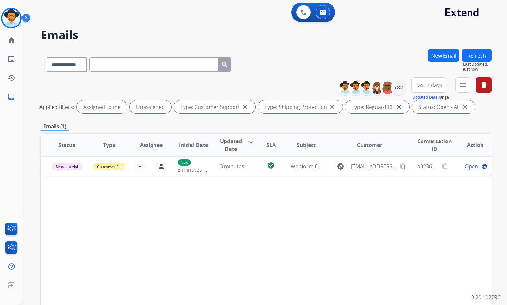
drag, startPoint x: 137, startPoint y: 86, endPoint x: 88, endPoint y: 83, distance: 49.5
click at [128, 86] on div "**********" at bounding box center [266, 96] width 451 height 39
click at [10, 39] on mat-icon "home" at bounding box center [11, 40] width 8 height 8
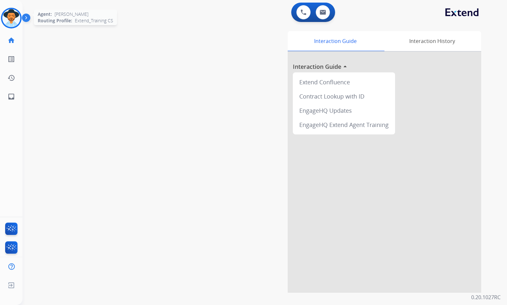
click at [13, 19] on img at bounding box center [11, 18] width 18 height 18
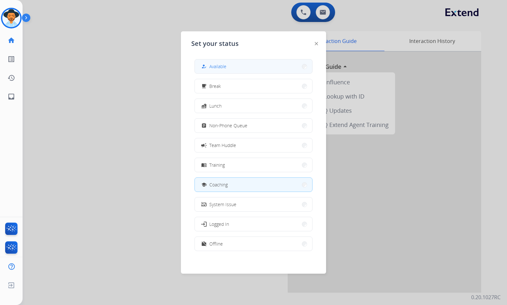
click at [226, 68] on span "Available" at bounding box center [217, 66] width 17 height 7
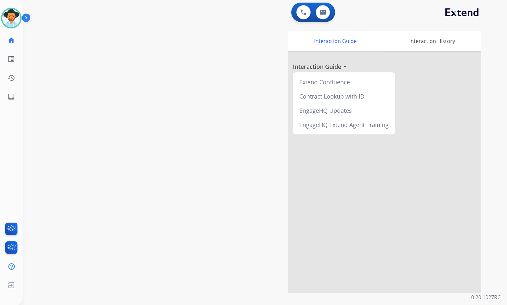
click at [79, 87] on div "swap_horiz Break voice bridge close_fullscreen Connect 3-Way Call merge_type Se…" at bounding box center [257, 157] width 469 height 269
click at [251, 153] on div "Interaction Guide Interaction History Interaction Guide arrow_drop_up Extend Co…" at bounding box center [340, 161] width 281 height 261
click at [4, 91] on link "inbox Emails" at bounding box center [11, 96] width 18 height 18
select select "**********"
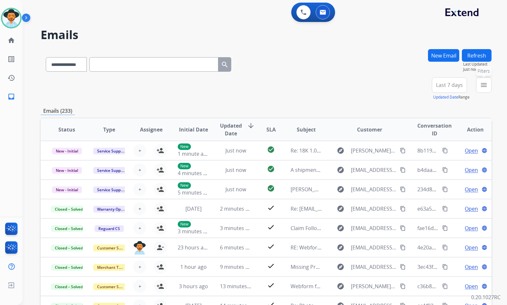
click at [488, 85] on button "menu Filters" at bounding box center [483, 84] width 15 height 15
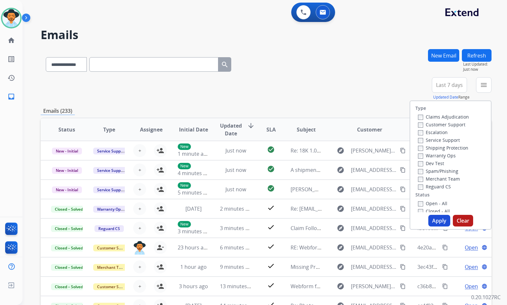
click at [455, 125] on label "Customer Support" at bounding box center [441, 124] width 47 height 6
click at [448, 149] on label "Shipping Protection" at bounding box center [443, 148] width 50 height 6
click at [434, 188] on label "Reguard CS" at bounding box center [434, 186] width 33 height 6
click at [435, 201] on label "Open - All" at bounding box center [432, 203] width 29 height 6
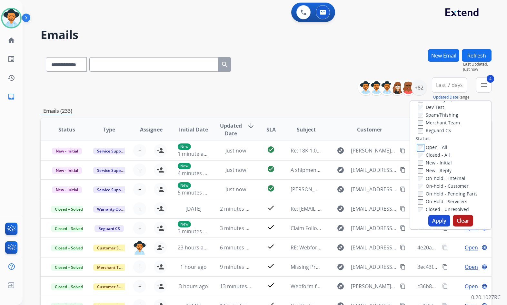
scroll to position [97, 0]
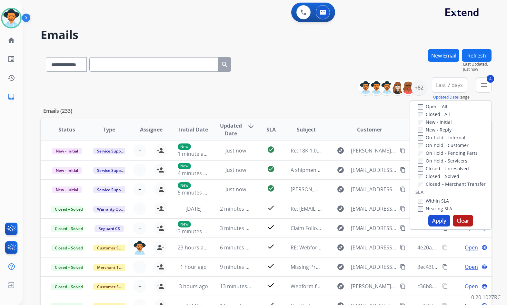
click at [444, 161] on label "On Hold - Servicers" at bounding box center [442, 160] width 49 height 6
click at [447, 152] on label "On Hold - Pending Parts" at bounding box center [448, 153] width 60 height 6
click at [450, 143] on label "On-hold - Customer" at bounding box center [443, 145] width 51 height 6
click at [450, 137] on label "On-hold – Internal" at bounding box center [441, 137] width 47 height 6
click at [445, 129] on label "New - Reply" at bounding box center [435, 129] width 34 height 6
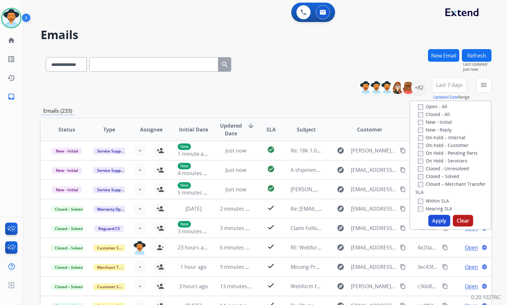
click at [445, 121] on label "New - Initial" at bounding box center [435, 122] width 34 height 6
drag, startPoint x: 441, startPoint y: 224, endPoint x: 441, endPoint y: 220, distance: 4.2
click at [441, 224] on button "Apply" at bounding box center [439, 221] width 22 height 12
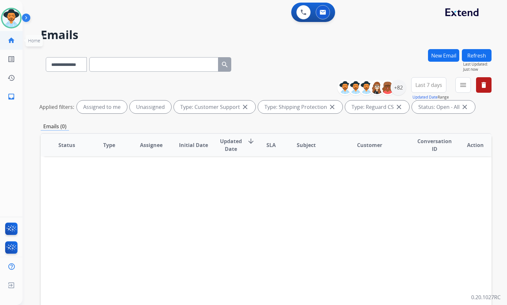
click at [14, 43] on mat-icon "home" at bounding box center [11, 40] width 8 height 8
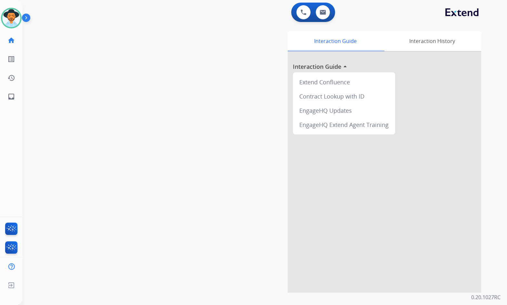
click at [172, 113] on div "swap_horiz Break voice bridge close_fullscreen Connect 3-Way Call merge_type Se…" at bounding box center [257, 157] width 469 height 269
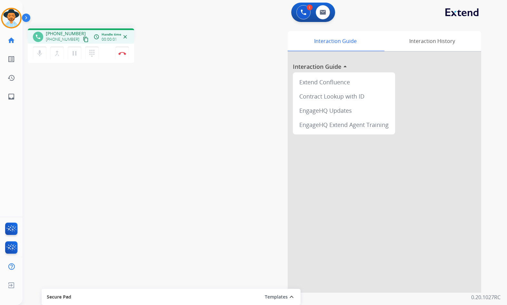
click at [83, 41] on mat-icon "content_copy" at bounding box center [86, 39] width 6 height 6
click at [202, 123] on div "Interaction Guide Interaction History Interaction Guide arrow_drop_up Extend Co…" at bounding box center [340, 161] width 281 height 261
click at [202, 141] on div "Interaction Guide Interaction History Interaction Guide arrow_drop_up Extend Co…" at bounding box center [340, 161] width 281 height 261
click at [118, 53] on button "Disconnect" at bounding box center [122, 53] width 14 height 14
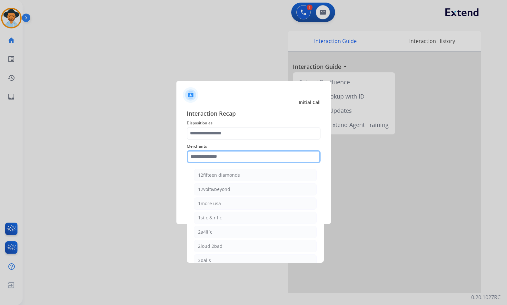
click at [219, 159] on input "text" at bounding box center [254, 156] width 134 height 13
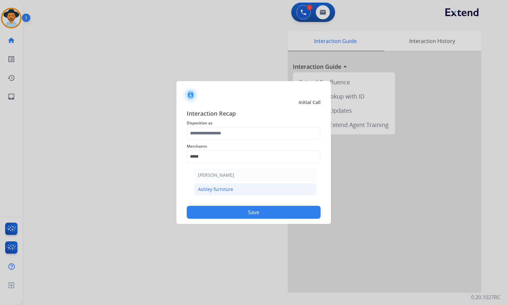
click at [234, 194] on li "Ashley furniture" at bounding box center [255, 189] width 123 height 12
type input "**********"
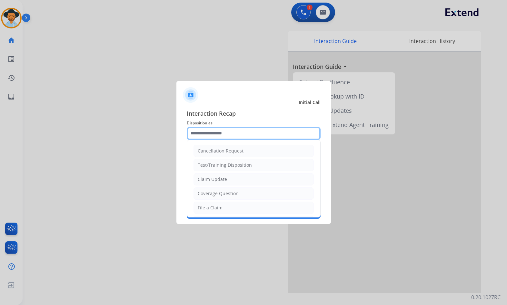
click at [228, 136] on input "text" at bounding box center [254, 133] width 134 height 13
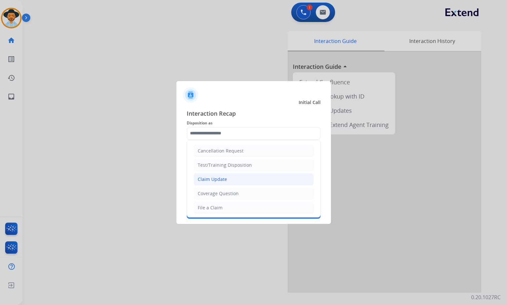
drag, startPoint x: 233, startPoint y: 183, endPoint x: 232, endPoint y: 205, distance: 22.0
click at [233, 182] on li "Claim Update" at bounding box center [254, 179] width 120 height 12
type input "**********"
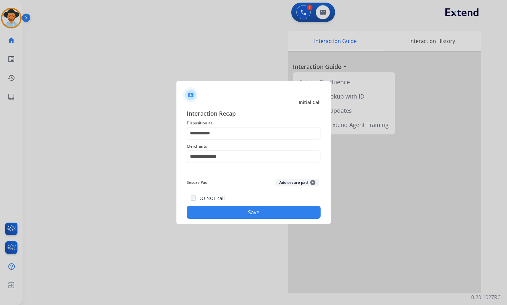
click at [234, 211] on button "Save" at bounding box center [254, 211] width 134 height 13
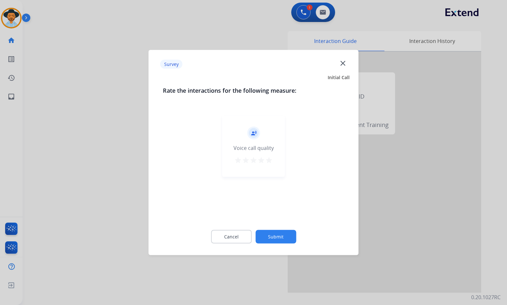
click at [281, 236] on button "Submit" at bounding box center [275, 237] width 41 height 14
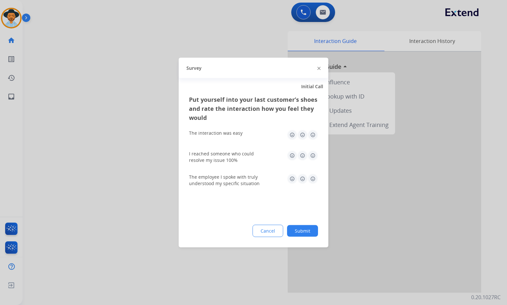
click at [303, 229] on button "Submit" at bounding box center [302, 231] width 31 height 12
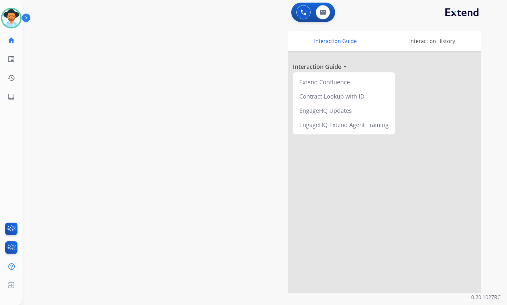
drag, startPoint x: 133, startPoint y: 113, endPoint x: 86, endPoint y: 109, distance: 46.3
click at [132, 113] on div "swap_horiz Break voice bridge close_fullscreen Connect 3-Way Call merge_type Se…" at bounding box center [257, 157] width 469 height 269
click at [183, 118] on div "swap_horiz Break voice bridge close_fullscreen Connect 3-Way Call merge_type Se…" at bounding box center [257, 157] width 469 height 269
click at [183, 116] on div "swap_horiz Break voice bridge close_fullscreen Connect 3-Way Call merge_type Se…" at bounding box center [257, 157] width 469 height 269
click at [115, 108] on div "swap_horiz Break voice bridge close_fullscreen Connect 3-Way Call merge_type Se…" at bounding box center [257, 157] width 469 height 269
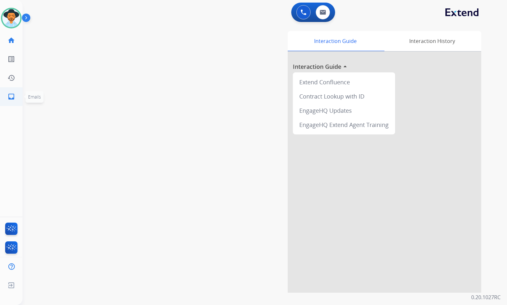
click at [6, 97] on link "inbox Emails" at bounding box center [11, 96] width 18 height 18
select select "**********"
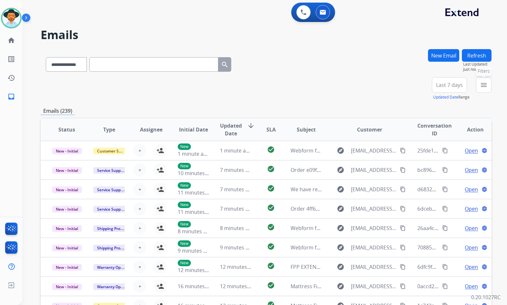
click at [490, 88] on button "menu Filters" at bounding box center [483, 84] width 15 height 15
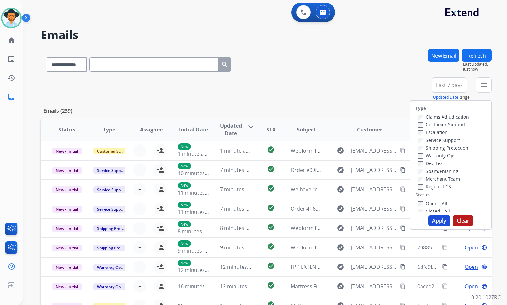
click at [453, 124] on label "Customer Support" at bounding box center [441, 124] width 47 height 6
click at [448, 148] on label "Shipping Protection" at bounding box center [443, 148] width 50 height 6
click at [429, 182] on div "Reguard CS" at bounding box center [443, 186] width 51 height 8
drag, startPoint x: 431, startPoint y: 190, endPoint x: 434, endPoint y: 186, distance: 4.6
click at [432, 190] on div "Reguard CS" at bounding box center [443, 186] width 51 height 8
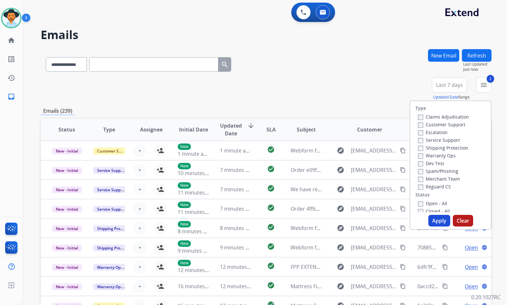
click at [434, 186] on label "Reguard CS" at bounding box center [434, 186] width 33 height 6
click at [436, 202] on label "Open - All" at bounding box center [432, 203] width 29 height 6
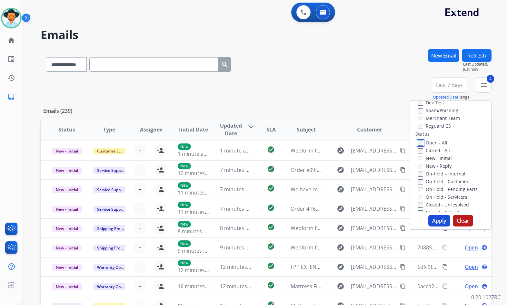
scroll to position [65, 0]
click at [454, 192] on label "On Hold - Servicers" at bounding box center [442, 193] width 49 height 6
click at [451, 184] on label "On Hold - Pending Parts" at bounding box center [448, 185] width 60 height 6
click at [447, 178] on label "On-hold - Customer" at bounding box center [443, 177] width 51 height 6
click at [444, 171] on label "On-hold – Internal" at bounding box center [441, 169] width 47 height 6
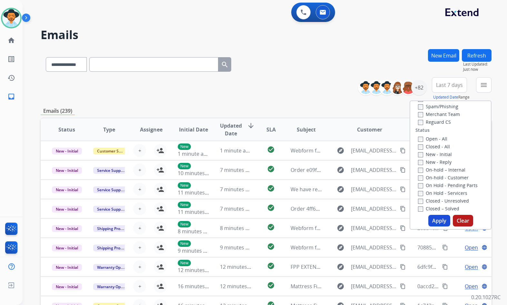
click at [430, 165] on label "New - Reply" at bounding box center [435, 162] width 34 height 6
click at [429, 155] on label "New - Initial" at bounding box center [435, 154] width 34 height 6
click at [440, 219] on button "Apply" at bounding box center [439, 221] width 22 height 12
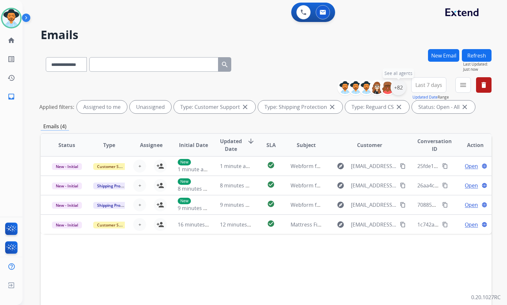
click at [400, 89] on div "+82" at bounding box center [398, 87] width 15 height 15
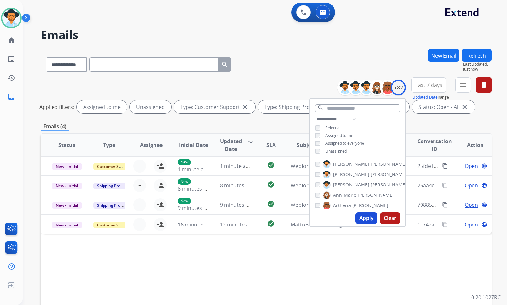
click at [341, 148] on span "Unassigned" at bounding box center [335, 150] width 21 height 5
click at [350, 182] on label "[PERSON_NAME]" at bounding box center [365, 185] width 84 height 8
click at [362, 219] on button "Apply" at bounding box center [366, 218] width 22 height 12
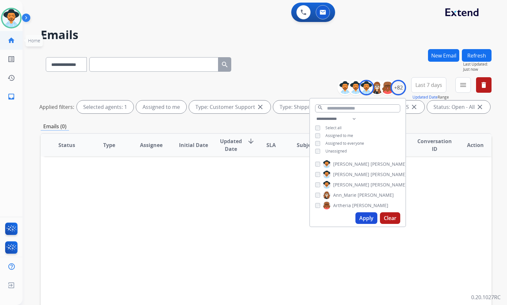
click at [7, 41] on mat-icon "home" at bounding box center [11, 40] width 8 height 8
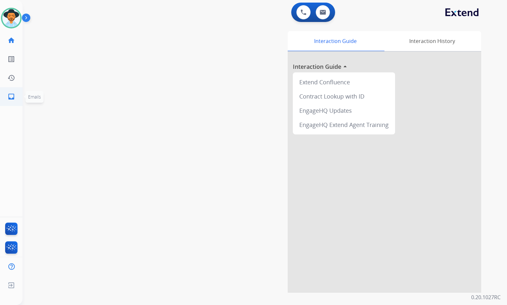
click at [13, 99] on mat-icon "inbox" at bounding box center [11, 97] width 8 height 8
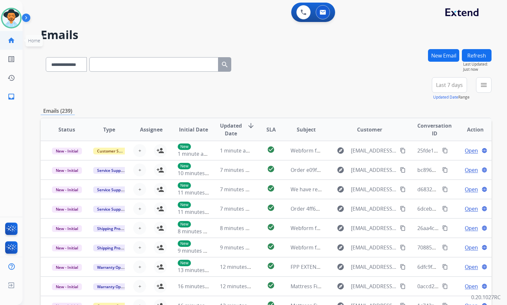
click at [12, 40] on mat-icon "home" at bounding box center [11, 40] width 8 height 8
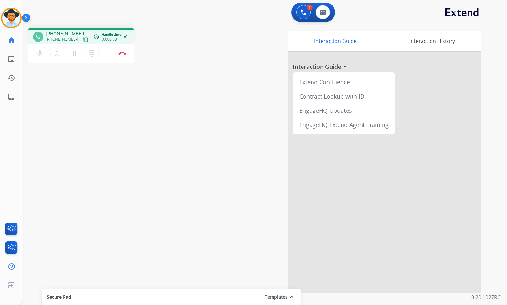
drag, startPoint x: 80, startPoint y: 39, endPoint x: 68, endPoint y: 42, distance: 12.5
click at [83, 39] on mat-icon "content_copy" at bounding box center [86, 39] width 6 height 6
click at [126, 54] on button "Disconnect" at bounding box center [122, 53] width 14 height 14
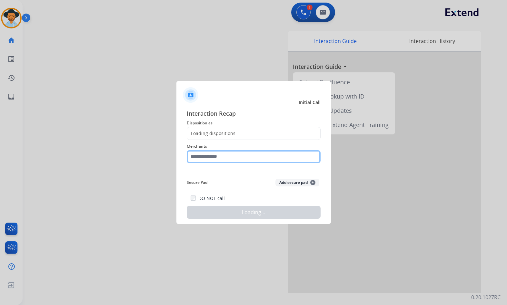
click at [215, 158] on input "text" at bounding box center [254, 156] width 134 height 13
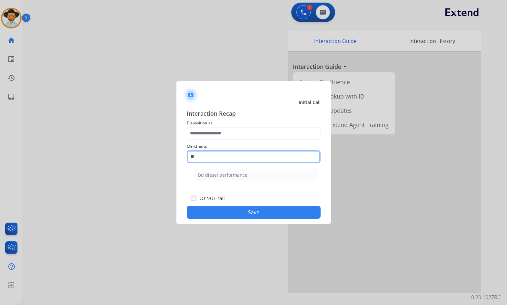
type input "*"
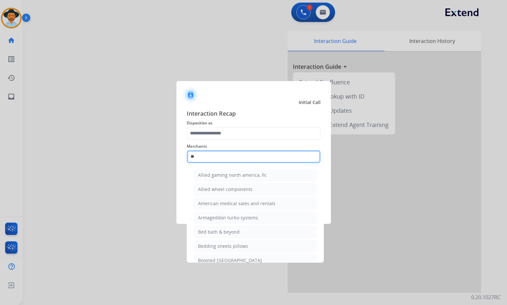
type input "*"
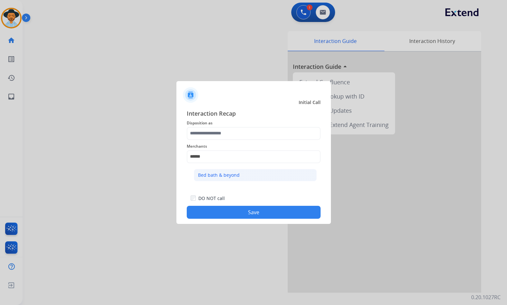
click at [253, 177] on li "Bed bath & beyond" at bounding box center [255, 175] width 123 height 12
type input "**********"
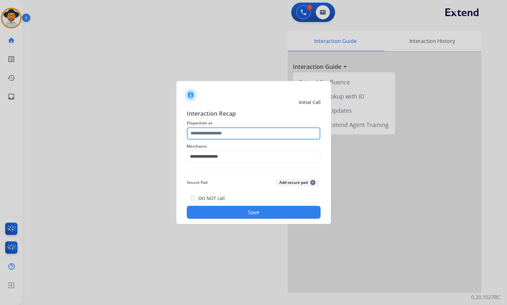
click at [236, 135] on input "text" at bounding box center [254, 133] width 134 height 13
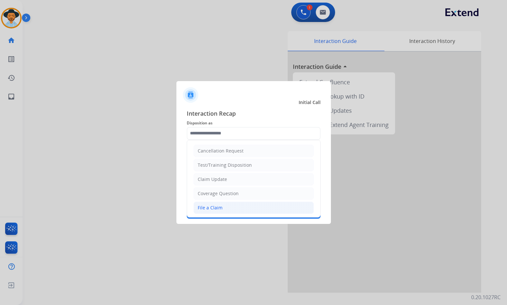
click at [222, 204] on li "File a Claim" at bounding box center [254, 207] width 120 height 12
type input "**********"
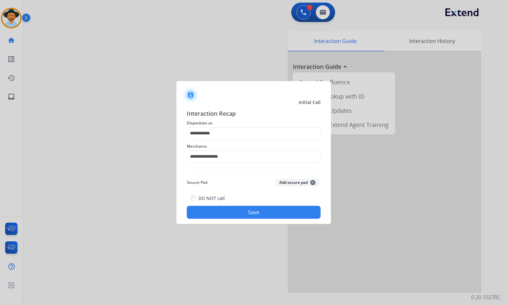
click at [249, 213] on button "Save" at bounding box center [254, 211] width 134 height 13
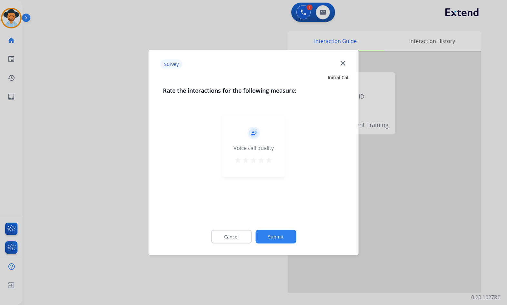
click at [279, 235] on button "Submit" at bounding box center [275, 237] width 41 height 14
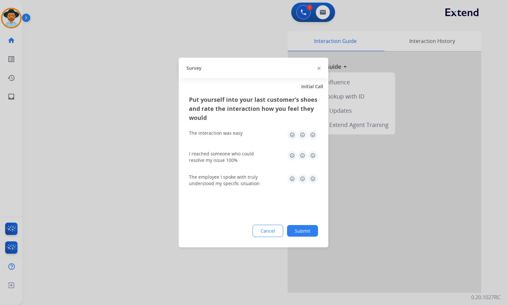
click at [303, 231] on button "Submit" at bounding box center [302, 231] width 31 height 12
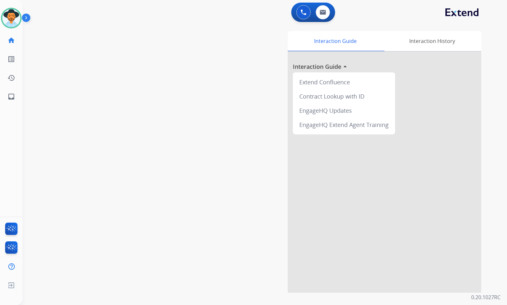
click at [179, 155] on div "swap_horiz Break voice bridge close_fullscreen Connect 3-Way Call merge_type Se…" at bounding box center [257, 157] width 469 height 269
click at [159, 83] on div "swap_horiz Break voice bridge close_fullscreen Connect 3-Way Call merge_type Se…" at bounding box center [257, 157] width 469 height 269
click at [5, 94] on link "inbox Emails" at bounding box center [11, 96] width 18 height 18
select select "**********"
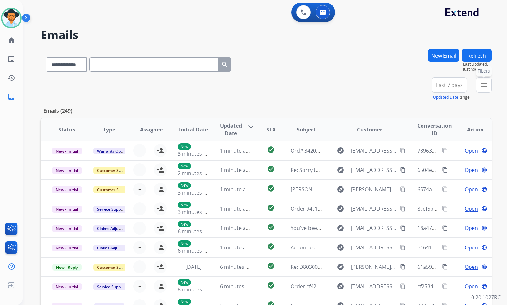
click at [481, 86] on mat-icon "menu" at bounding box center [484, 85] width 8 height 8
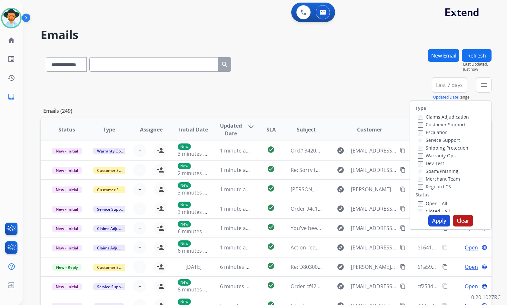
click at [455, 125] on label "Customer Support" at bounding box center [441, 124] width 47 height 6
click at [455, 147] on label "Shipping Protection" at bounding box center [443, 148] width 50 height 6
click at [436, 186] on label "Reguard CS" at bounding box center [434, 186] width 33 height 6
click at [437, 202] on label "Open - All" at bounding box center [432, 203] width 29 height 6
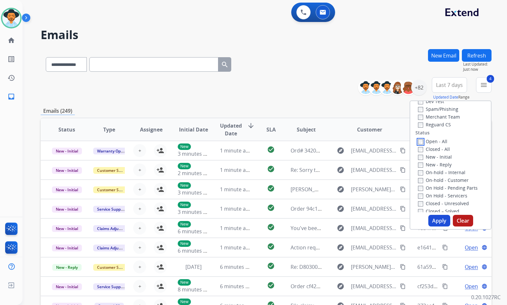
scroll to position [65, 0]
click at [447, 192] on label "On Hold - Servicers" at bounding box center [442, 193] width 49 height 6
click at [448, 185] on label "On Hold - Pending Parts" at bounding box center [448, 185] width 60 height 6
click at [449, 178] on label "On-hold - Customer" at bounding box center [443, 177] width 51 height 6
click at [450, 172] on label "On-hold – Internal" at bounding box center [441, 169] width 47 height 6
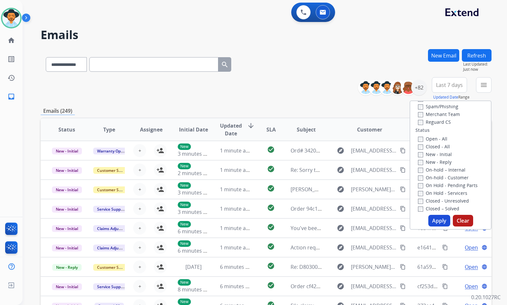
click at [440, 160] on label "New - Reply" at bounding box center [435, 162] width 34 height 6
click at [440, 154] on label "New - Initial" at bounding box center [435, 154] width 34 height 6
click at [443, 220] on button "Apply" at bounding box center [439, 221] width 22 height 12
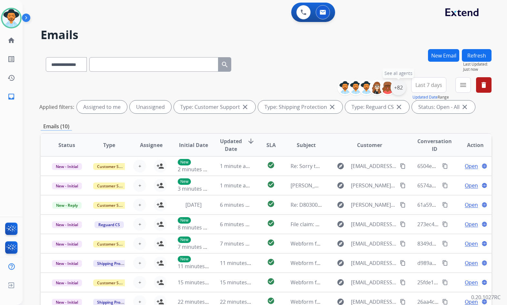
click at [395, 87] on div "+82" at bounding box center [398, 87] width 15 height 15
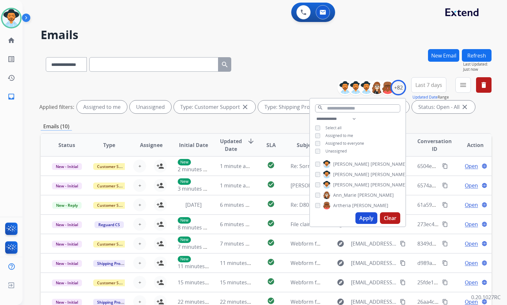
click at [337, 150] on span "Unassigned" at bounding box center [335, 150] width 21 height 5
click at [346, 184] on span "[PERSON_NAME]" at bounding box center [351, 184] width 36 height 6
click at [369, 215] on button "Apply" at bounding box center [366, 218] width 22 height 12
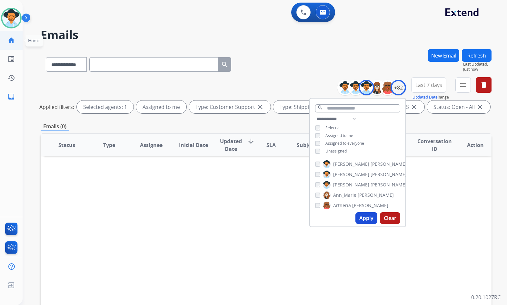
click at [12, 42] on mat-icon "home" at bounding box center [11, 40] width 8 height 8
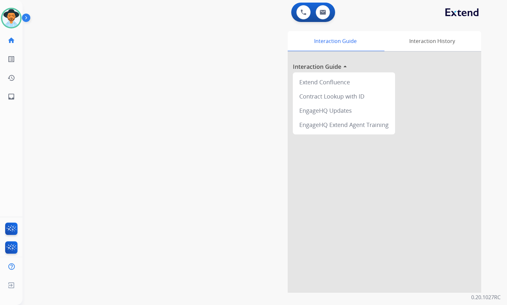
click at [97, 176] on div "swap_horiz Break voice bridge close_fullscreen Connect 3-Way Call merge_type Se…" at bounding box center [257, 157] width 469 height 269
click at [115, 160] on div "swap_horiz Break voice bridge close_fullscreen Connect 3-Way Call merge_type Se…" at bounding box center [257, 157] width 469 height 269
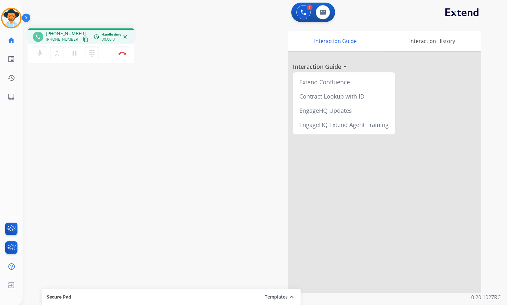
drag, startPoint x: 79, startPoint y: 38, endPoint x: 81, endPoint y: 16, distance: 21.7
click at [83, 36] on mat-icon "content_copy" at bounding box center [86, 39] width 6 height 6
click at [125, 55] on img at bounding box center [122, 53] width 8 height 3
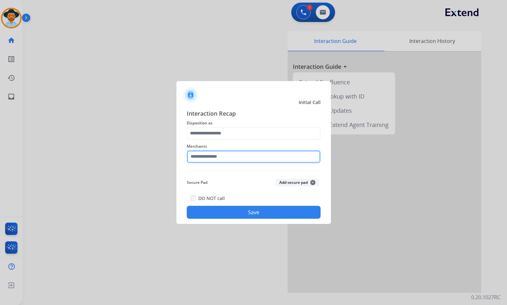
click at [212, 156] on input "text" at bounding box center [254, 156] width 134 height 13
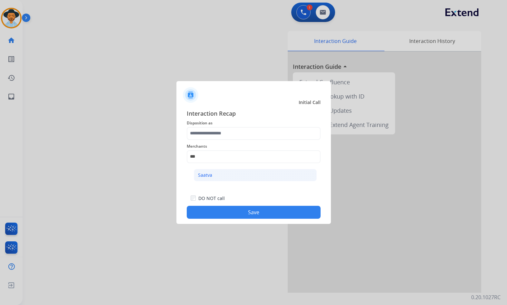
click at [211, 180] on li "Saatva" at bounding box center [255, 175] width 123 height 12
type input "******"
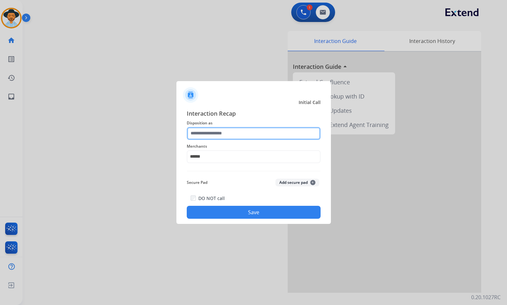
click at [221, 135] on input "text" at bounding box center [254, 133] width 134 height 13
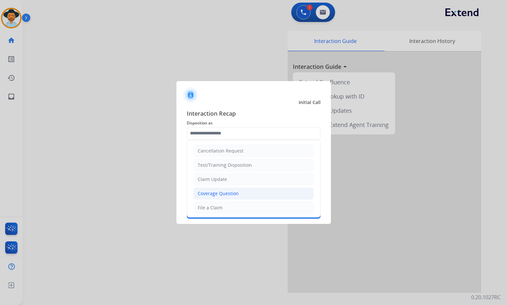
click at [227, 193] on div "Coverage Question" at bounding box center [218, 193] width 41 height 6
type input "**********"
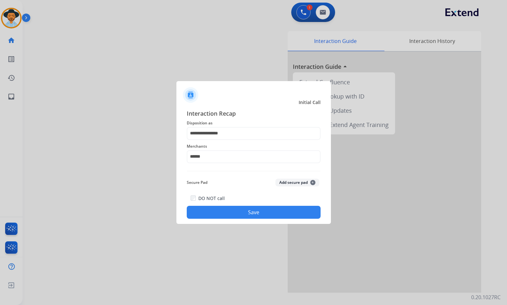
click at [224, 207] on button "Save" at bounding box center [254, 211] width 134 height 13
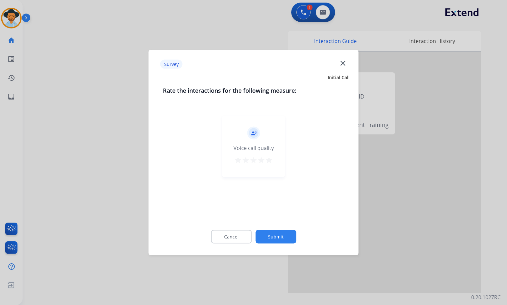
click at [271, 231] on button "Submit" at bounding box center [275, 237] width 41 height 14
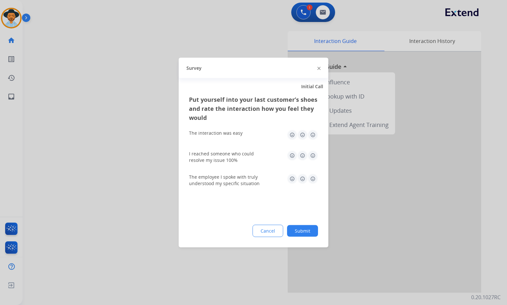
click at [295, 228] on button "Submit" at bounding box center [302, 231] width 31 height 12
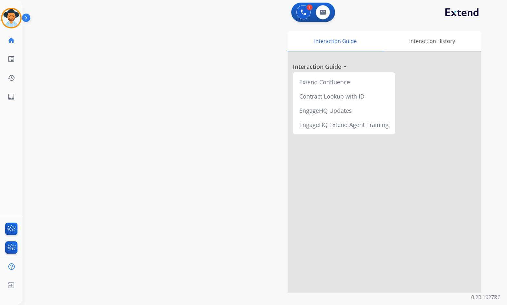
click at [205, 180] on div "Interaction Guide Interaction History Interaction Guide arrow_drop_up Extend Co…" at bounding box center [340, 161] width 281 height 261
click at [80, 80] on div "swap_horiz Break voice bridge close_fullscreen Connect 3-Way Call merge_type Se…" at bounding box center [257, 157] width 469 height 269
click at [12, 18] on img at bounding box center [11, 18] width 18 height 18
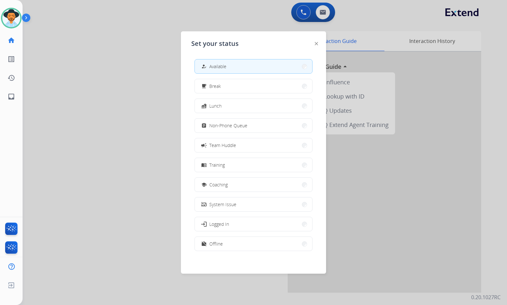
click at [220, 120] on button "assignment Non-Phone Queue" at bounding box center [253, 125] width 117 height 14
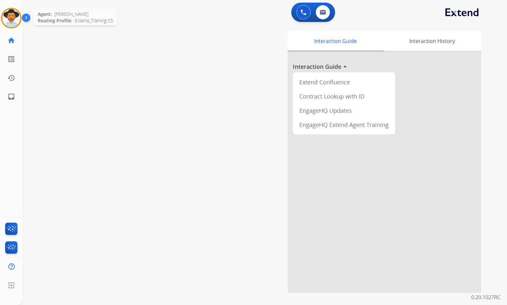
click at [13, 18] on img at bounding box center [11, 18] width 18 height 18
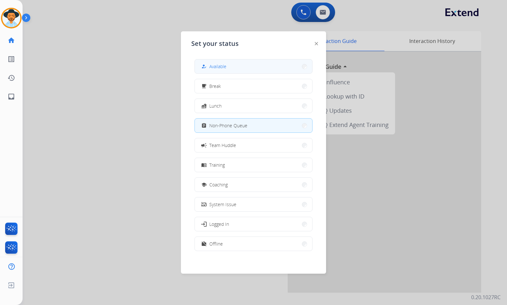
click at [288, 69] on button "how_to_reg Available" at bounding box center [253, 66] width 117 height 14
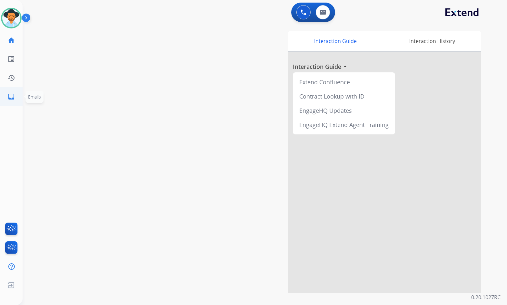
click at [18, 97] on link "inbox Emails" at bounding box center [11, 96] width 18 height 18
select select "**********"
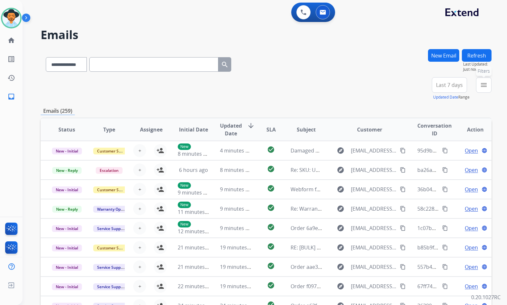
click at [480, 86] on mat-icon "menu" at bounding box center [484, 85] width 8 height 8
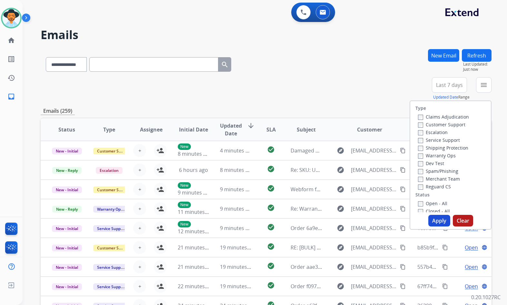
click at [452, 125] on label "Customer Support" at bounding box center [441, 124] width 47 height 6
click at [458, 149] on label "Shipping Protection" at bounding box center [443, 148] width 50 height 6
click at [442, 189] on label "Reguard CS" at bounding box center [434, 186] width 33 height 6
click at [438, 202] on label "Open - All" at bounding box center [432, 203] width 29 height 6
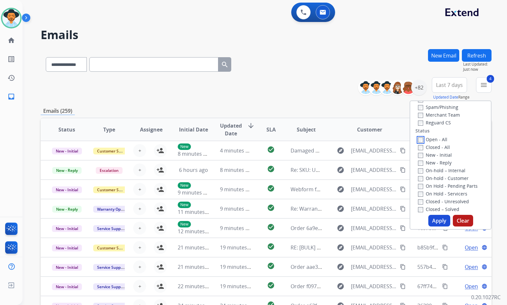
scroll to position [65, 0]
click at [456, 193] on label "On Hold - Servicers" at bounding box center [442, 193] width 49 height 6
click at [455, 186] on label "On Hold - Pending Parts" at bounding box center [448, 185] width 60 height 6
click at [452, 177] on label "On-hold - Customer" at bounding box center [443, 177] width 51 height 6
click at [449, 166] on label "On-hold – Internal" at bounding box center [441, 169] width 47 height 6
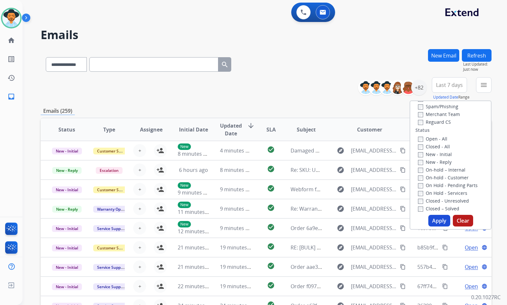
click at [441, 163] on label "New - Reply" at bounding box center [435, 162] width 34 height 6
click at [436, 150] on div "Closed - All" at bounding box center [452, 146] width 68 height 8
click at [435, 153] on label "New - Initial" at bounding box center [435, 154] width 34 height 6
click at [441, 222] on button "Apply" at bounding box center [439, 221] width 22 height 12
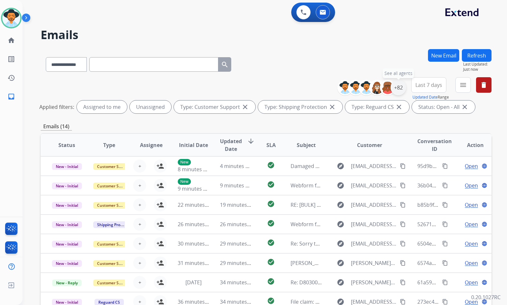
click at [403, 89] on div "+82" at bounding box center [398, 87] width 15 height 15
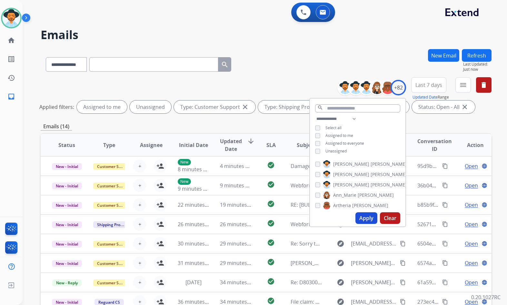
click at [327, 151] on span "Unassigned" at bounding box center [335, 150] width 21 height 5
click at [340, 184] on span "[PERSON_NAME]" at bounding box center [351, 184] width 36 height 6
click at [368, 219] on button "Apply" at bounding box center [366, 218] width 22 height 12
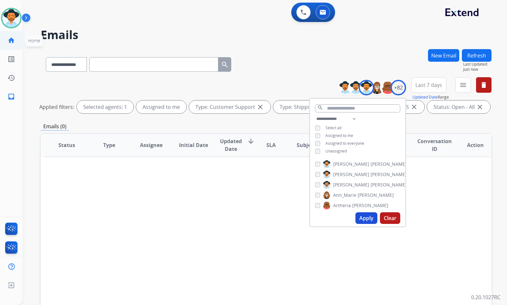
click at [15, 40] on link "home Home" at bounding box center [11, 40] width 18 height 18
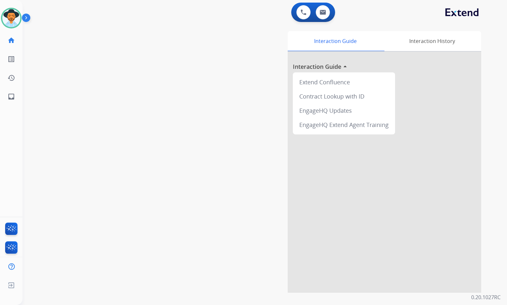
click at [84, 161] on div "swap_horiz Break voice bridge close_fullscreen Connect 3-Way Call merge_type Se…" at bounding box center [257, 157] width 469 height 269
drag, startPoint x: 142, startPoint y: 98, endPoint x: 125, endPoint y: 98, distance: 17.1
click at [142, 98] on div "swap_horiz Break voice bridge close_fullscreen Connect 3-Way Call merge_type Se…" at bounding box center [257, 157] width 469 height 269
click at [104, 157] on div "swap_horiz Break voice bridge close_fullscreen Connect 3-Way Call merge_type Se…" at bounding box center [257, 157] width 469 height 269
click at [91, 121] on div "swap_horiz Break voice bridge close_fullscreen Connect 3-Way Call merge_type Se…" at bounding box center [257, 157] width 469 height 269
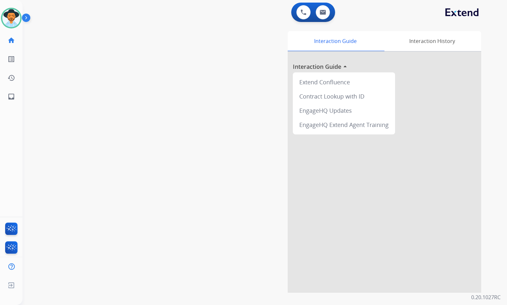
click at [261, 181] on div "Interaction Guide Interaction History Interaction Guide arrow_drop_up Extend Co…" at bounding box center [340, 161] width 281 height 261
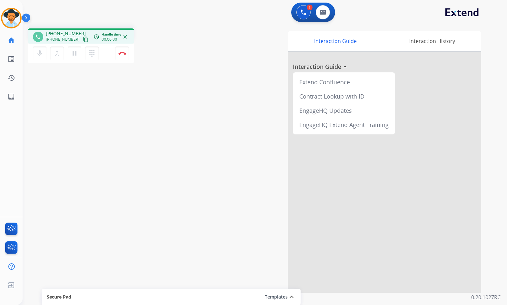
click at [83, 38] on mat-icon "content_copy" at bounding box center [86, 39] width 6 height 6
click at [75, 55] on mat-icon "pause" at bounding box center [75, 53] width 8 height 8
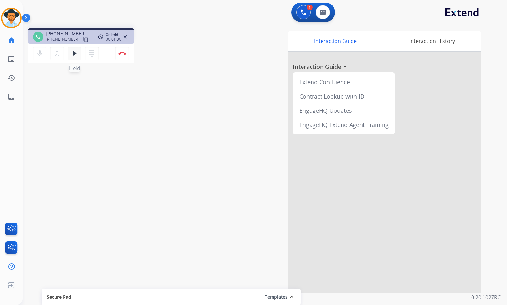
click at [78, 55] on mat-icon "play_arrow" at bounding box center [75, 53] width 8 height 8
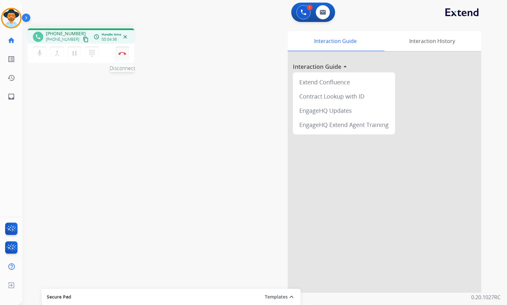
click at [122, 53] on img at bounding box center [122, 53] width 8 height 3
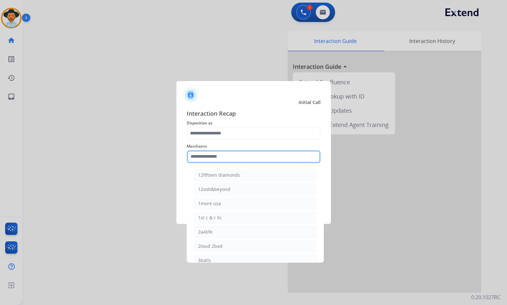
click at [205, 154] on input "text" at bounding box center [254, 156] width 134 height 13
drag, startPoint x: 260, startPoint y: 153, endPoint x: 267, endPoint y: 155, distance: 7.7
click at [260, 153] on input "text" at bounding box center [254, 156] width 134 height 13
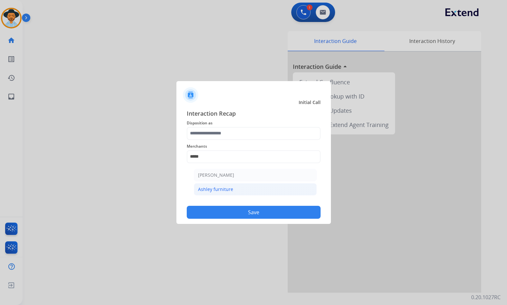
click at [259, 191] on li "Ashley furniture" at bounding box center [255, 189] width 123 height 12
type input "**********"
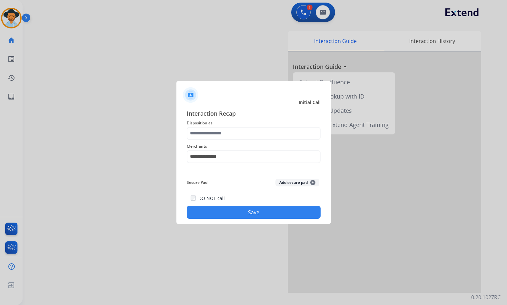
drag, startPoint x: 254, startPoint y: 140, endPoint x: 258, endPoint y: 130, distance: 10.1
click at [255, 138] on div "**********" at bounding box center [254, 164] width 134 height 110
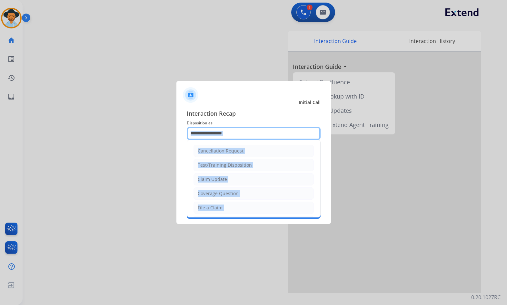
click at [258, 130] on input "text" at bounding box center [254, 133] width 134 height 13
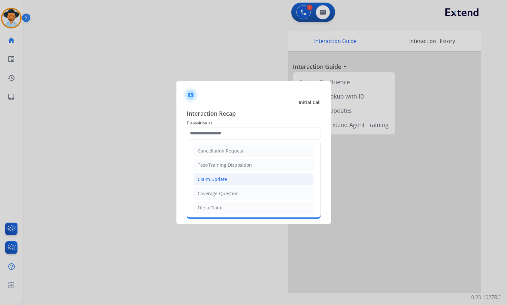
click at [222, 180] on div "Claim Update" at bounding box center [212, 179] width 29 height 6
type input "**********"
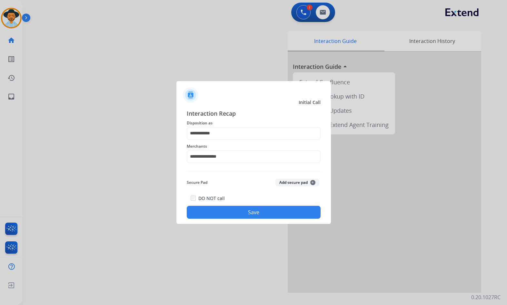
click at [232, 210] on button "Save" at bounding box center [254, 211] width 134 height 13
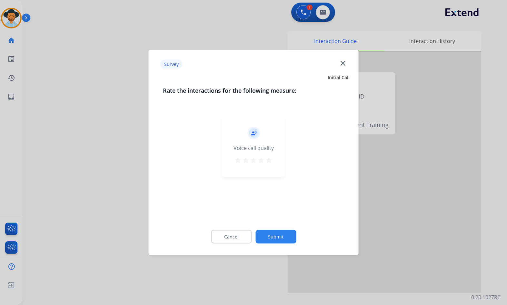
click at [294, 245] on div "Cancel Submit" at bounding box center [254, 236] width 182 height 29
click at [289, 235] on button "Submit" at bounding box center [275, 237] width 41 height 14
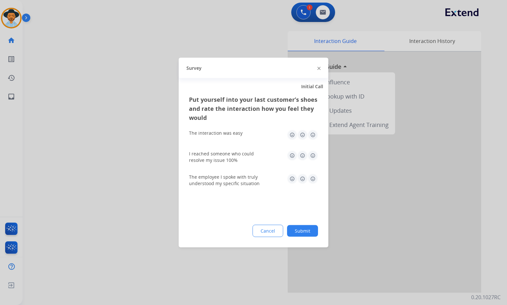
click at [305, 233] on button "Submit" at bounding box center [302, 231] width 31 height 12
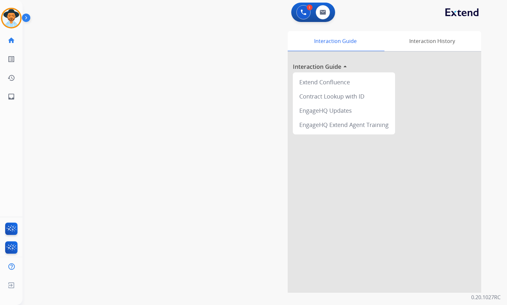
click at [202, 171] on div "Interaction Guide Interaction History Interaction Guide arrow_drop_up Extend Co…" at bounding box center [340, 161] width 281 height 261
click at [24, 15] on img at bounding box center [27, 19] width 11 height 12
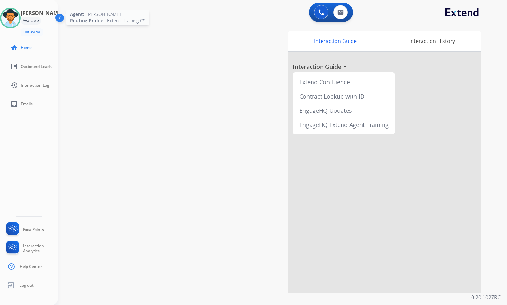
click at [19, 16] on img at bounding box center [10, 18] width 18 height 18
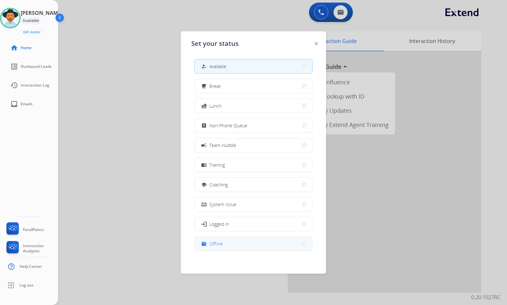
click at [249, 247] on button "work_off Offline" at bounding box center [253, 243] width 117 height 14
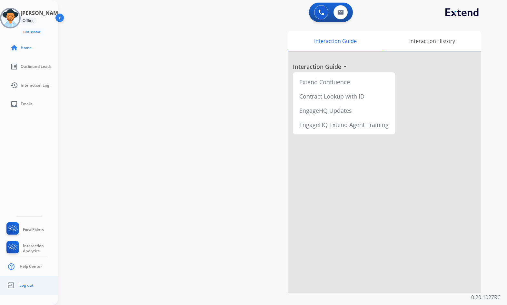
click at [33, 284] on li "Log out" at bounding box center [19, 285] width 28 height 12
